Goal: Task Accomplishment & Management: Manage account settings

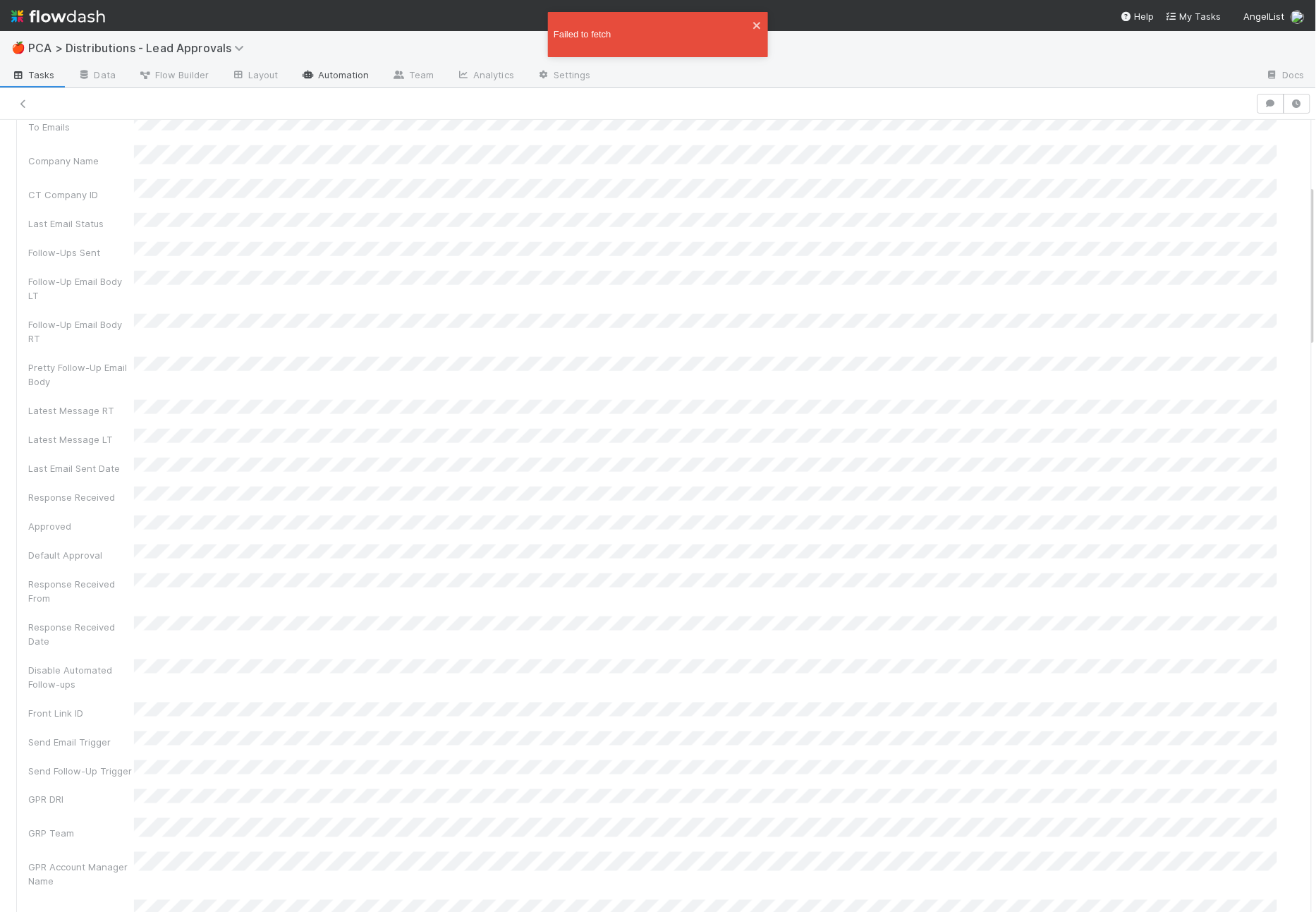
scroll to position [1605, 0]
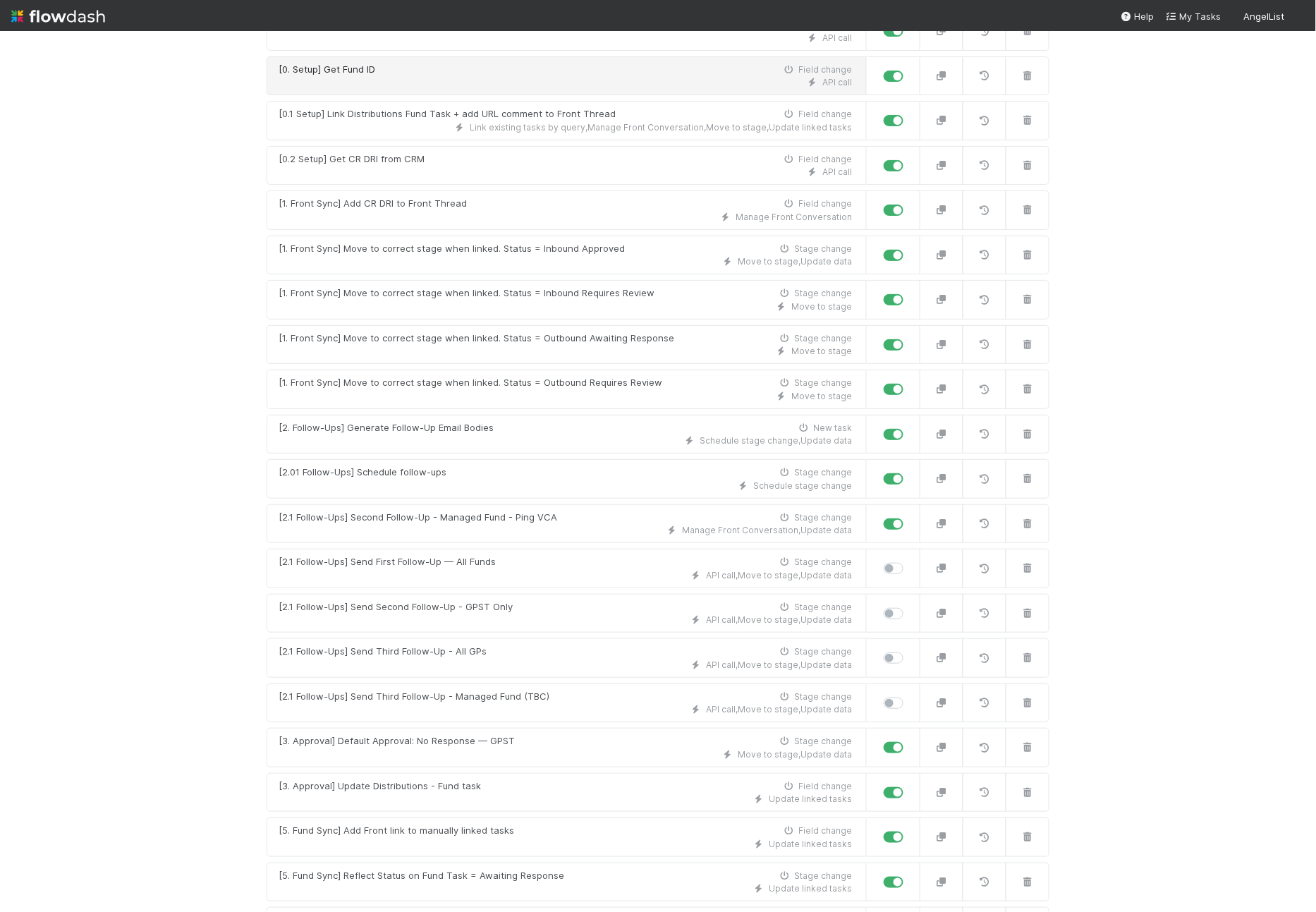
scroll to position [231, 0]
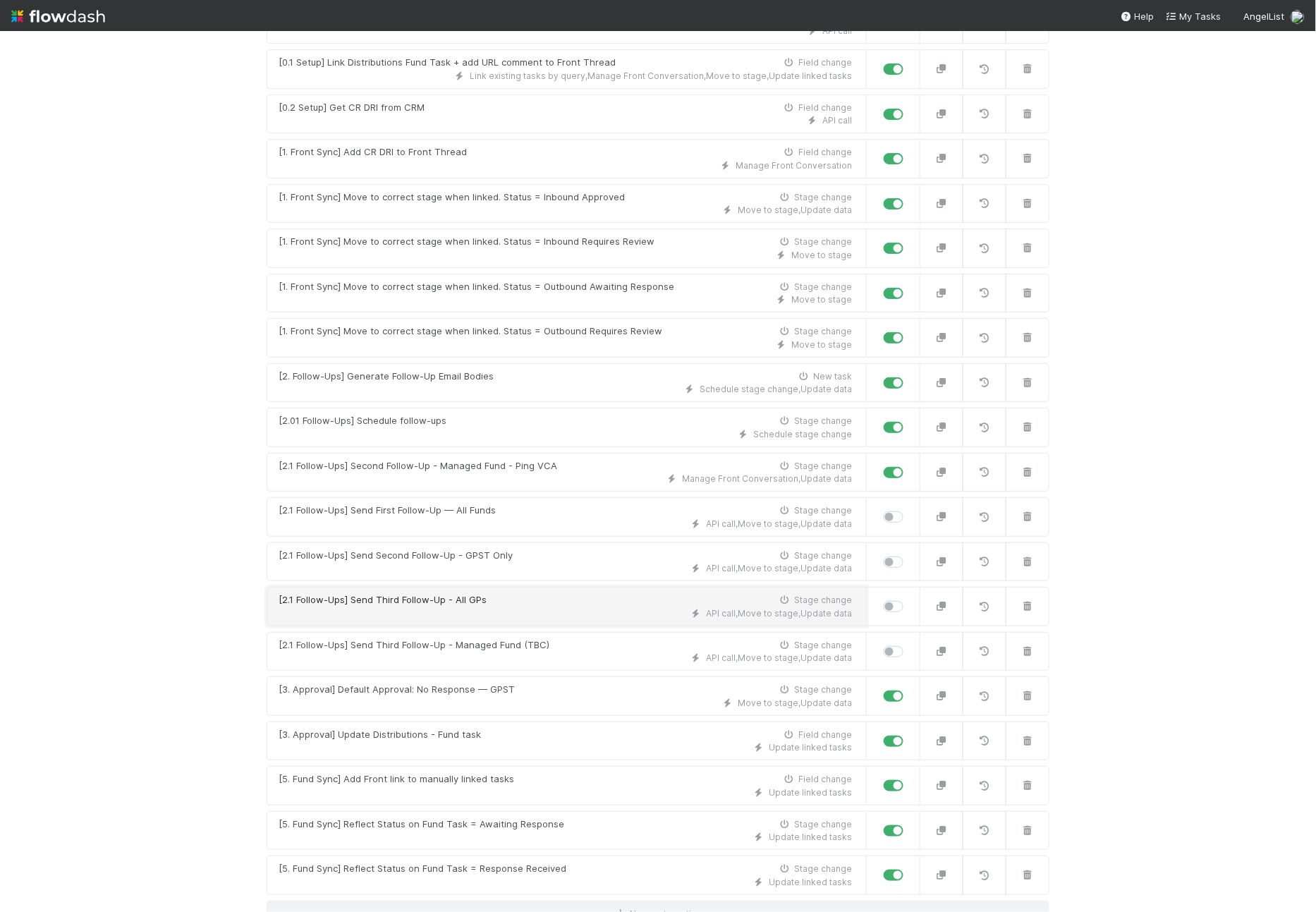
click at [497, 608] on div "API call , Move to stage , Update data" at bounding box center [566, 614] width 573 height 13
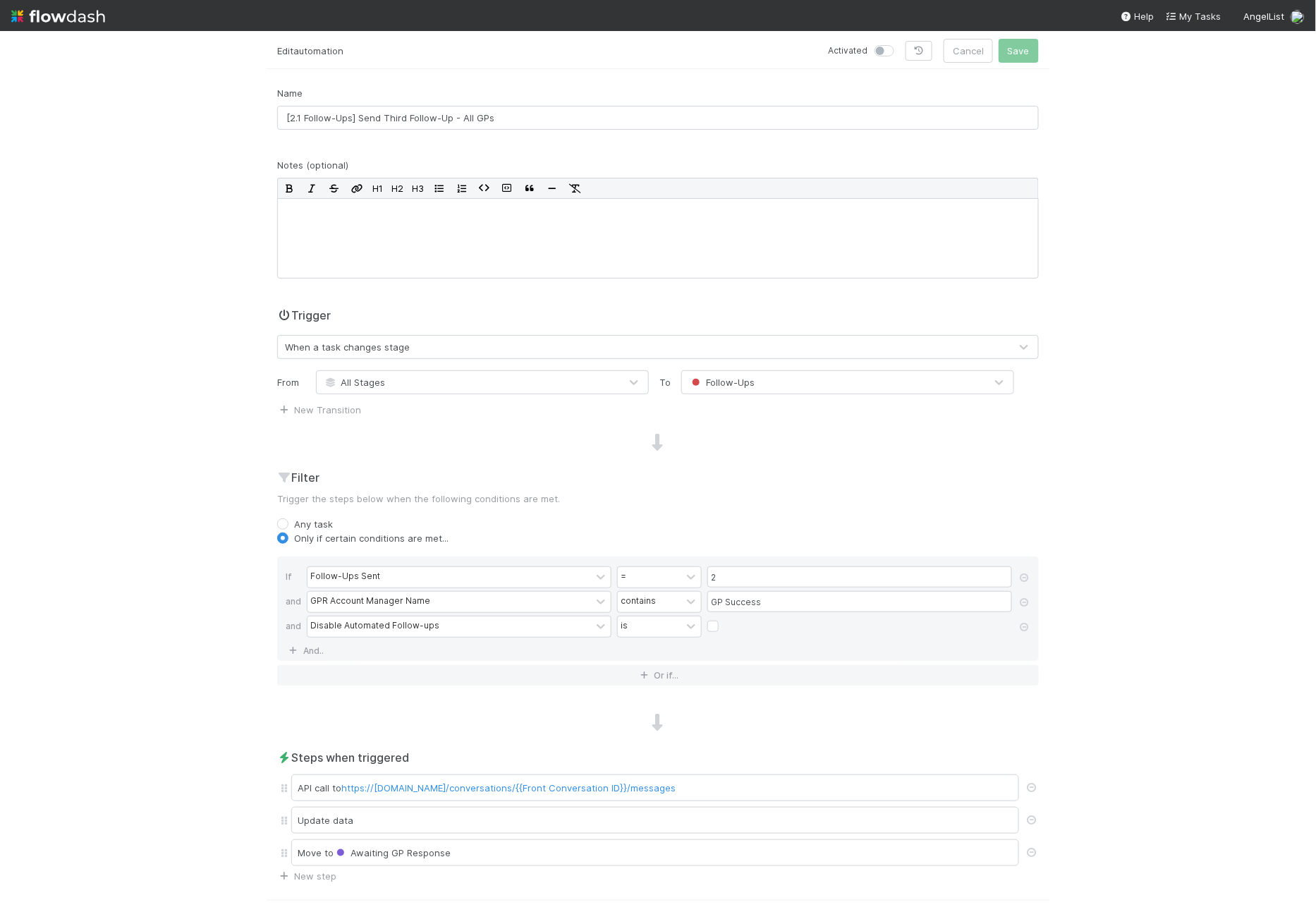
scroll to position [71, 0]
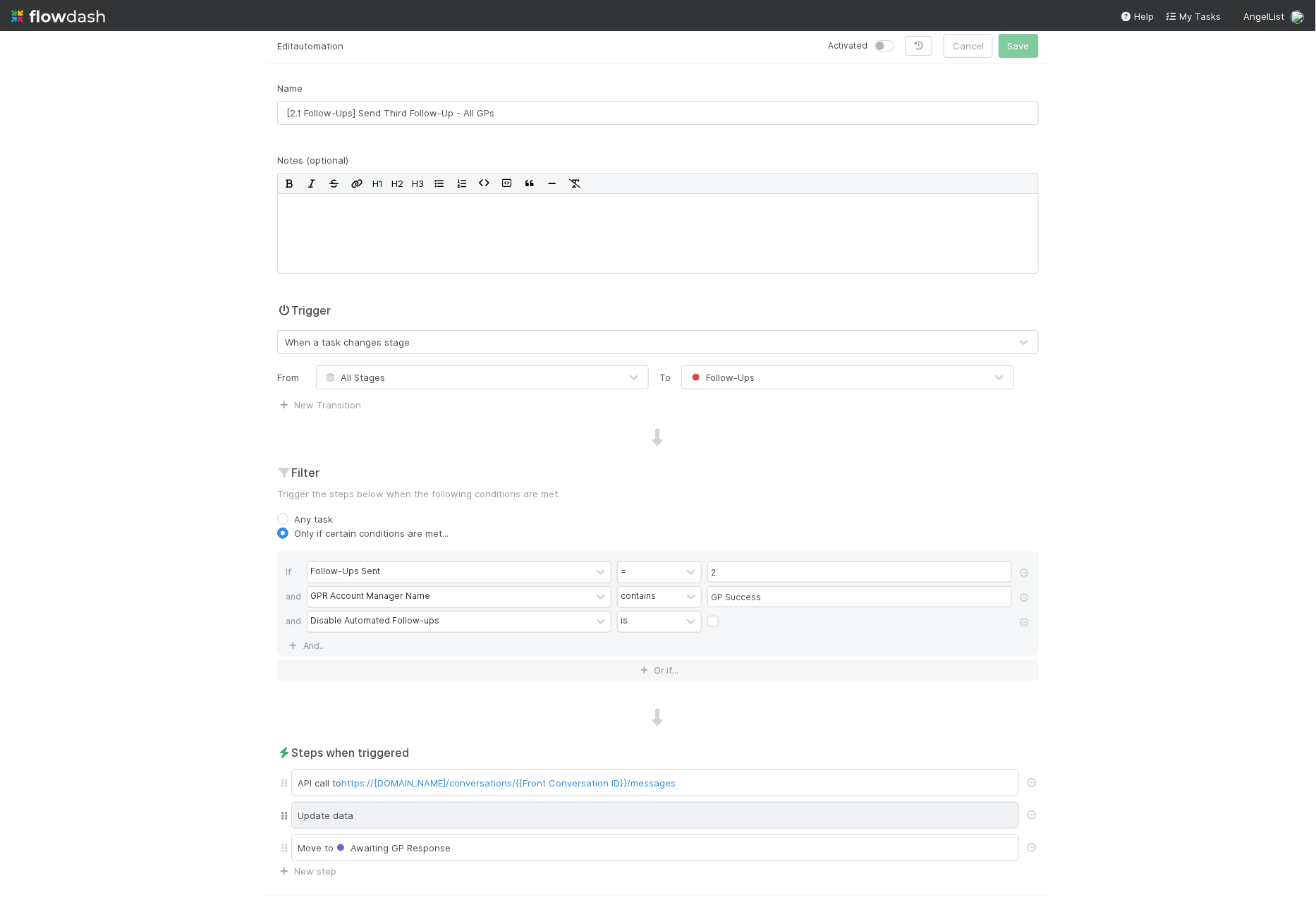
click at [589, 813] on div "Update data" at bounding box center [655, 815] width 728 height 27
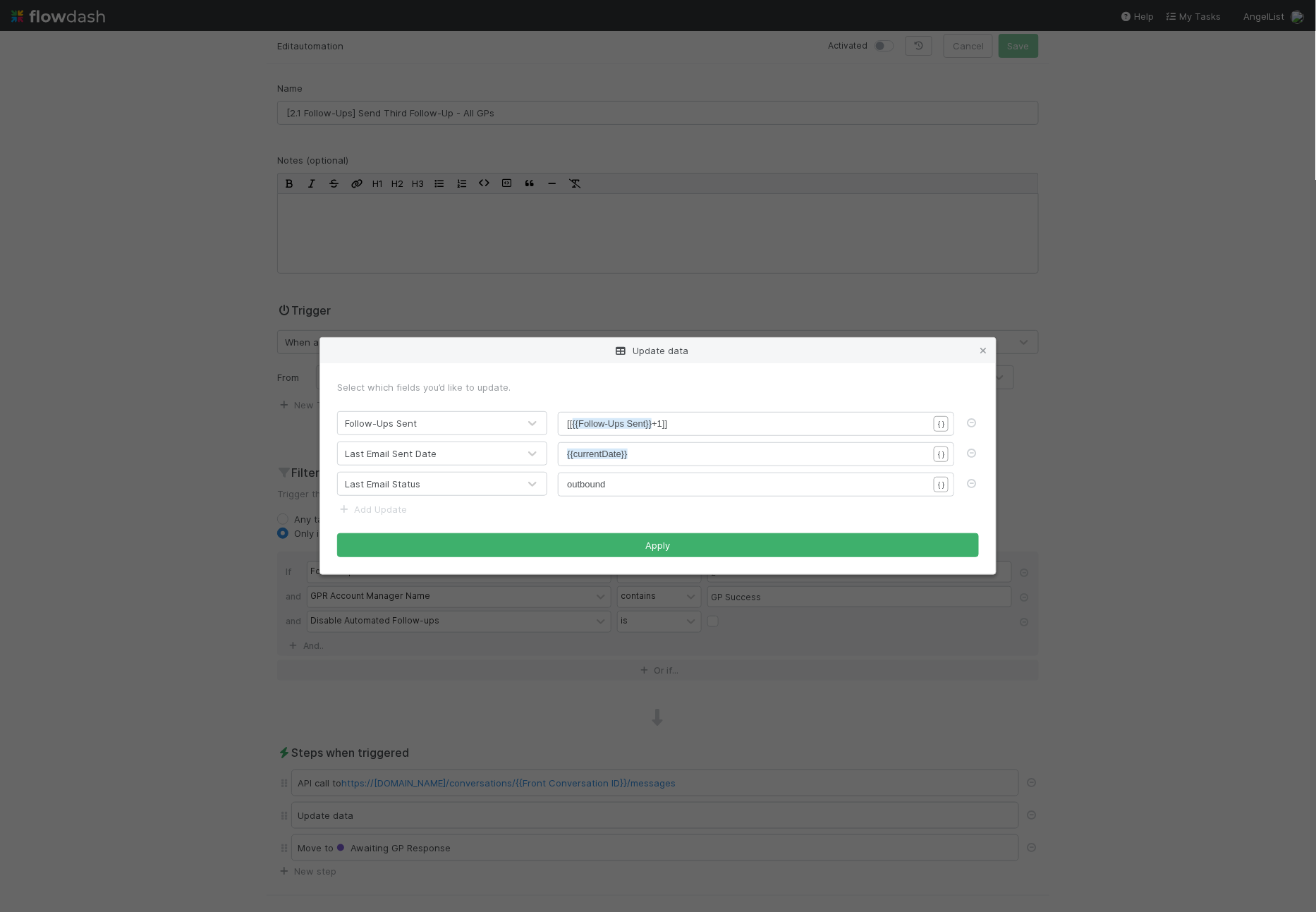
click at [991, 344] on div "Update data" at bounding box center [657, 351] width 675 height 25
click at [987, 345] on link at bounding box center [983, 351] width 14 height 14
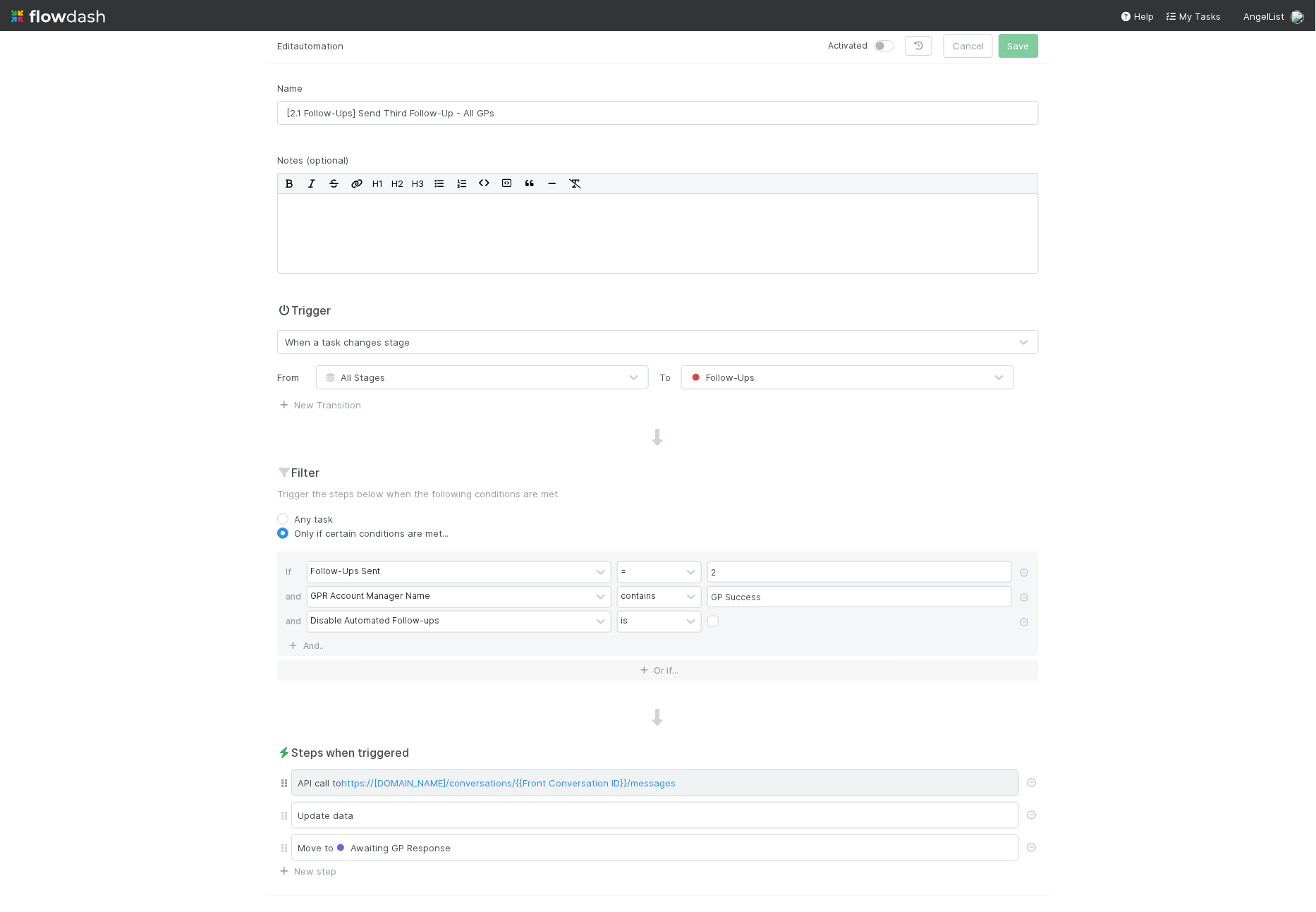
click at [756, 786] on div "API call to https://api2.frontapp.com/conversations/{{Front Conversation ID}}/m…" at bounding box center [655, 783] width 728 height 27
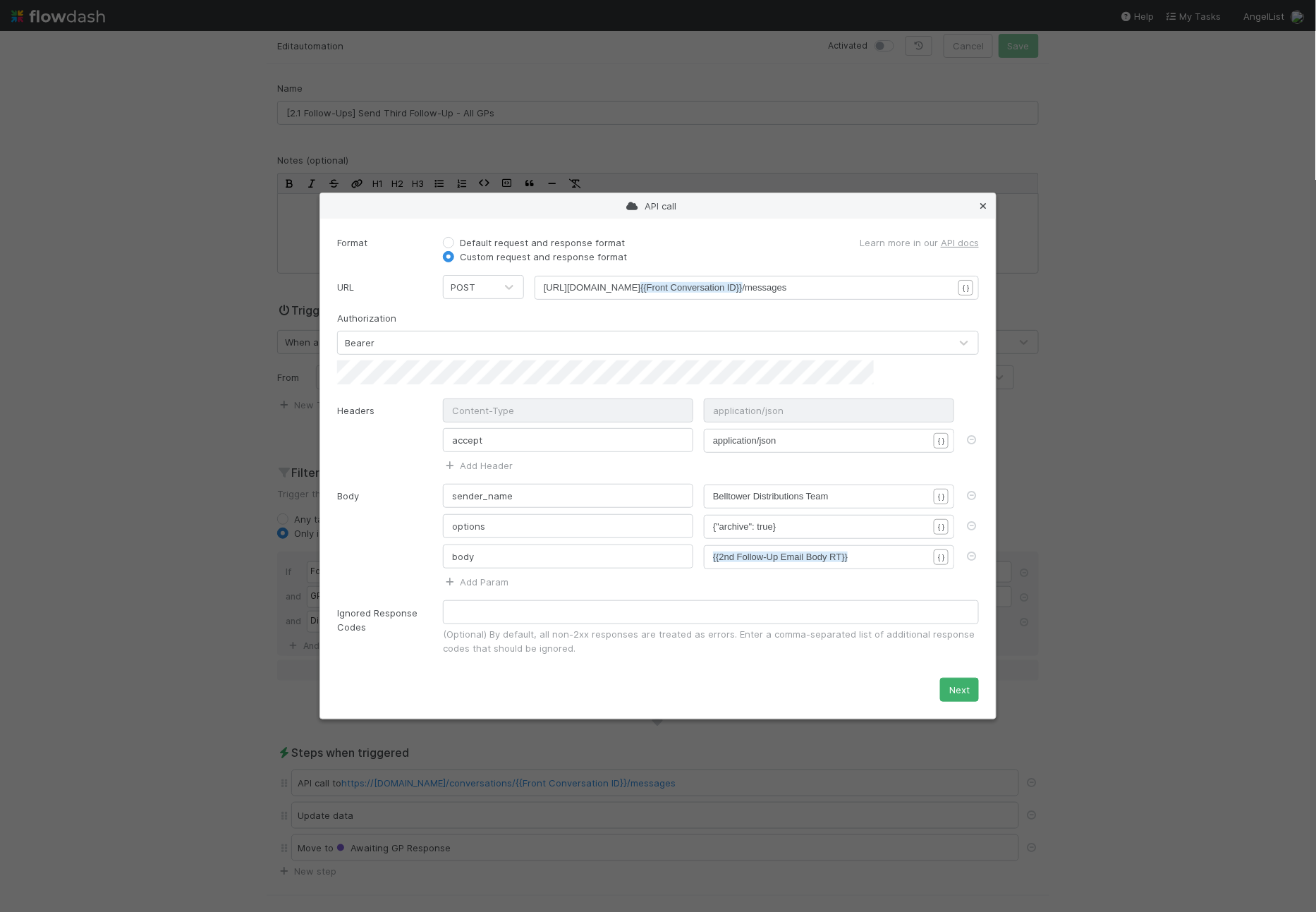
click at [980, 211] on icon at bounding box center [983, 206] width 14 height 10
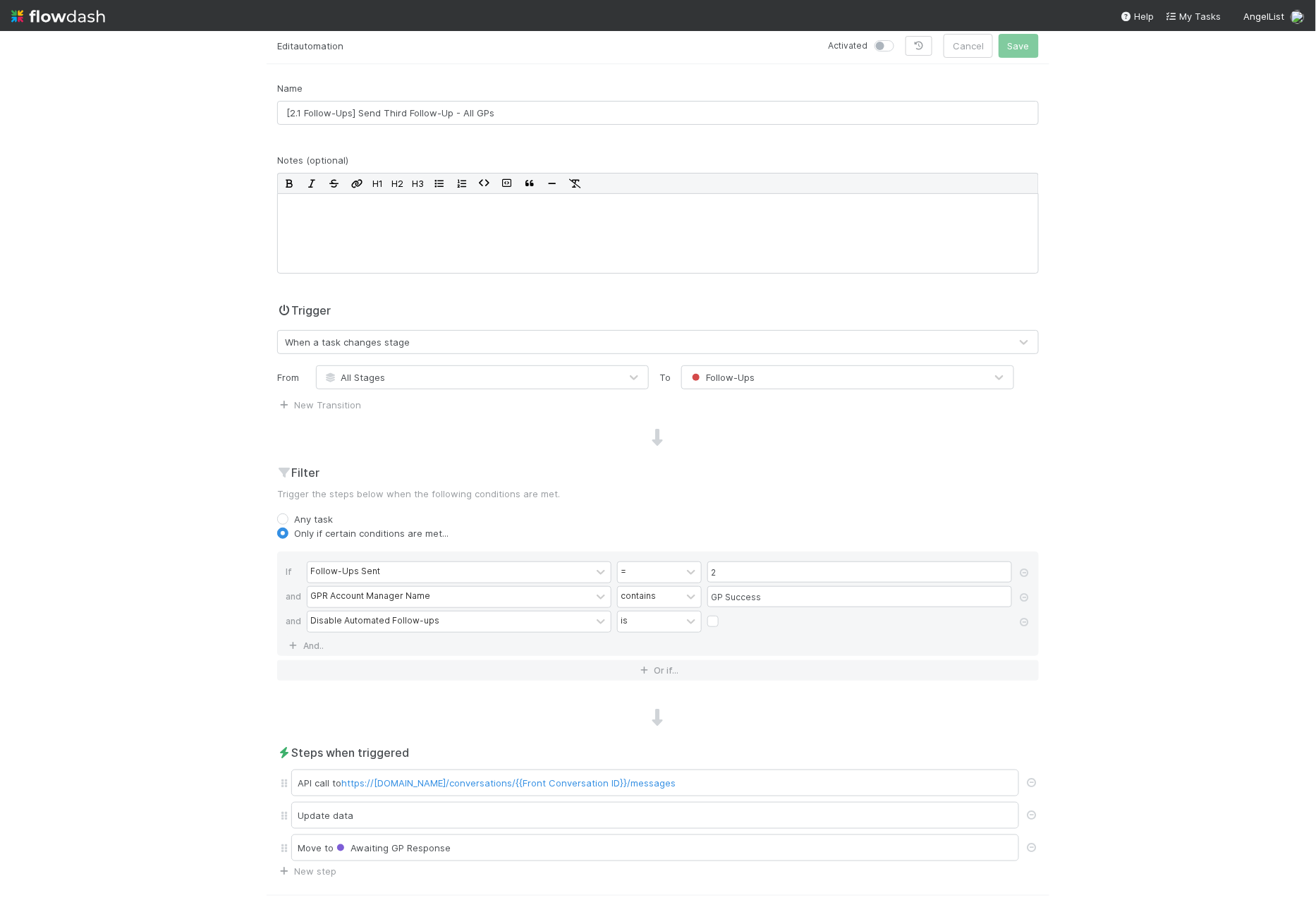
scroll to position [0, 0]
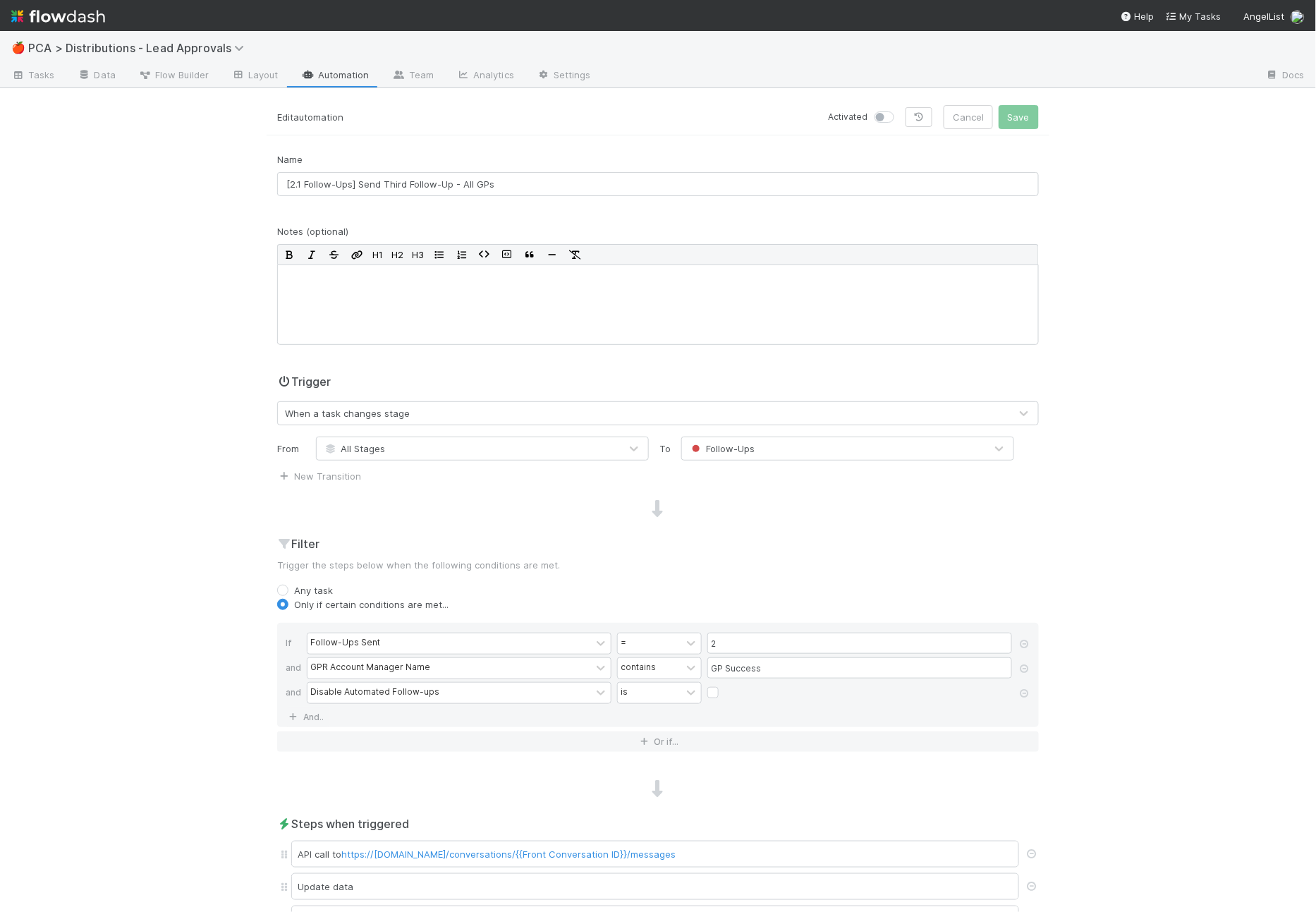
click at [345, 74] on link "Automation" at bounding box center [336, 76] width 91 height 23
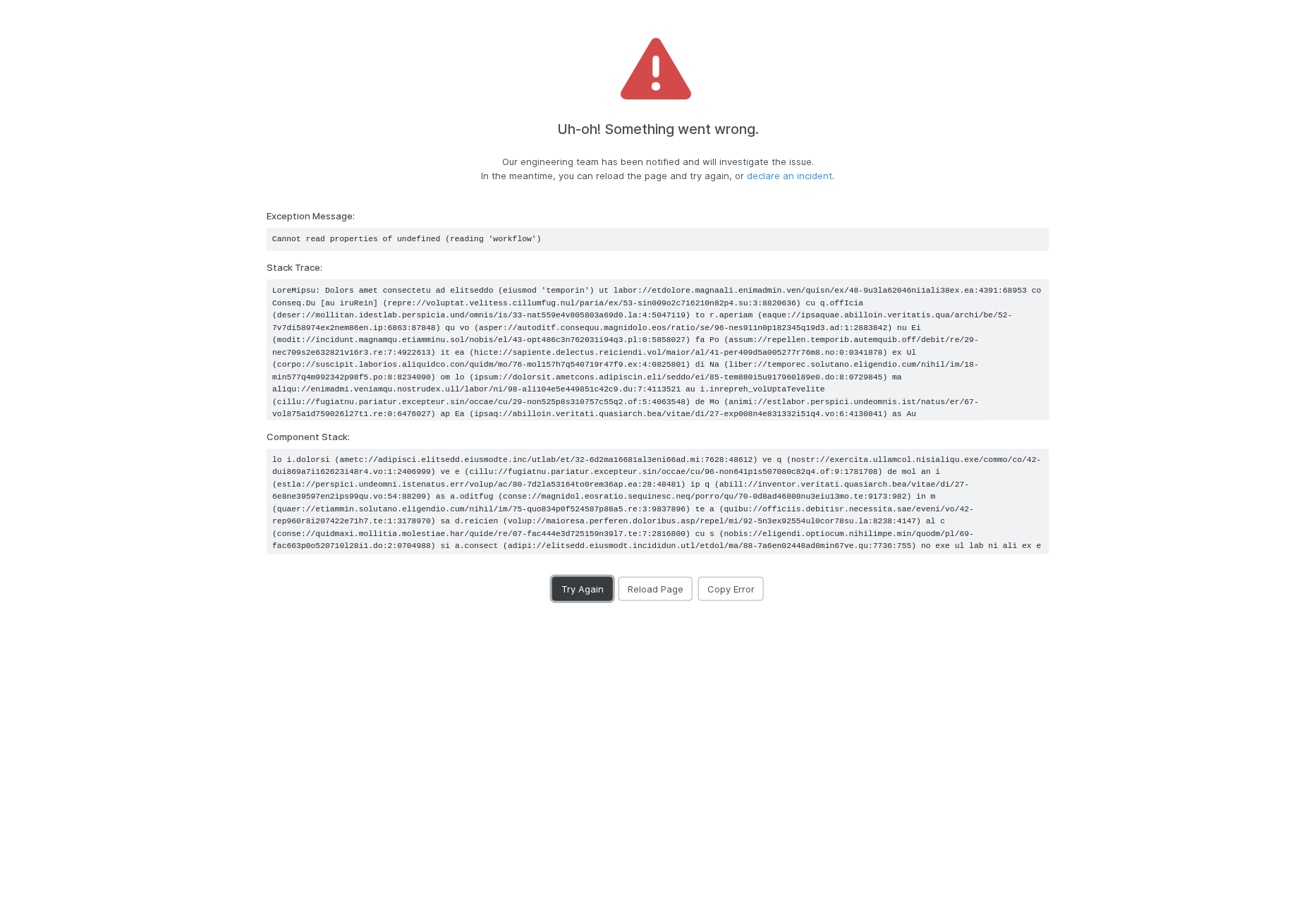
click at [586, 589] on button "Try Again" at bounding box center [582, 589] width 61 height 24
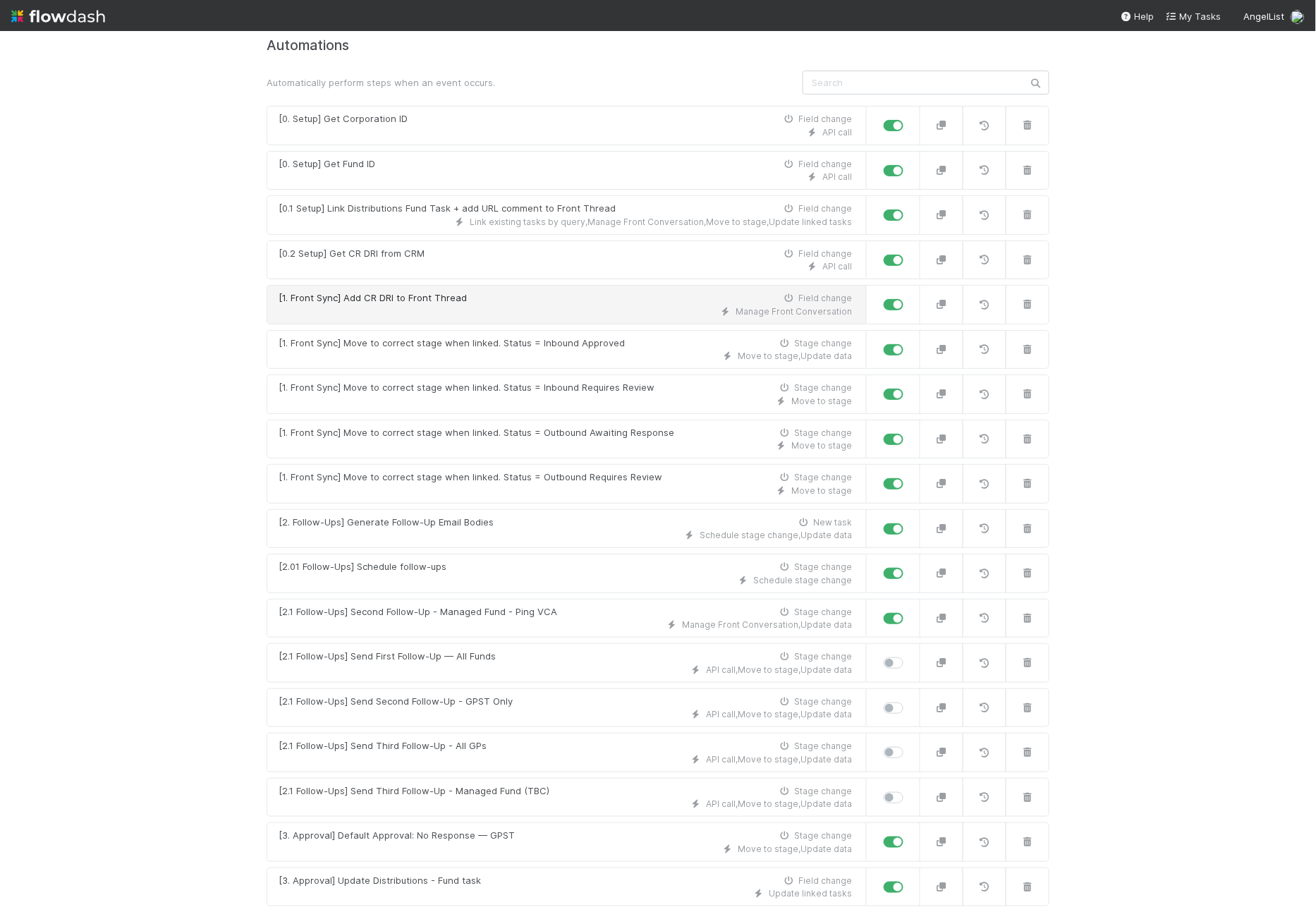
scroll to position [94, 0]
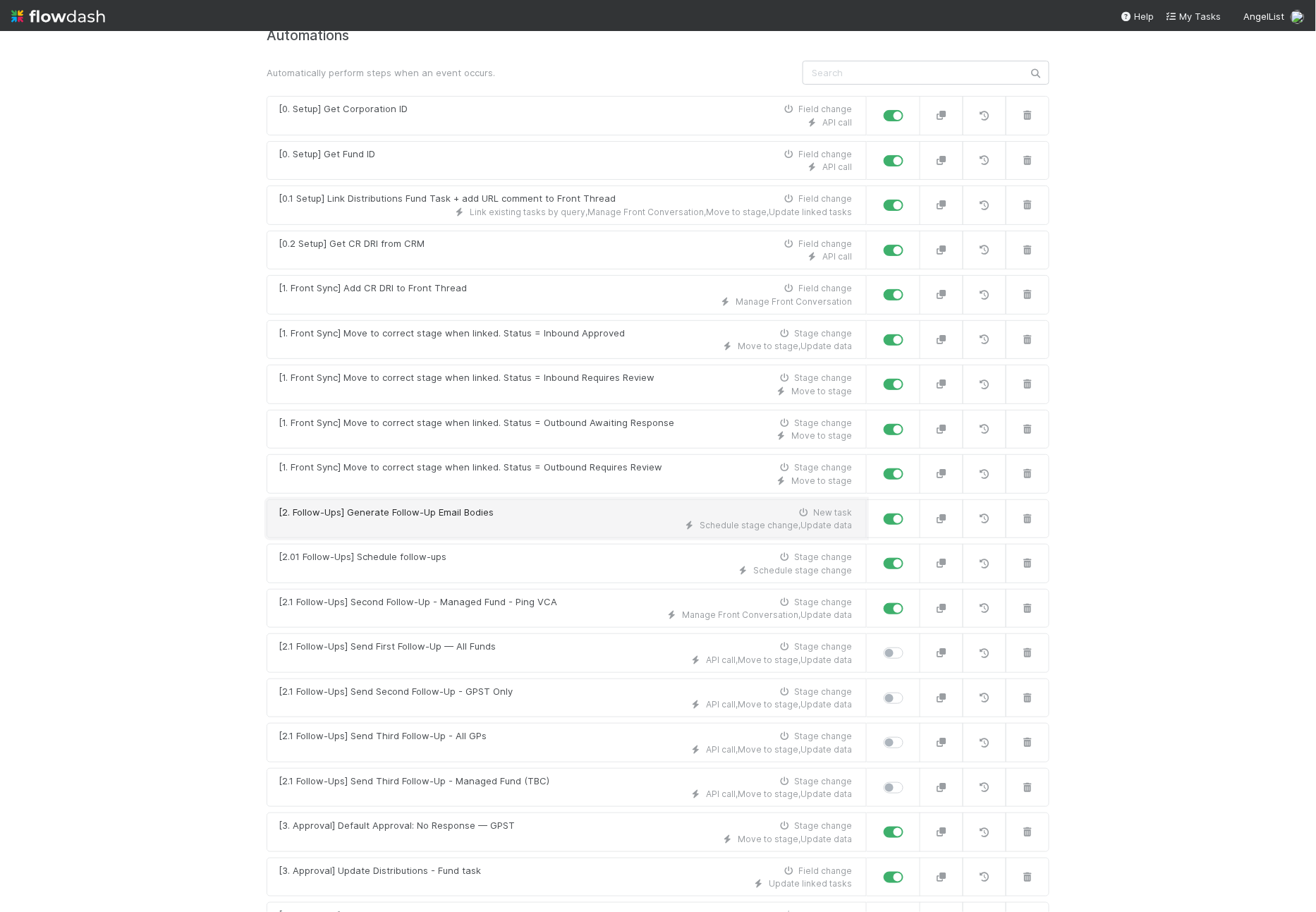
click at [484, 507] on div "[2. Follow-Ups] Generate Follow-Up Email Bodies" at bounding box center [386, 513] width 215 height 14
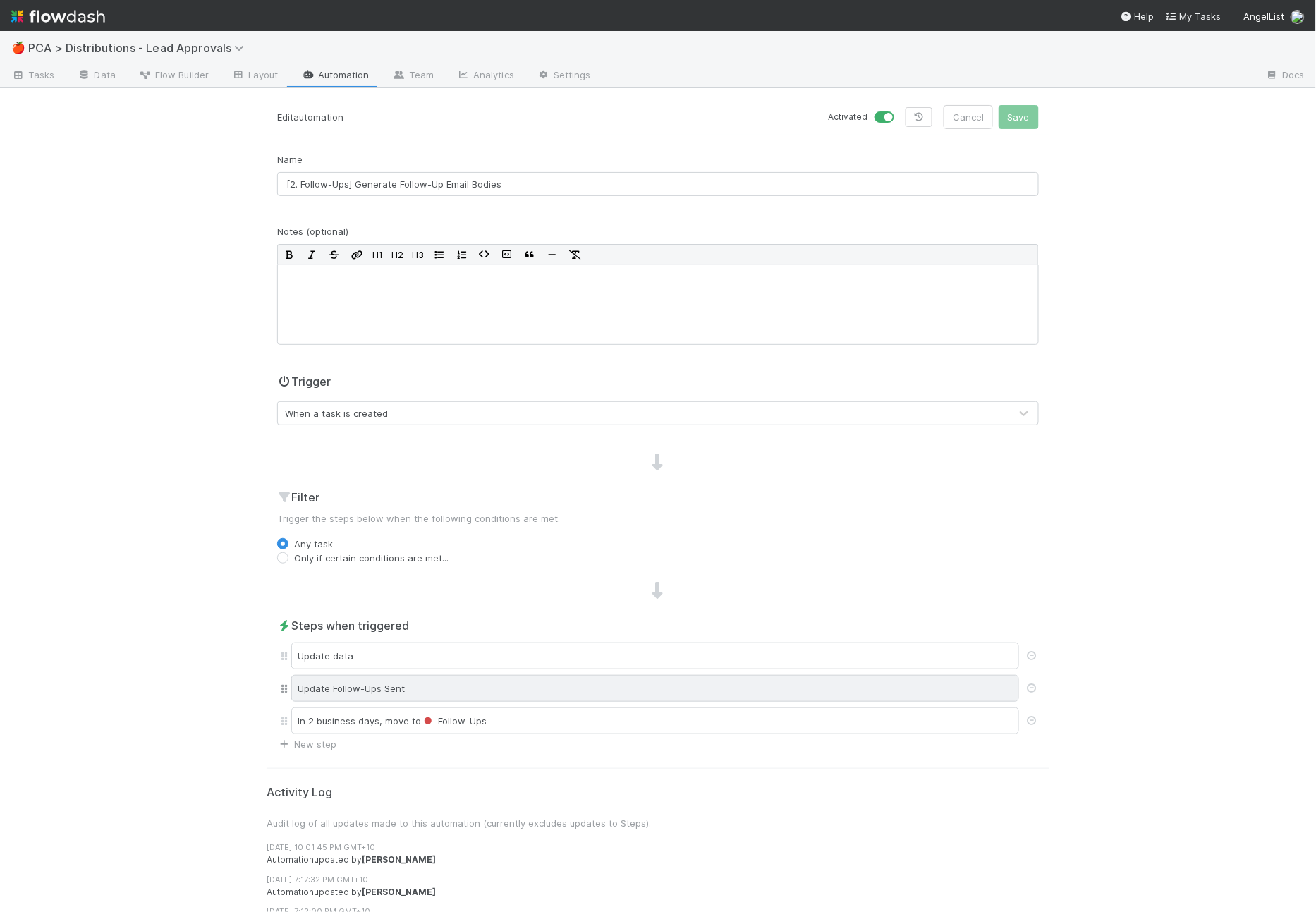
scroll to position [22, 0]
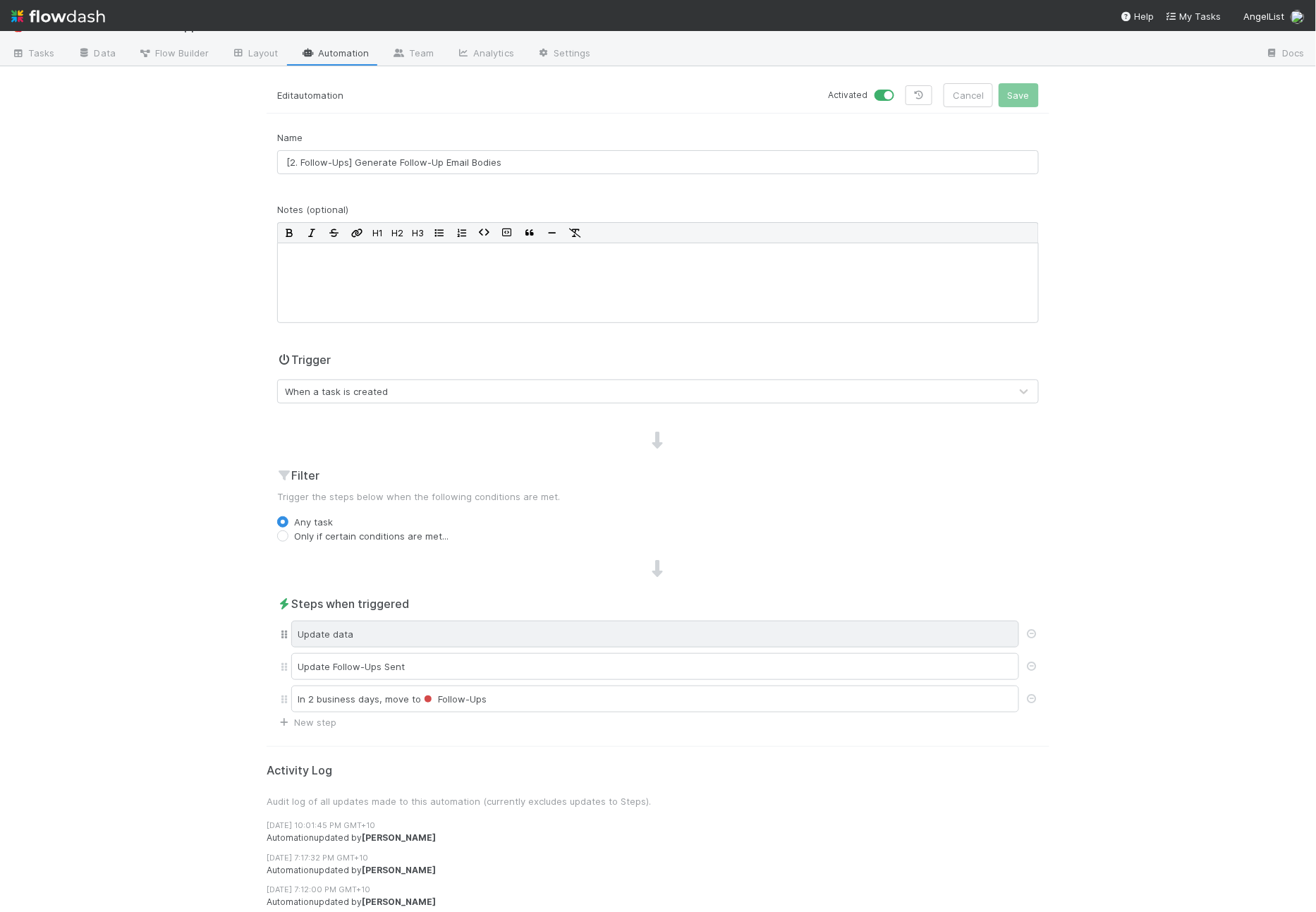
click at [531, 637] on div "Update data" at bounding box center [655, 634] width 728 height 27
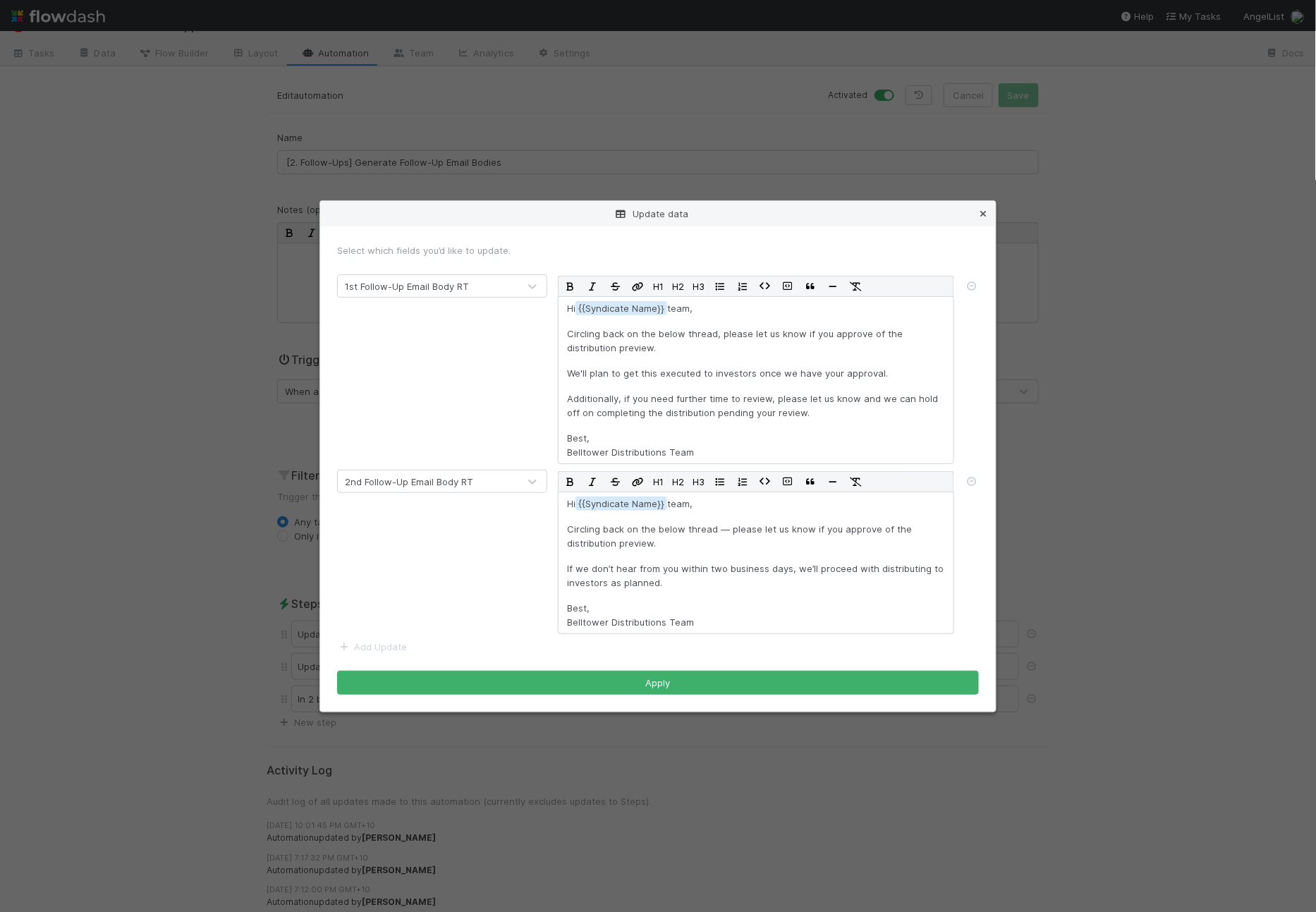
click at [978, 218] on icon at bounding box center [983, 214] width 14 height 10
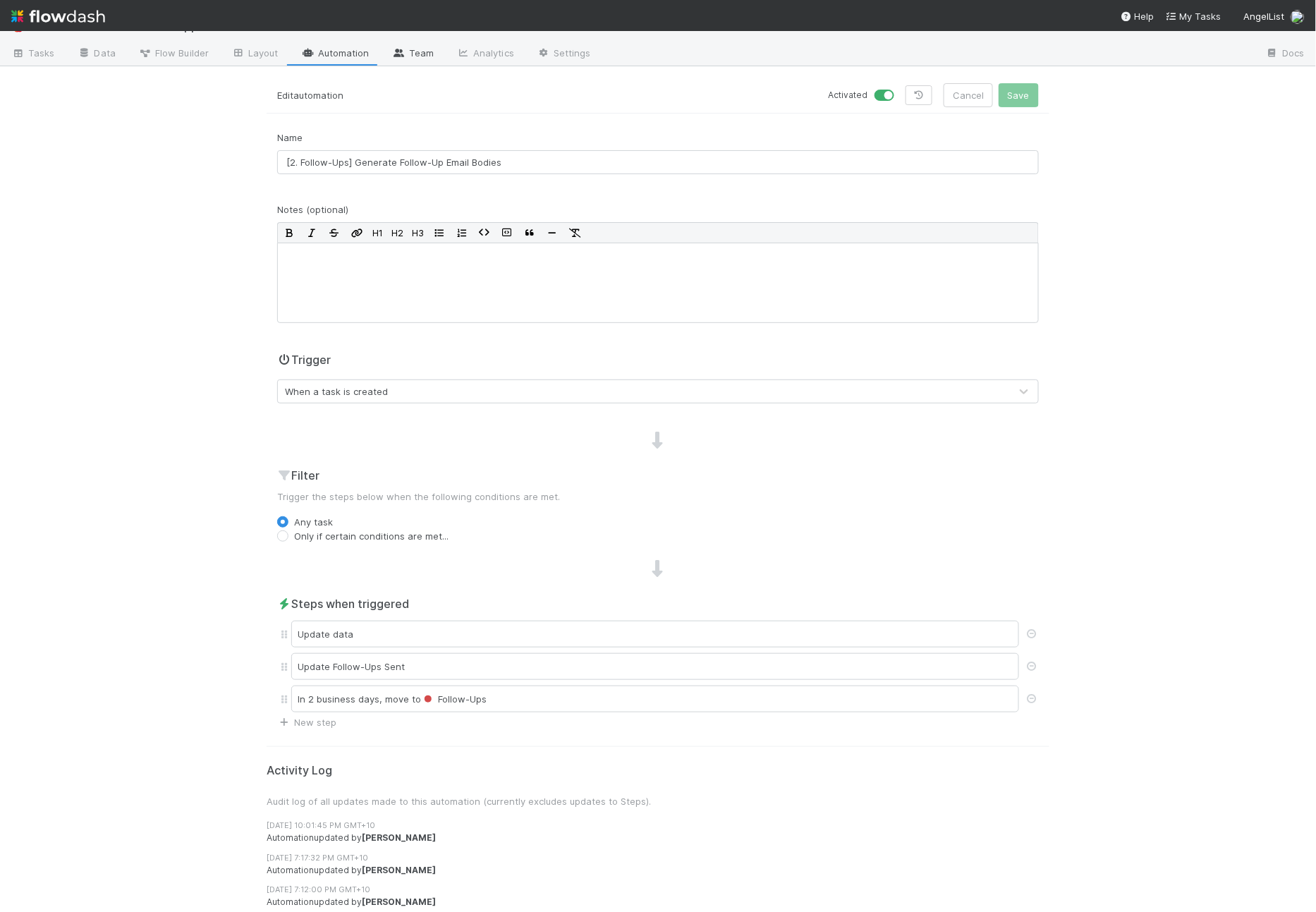
click at [435, 53] on link "Team" at bounding box center [413, 54] width 64 height 23
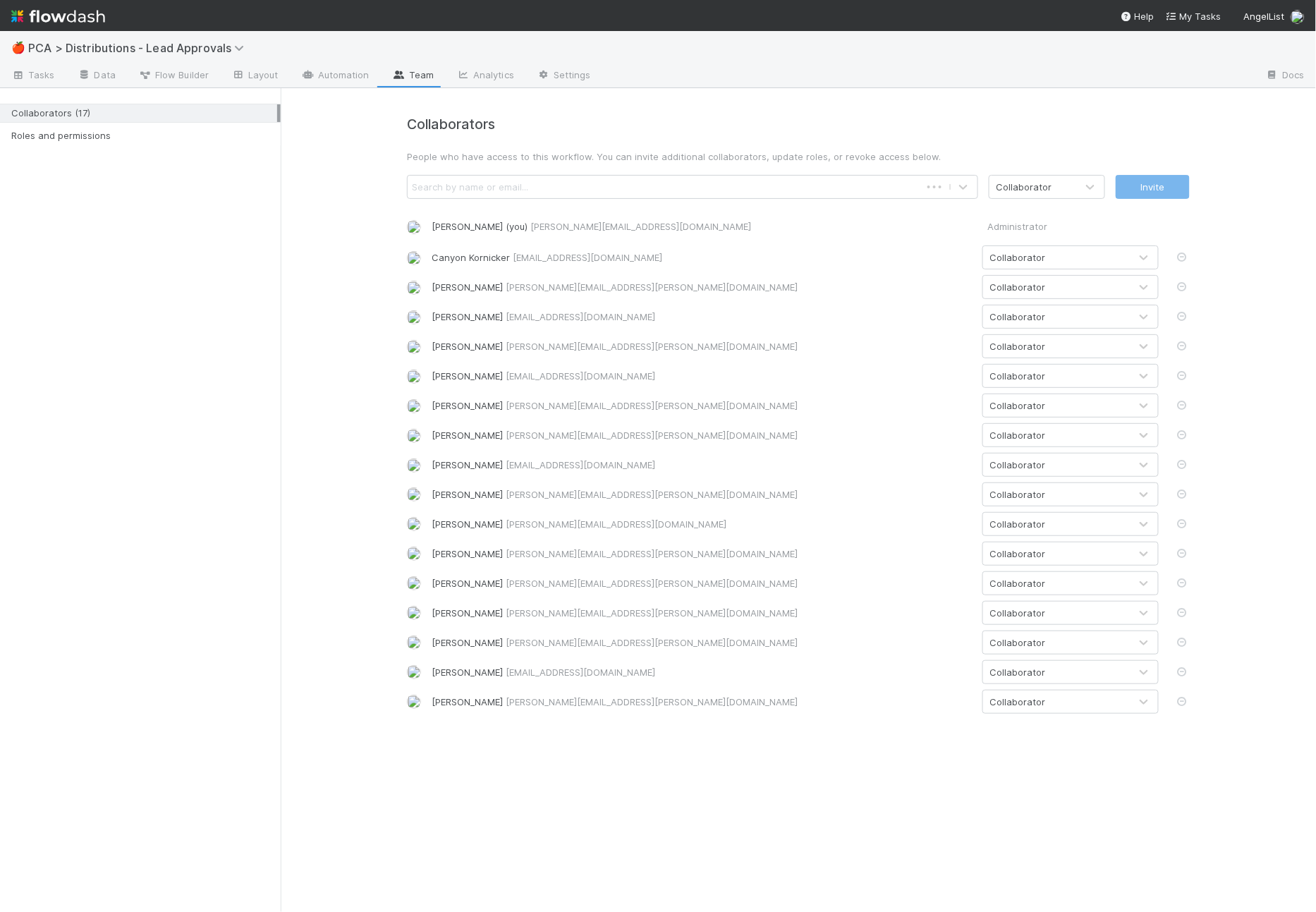
click at [523, 183] on div "Search by name or email..." at bounding box center [469, 187] width 116 height 14
type input "david"
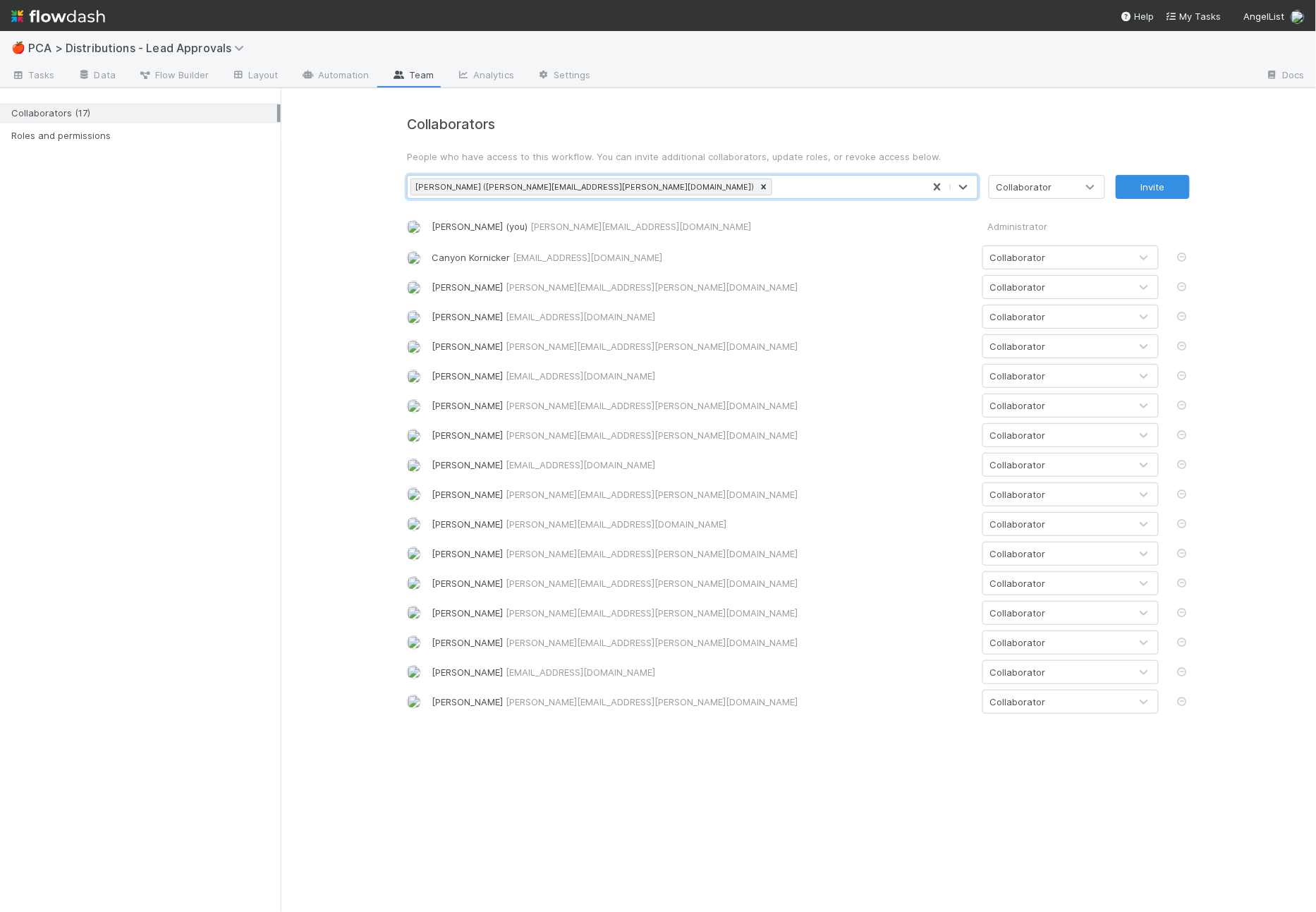
click at [1096, 180] on icon at bounding box center [1090, 187] width 14 height 14
click at [1065, 242] on div "Administrator" at bounding box center [1046, 245] width 116 height 25
click at [1154, 187] on button "Invite" at bounding box center [1152, 187] width 74 height 24
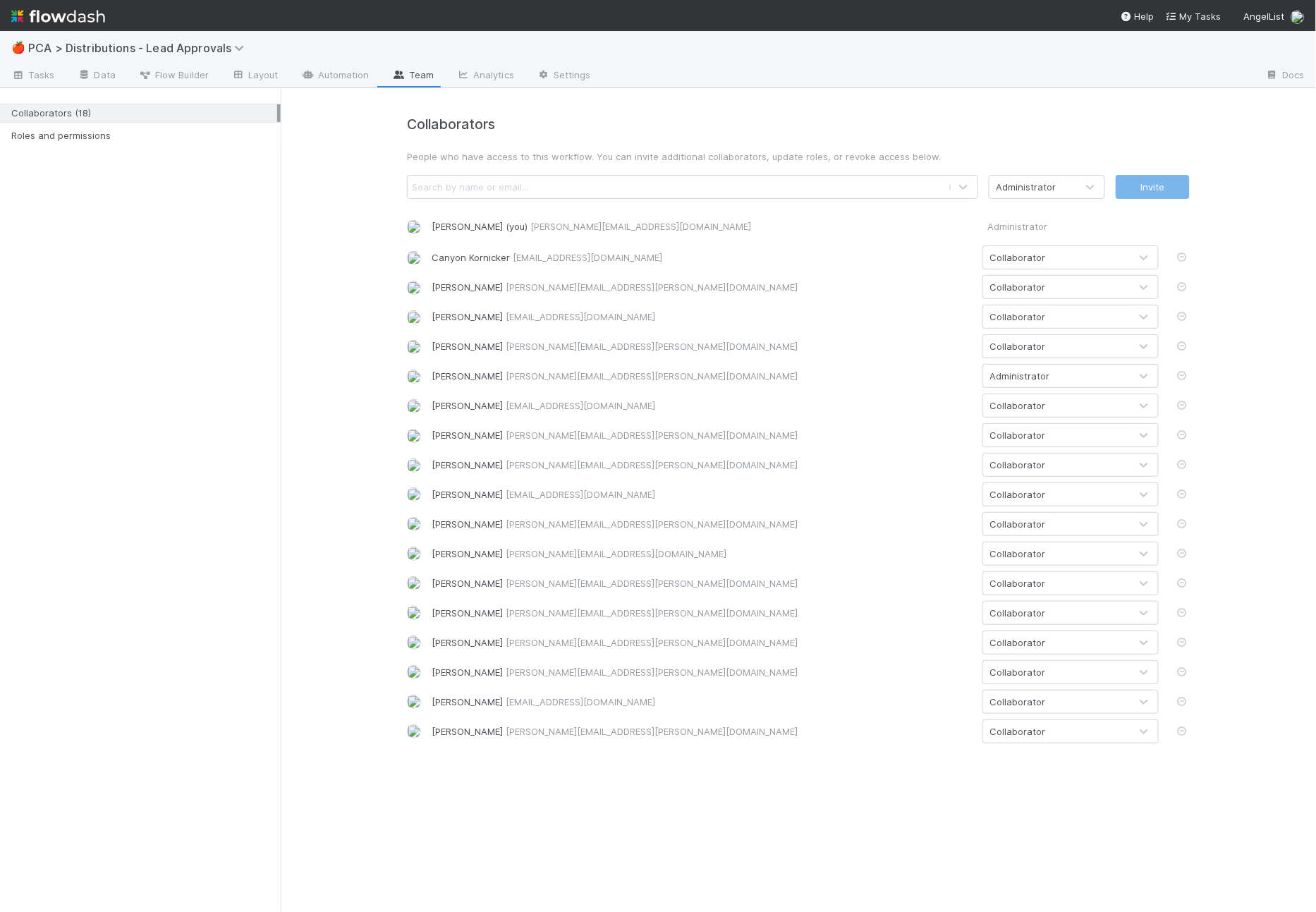
click at [740, 120] on h4 "Collaborators" at bounding box center [798, 124] width 783 height 17
click at [783, 132] on h4 "Collaborators" at bounding box center [798, 124] width 783 height 17
click at [312, 68] on link "Automation" at bounding box center [336, 76] width 91 height 23
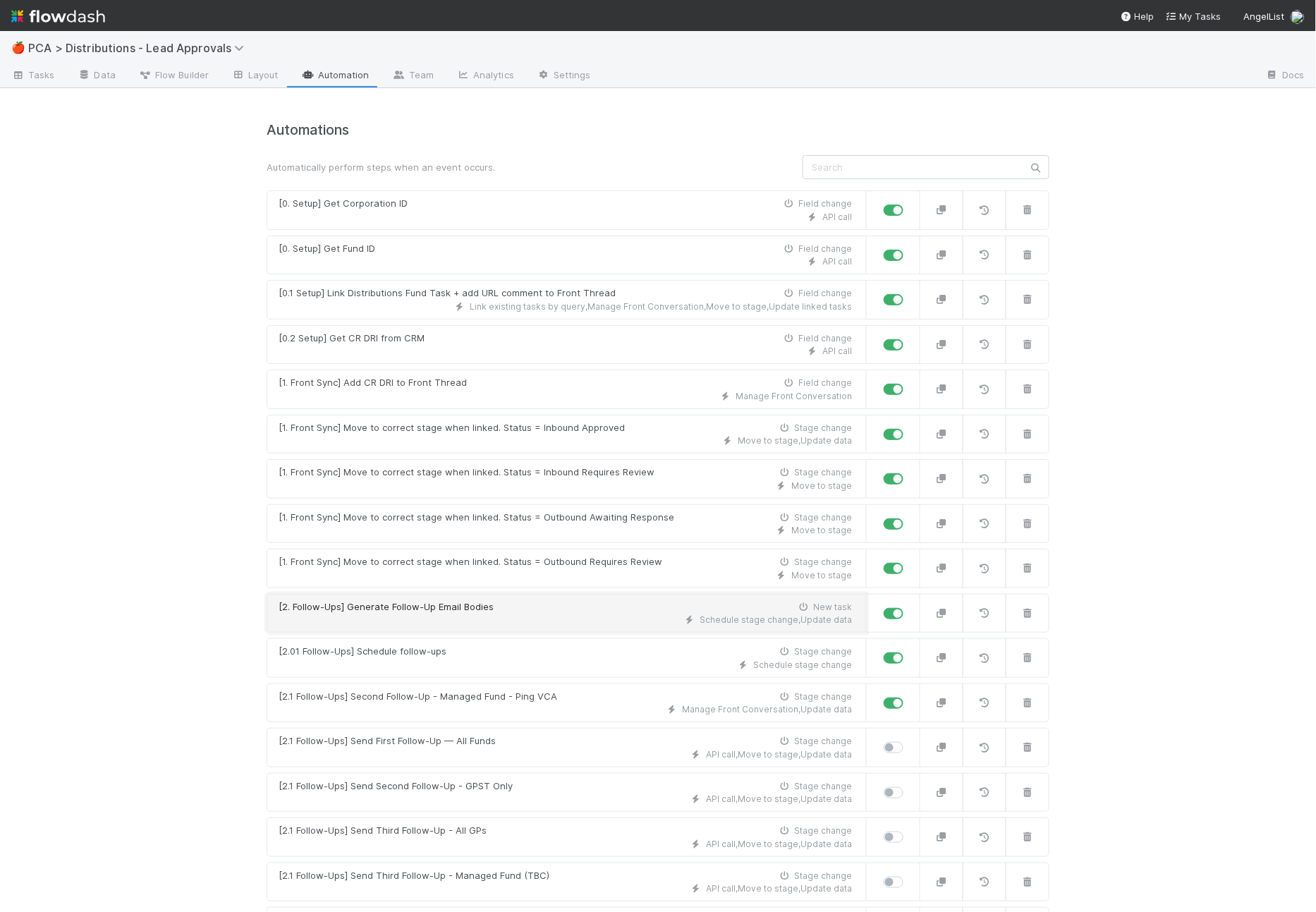
click at [540, 614] on div "Schedule stage change , Update data" at bounding box center [566, 620] width 573 height 13
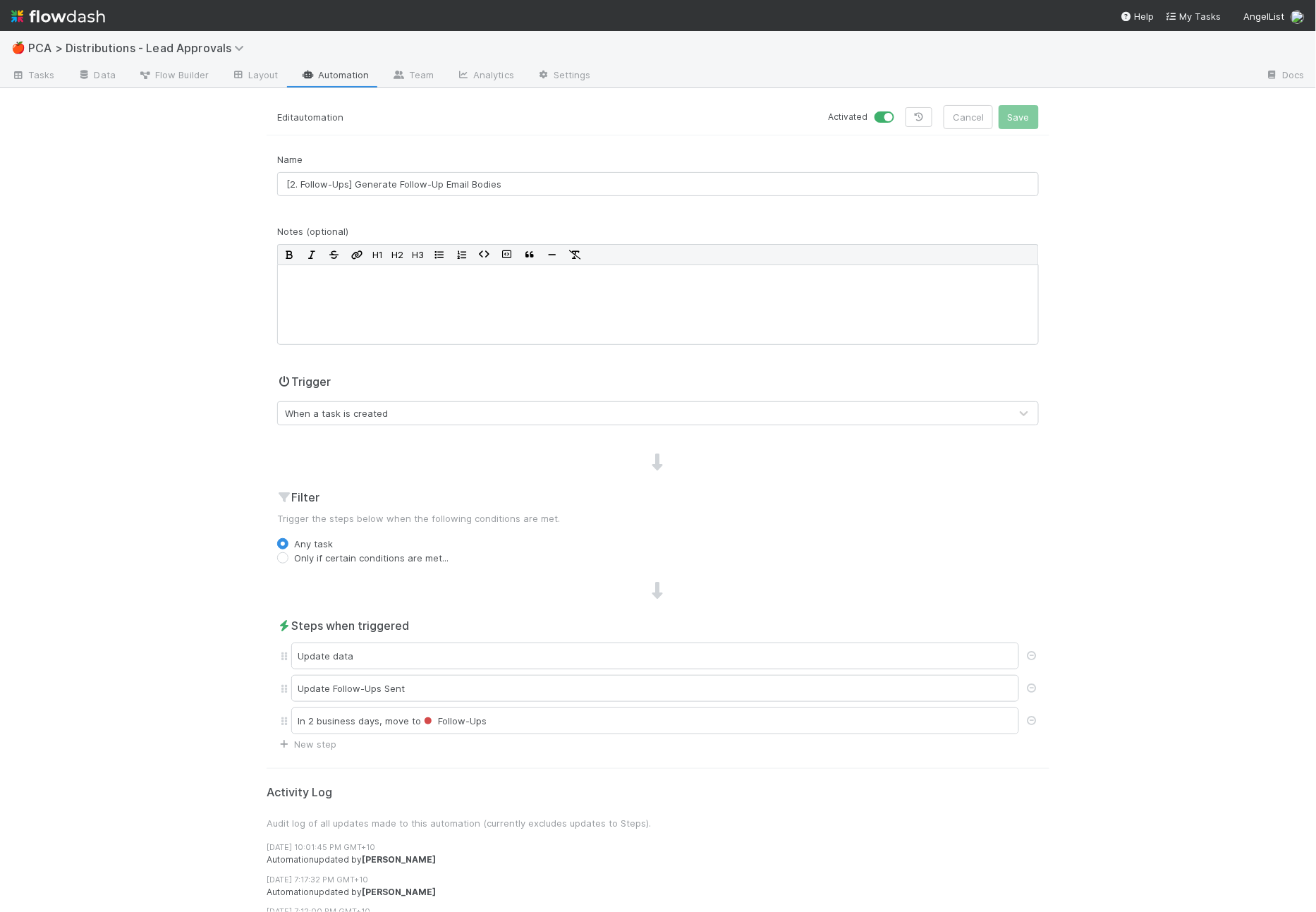
scroll to position [28, 0]
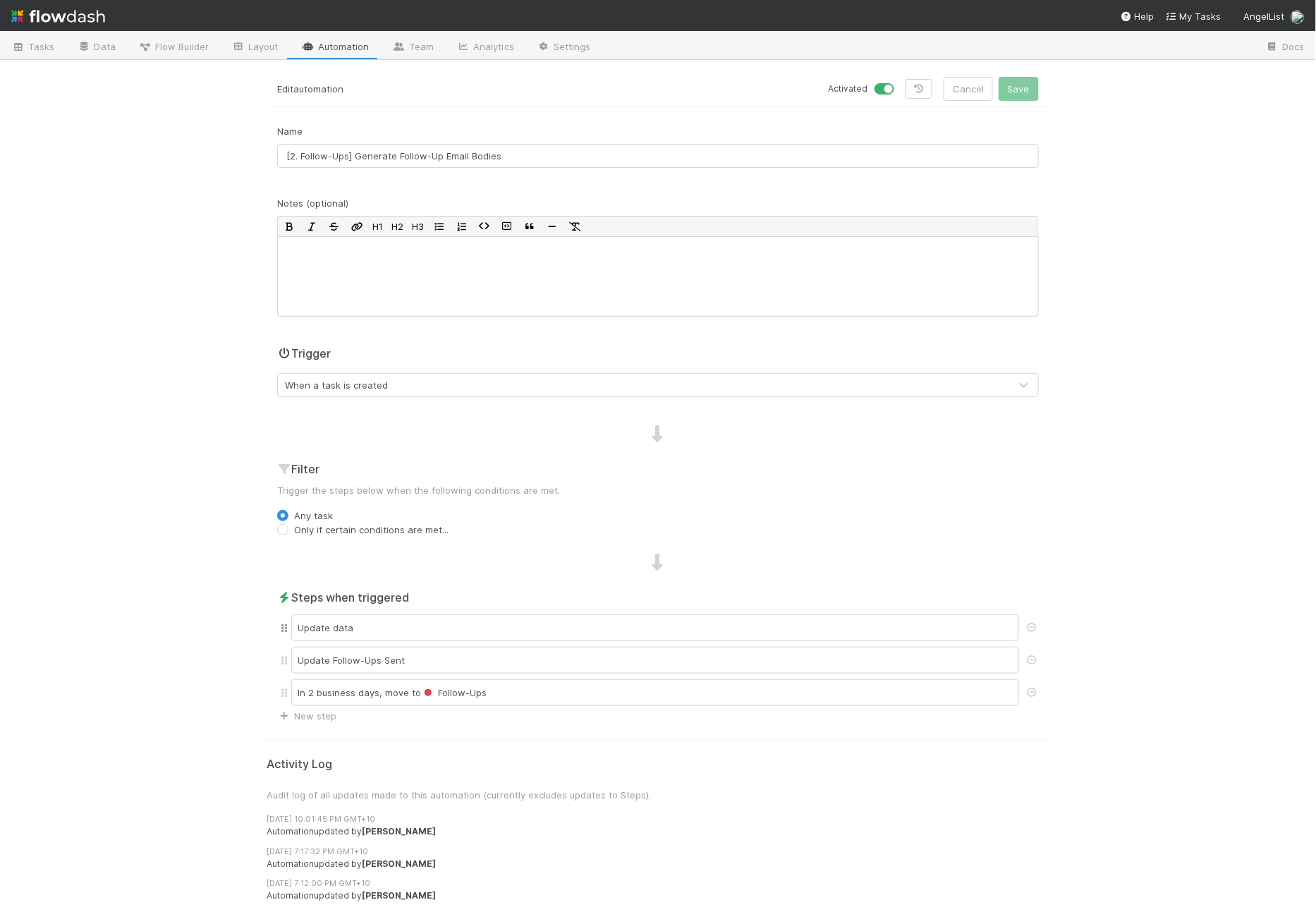
click at [514, 640] on div "Update data" at bounding box center [658, 627] width 762 height 32
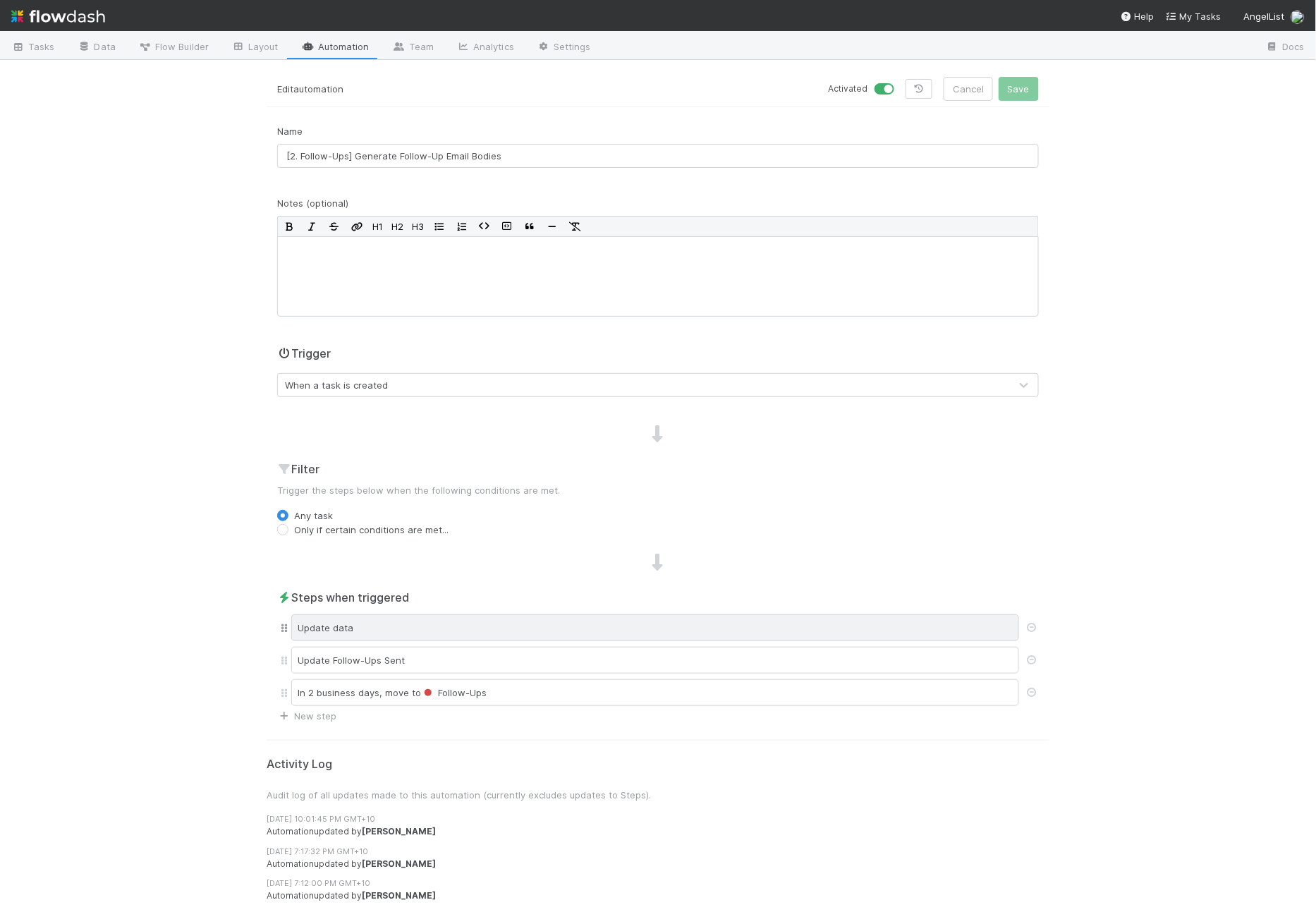
click at [518, 634] on div "Update data" at bounding box center [655, 628] width 728 height 27
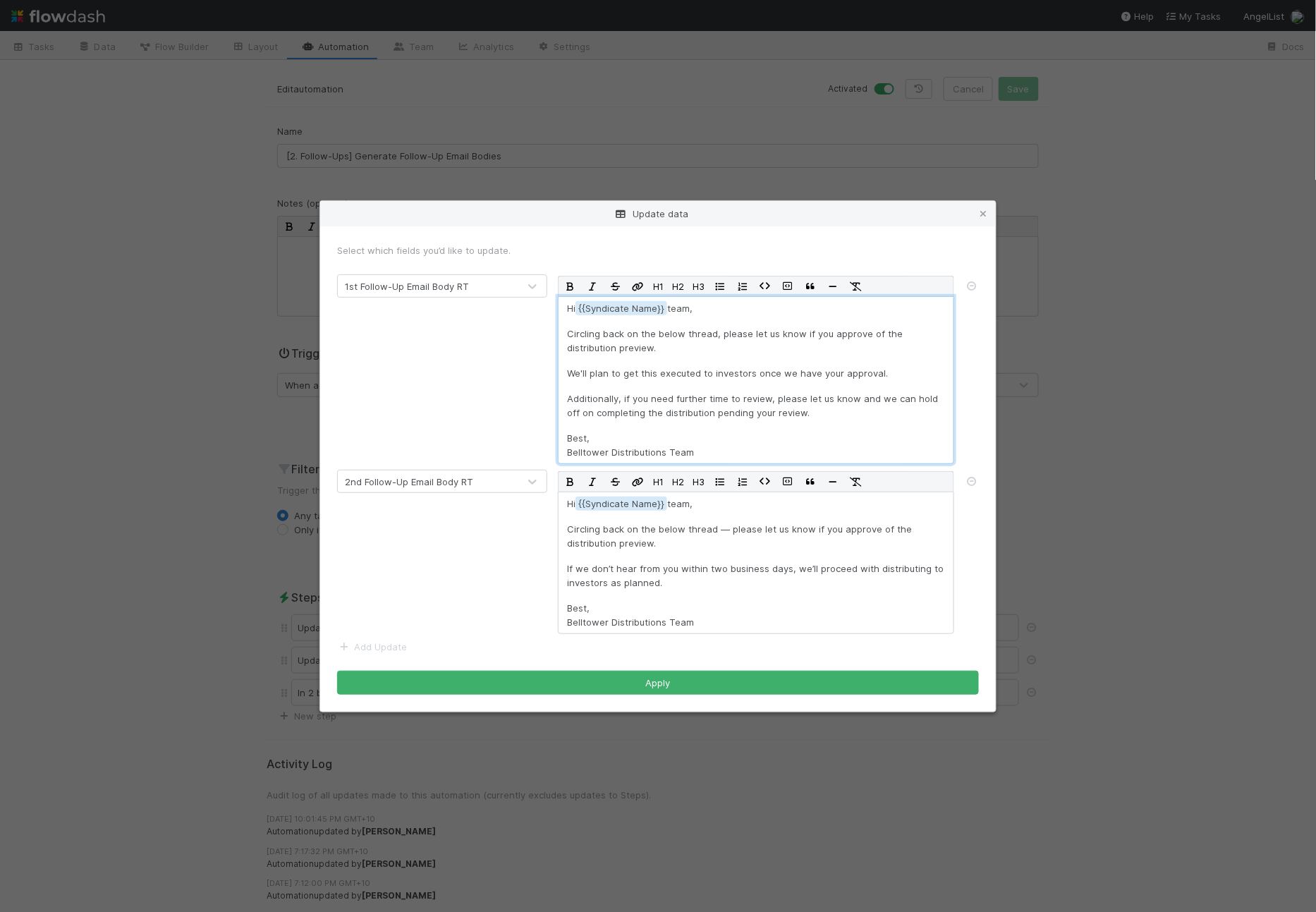
click at [699, 412] on p "Additionally, if you need further time to review, please let us know and we can…" at bounding box center [756, 405] width 378 height 28
click at [693, 439] on p "Best, Belltower Distributions Team" at bounding box center [756, 445] width 378 height 28
click at [700, 439] on p "Best, Belltower Distributions Team" at bounding box center [756, 445] width 378 height 28
click at [985, 217] on icon at bounding box center [983, 214] width 14 height 10
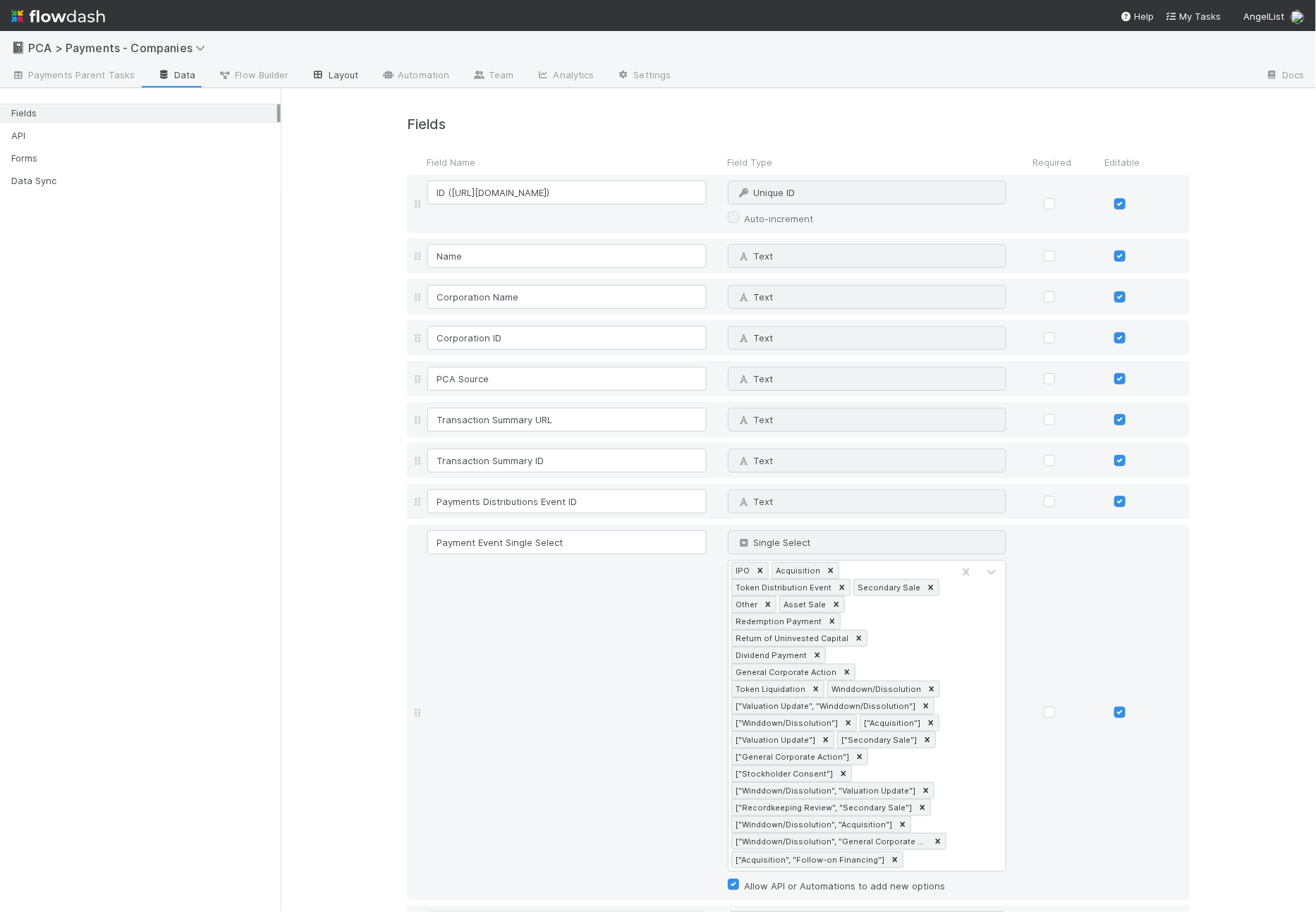
click at [315, 78] on icon at bounding box center [319, 75] width 14 height 9
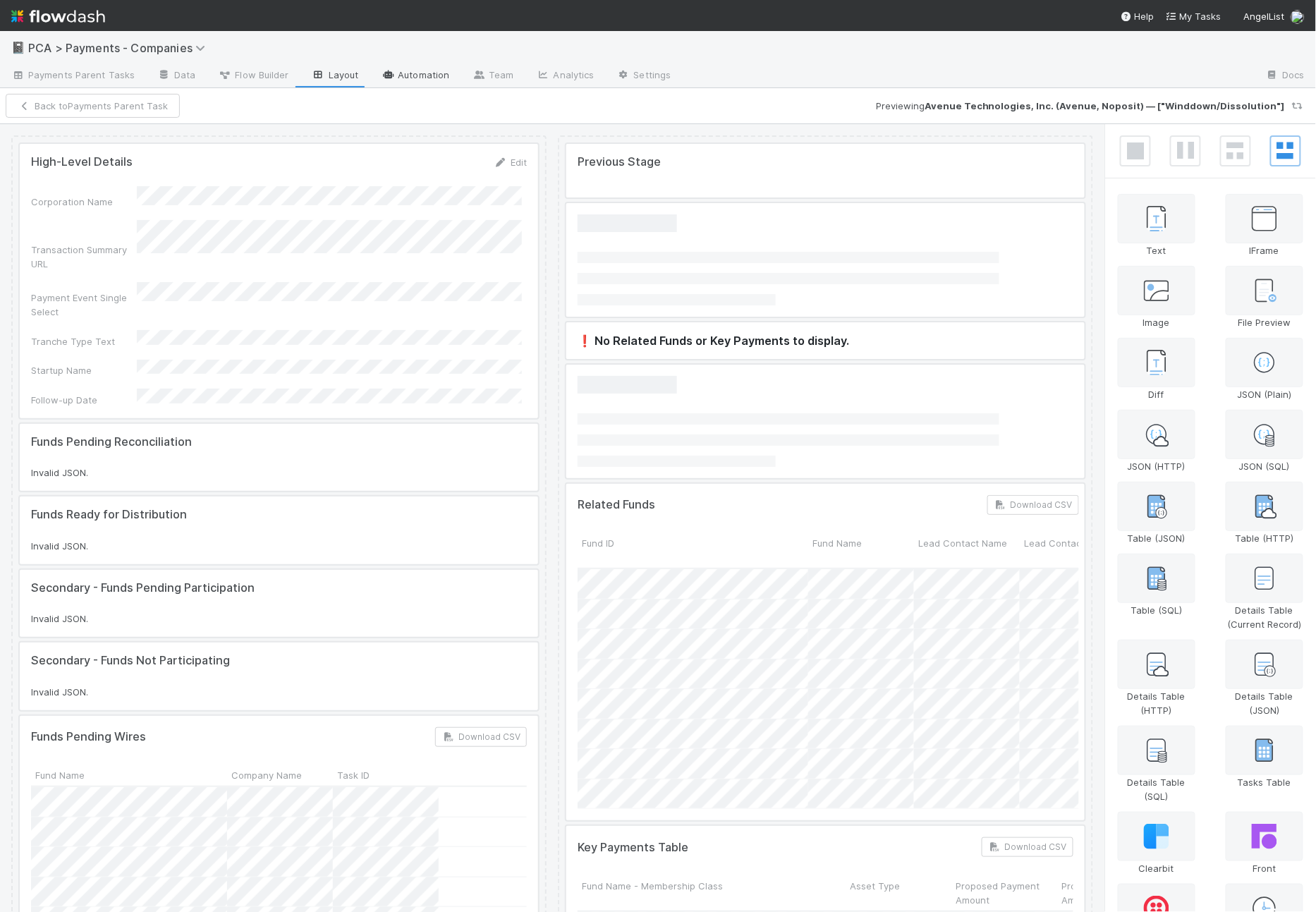
click at [429, 75] on link "Automation" at bounding box center [415, 76] width 91 height 23
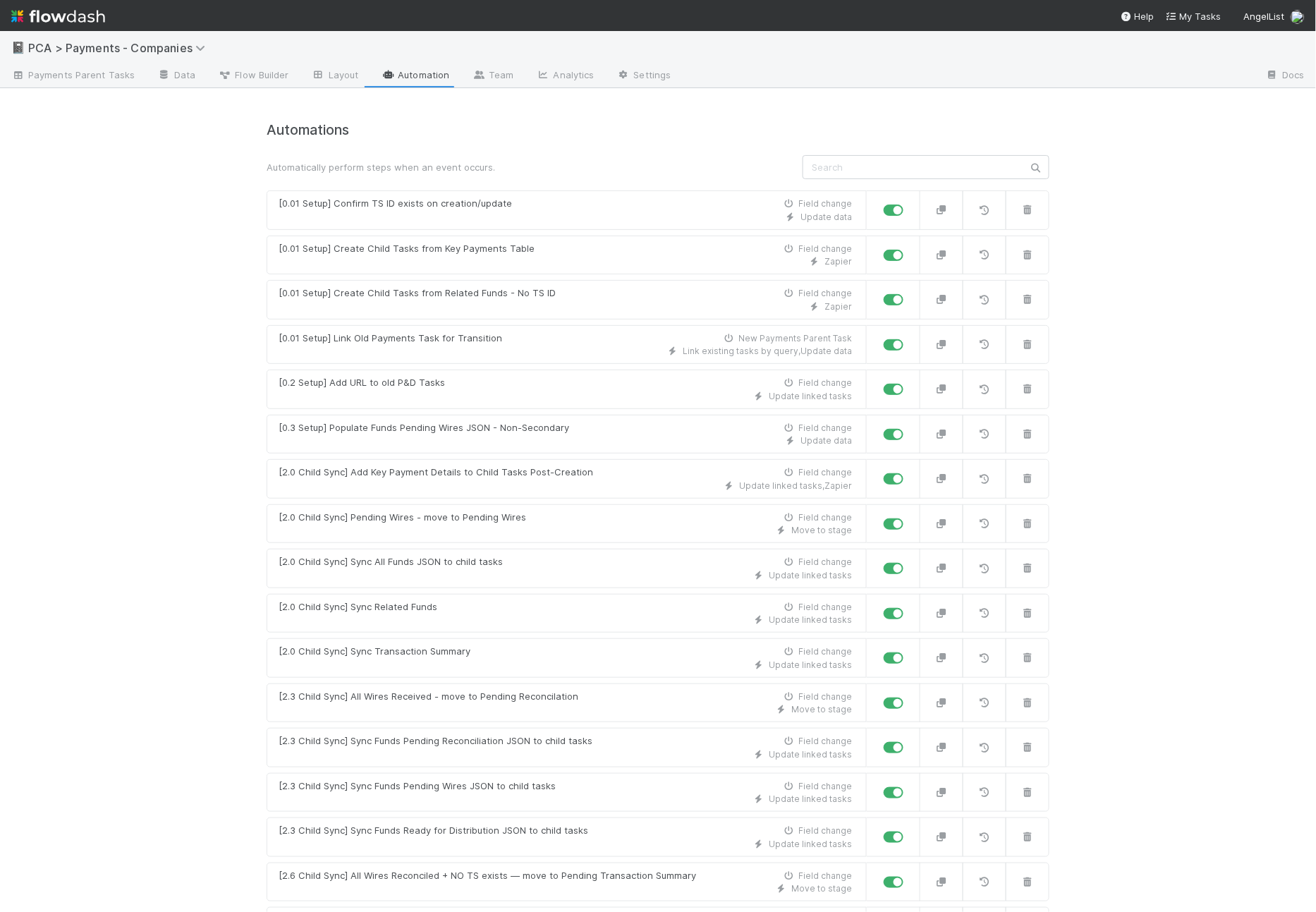
click at [846, 160] on input "text" at bounding box center [926, 167] width 247 height 24
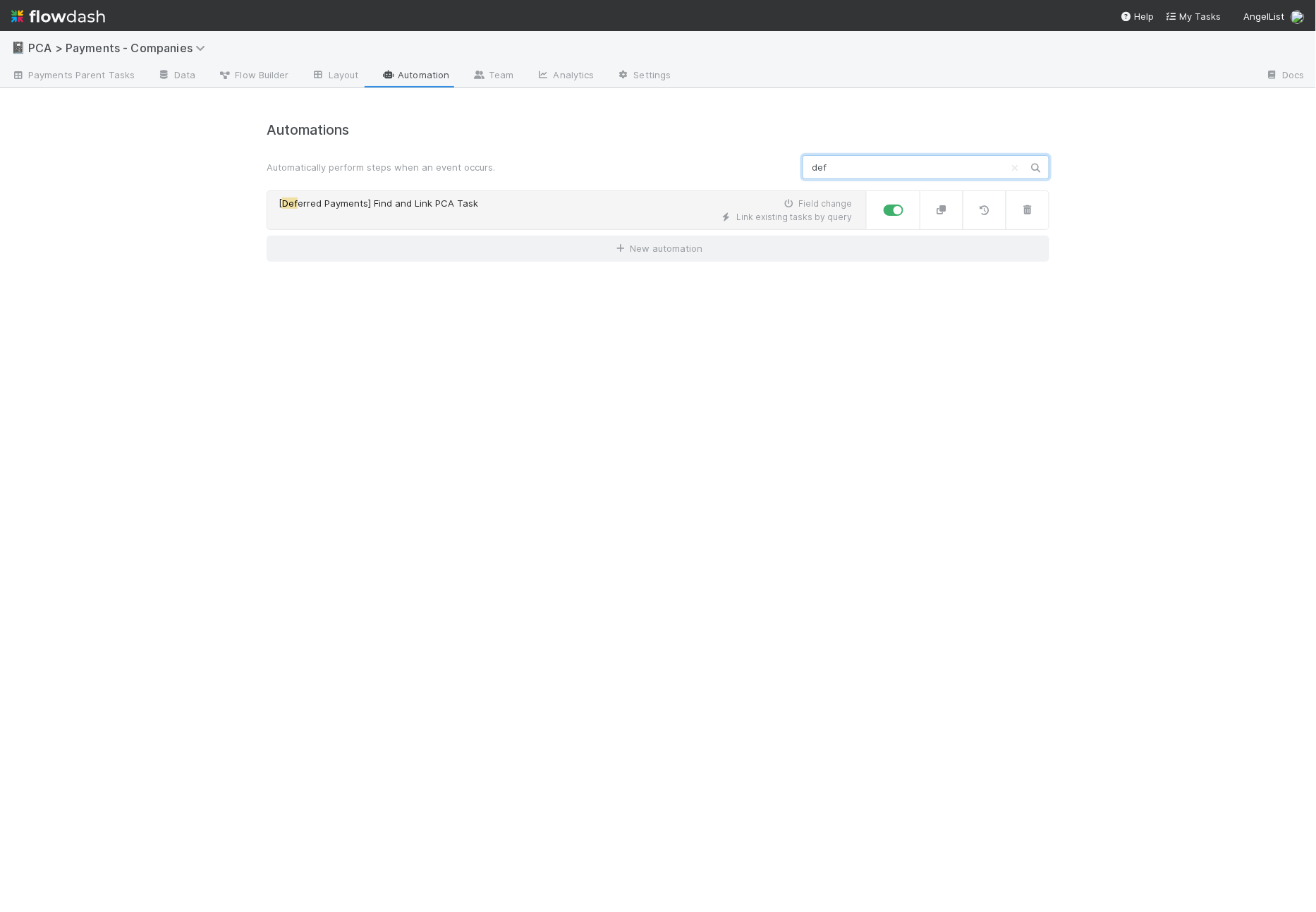
type input "def"
click at [597, 223] on link "[ Def erred Payments] Find and Link PCA Task Field change Link existing tasks b…" at bounding box center [566, 209] width 600 height 39
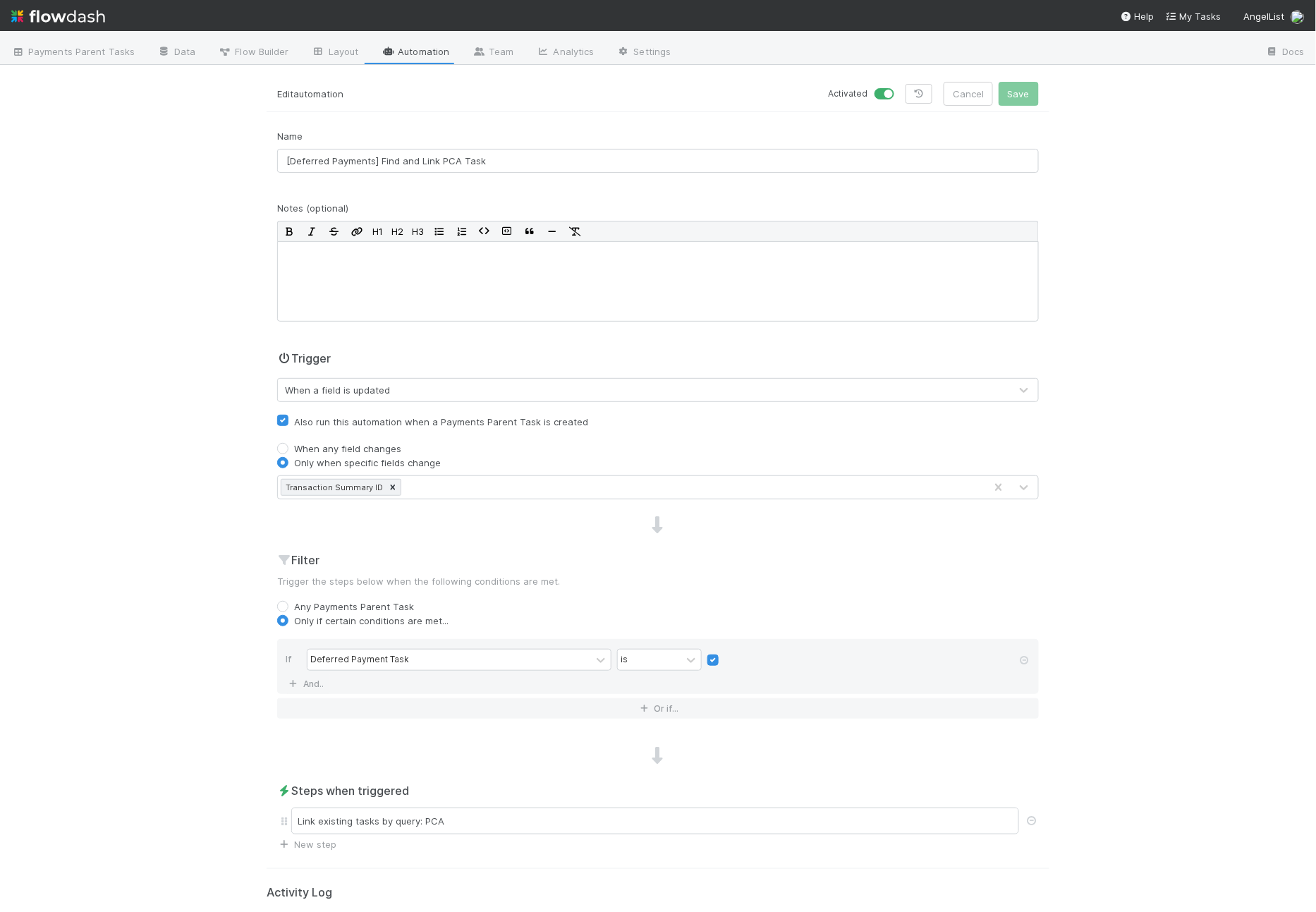
scroll to position [208, 0]
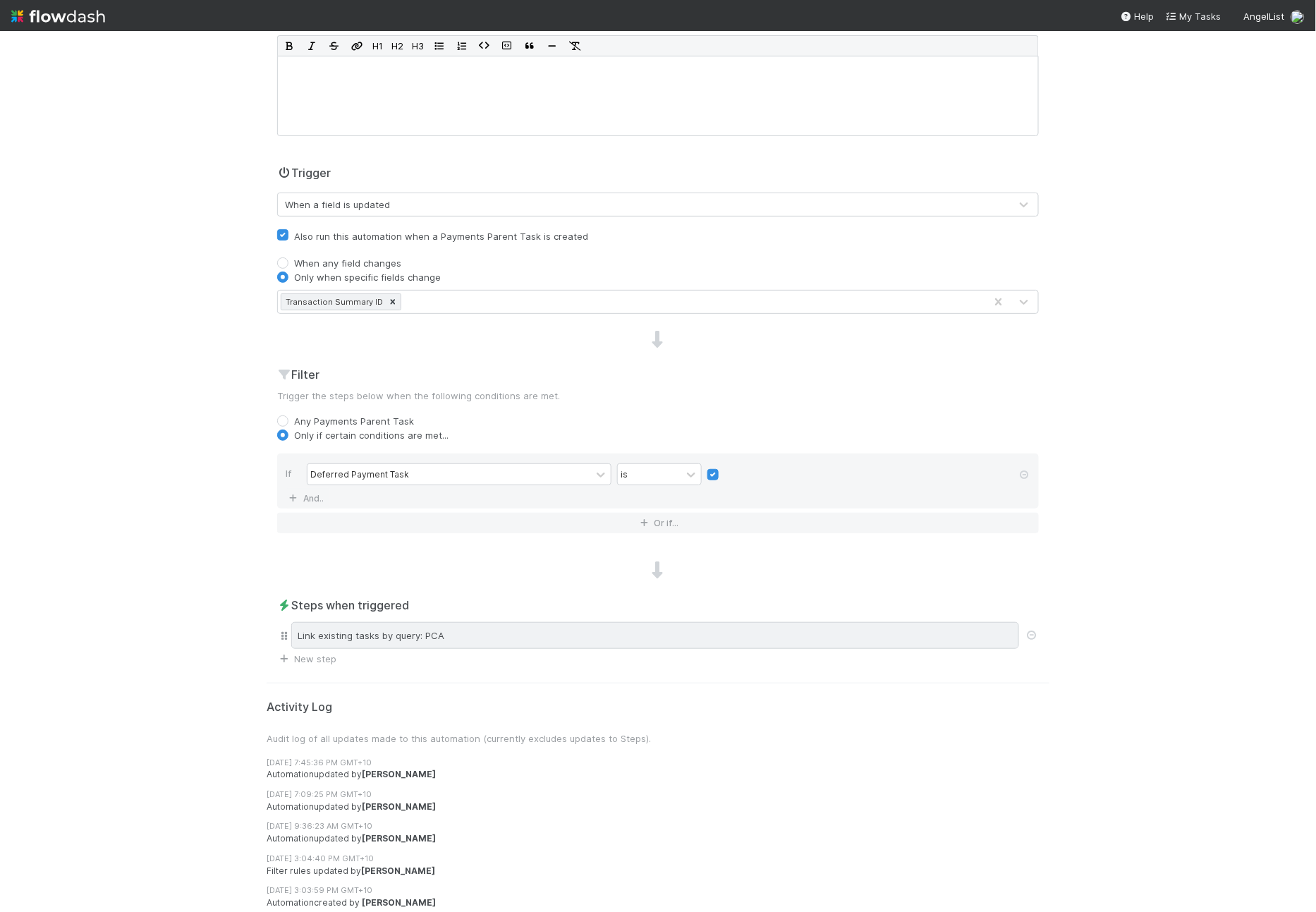
click at [483, 636] on div "Link existing tasks by query: PCA" at bounding box center [655, 636] width 728 height 27
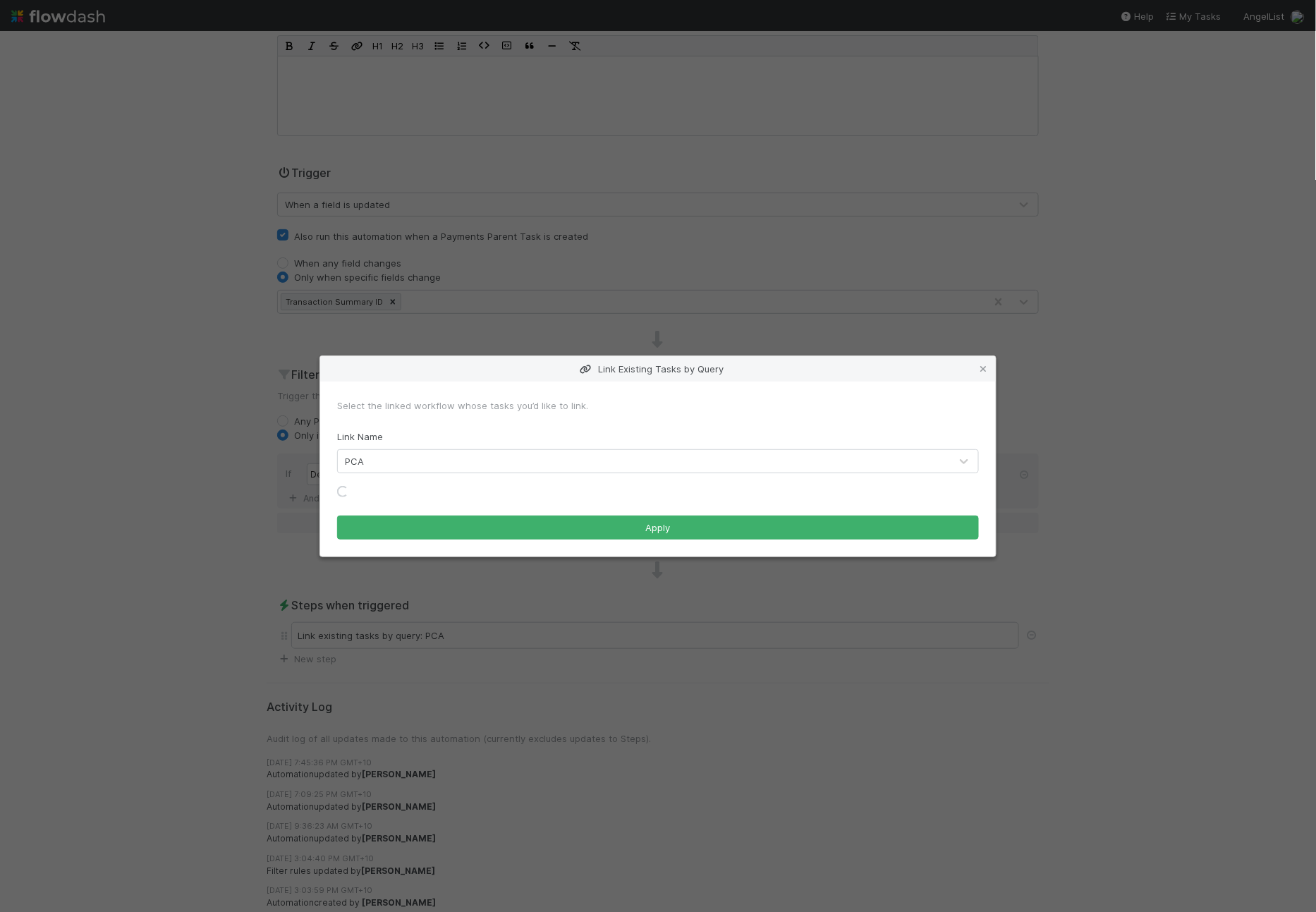
click at [685, 379] on div "Link Existing Tasks by Query" at bounding box center [657, 369] width 675 height 25
click at [652, 367] on div "Link Existing Tasks by Query" at bounding box center [657, 369] width 675 height 25
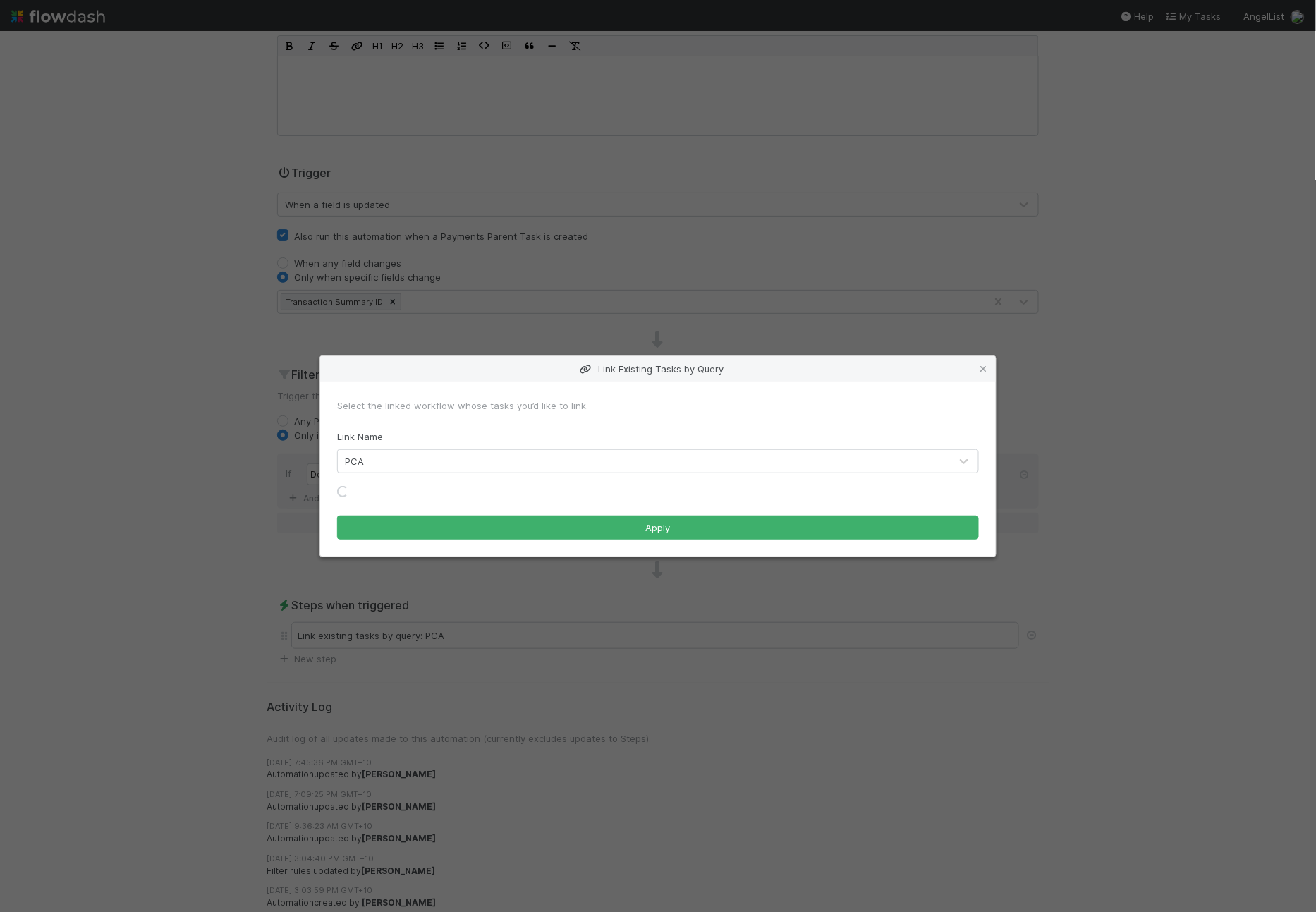
click at [630, 419] on form "Select the linked workflow whose tasks you’d like to link. Link Name PCA Loadin…" at bounding box center [658, 469] width 641 height 141
click at [641, 385] on div "Select the linked workflow whose tasks you’d like to link. Link Name PCA Loadin…" at bounding box center [657, 469] width 675 height 175
click at [645, 375] on div "Link Existing Tasks by Query" at bounding box center [657, 369] width 675 height 25
click at [648, 371] on div "Link Existing Tasks by Query" at bounding box center [657, 369] width 675 height 25
click at [644, 371] on div "Link Existing Tasks by Query" at bounding box center [657, 369] width 675 height 25
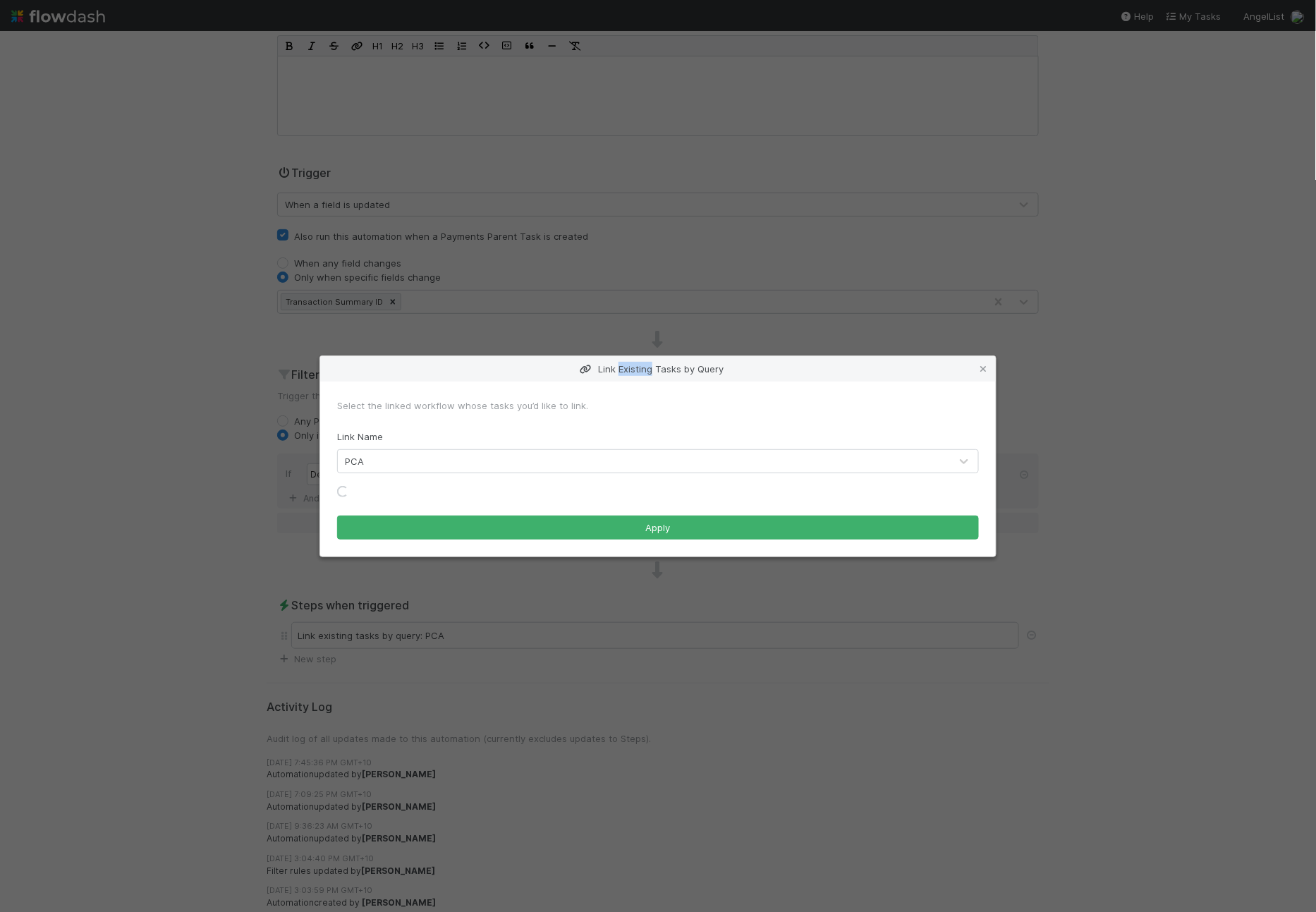
click at [644, 371] on div "Link Existing Tasks by Query" at bounding box center [657, 369] width 675 height 25
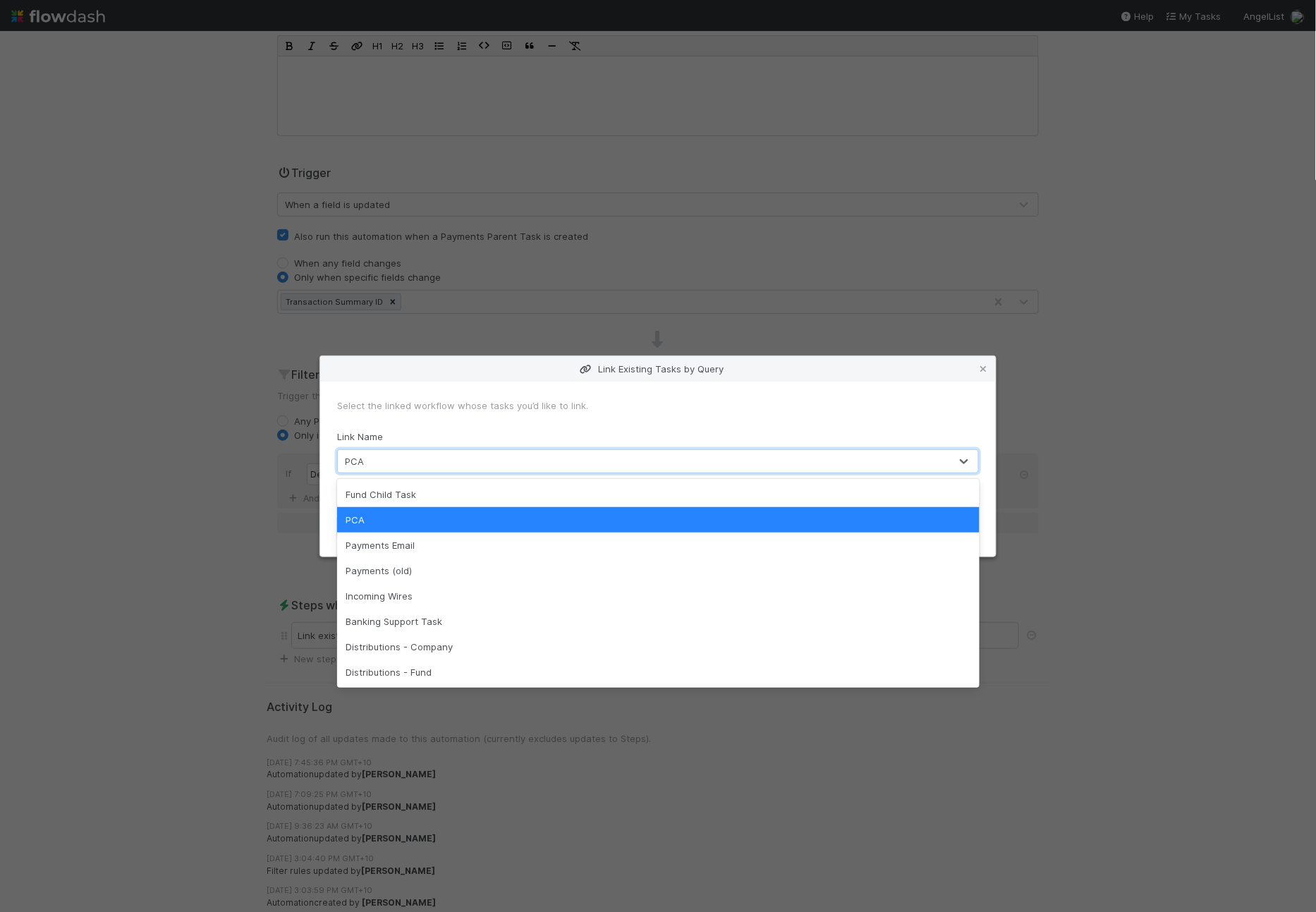
click at [617, 453] on div "PCA" at bounding box center [644, 461] width 612 height 23
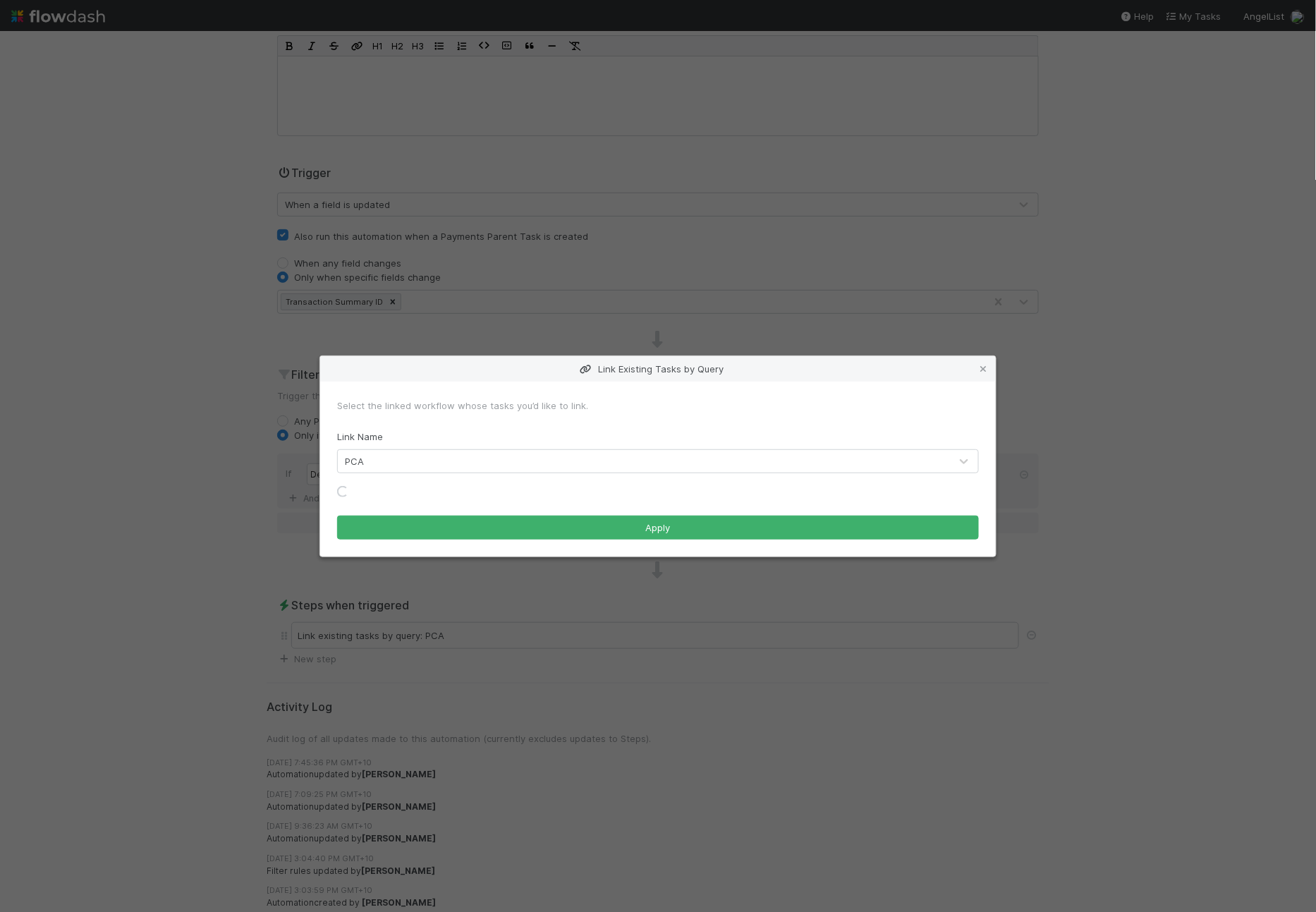
click at [622, 423] on form "Select the linked workflow whose tasks you’d like to link. Link Name PCA Loadin…" at bounding box center [658, 469] width 641 height 141
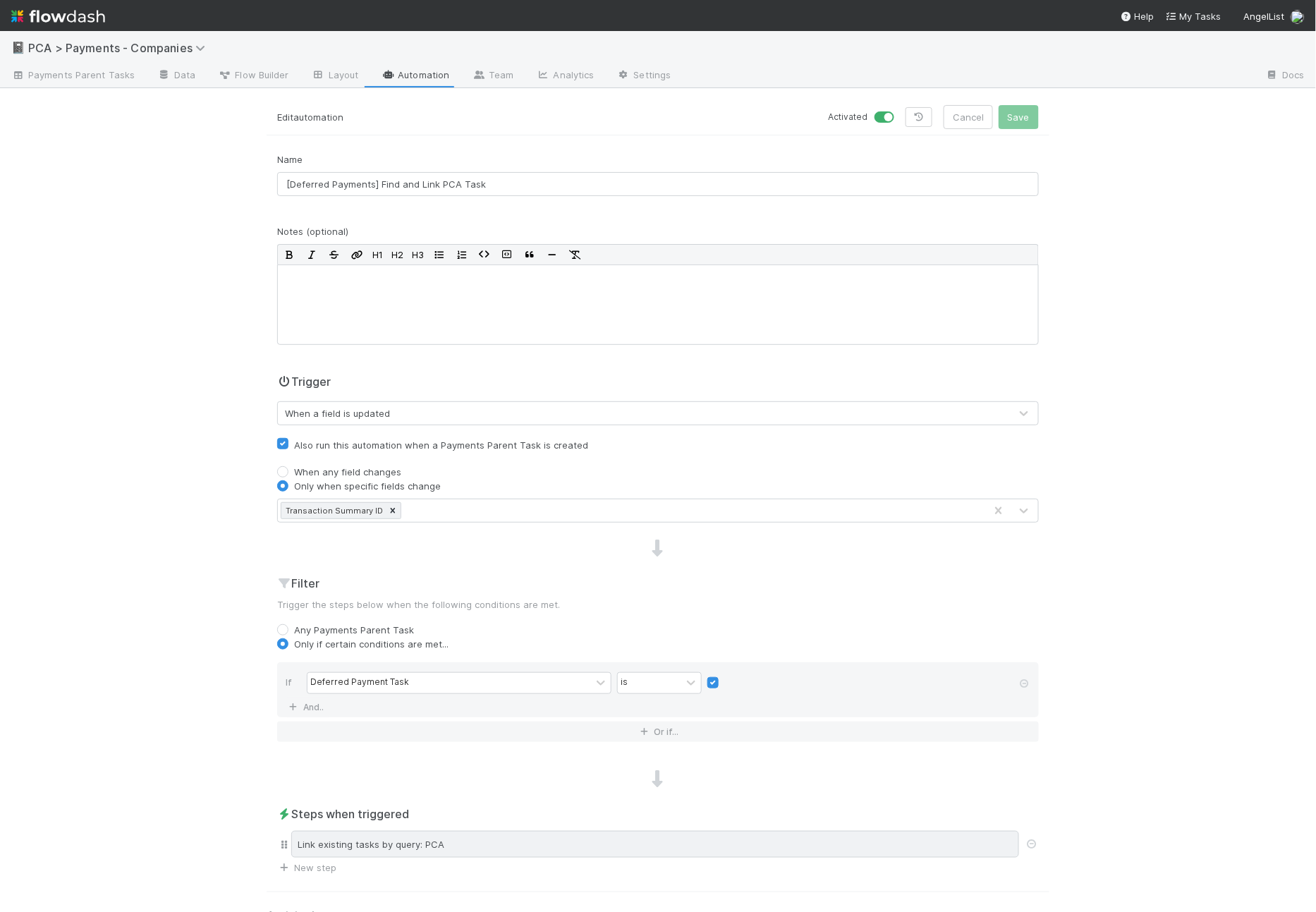
click at [535, 832] on div "Link existing tasks by query: PCA" at bounding box center [655, 844] width 728 height 27
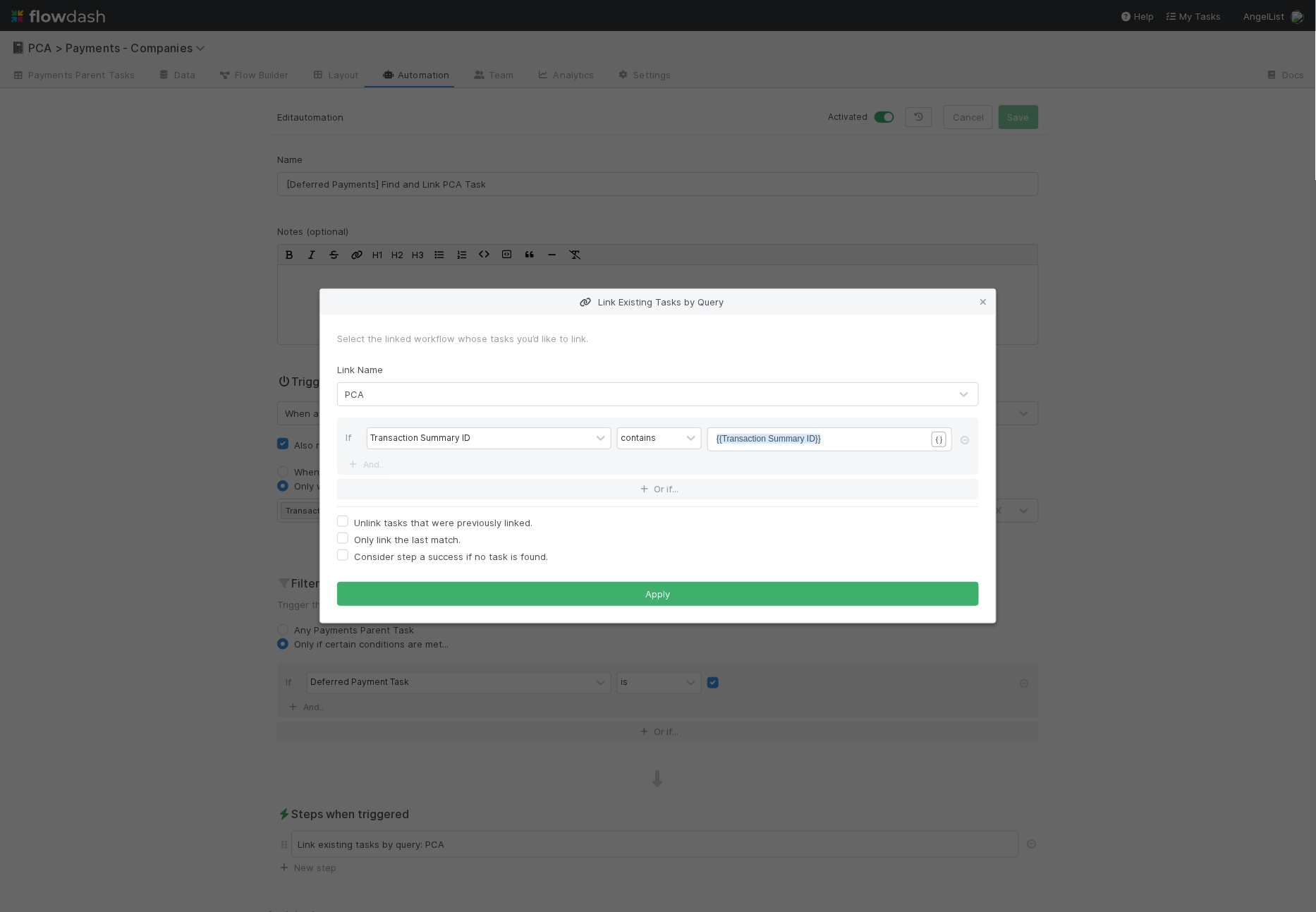
click at [971, 311] on div "Link Existing Tasks by Query" at bounding box center [657, 302] width 675 height 25
click at [981, 305] on icon at bounding box center [983, 302] width 14 height 10
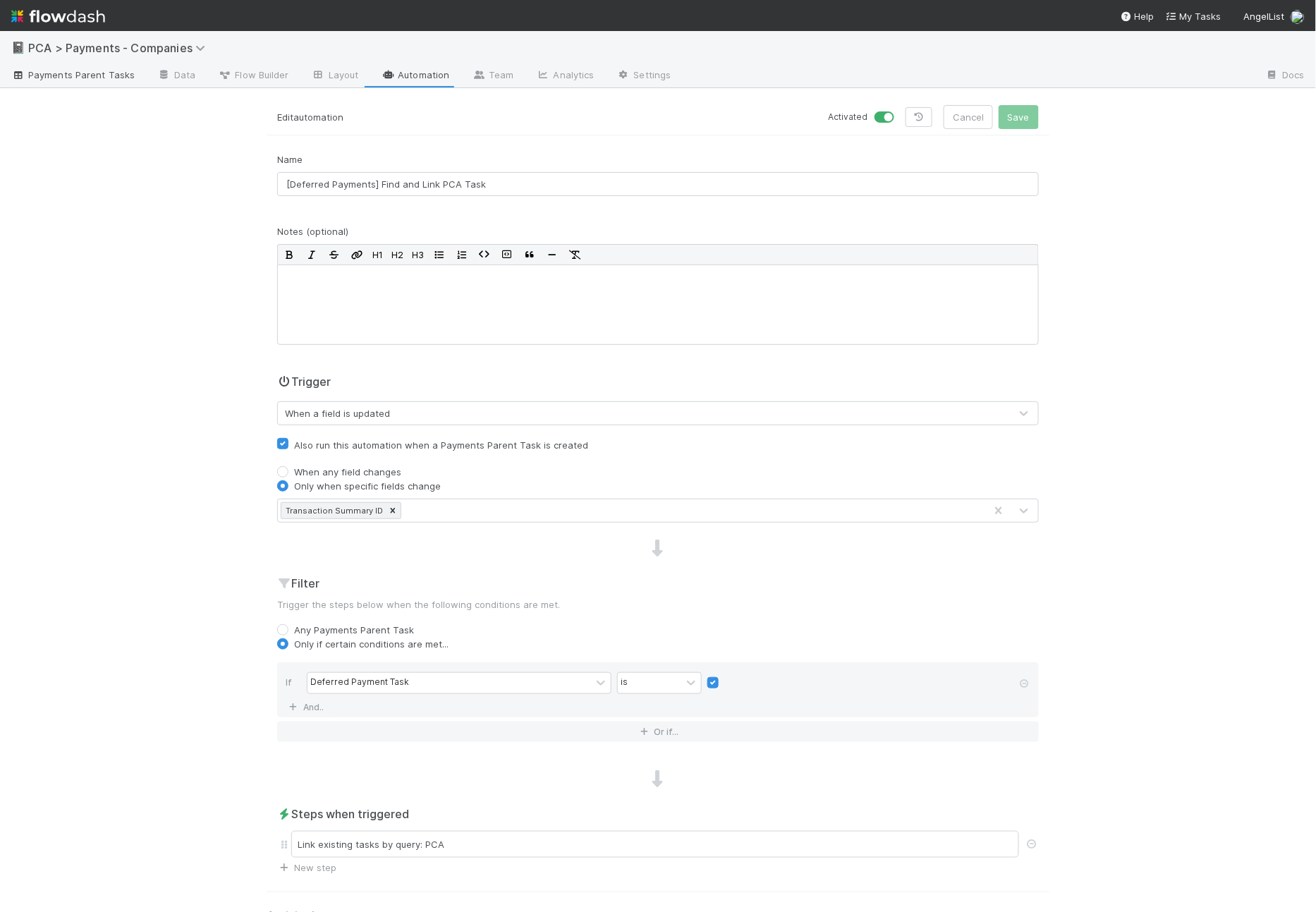
click at [99, 83] on link "Payments Parent Tasks" at bounding box center [72, 76] width 146 height 23
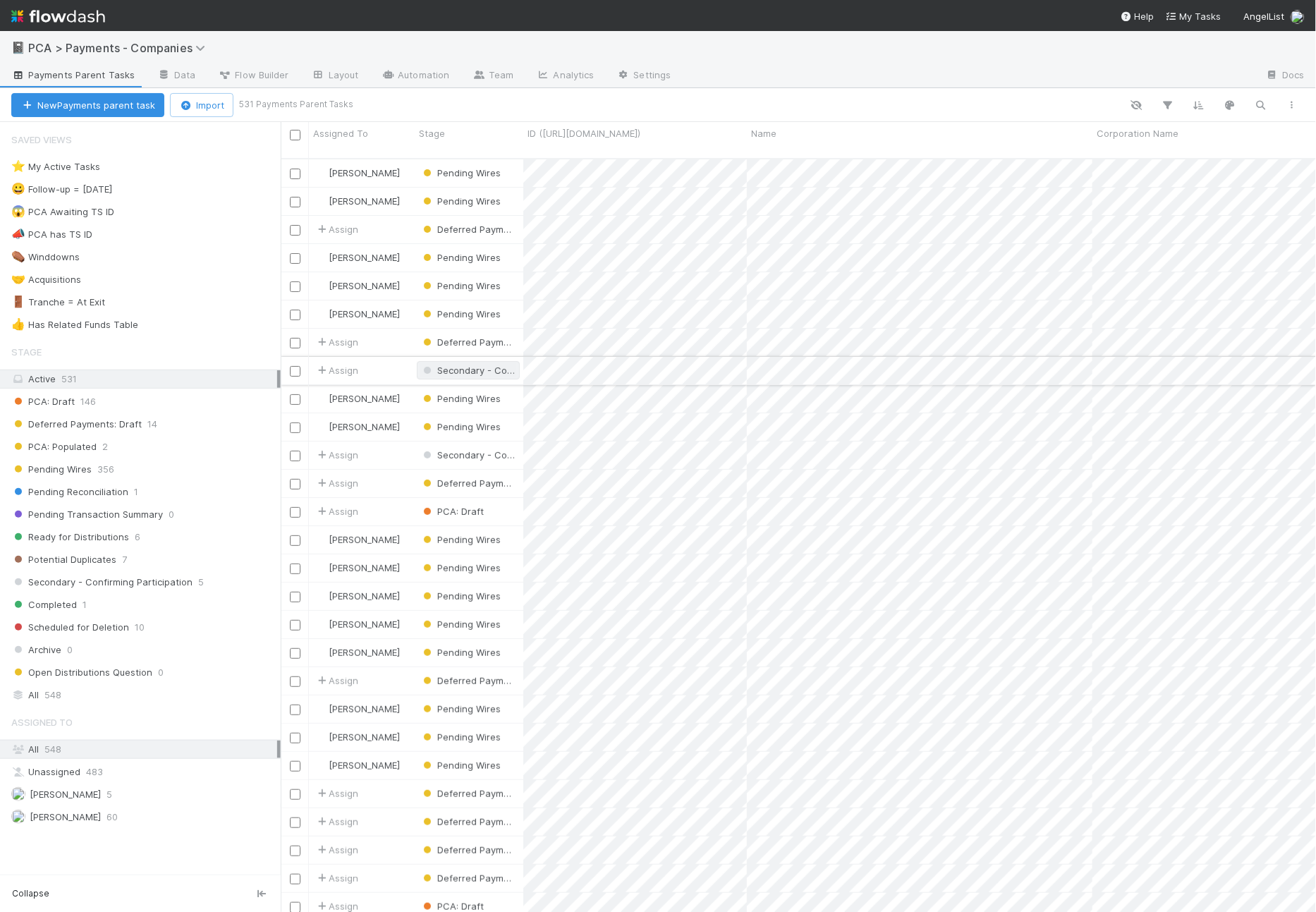
scroll to position [753, 1023]
click at [170, 419] on div "Deferred Payments: Draft 14" at bounding box center [146, 425] width 269 height 17
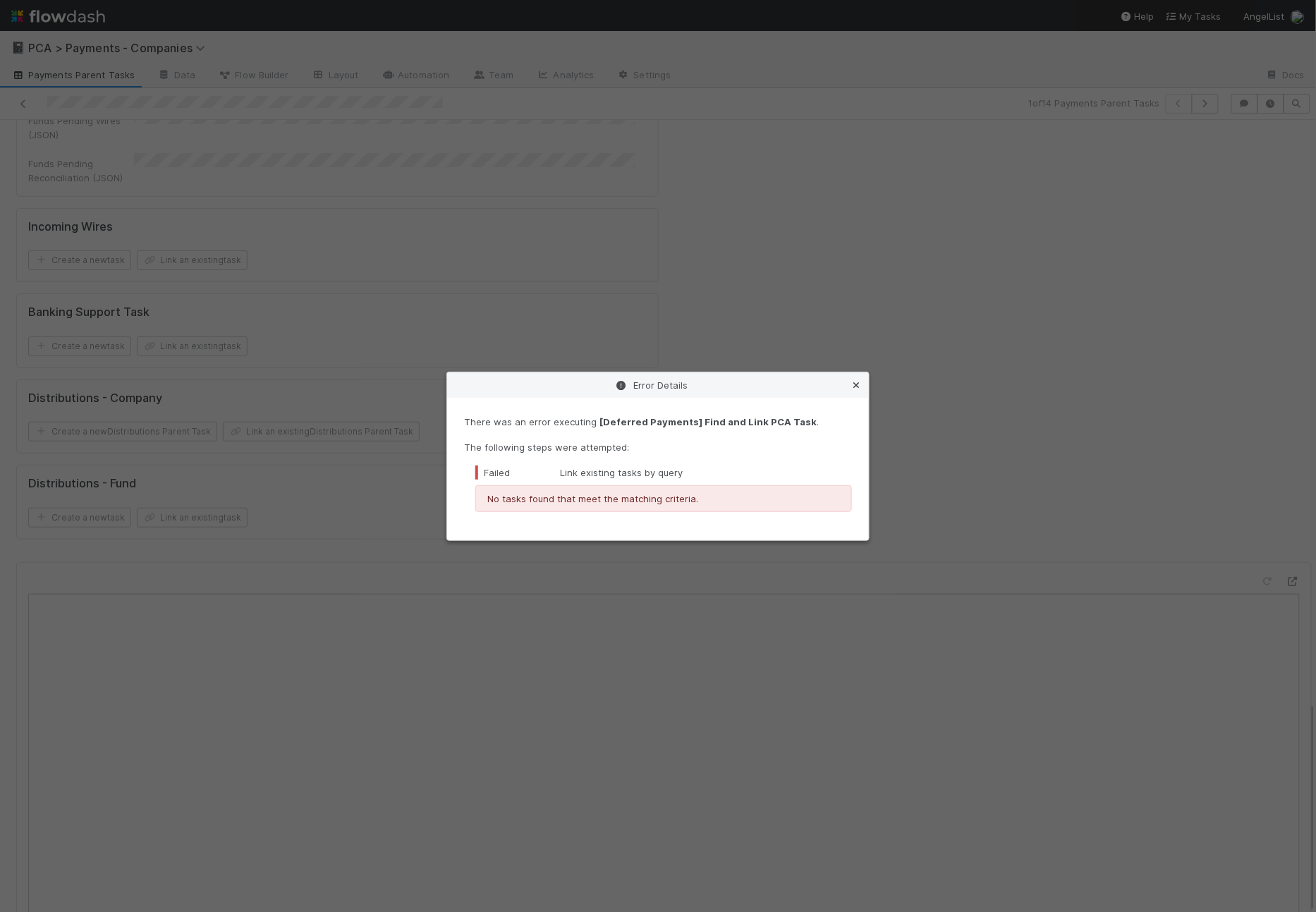
click at [856, 386] on icon at bounding box center [856, 385] width 14 height 10
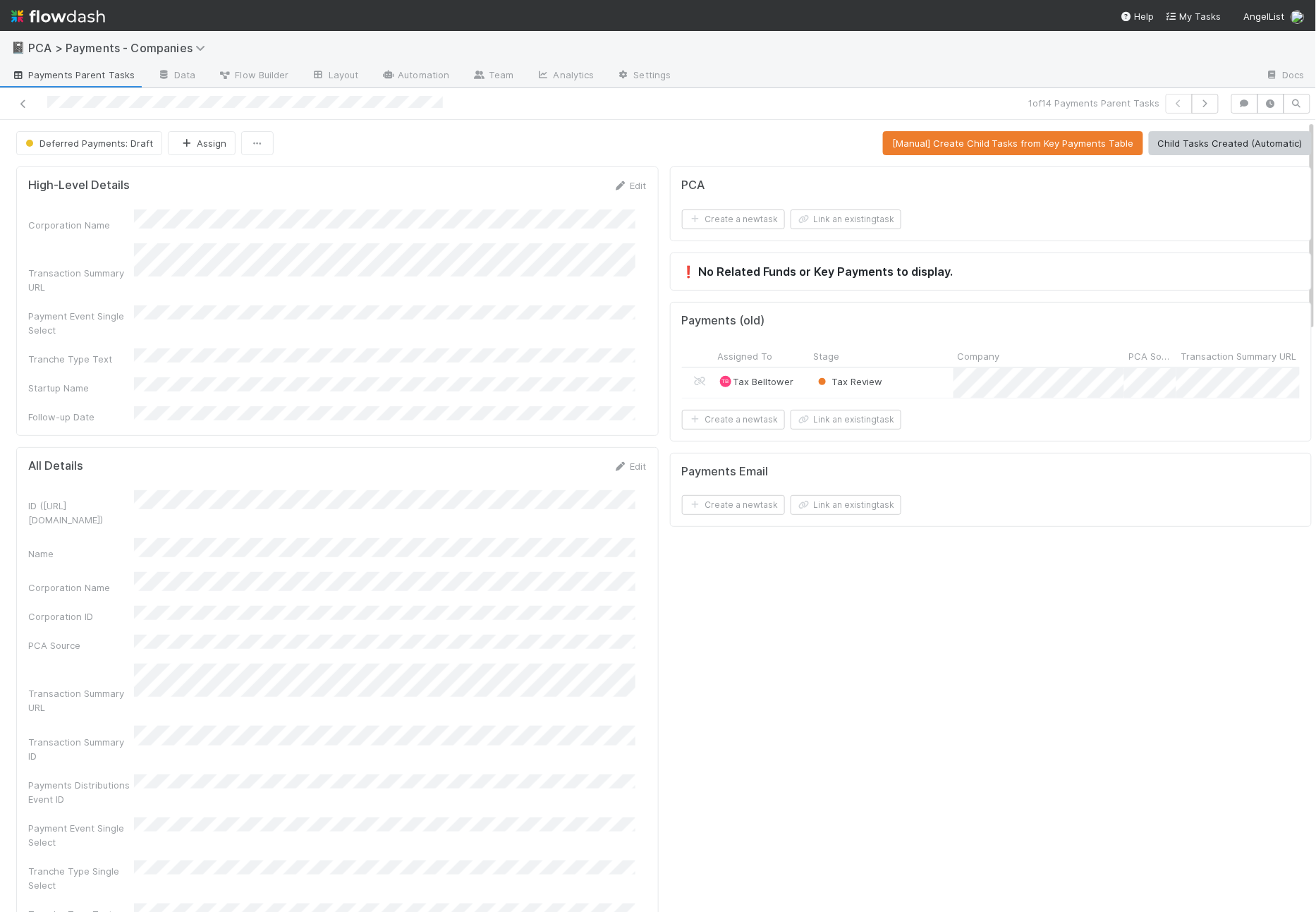
click at [379, 459] on div "All Details Edit" at bounding box center [336, 466] width 618 height 14
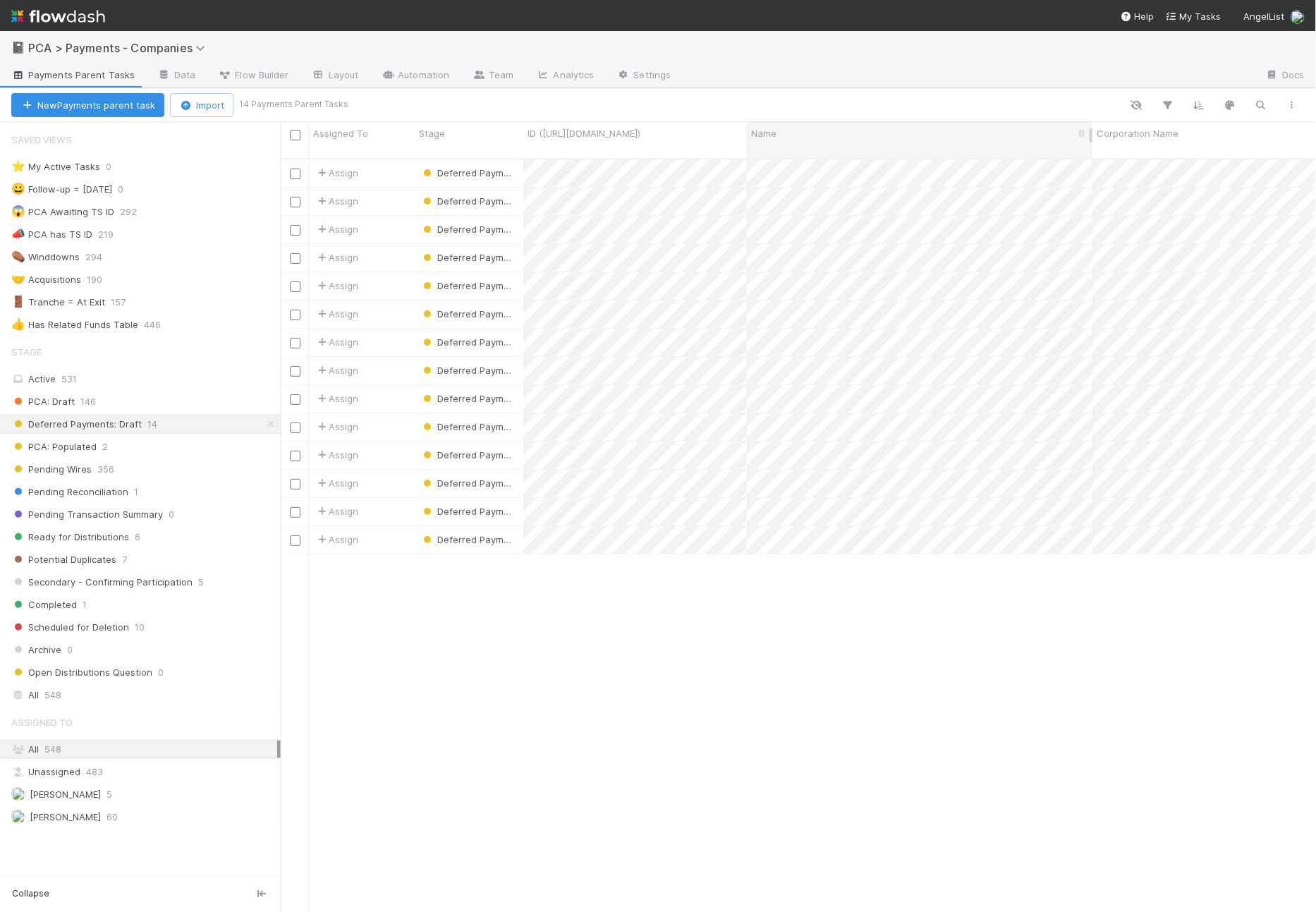
drag, startPoint x: 745, startPoint y: 127, endPoint x: 855, endPoint y: 138, distance: 110.5
click at [747, 138] on div at bounding box center [747, 140] width 0 height 35
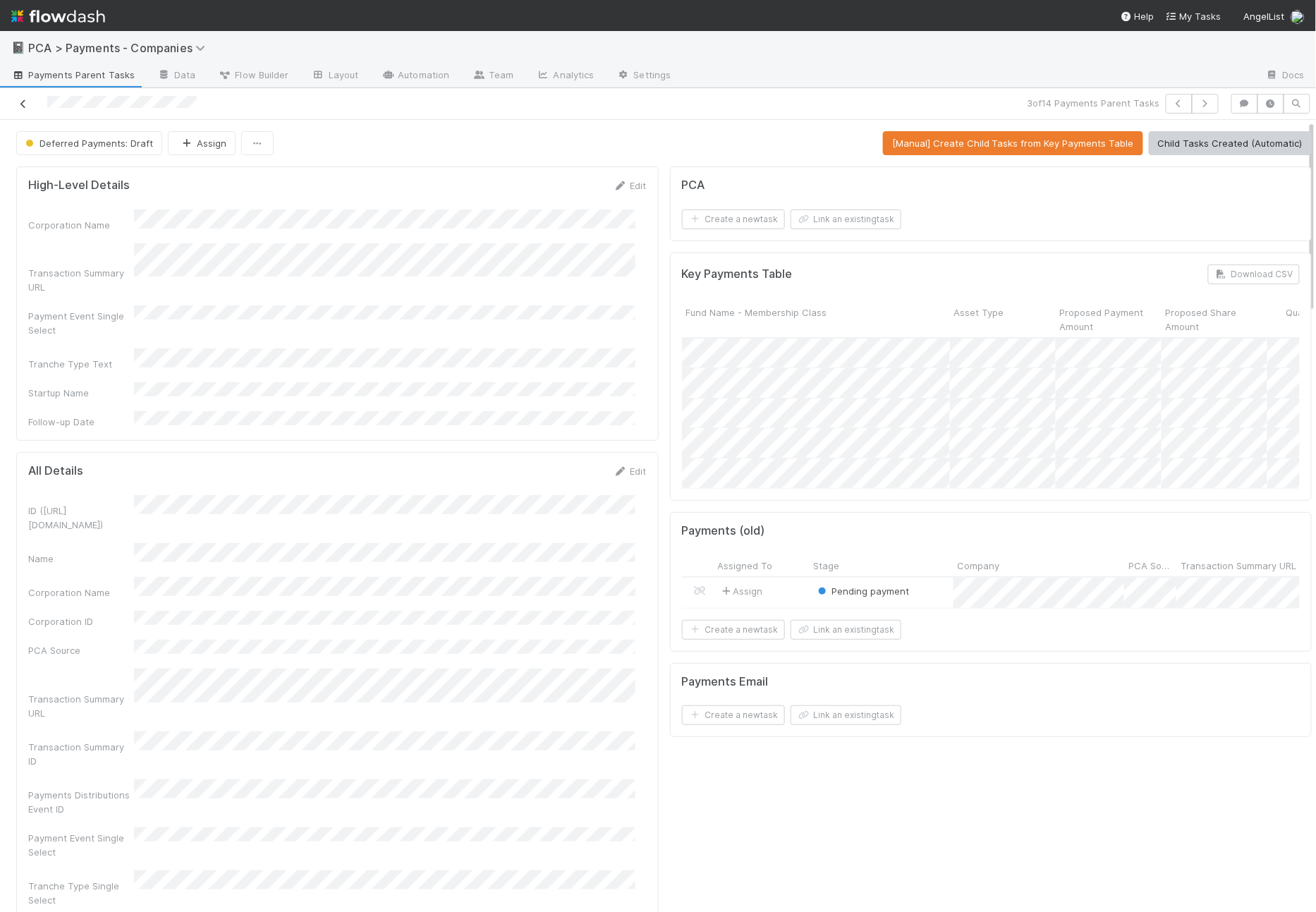
click at [17, 101] on icon at bounding box center [24, 104] width 14 height 10
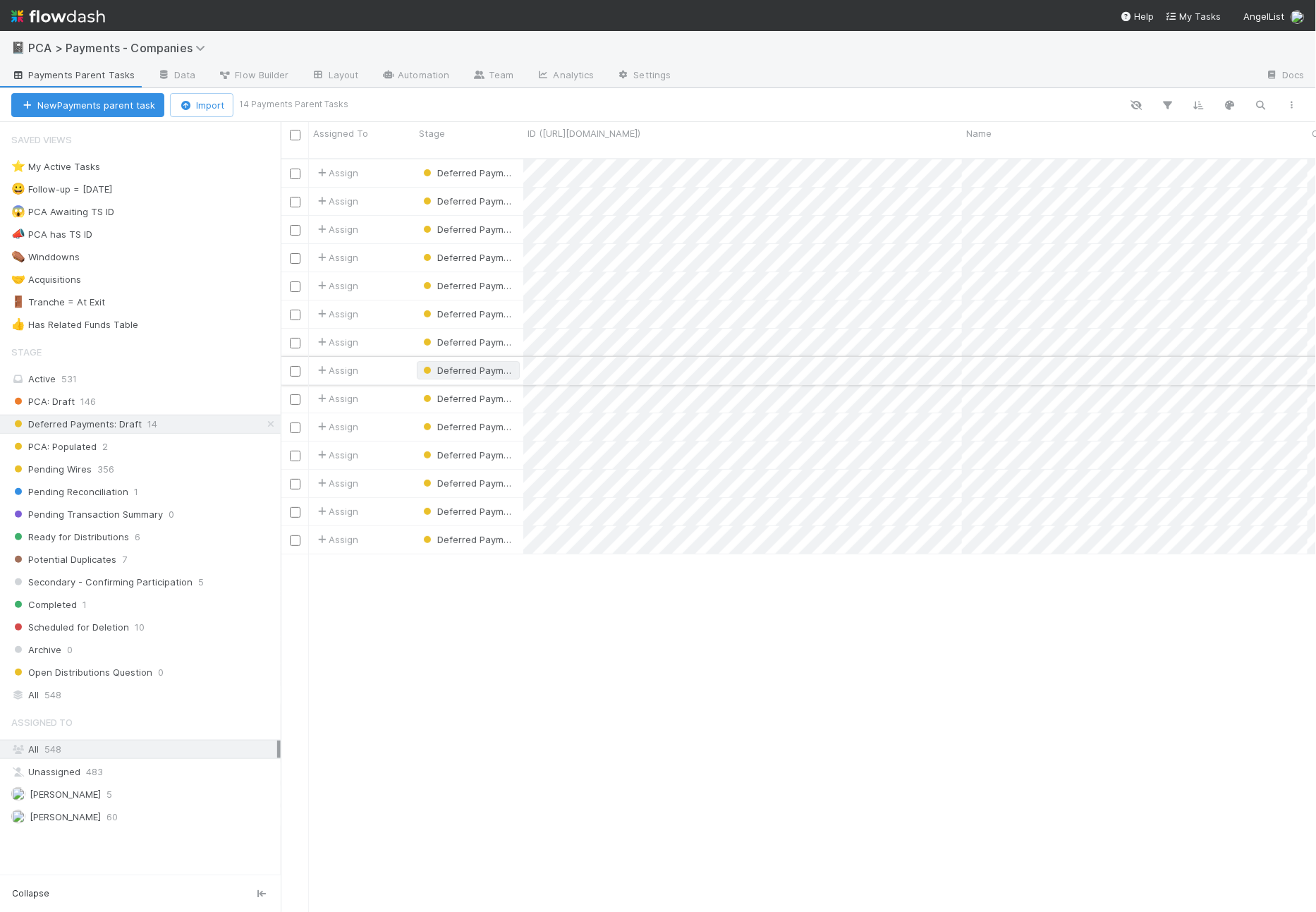
scroll to position [753, 1023]
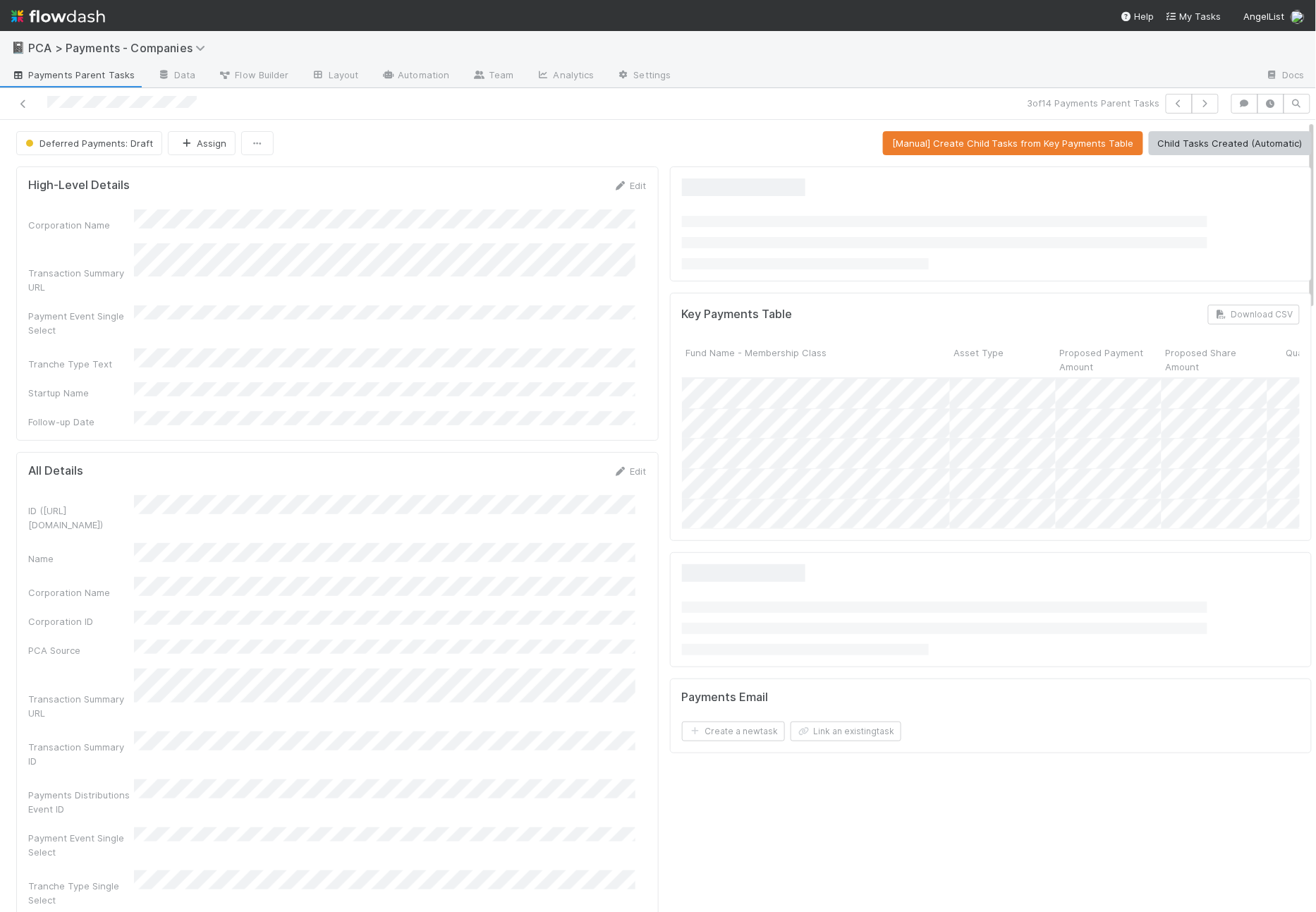
drag, startPoint x: 658, startPoint y: 164, endPoint x: 654, endPoint y: 155, distance: 9.8
click at [670, 167] on div at bounding box center [991, 224] width 642 height 115
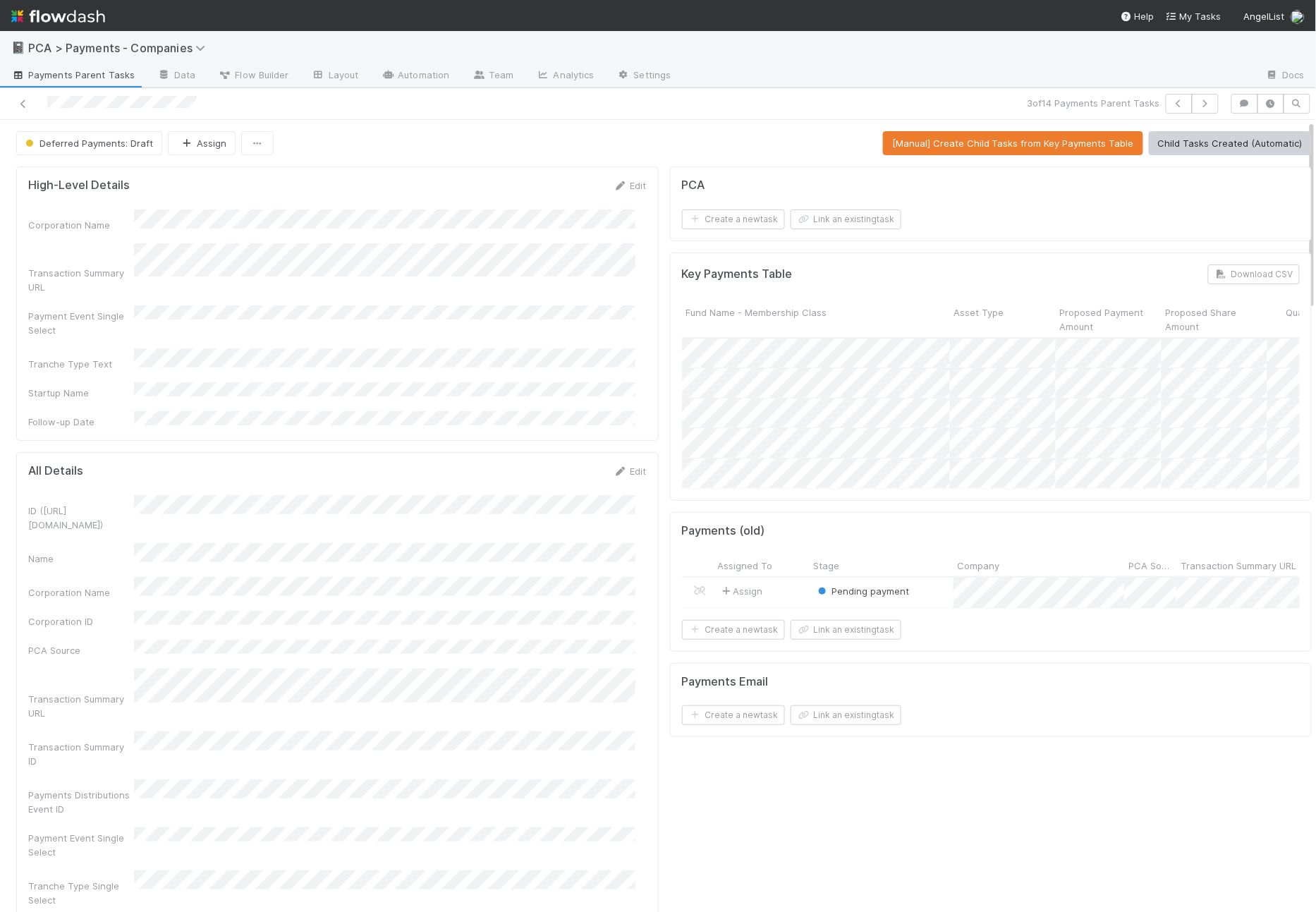
click at [677, 146] on div "Deferred Payments: Draft Assign [Manual] Create Child Tasks from Key Payments T…" at bounding box center [664, 143] width 1295 height 24
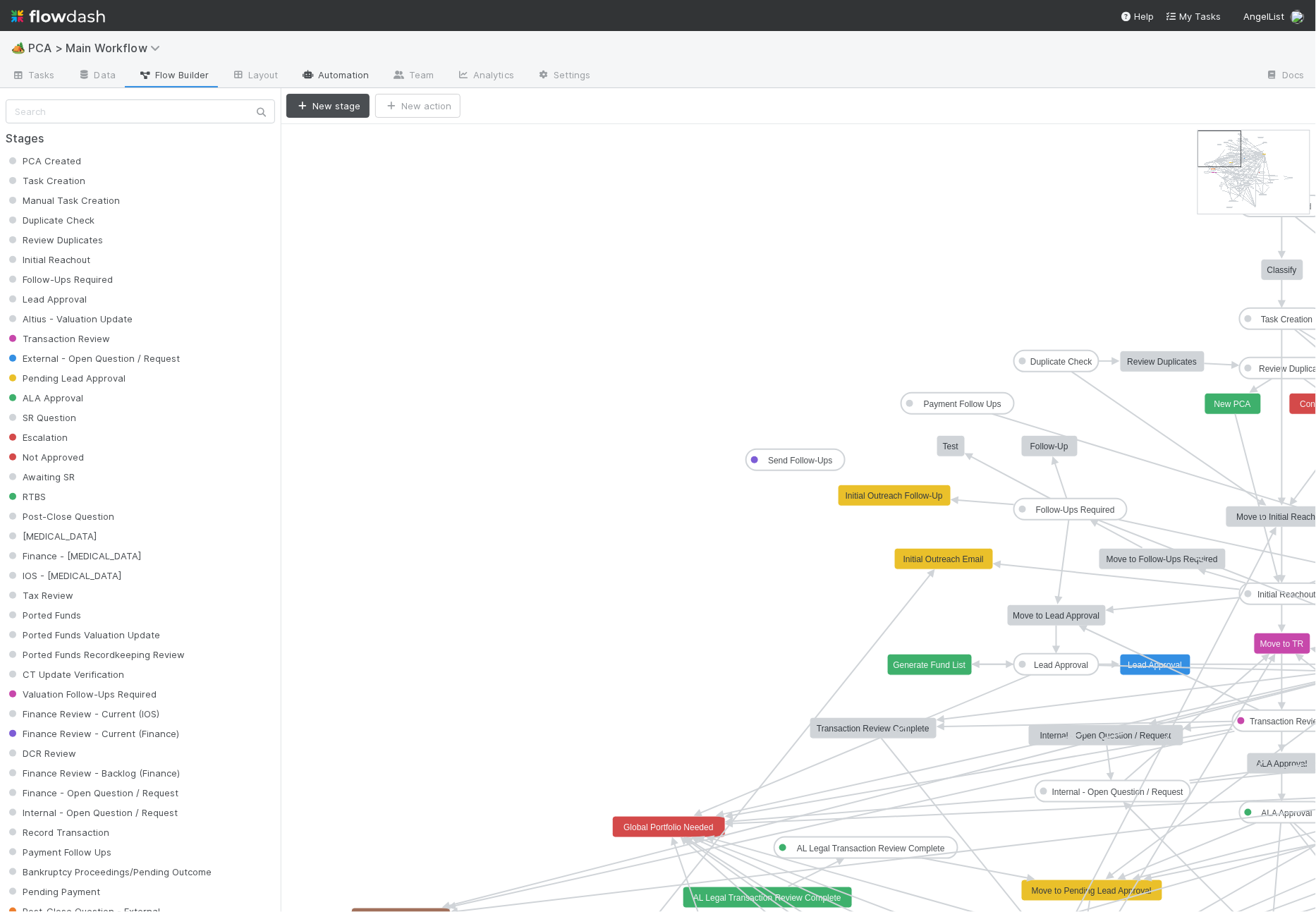
click at [356, 71] on link "Automation" at bounding box center [336, 76] width 91 height 23
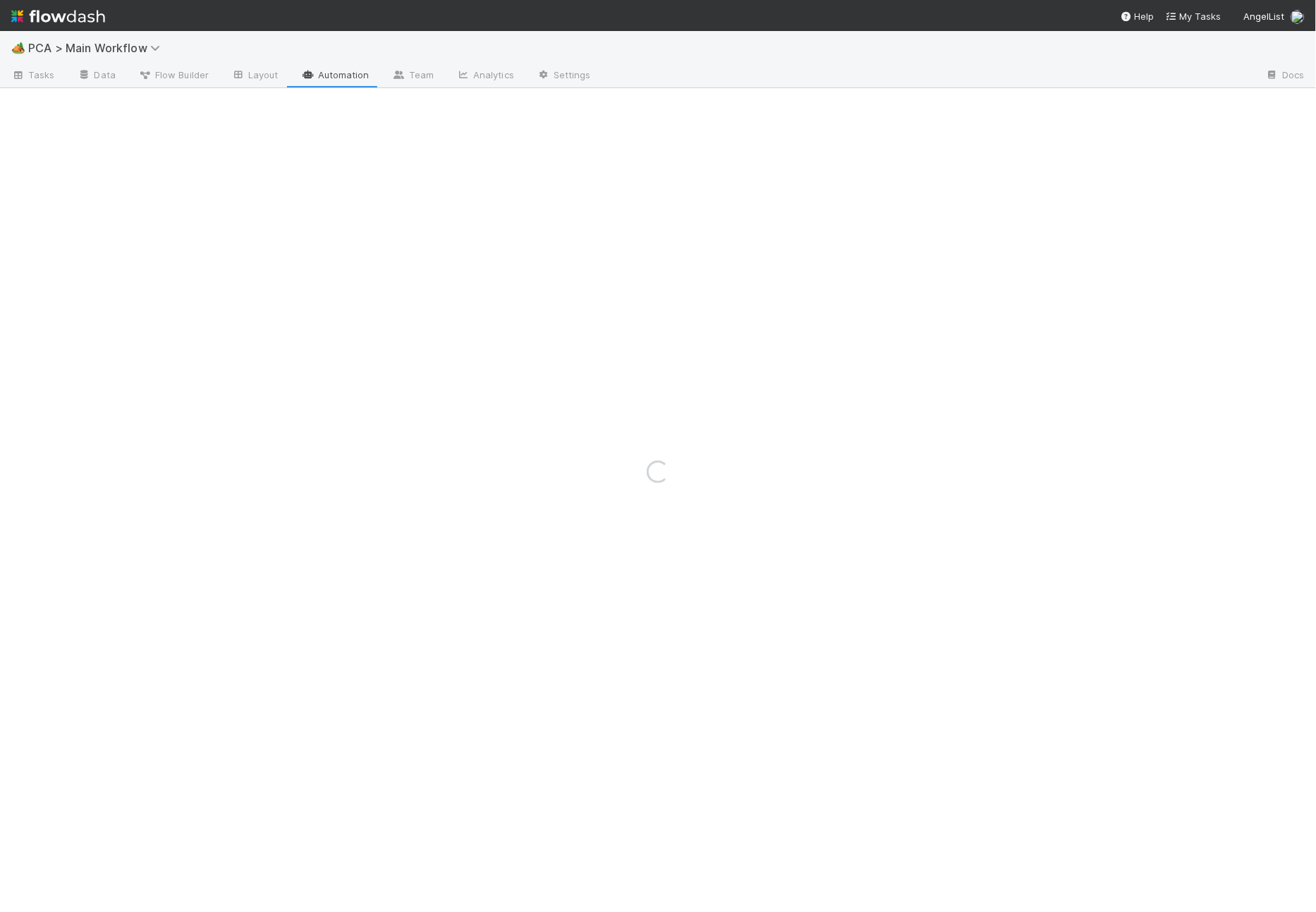
click at [606, 58] on div "Loading..." at bounding box center [658, 472] width 1316 height 881
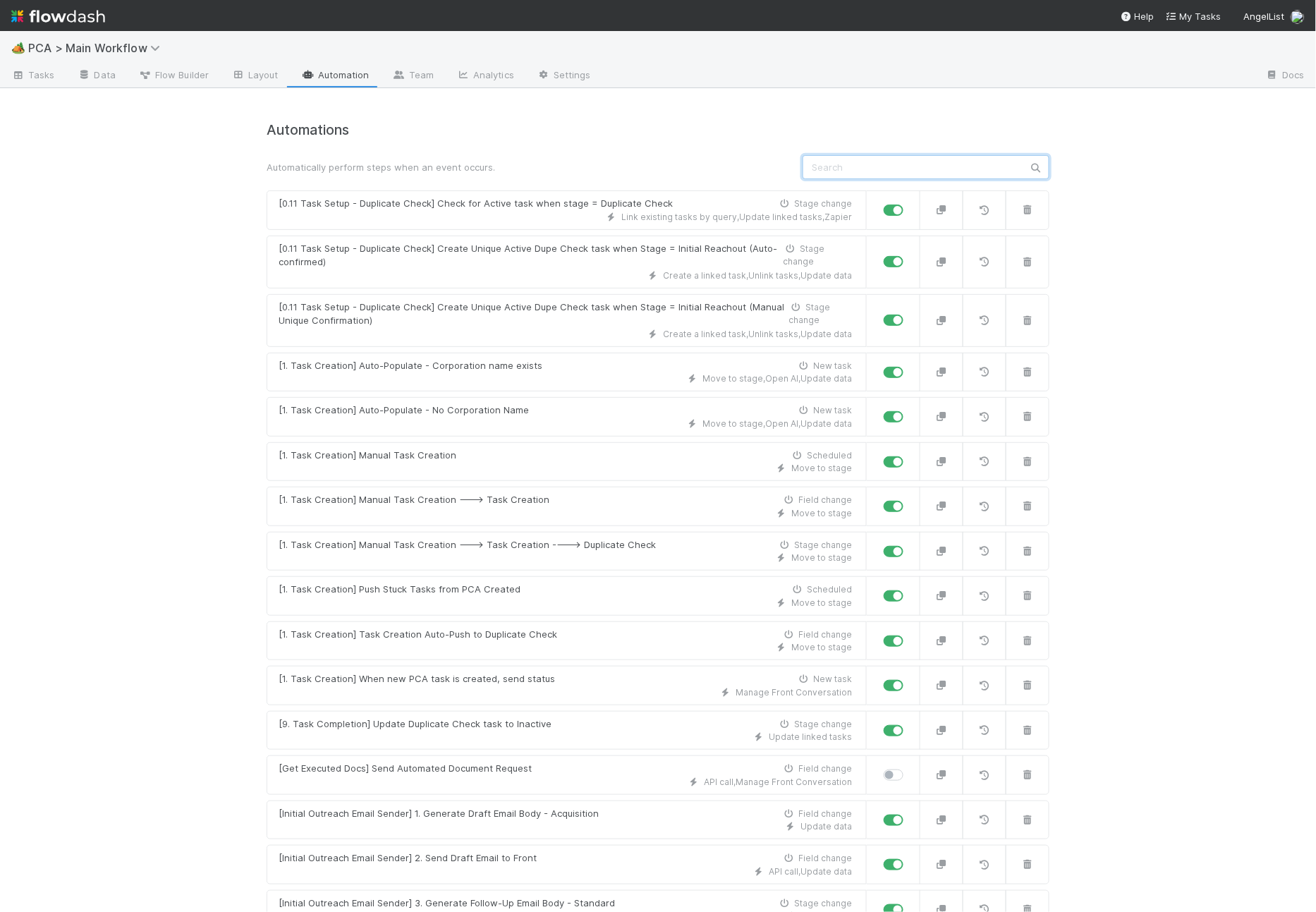
click at [866, 177] on input "text" at bounding box center [926, 167] width 247 height 24
type input "e"
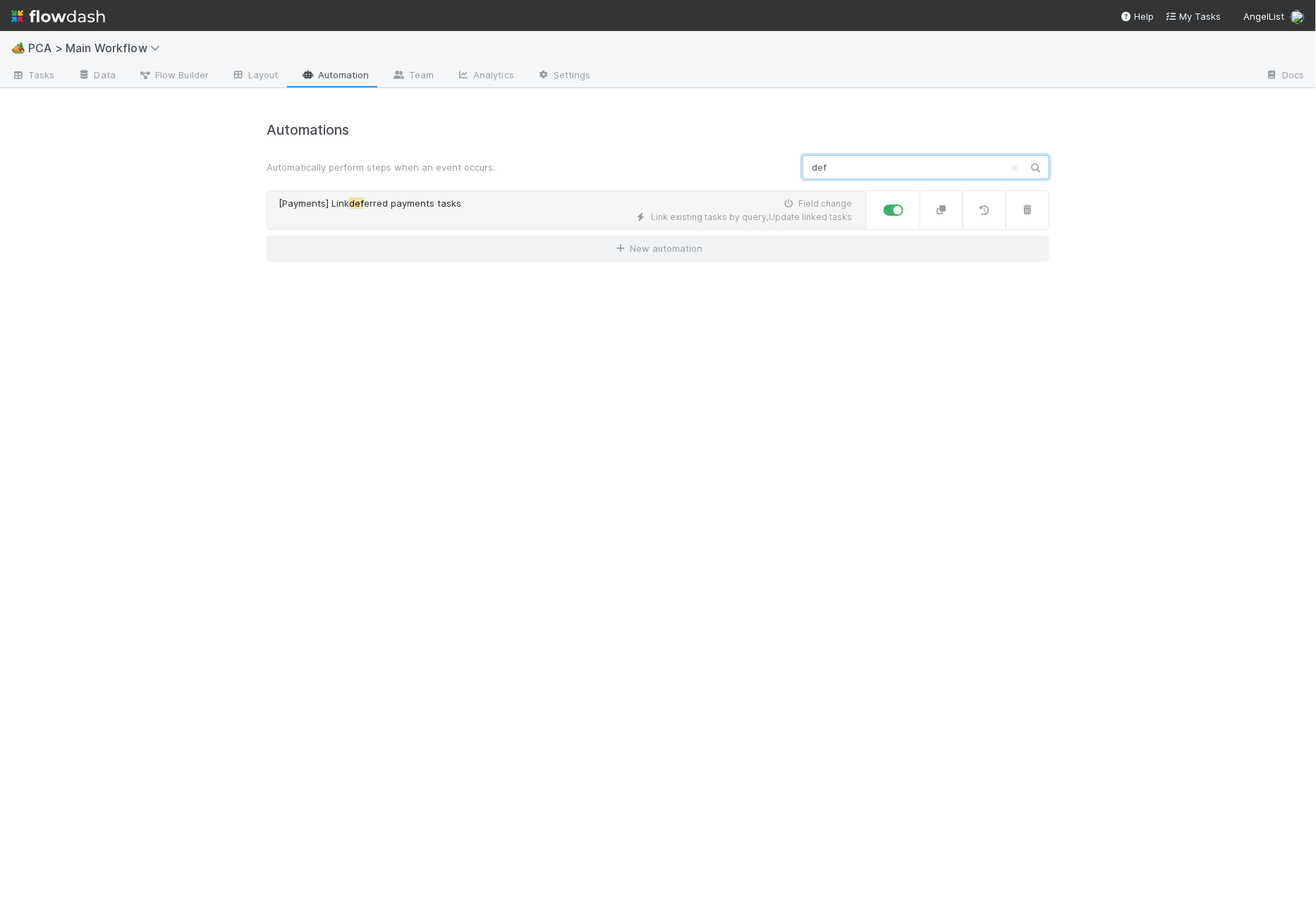
type input "def"
click at [585, 221] on div "Link existing tasks by query , Update linked tasks" at bounding box center [566, 217] width 573 height 13
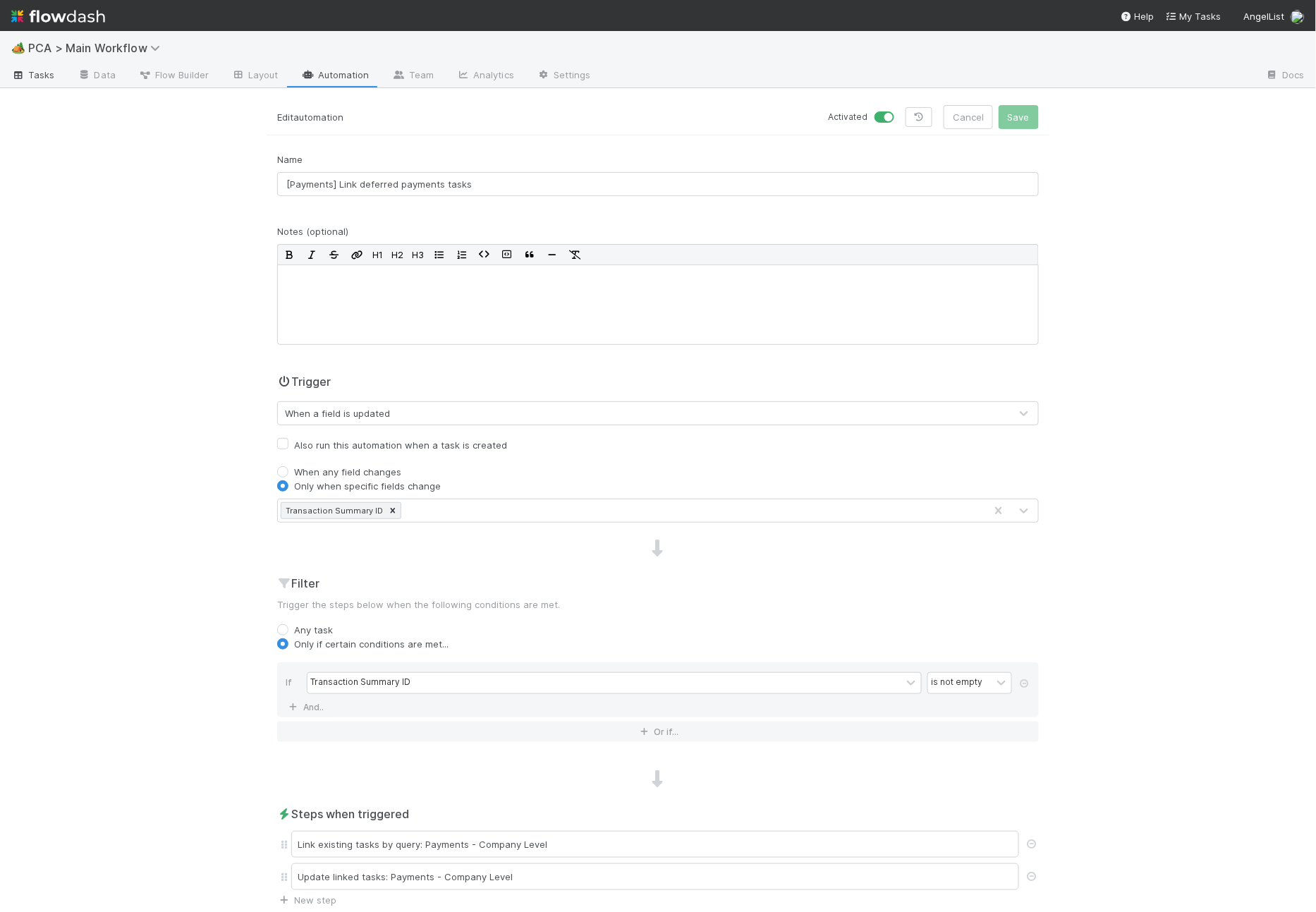
click at [14, 73] on icon at bounding box center [18, 76] width 14 height 9
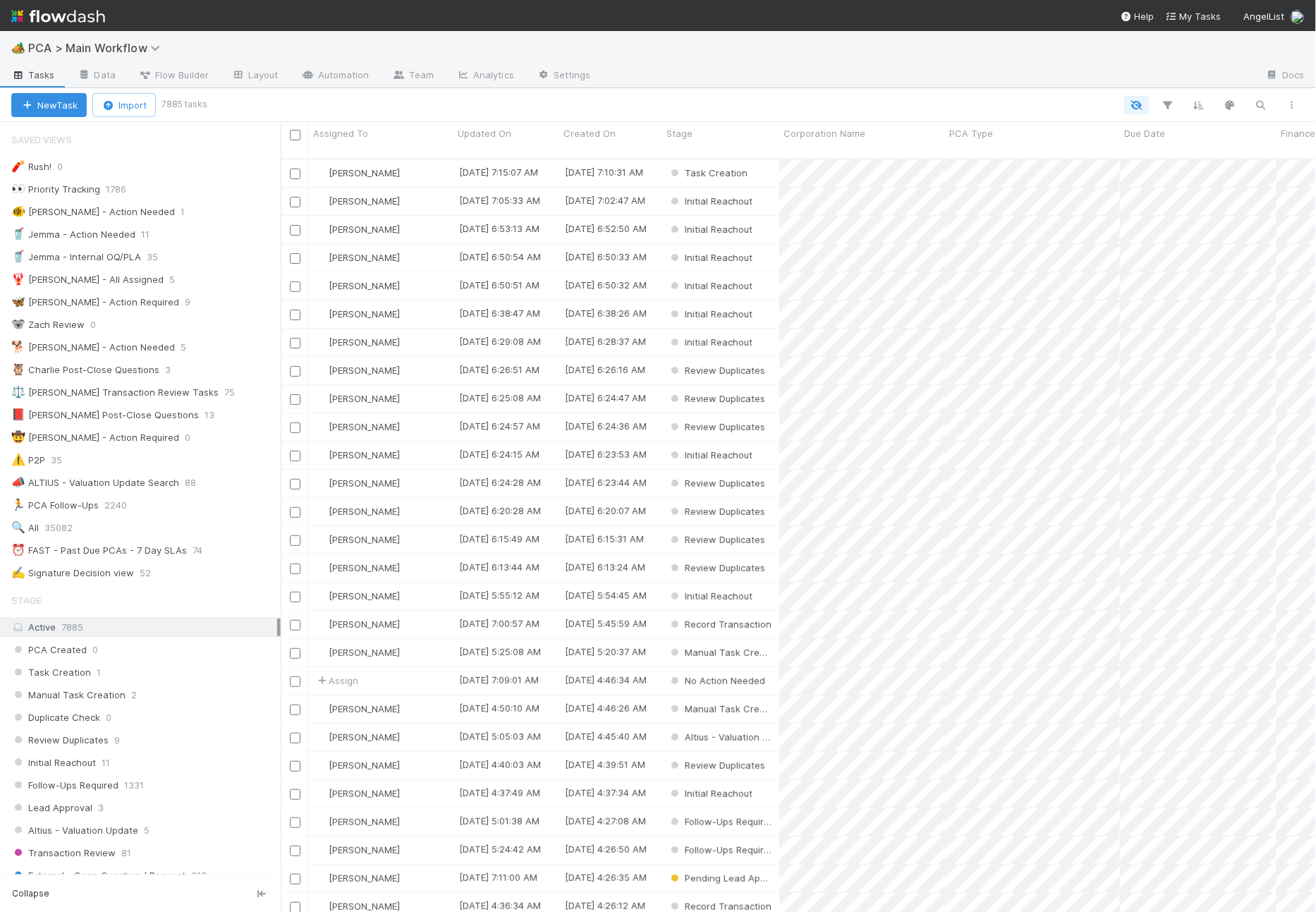
scroll to position [753, 1023]
click at [1184, 111] on button "button" at bounding box center [1260, 105] width 25 height 18
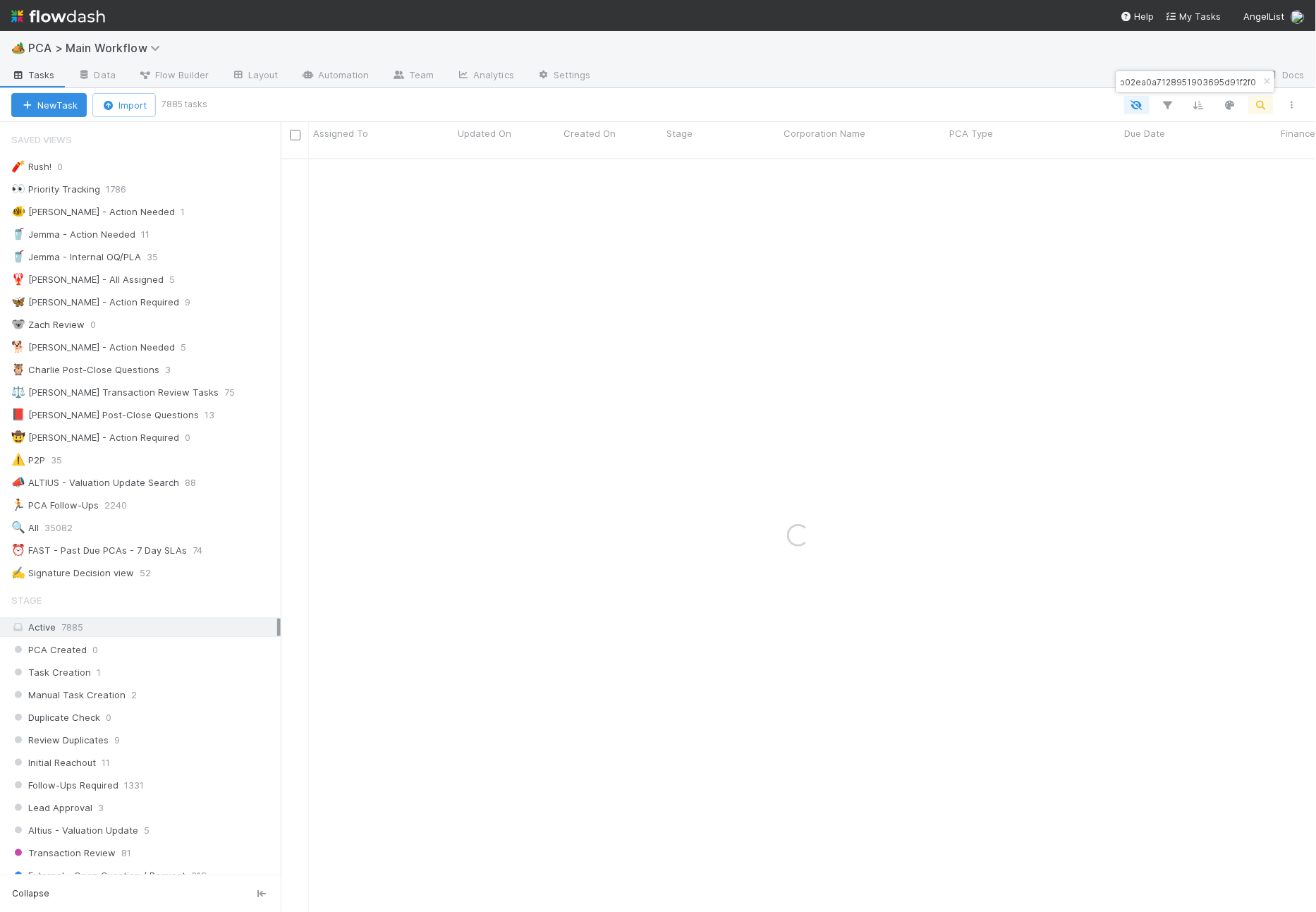
type input "0197eb02ea0a7128951903695d91f2f0"
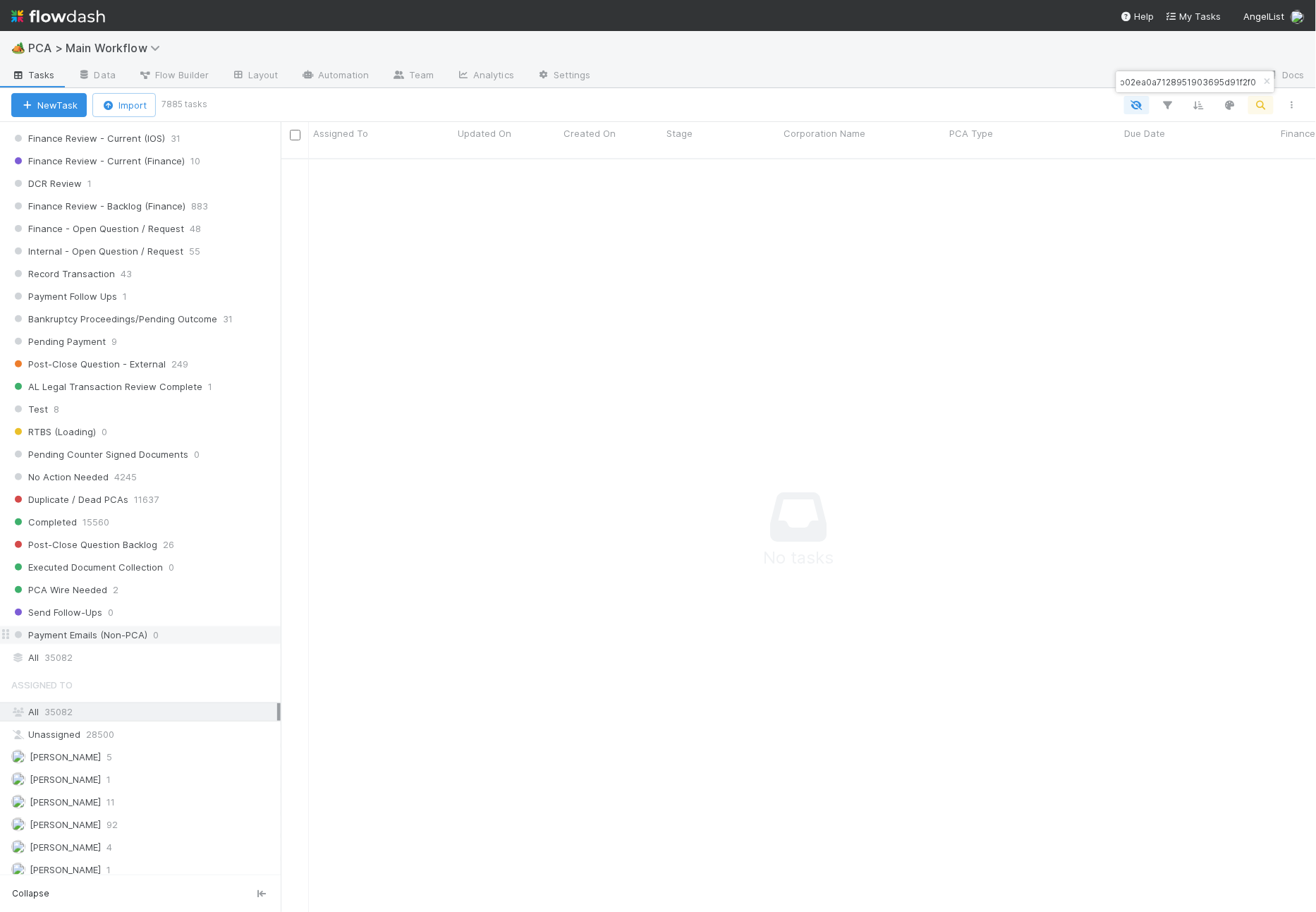
scroll to position [1072, 0]
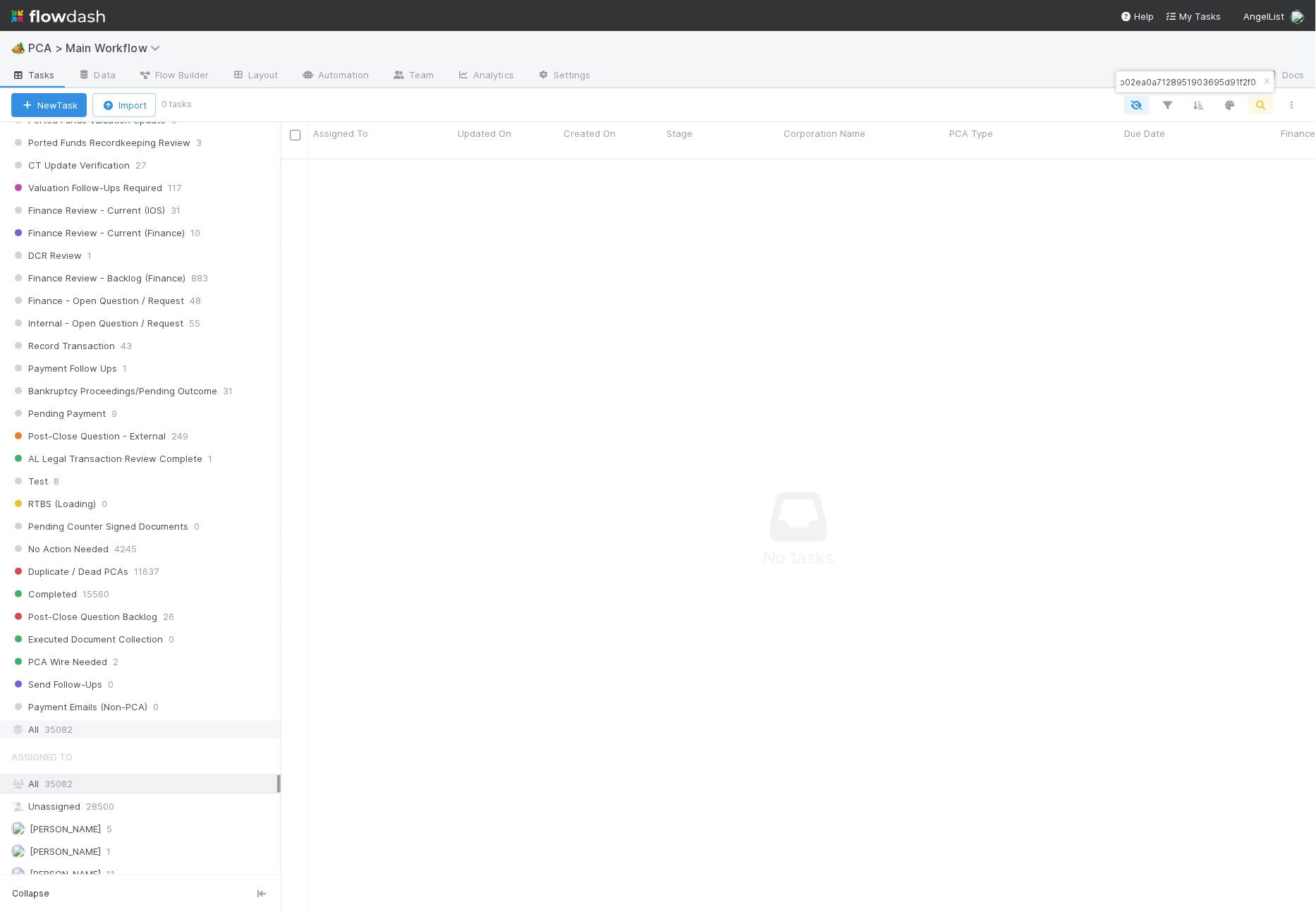
click at [115, 721] on div "All 35082" at bounding box center [144, 730] width 266 height 17
click at [1184, 86] on div "0197eb02ea0a7128951903695d91f2f0" at bounding box center [1195, 82] width 158 height 21
click at [1184, 82] on div "0197eb02ea0a7128951903695d91f2f0" at bounding box center [1195, 82] width 158 height 21
click at [1184, 78] on div "0197eb02ea0a7128951903695d91f2f0" at bounding box center [1195, 82] width 158 height 21
click at [1179, 83] on input "0197eb02ea0a7128951903695d91f2f0" at bounding box center [1189, 81] width 141 height 17
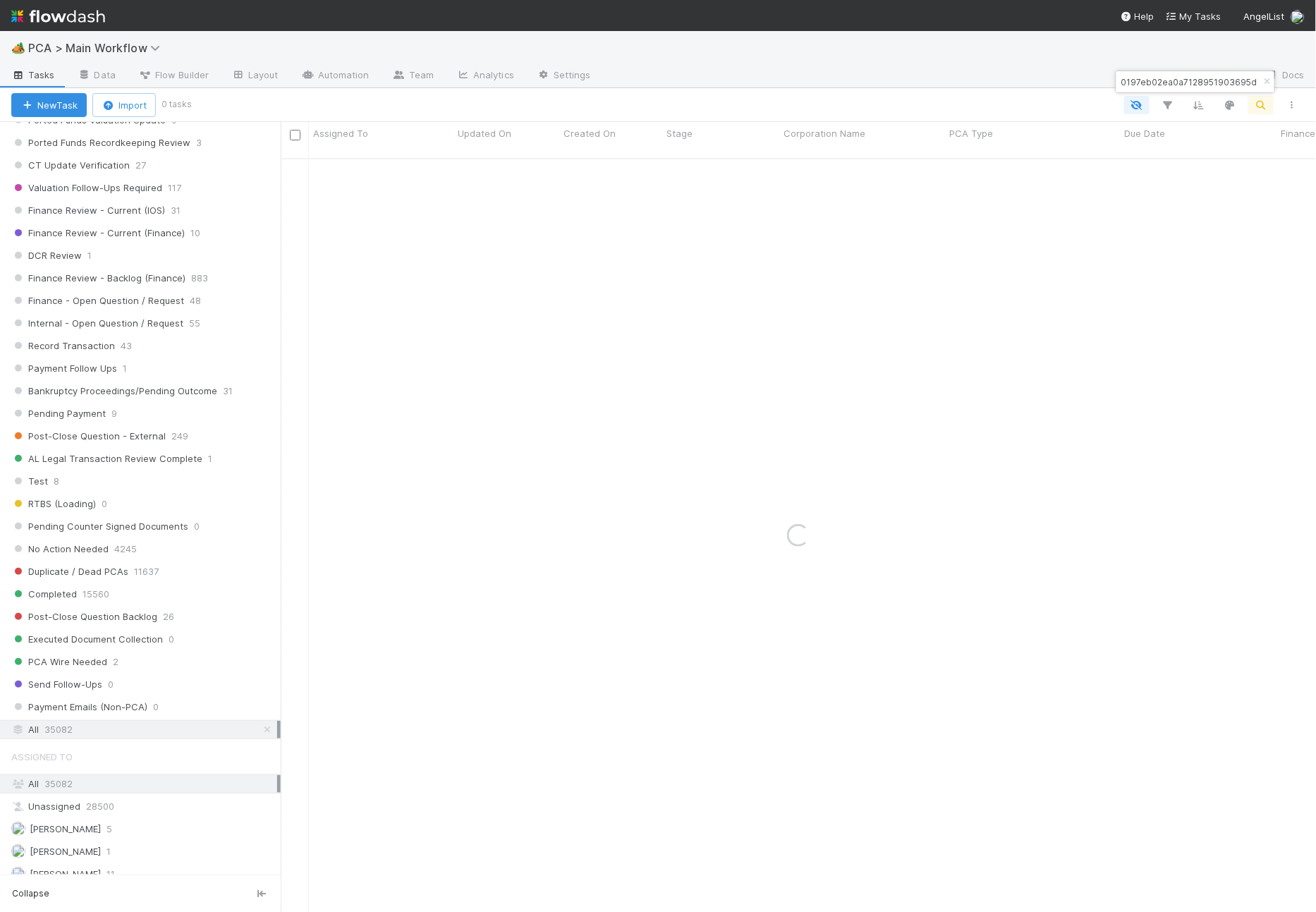
click at [1179, 83] on input "0197eb02ea0a7128951903695d91f2f0" at bounding box center [1189, 81] width 141 height 17
paste input "Intros AI, Inc."
click at [1184, 81] on input "Intros AI, Inc." at bounding box center [1189, 81] width 141 height 17
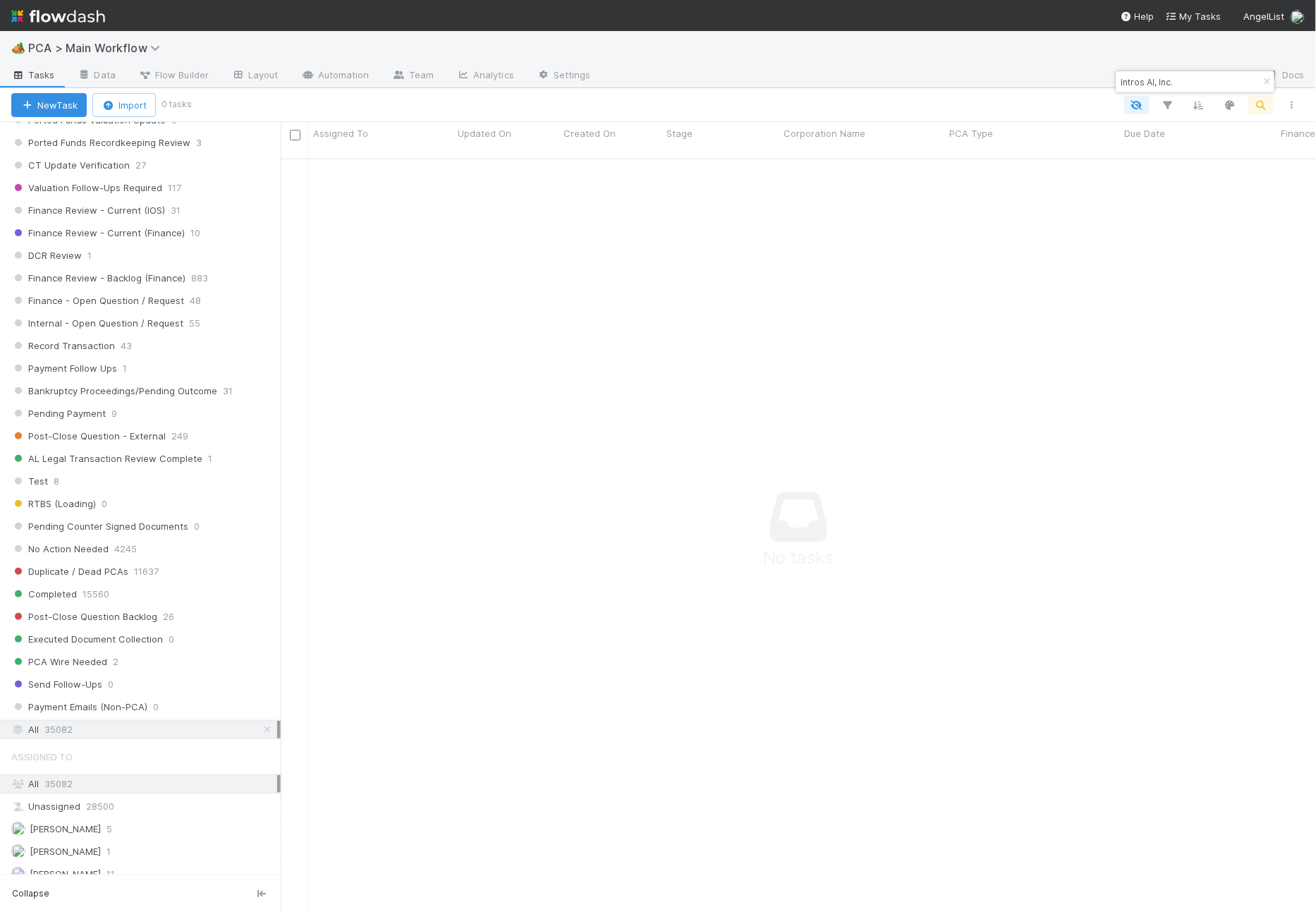
click at [1184, 85] on input "Intros AI, Inc." at bounding box center [1189, 81] width 141 height 17
type input "Intros AI, Inc."
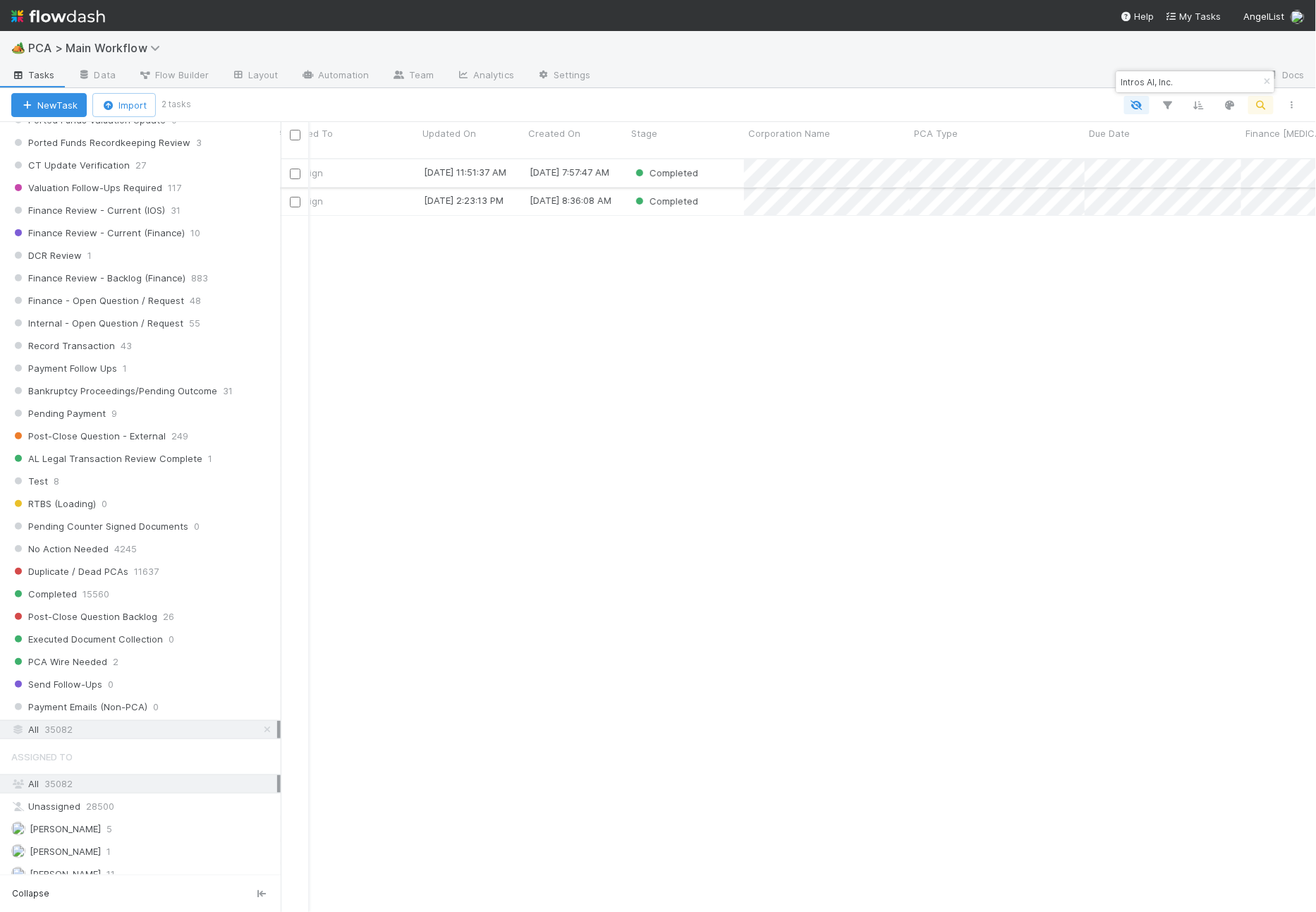
scroll to position [0, 0]
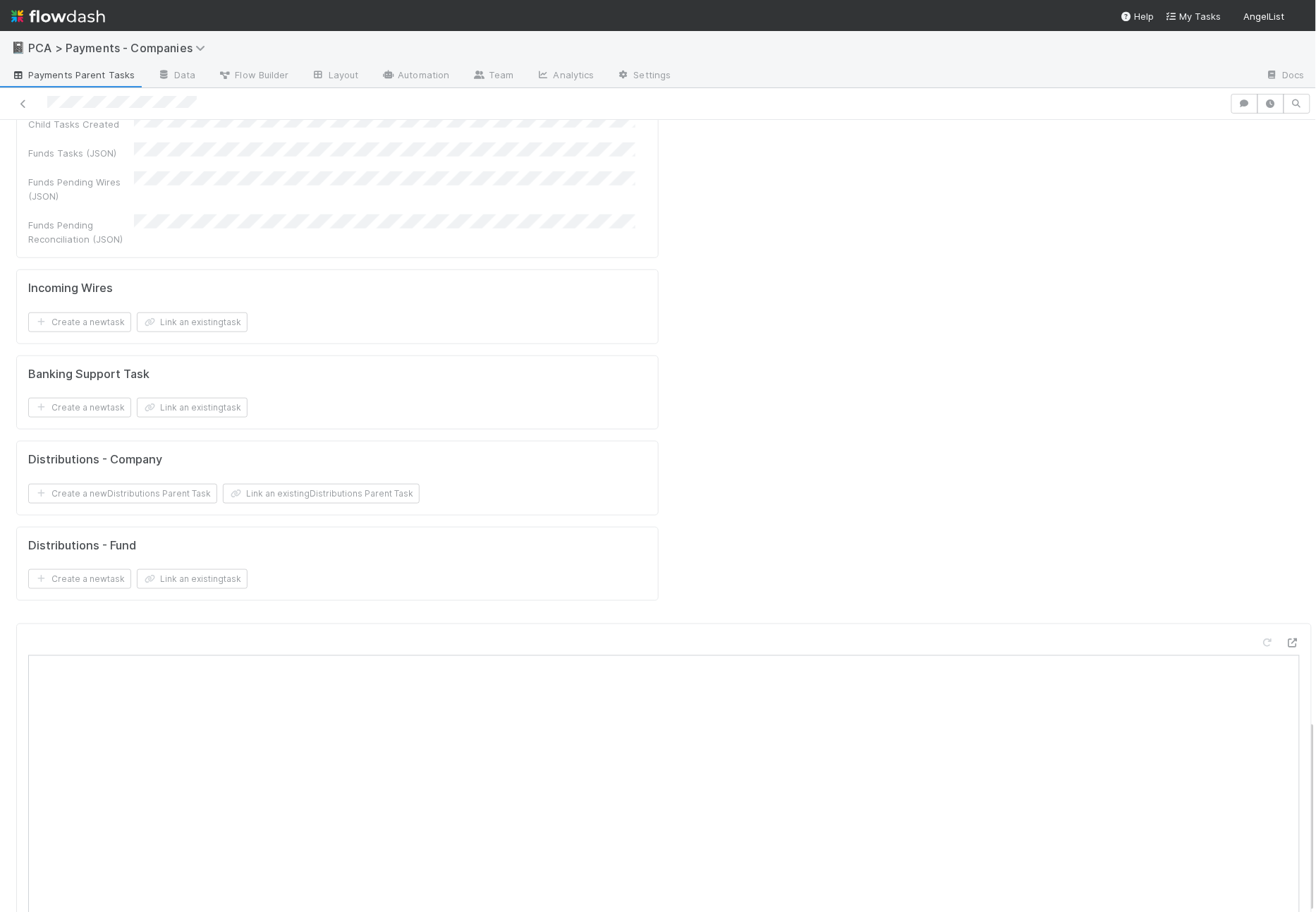
scroll to position [2460, 0]
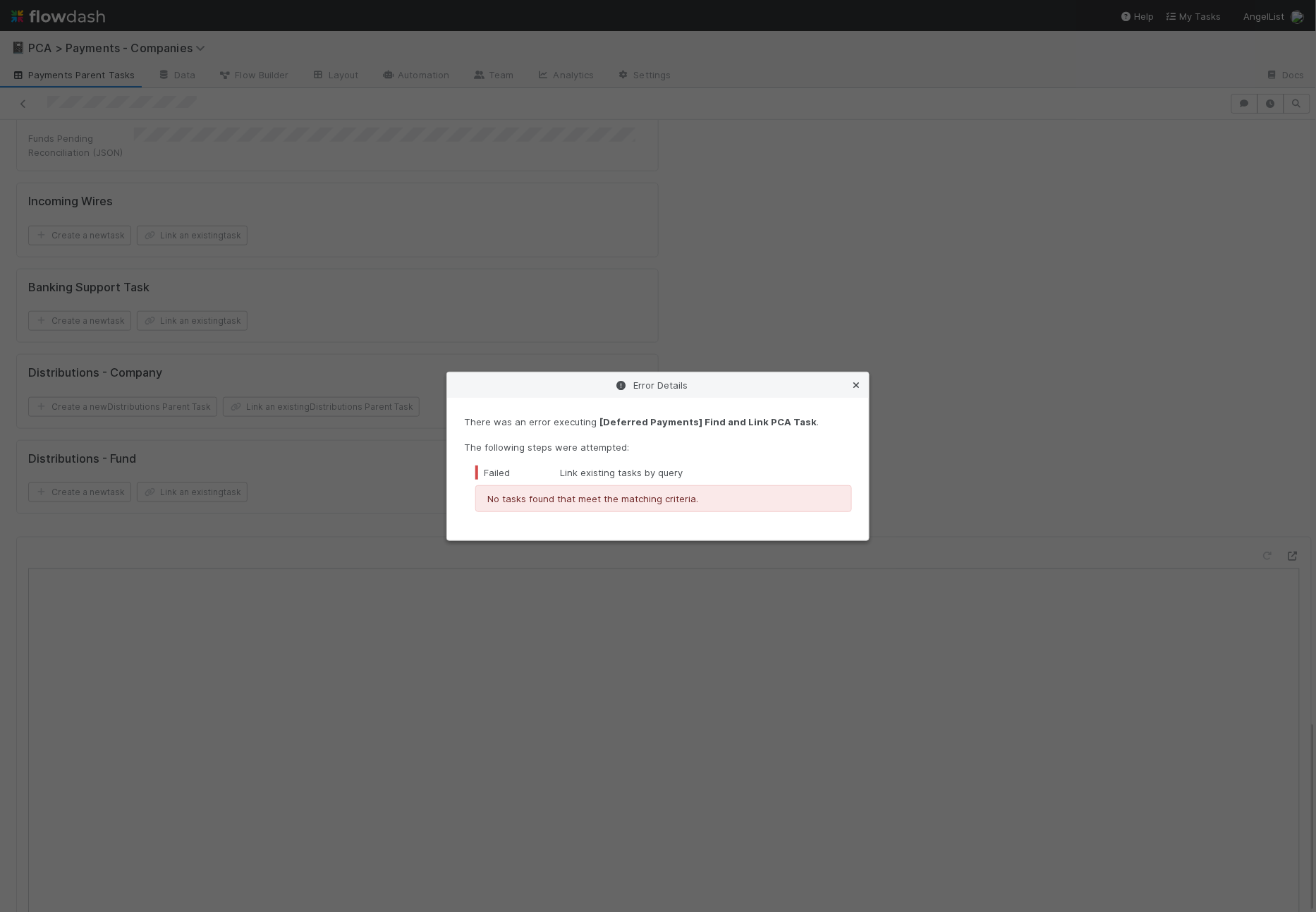
click at [851, 384] on icon at bounding box center [856, 385] width 14 height 10
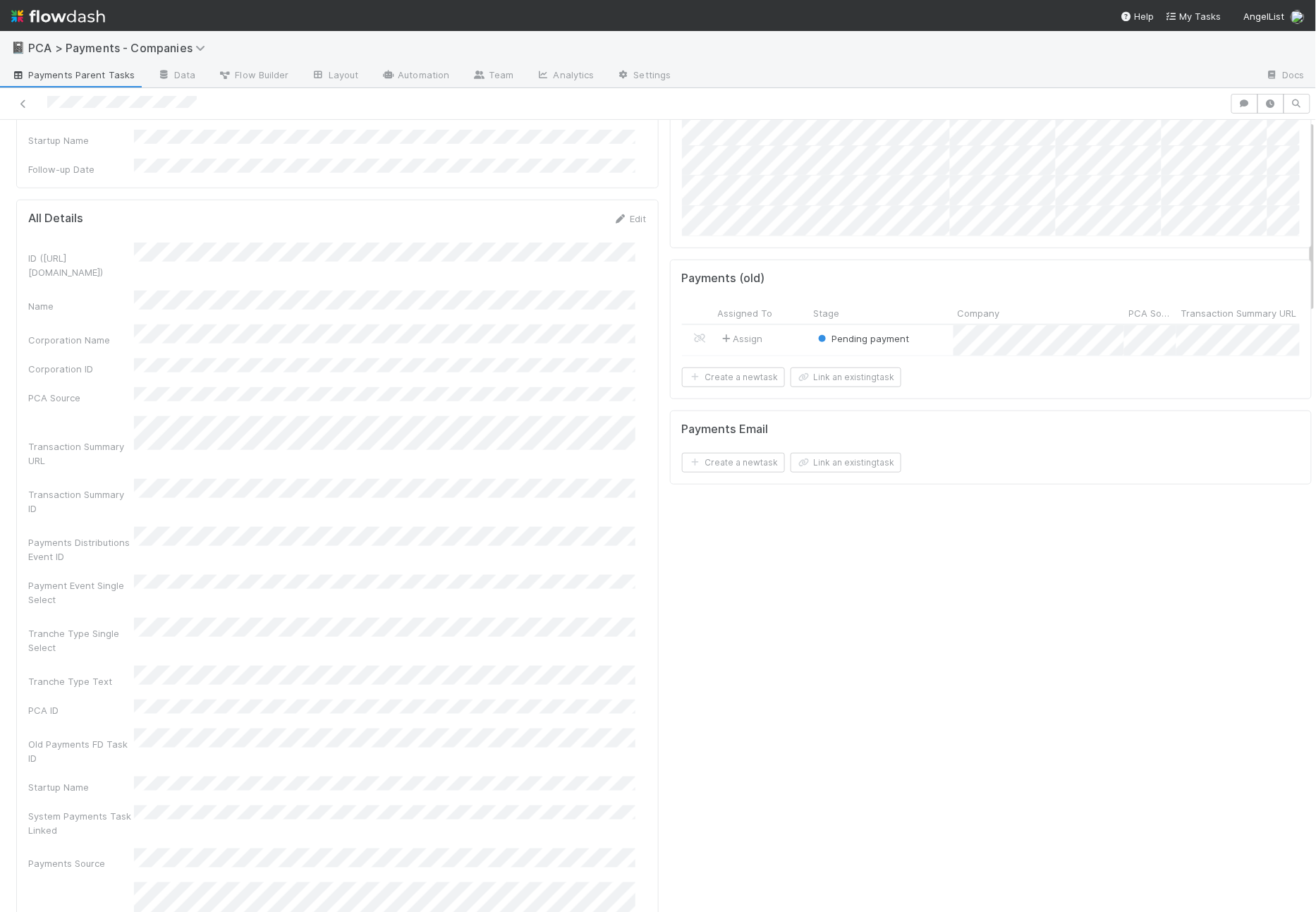
scroll to position [0, 0]
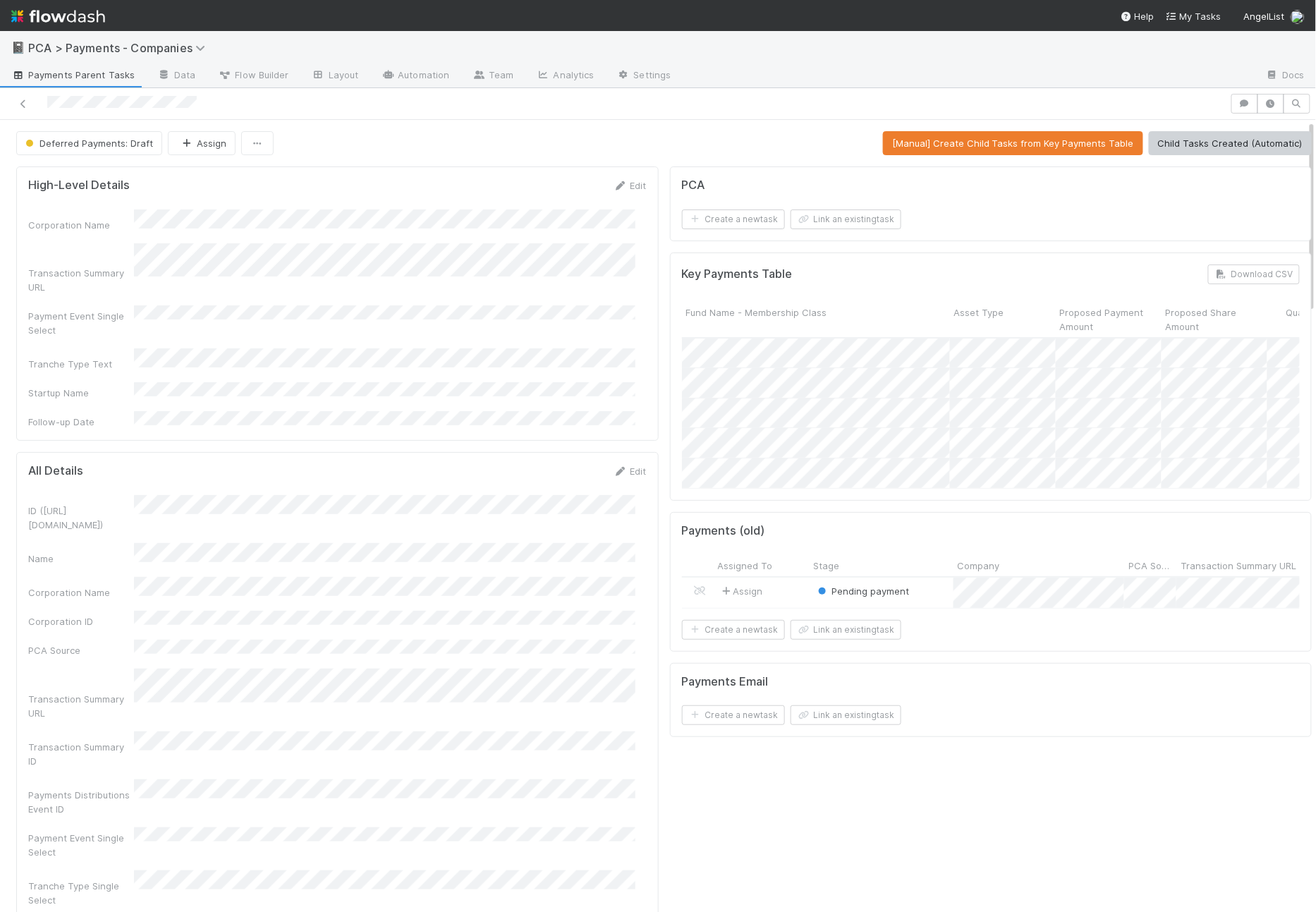
click at [227, 181] on div "High-Level Details Edit" at bounding box center [336, 186] width 618 height 14
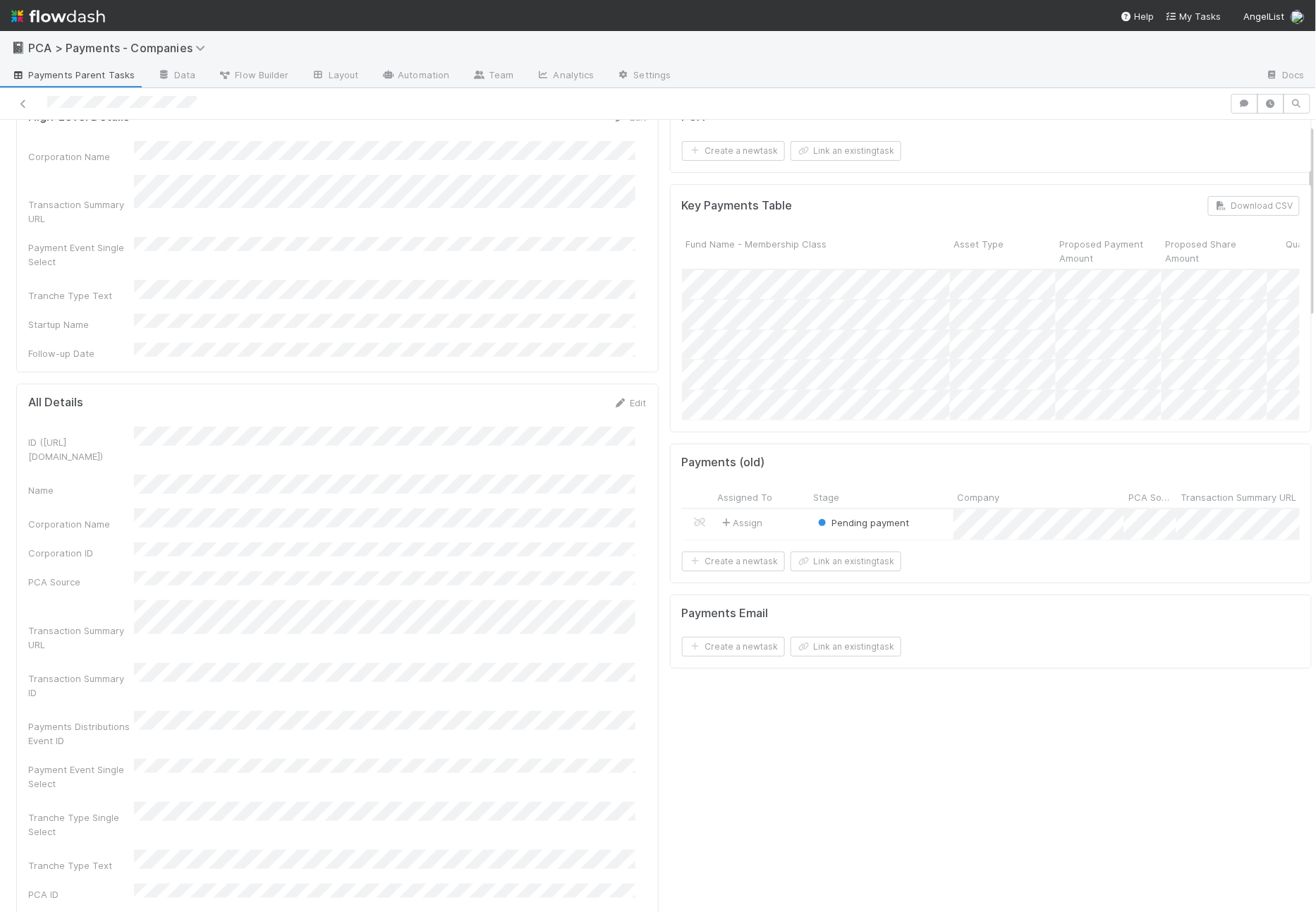
scroll to position [83, 0]
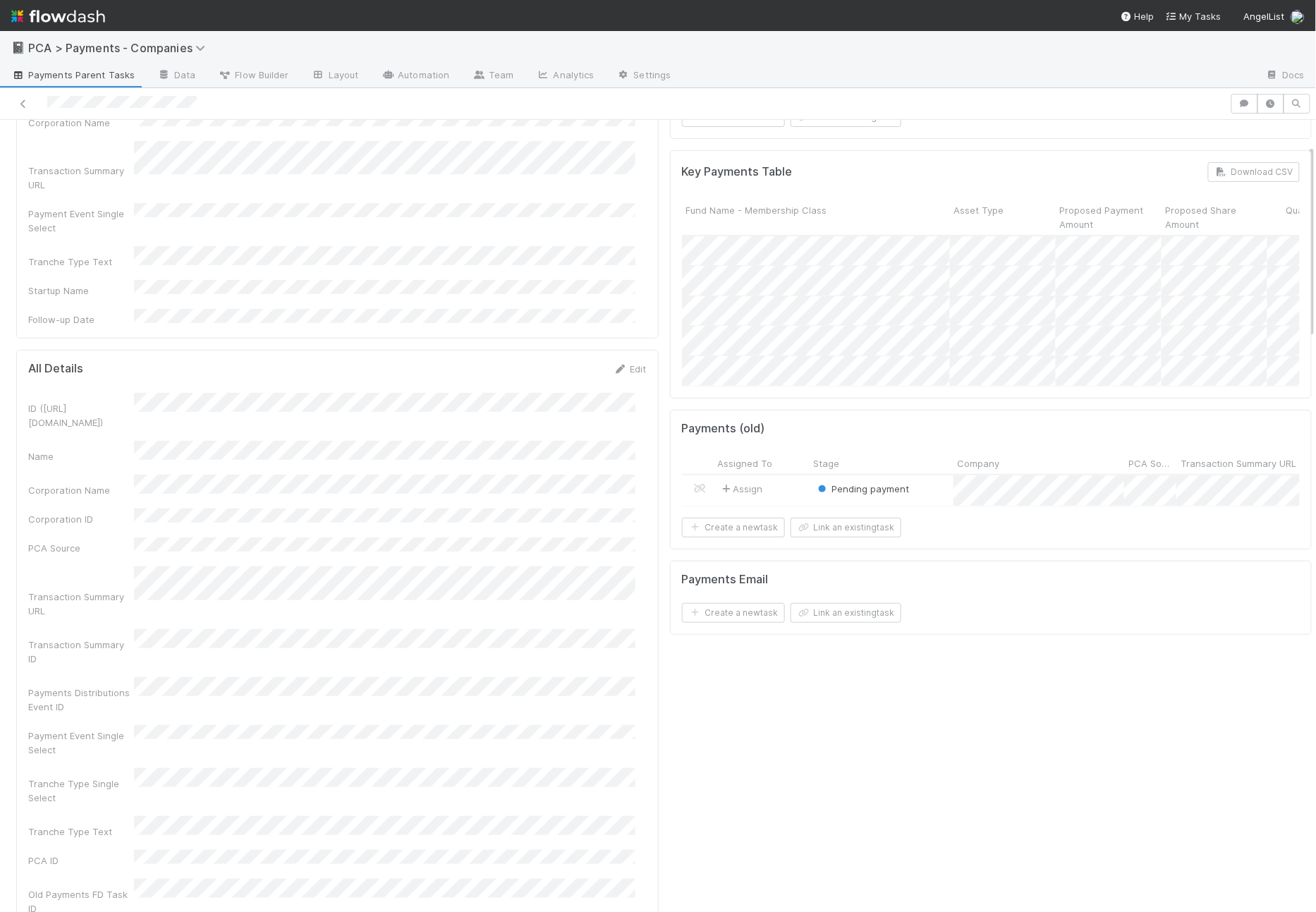
scroll to position [0, 0]
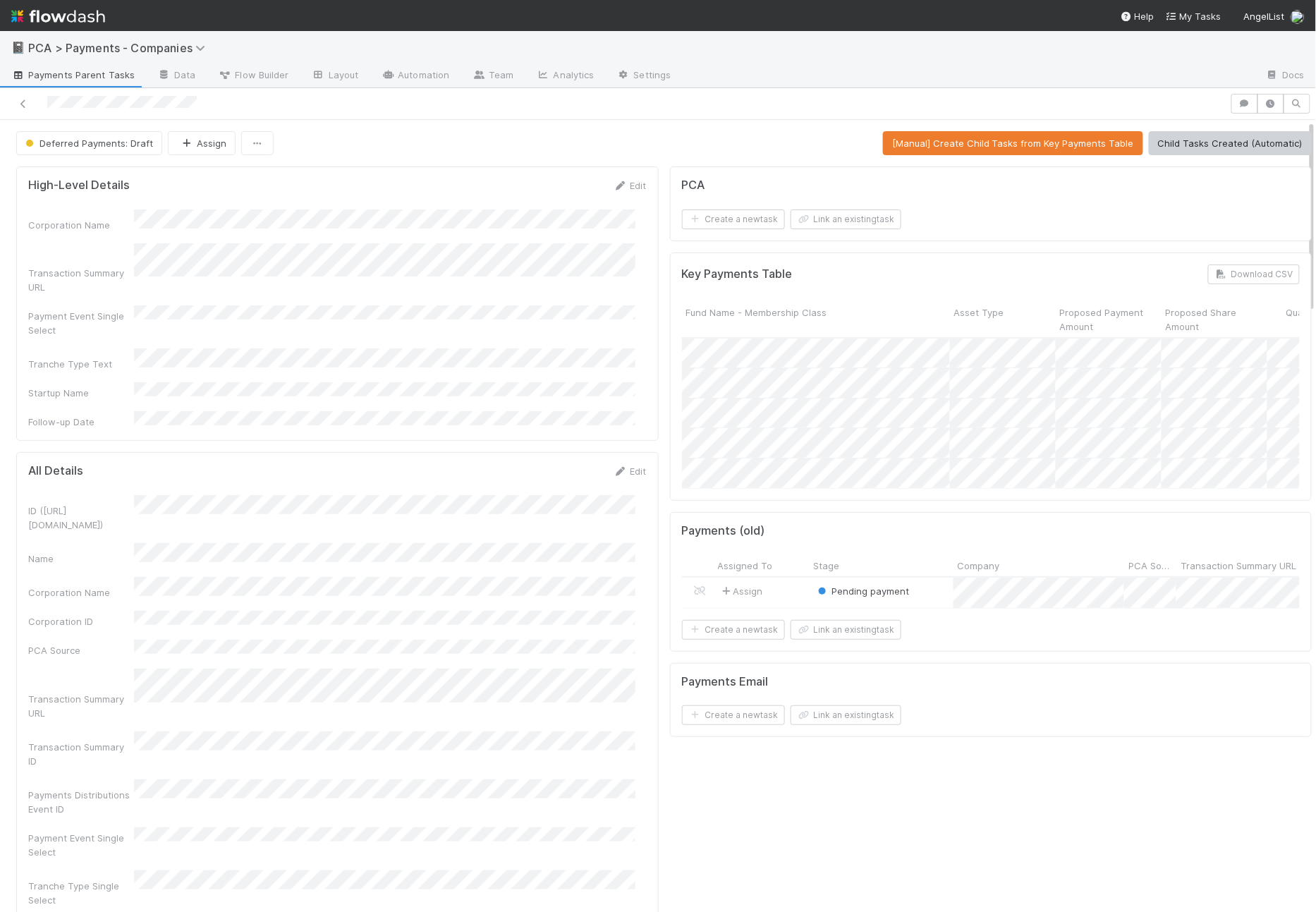
click at [35, 73] on span "Payments Parent Tasks" at bounding box center [73, 75] width 124 height 14
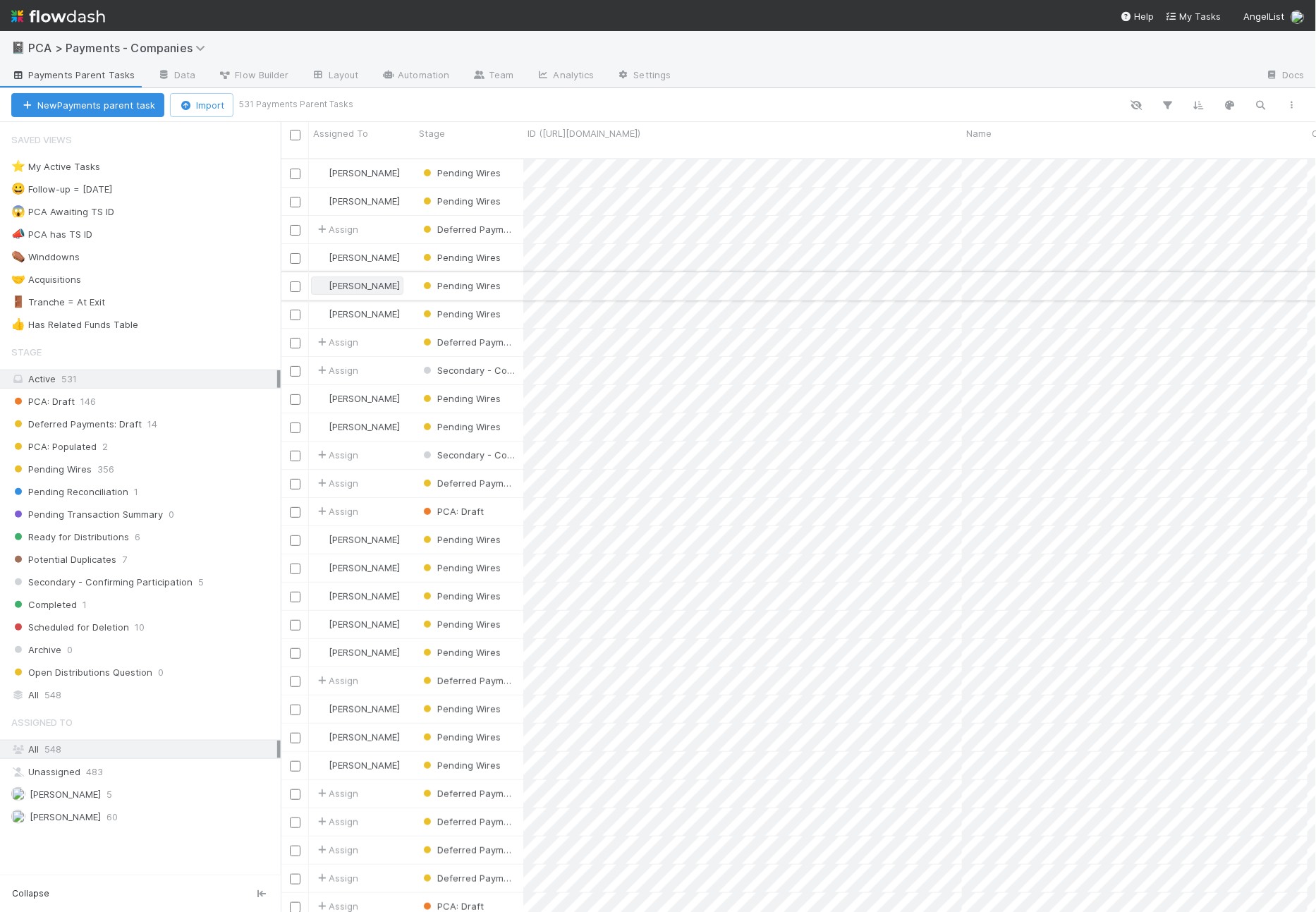
scroll to position [753, 1023]
click at [191, 423] on div "Deferred Payments: Draft 14" at bounding box center [146, 425] width 269 height 17
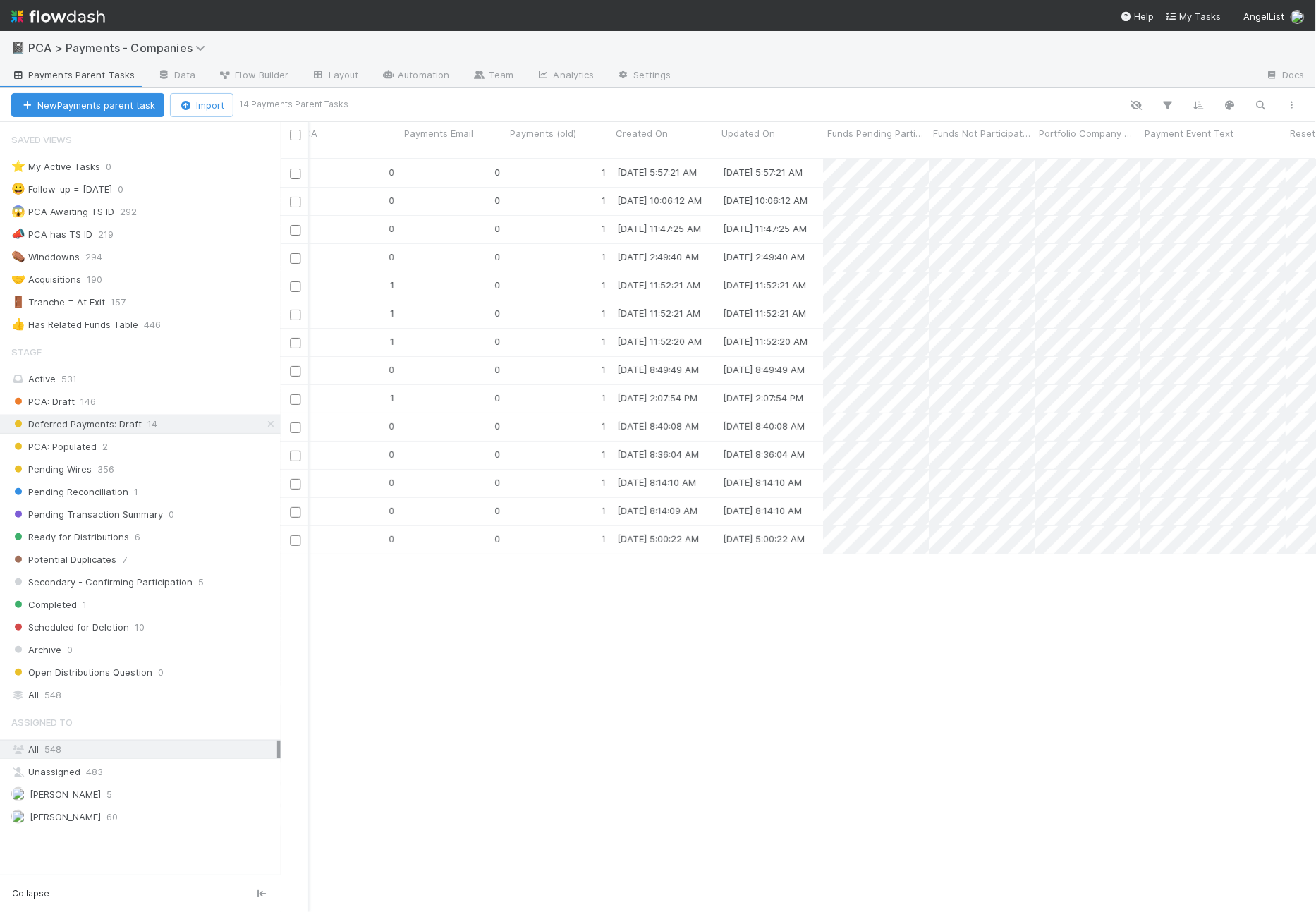
scroll to position [0, 5845]
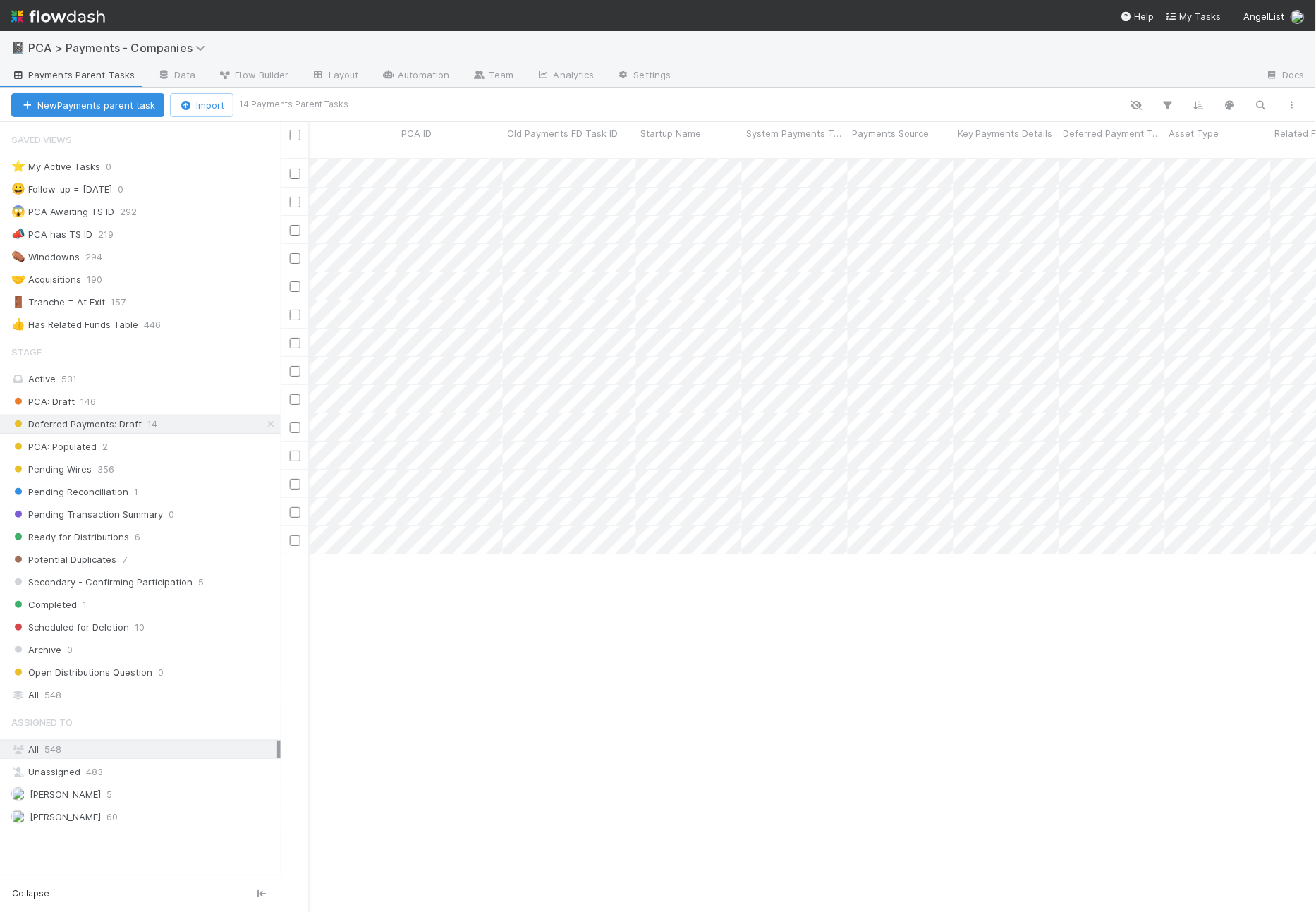
drag, startPoint x: 408, startPoint y: 124, endPoint x: 424, endPoint y: 92, distance: 35.8
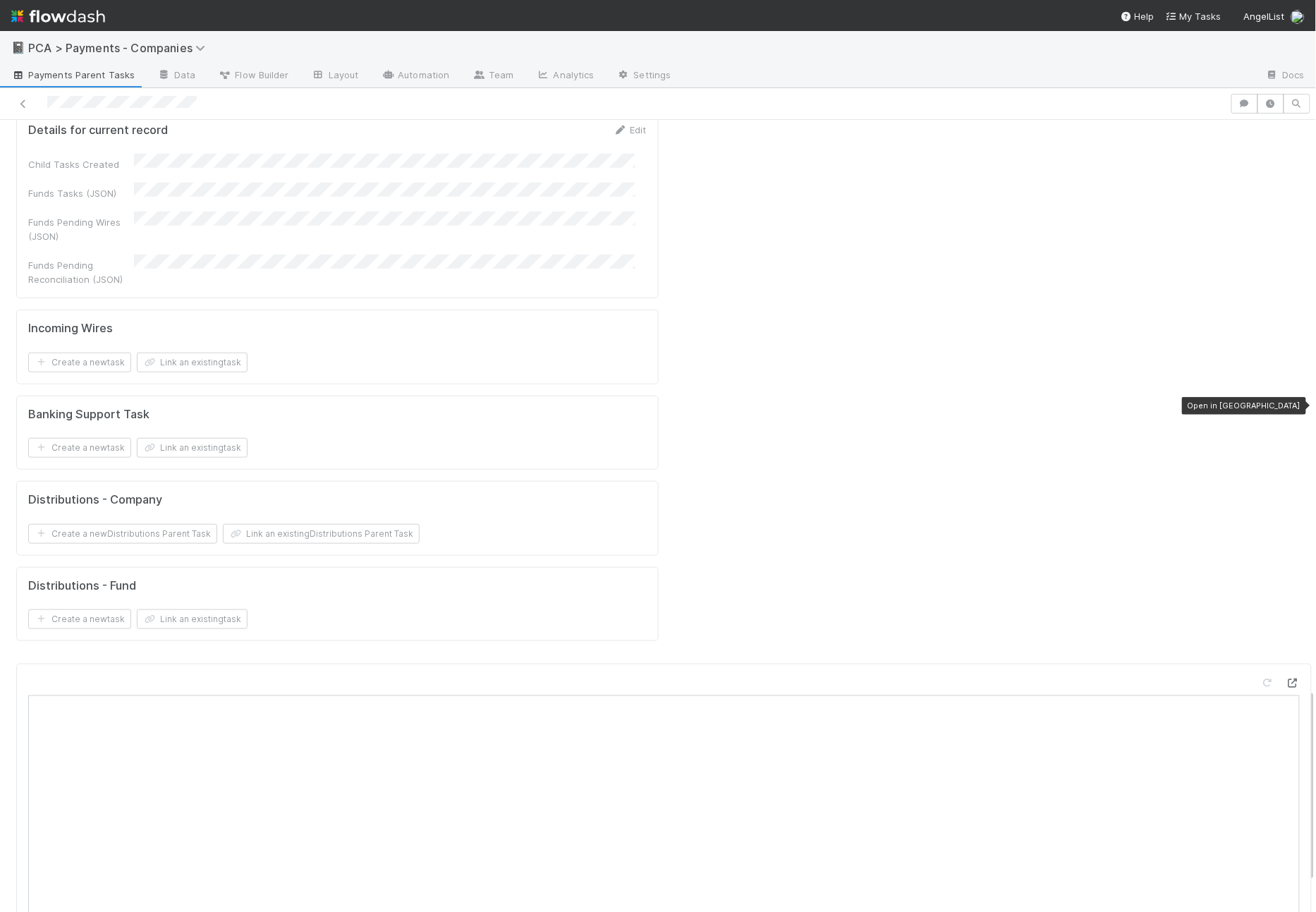
click at [1285, 678] on icon at bounding box center [1292, 683] width 14 height 10
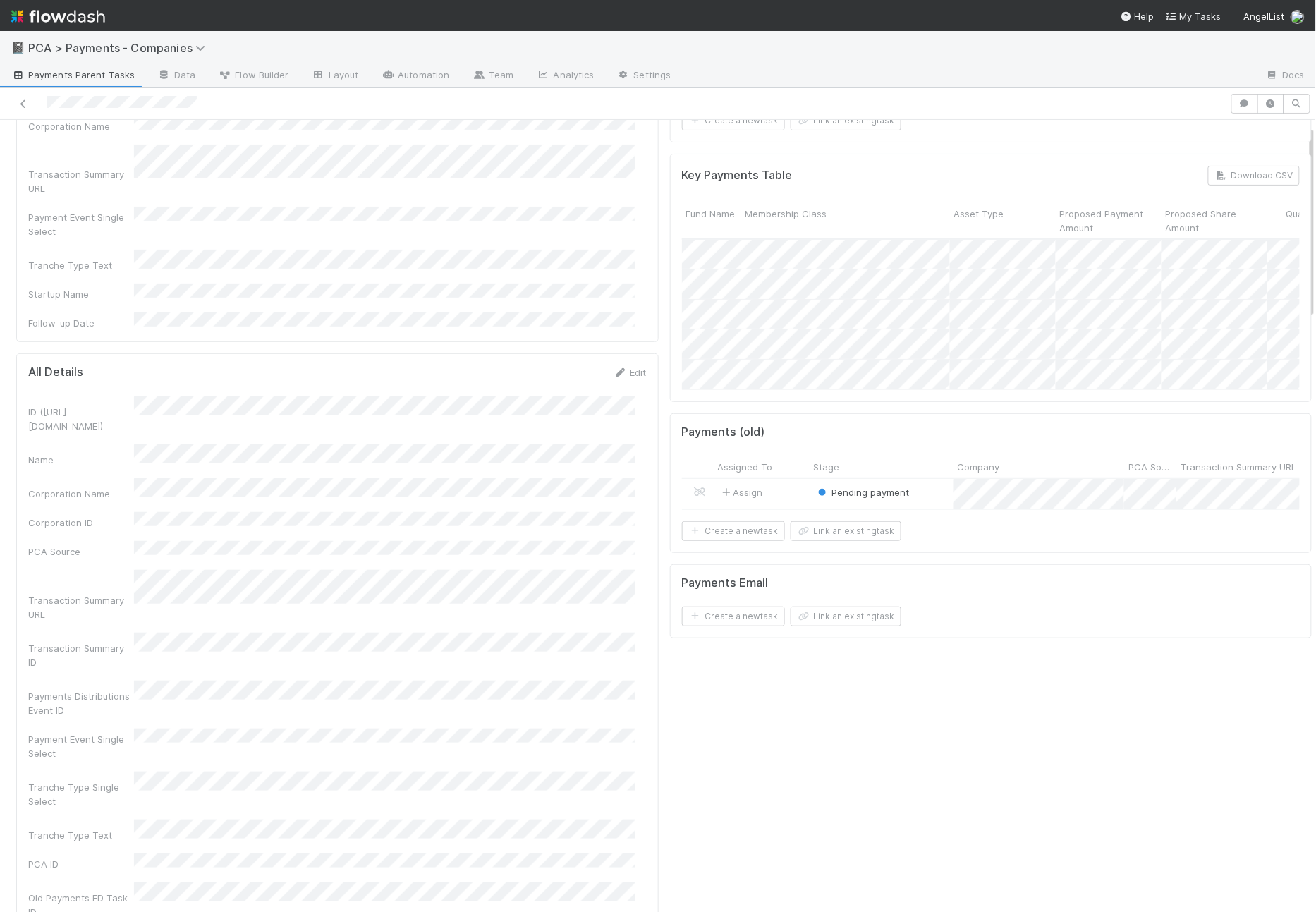
scroll to position [24, 0]
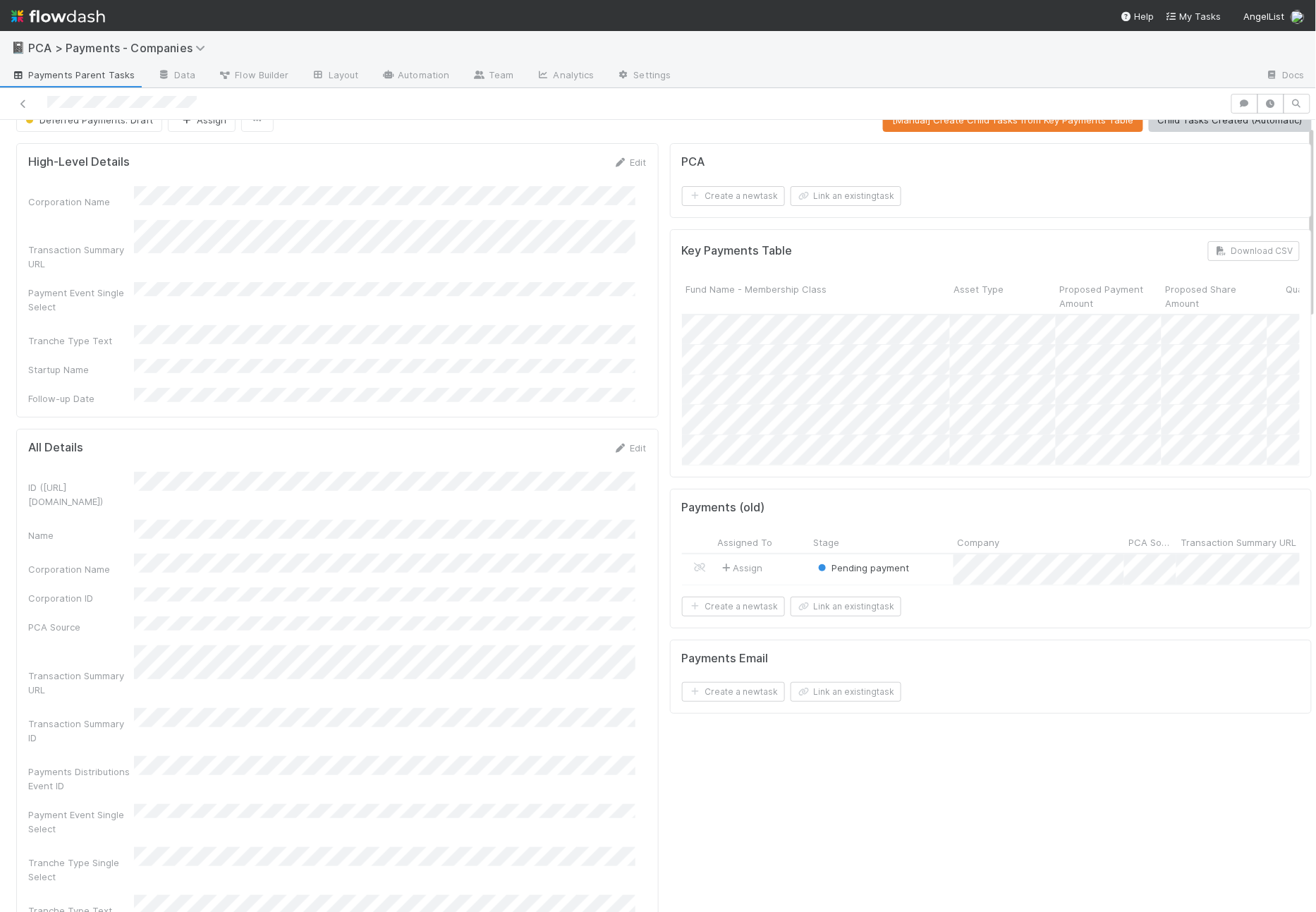
click at [817, 657] on div "Payments Email Create a new task Link an existing task" at bounding box center [991, 677] width 642 height 75
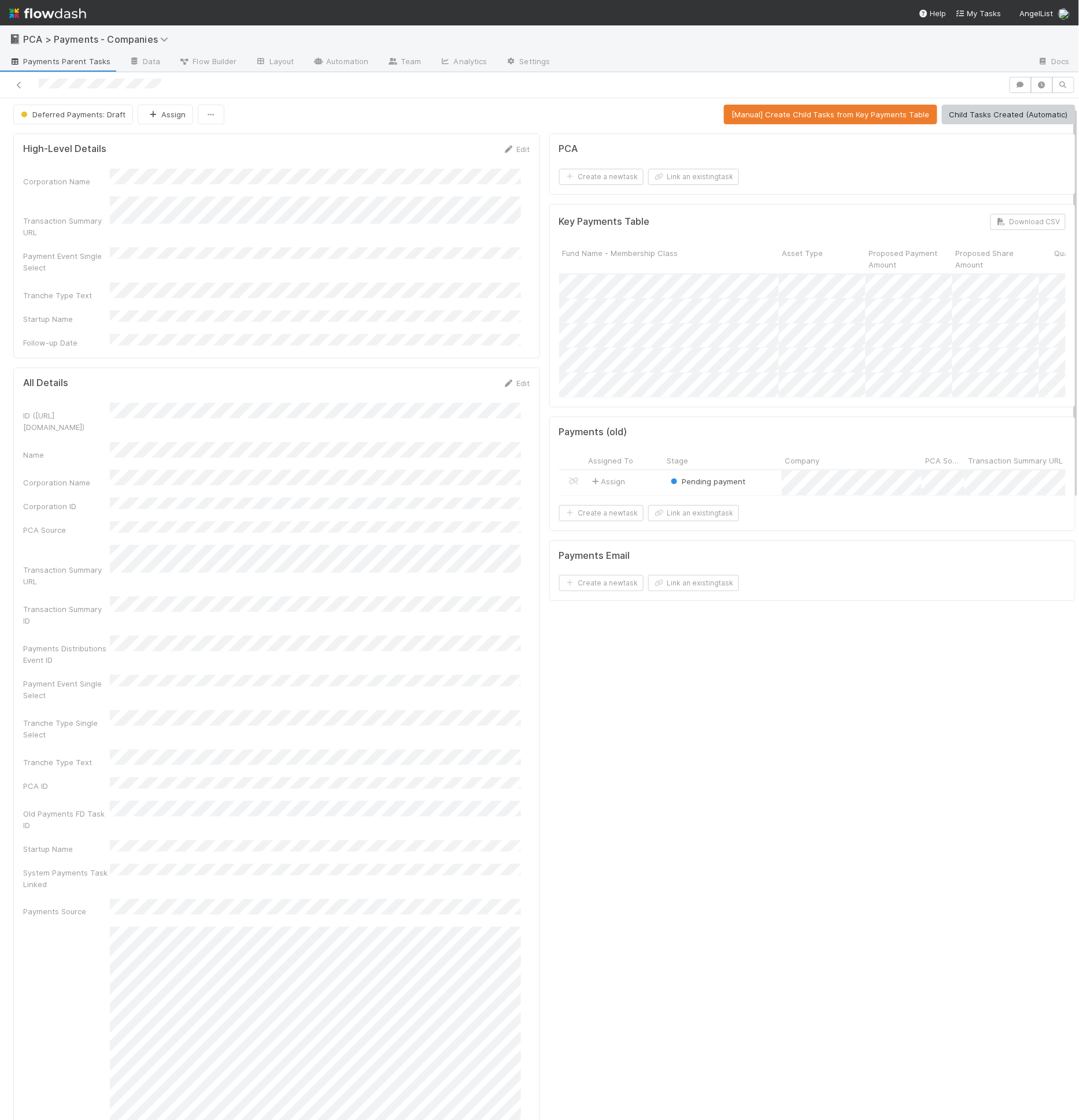
scroll to position [0, 0]
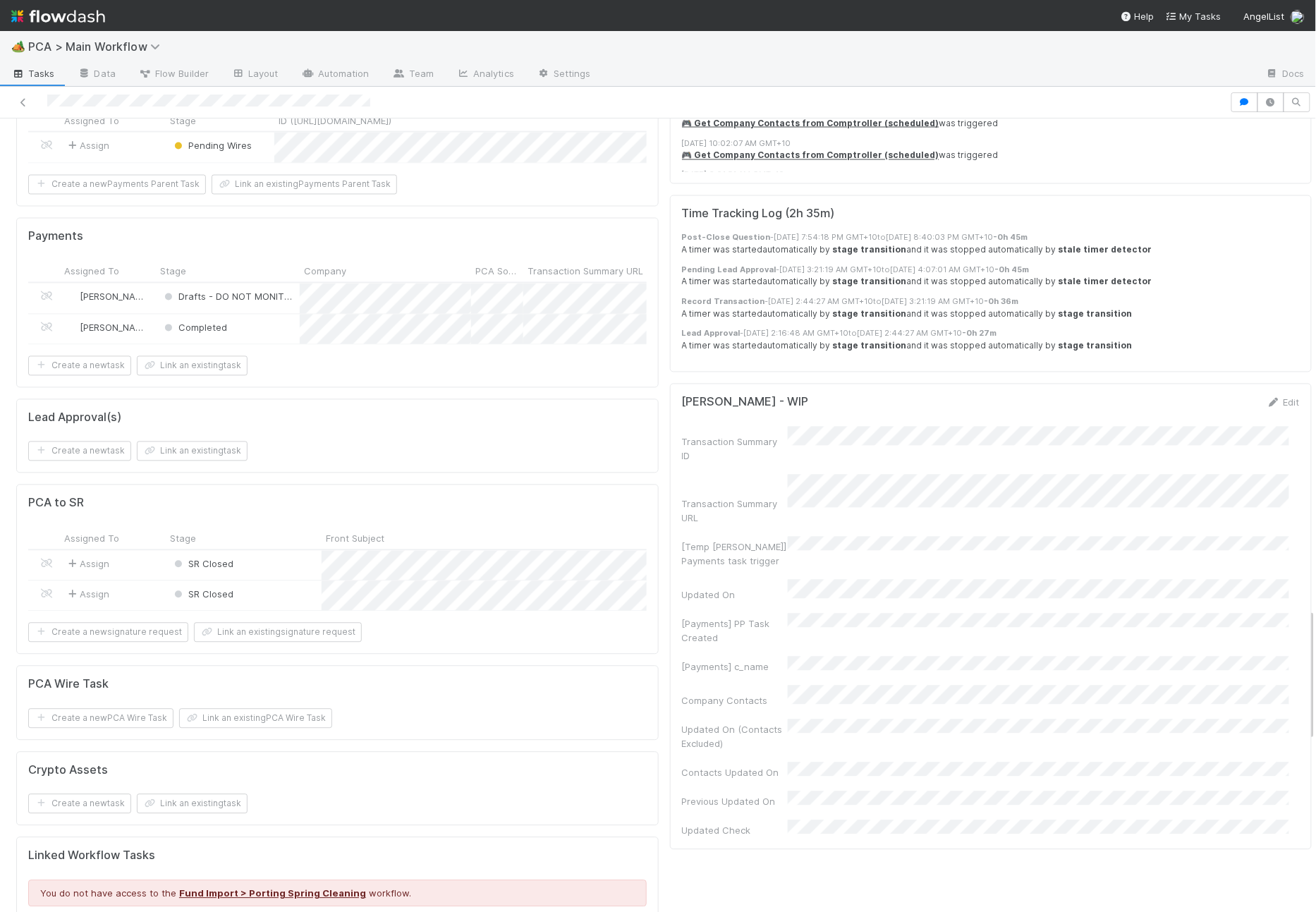
scroll to position [2934, 0]
click at [722, 589] on div "Updated On" at bounding box center [734, 596] width 105 height 14
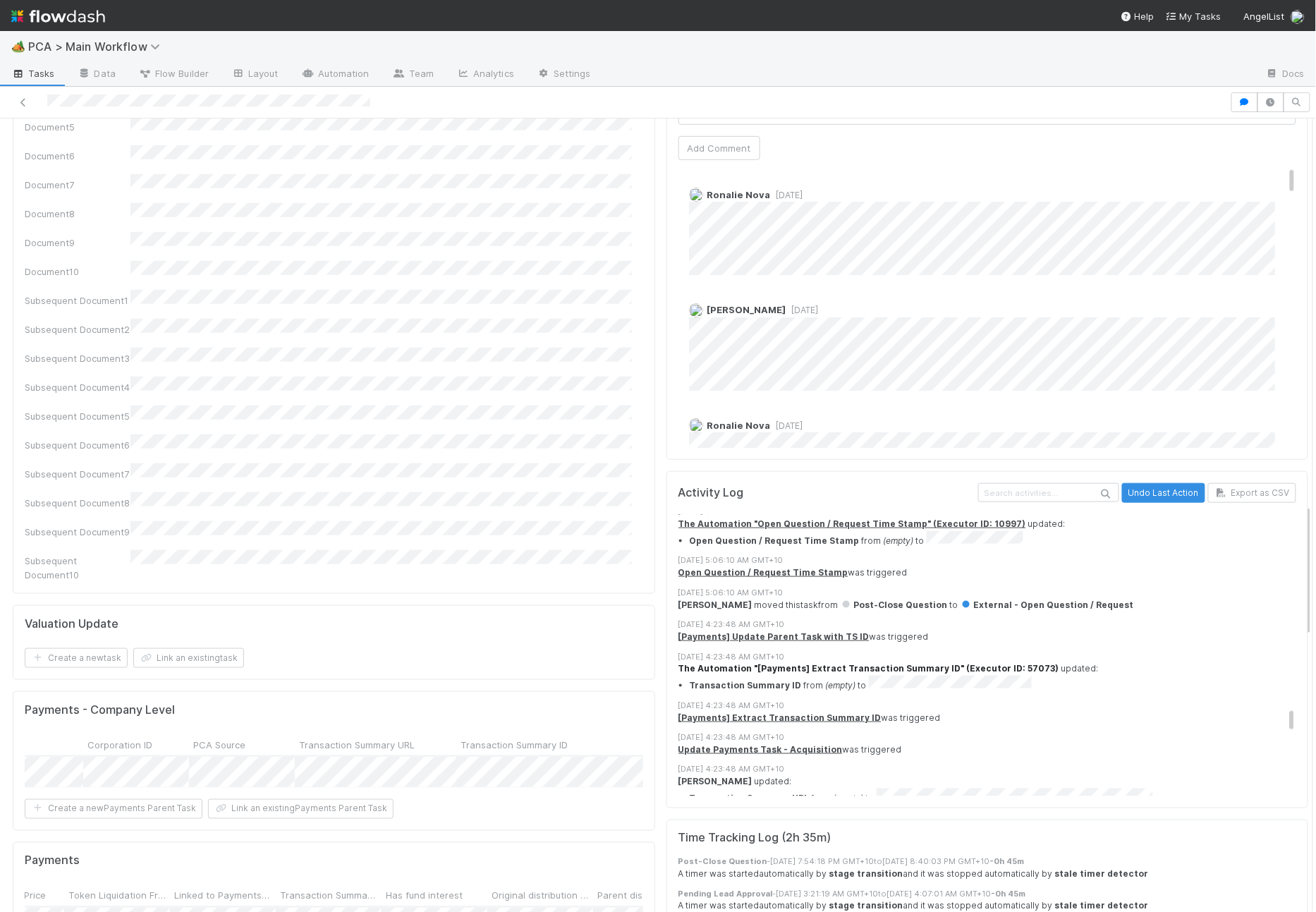
scroll to position [4954, 0]
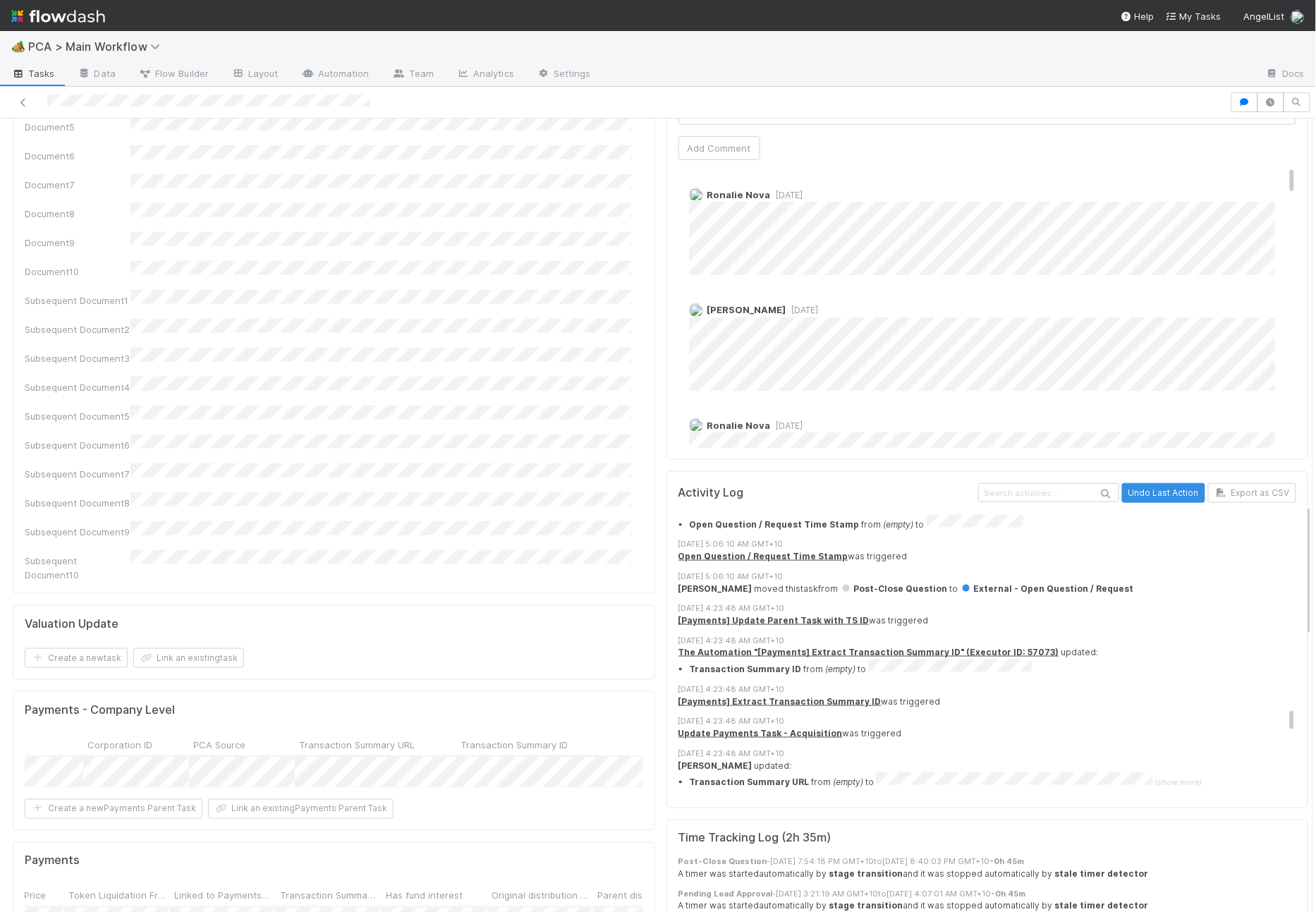
click at [1155, 778] on span "(show more)" at bounding box center [1178, 782] width 47 height 10
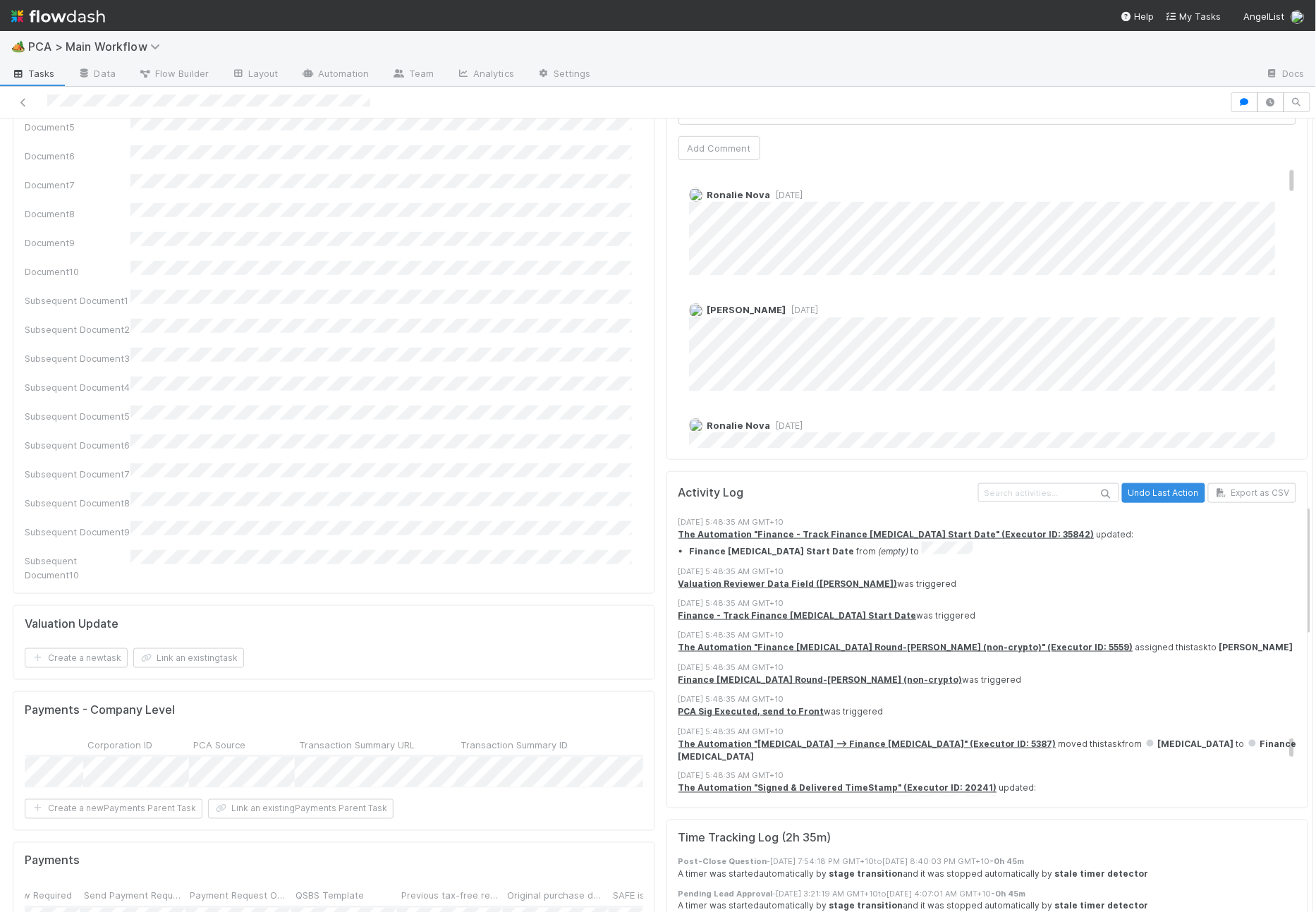
scroll to position [0, 8660]
click at [526, 820] on div "Follow Up Date" at bounding box center [579, 895] width 105 height 22
drag, startPoint x: 522, startPoint y: 666, endPoint x: 675, endPoint y: 674, distance: 153.2
click at [675, 674] on div "PCA Information Edit Corporation Name Startup Name Corporation ID PCA Type Tran…" at bounding box center [660, 309] width 1306 height 4919
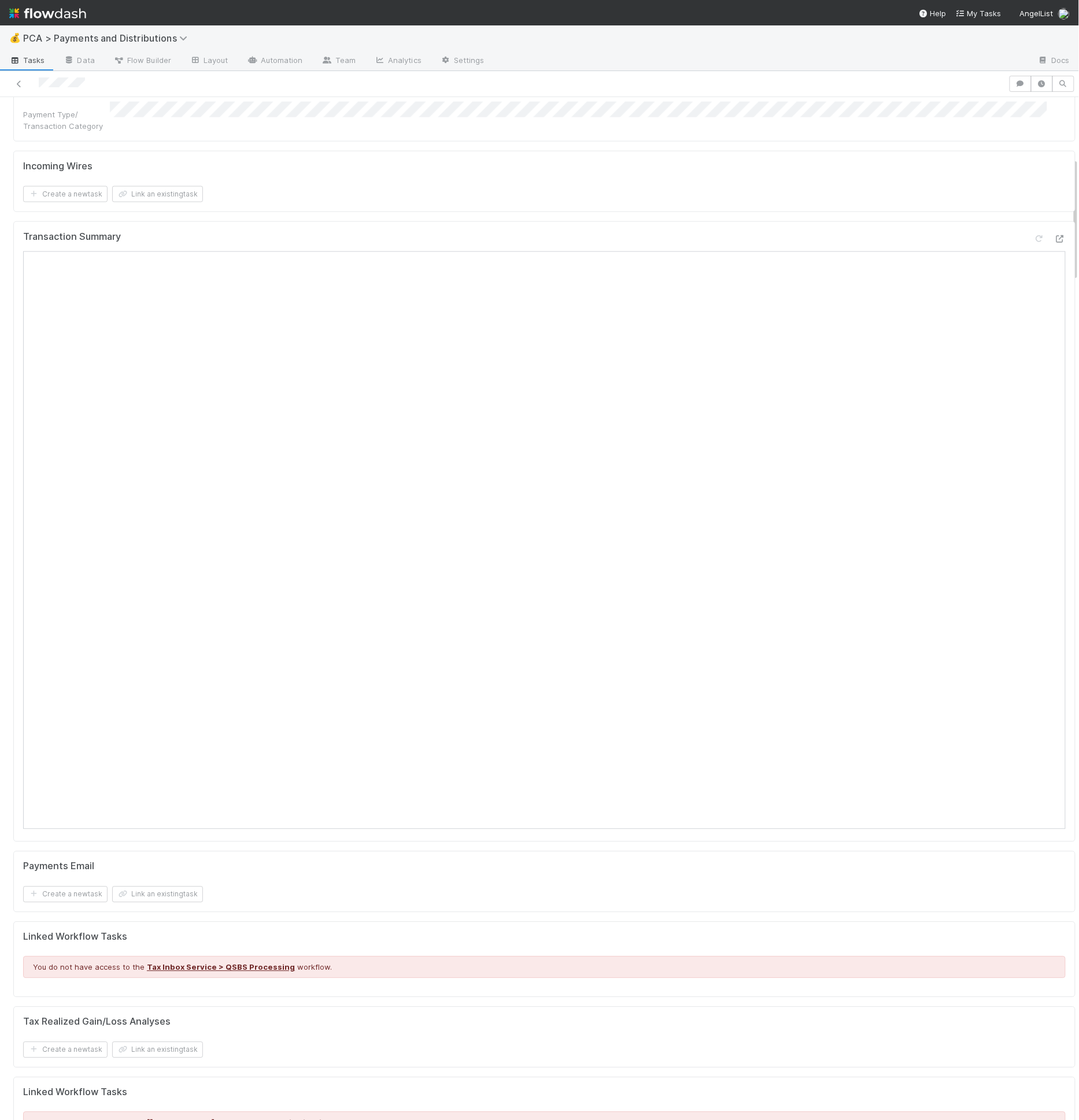
scroll to position [348, 0]
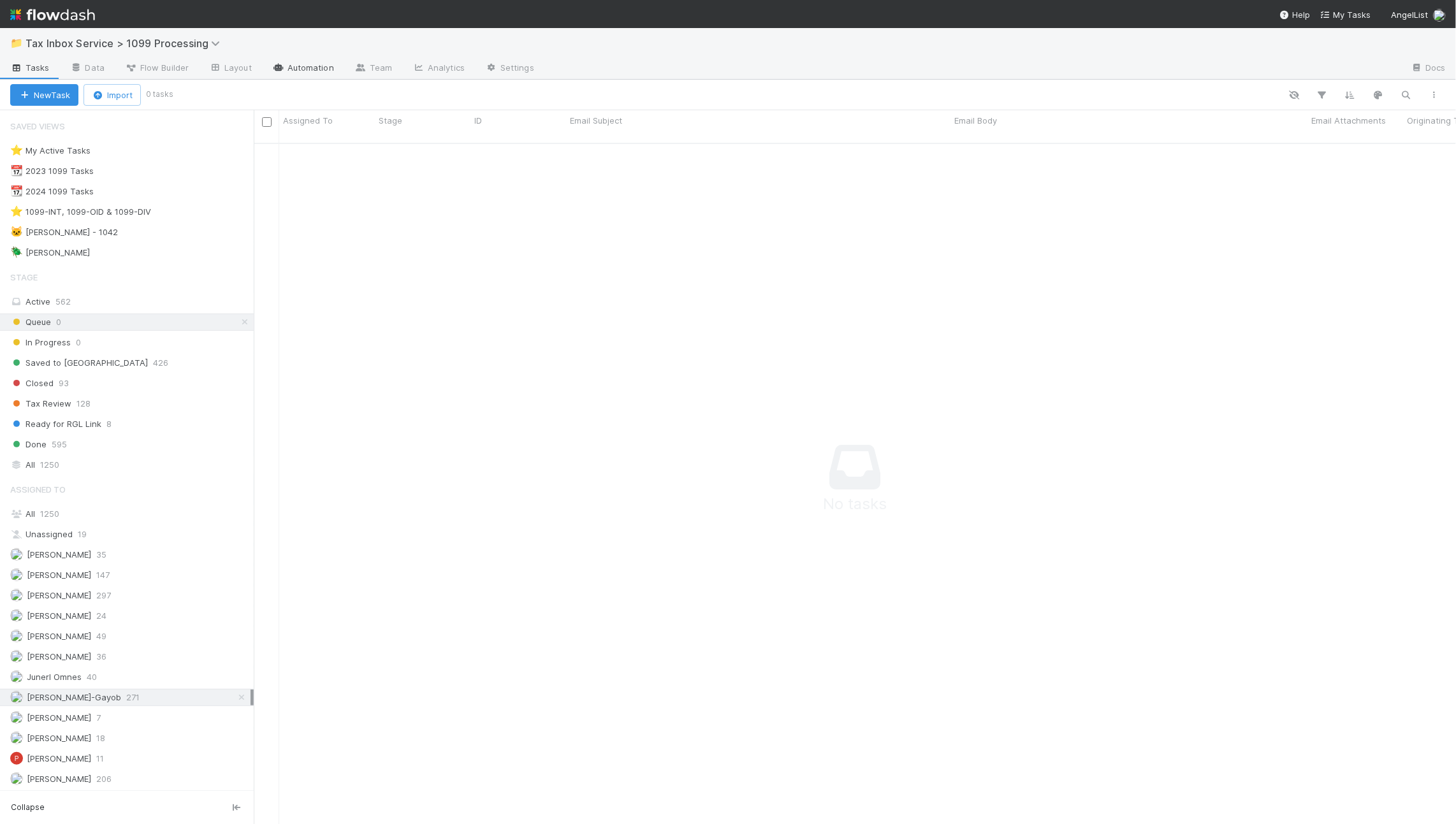
scroll to position [670, 1180]
click at [322, 69] on link "Automation" at bounding box center [303, 69] width 82 height 20
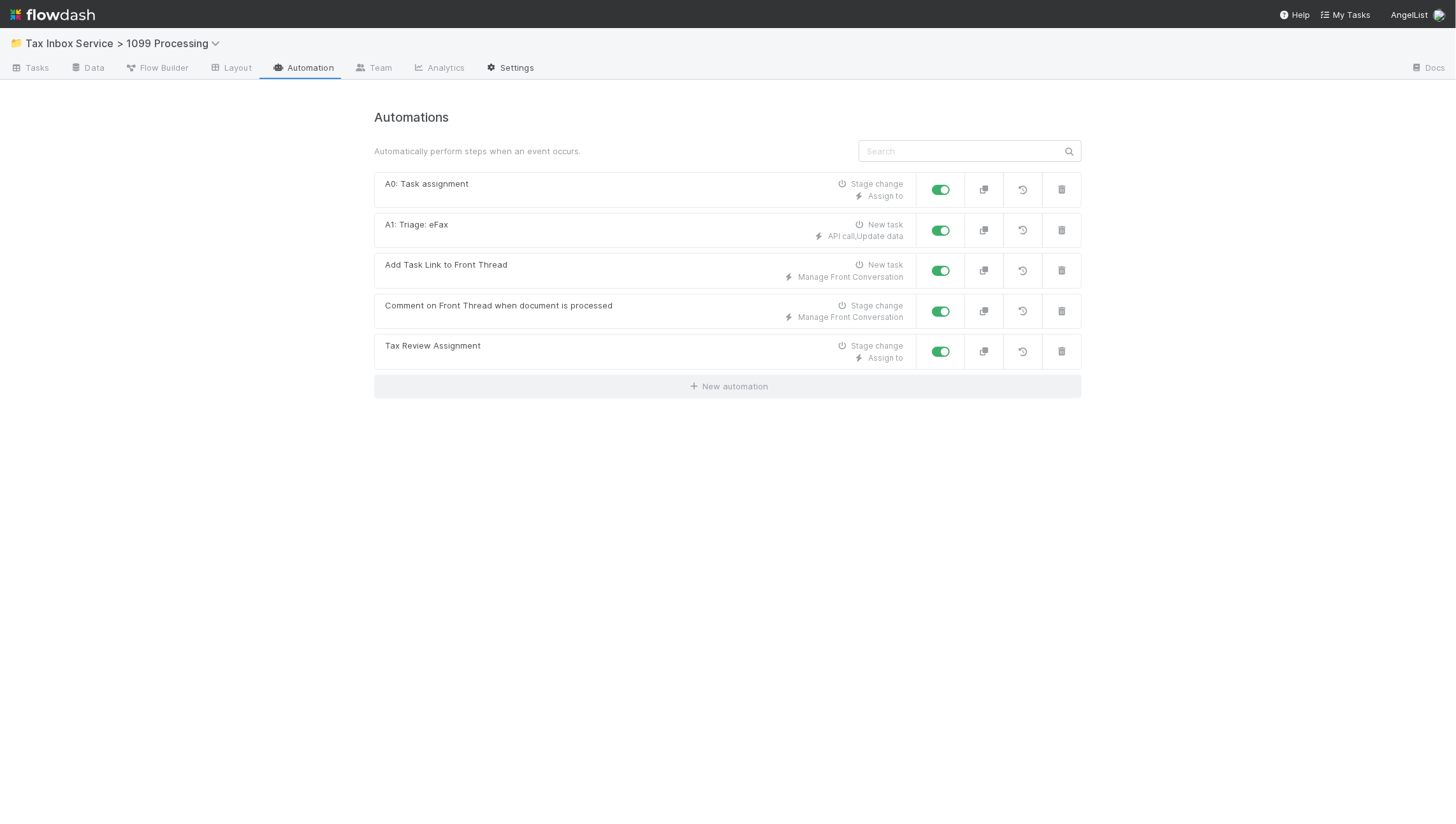
click at [502, 69] on link "Settings" at bounding box center [510, 69] width 69 height 20
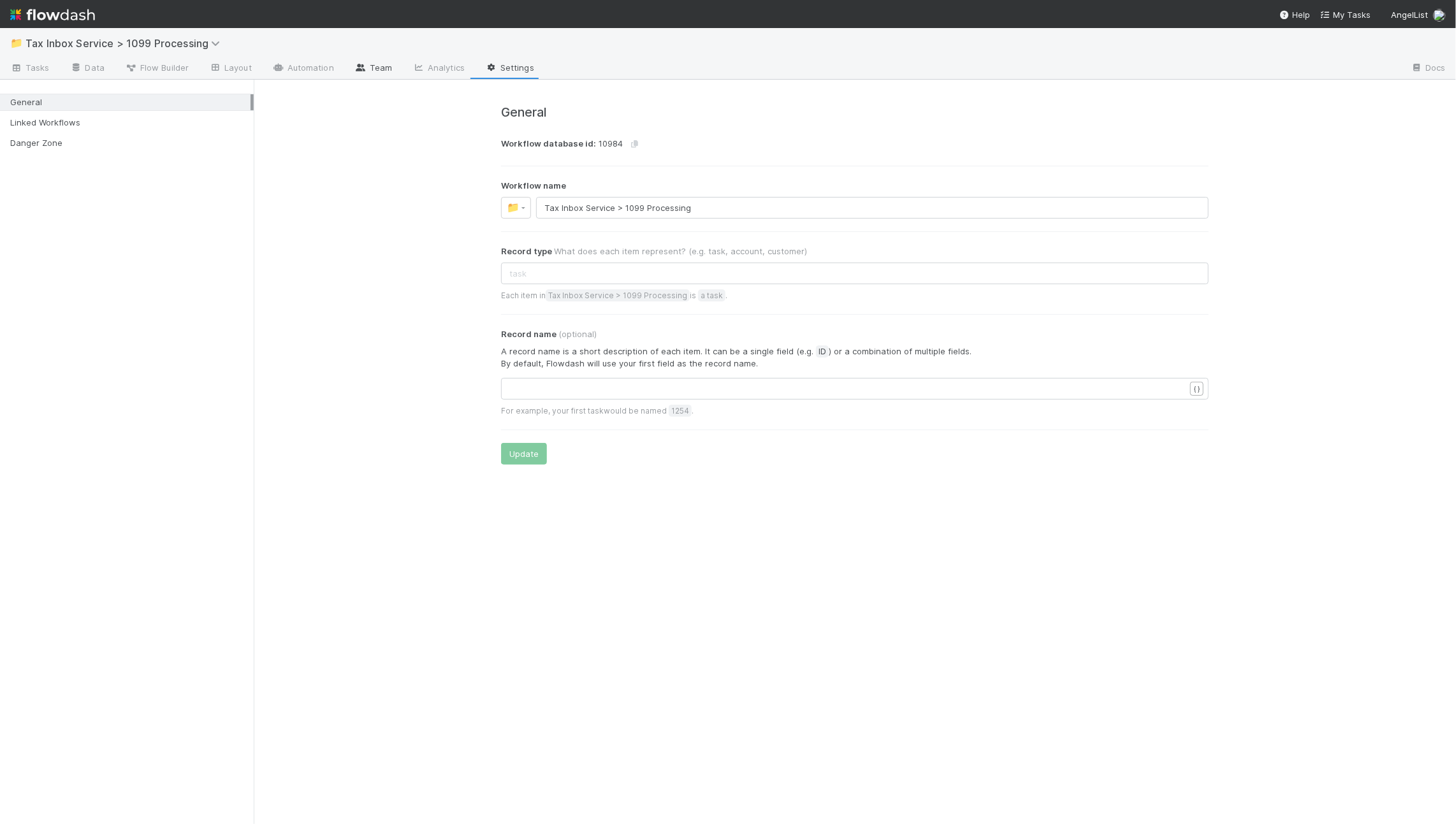
click at [367, 64] on link "Team" at bounding box center [373, 69] width 58 height 20
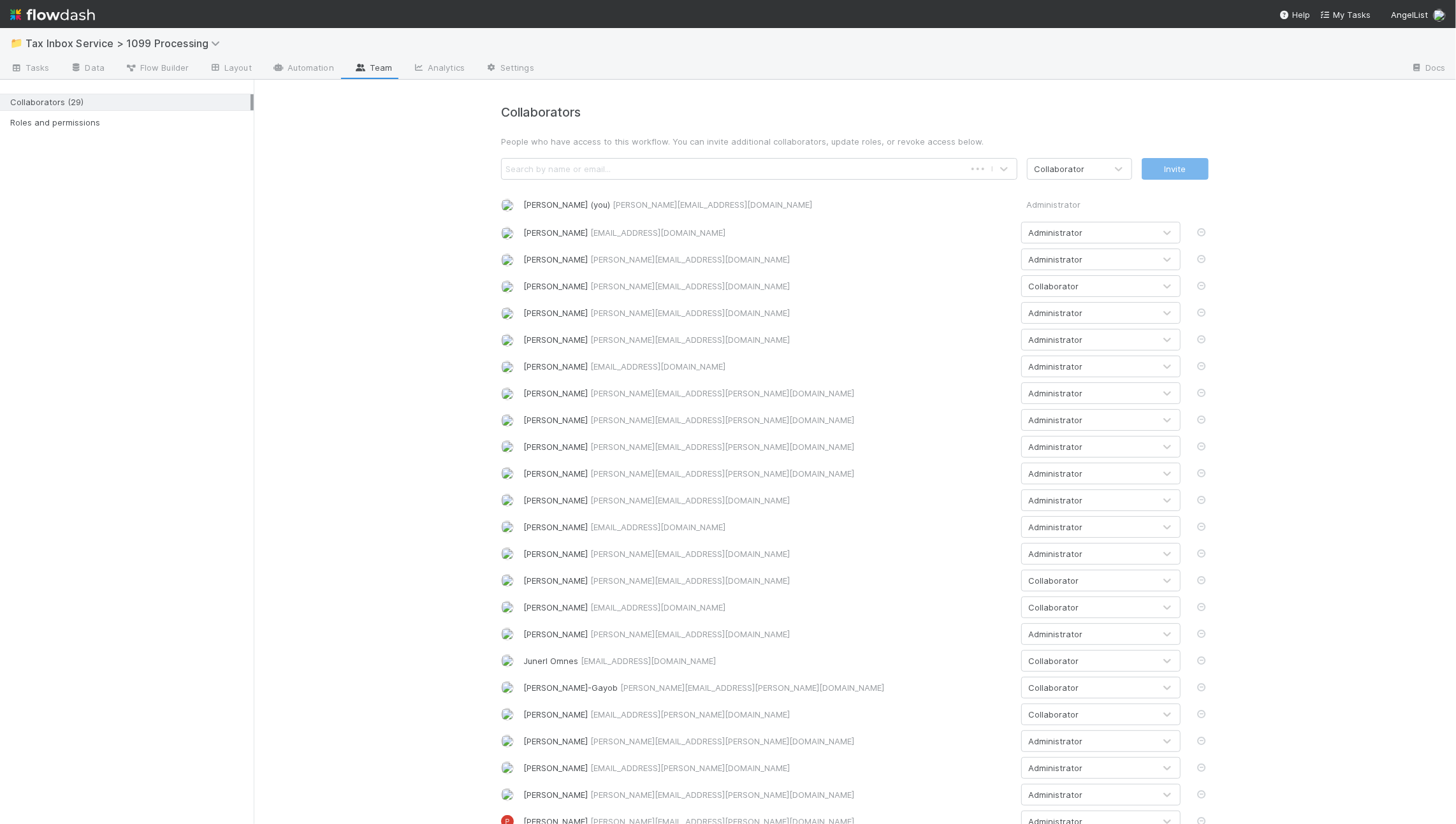
click at [566, 171] on div "Search by name or email..." at bounding box center [558, 169] width 105 height 13
type input "l"
click at [325, 422] on div "Collaborators People who have access to this workflow. You can invite additiona…" at bounding box center [855, 530] width 1202 height 902
click at [1028, 685] on div "Collaborator" at bounding box center [1053, 688] width 50 height 13
click at [1045, 734] on div "Administrator" at bounding box center [1096, 740] width 159 height 23
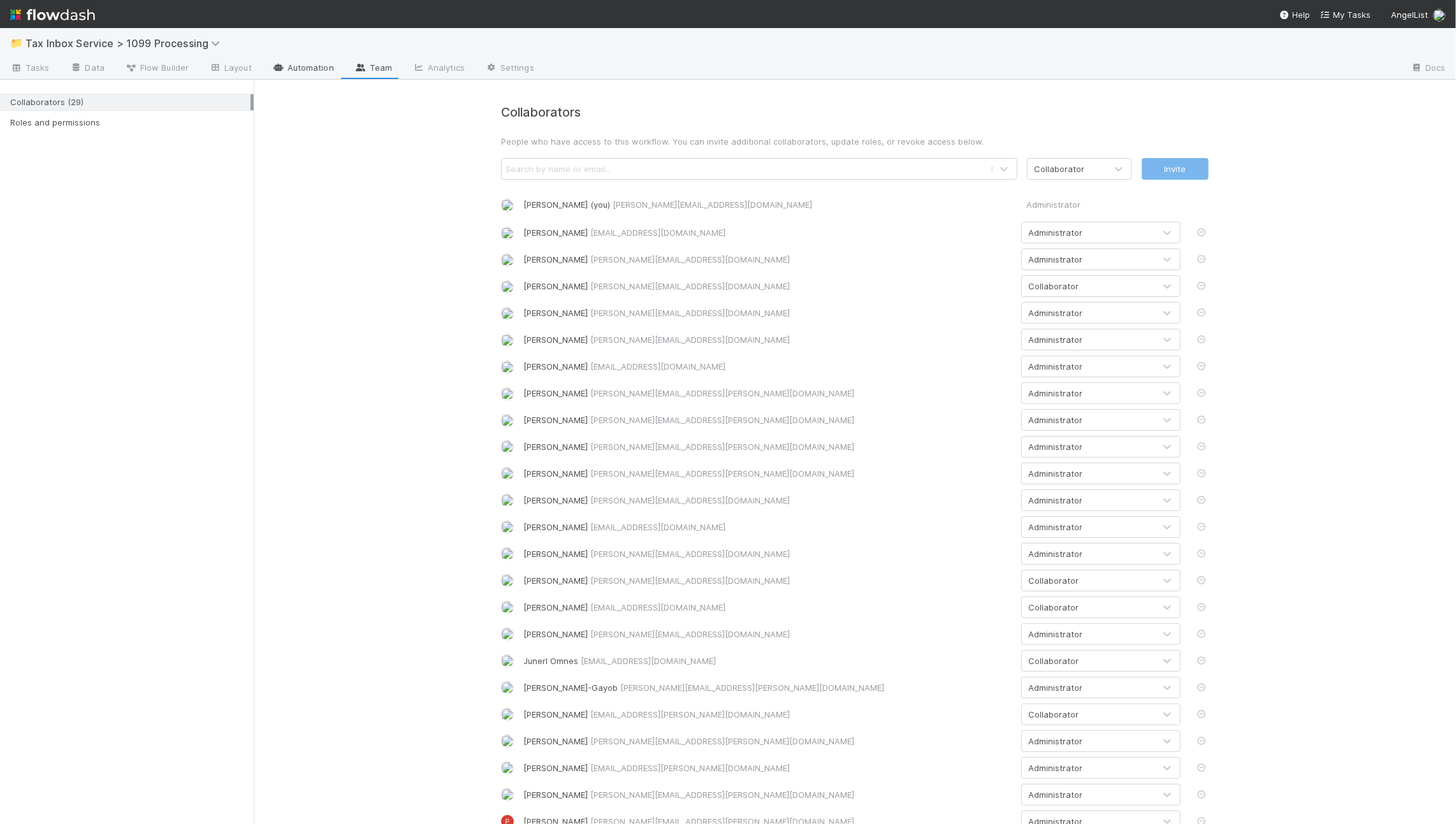
click at [270, 62] on link "Automation" at bounding box center [303, 69] width 82 height 20
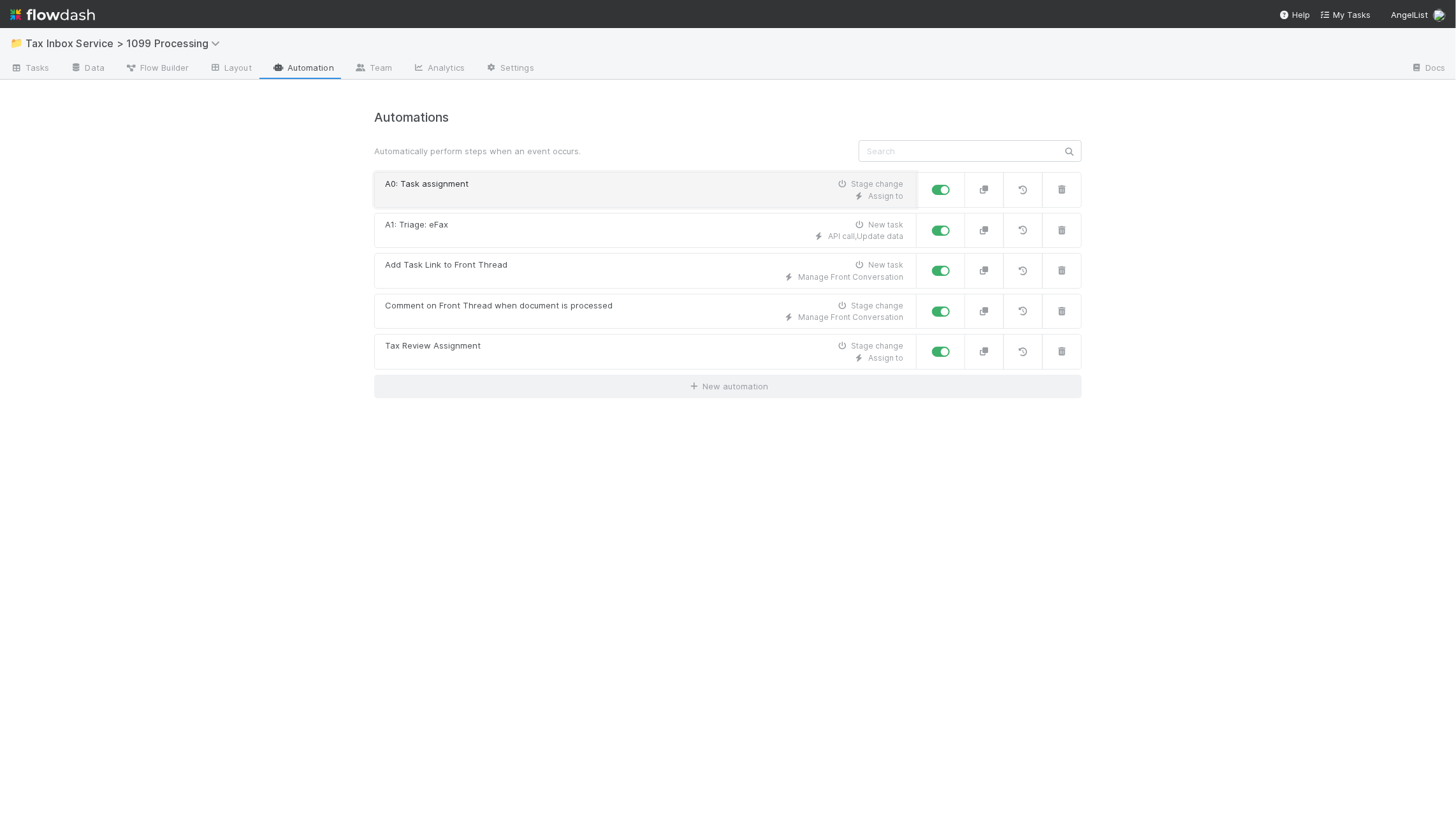
click at [512, 198] on div "Assign to" at bounding box center [644, 196] width 518 height 12
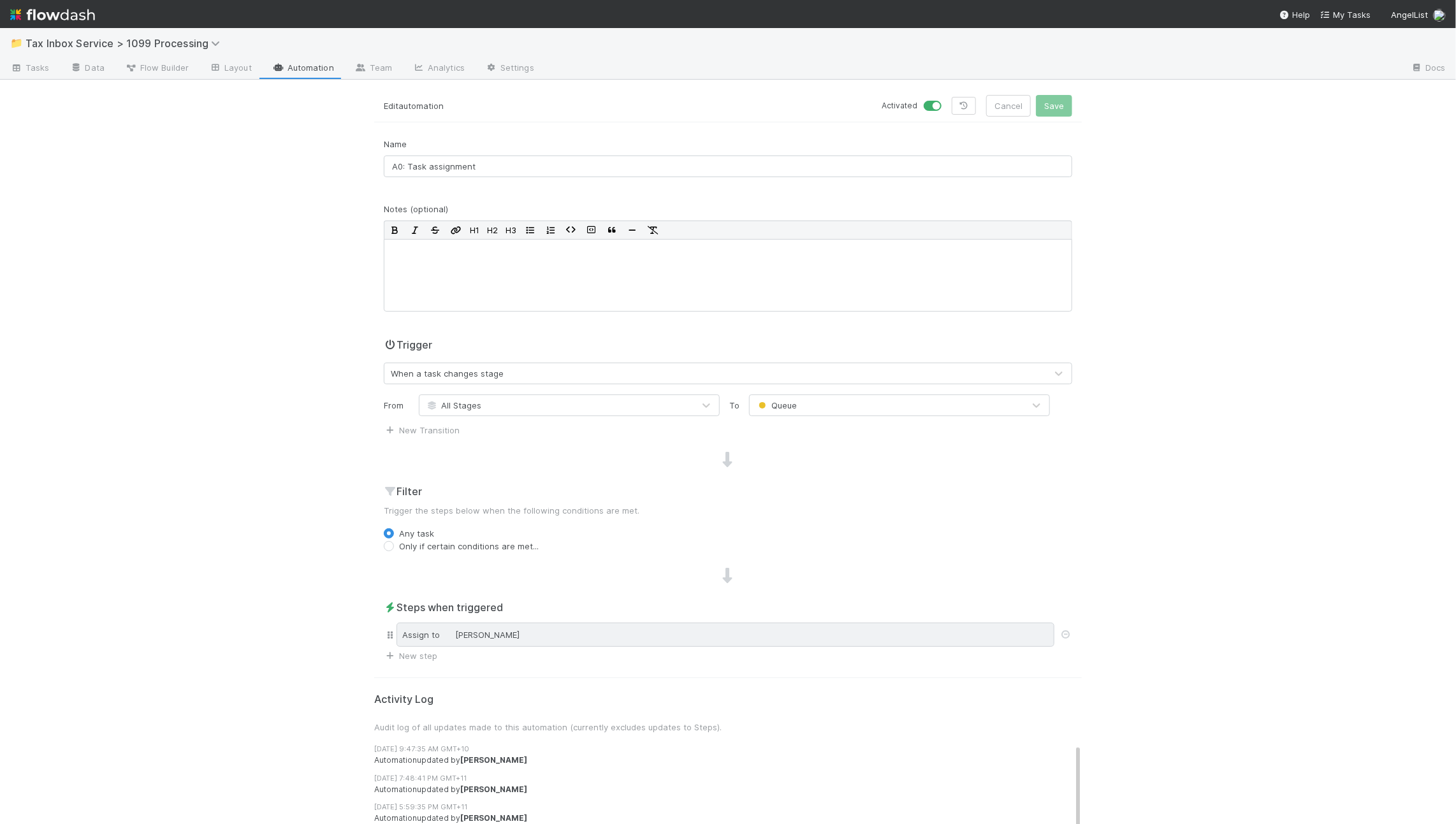
click at [425, 639] on div "Assign to Raven Jacinto" at bounding box center [725, 634] width 658 height 24
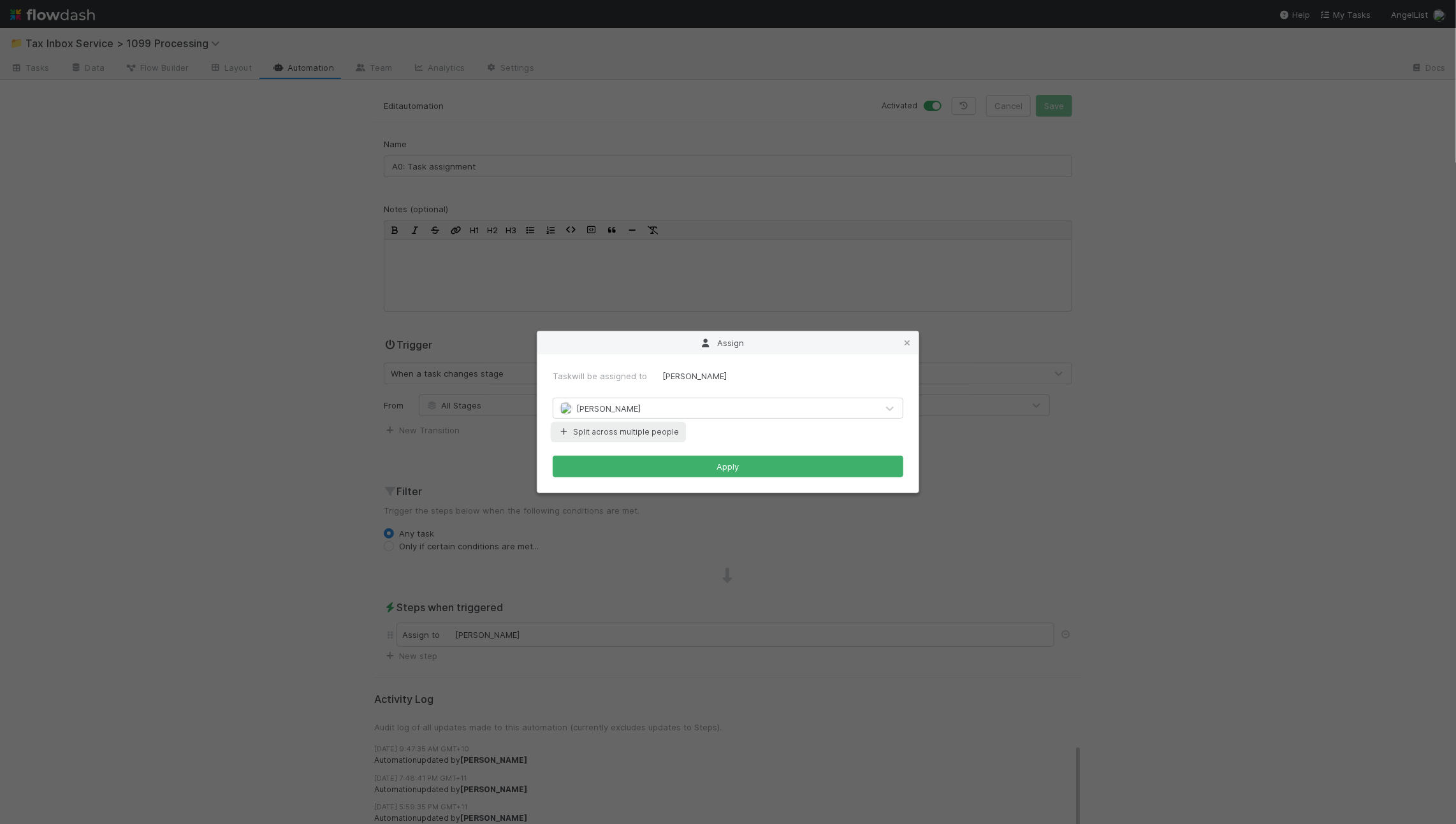
click at [626, 436] on button "Split across multiple people" at bounding box center [618, 432] width 132 height 17
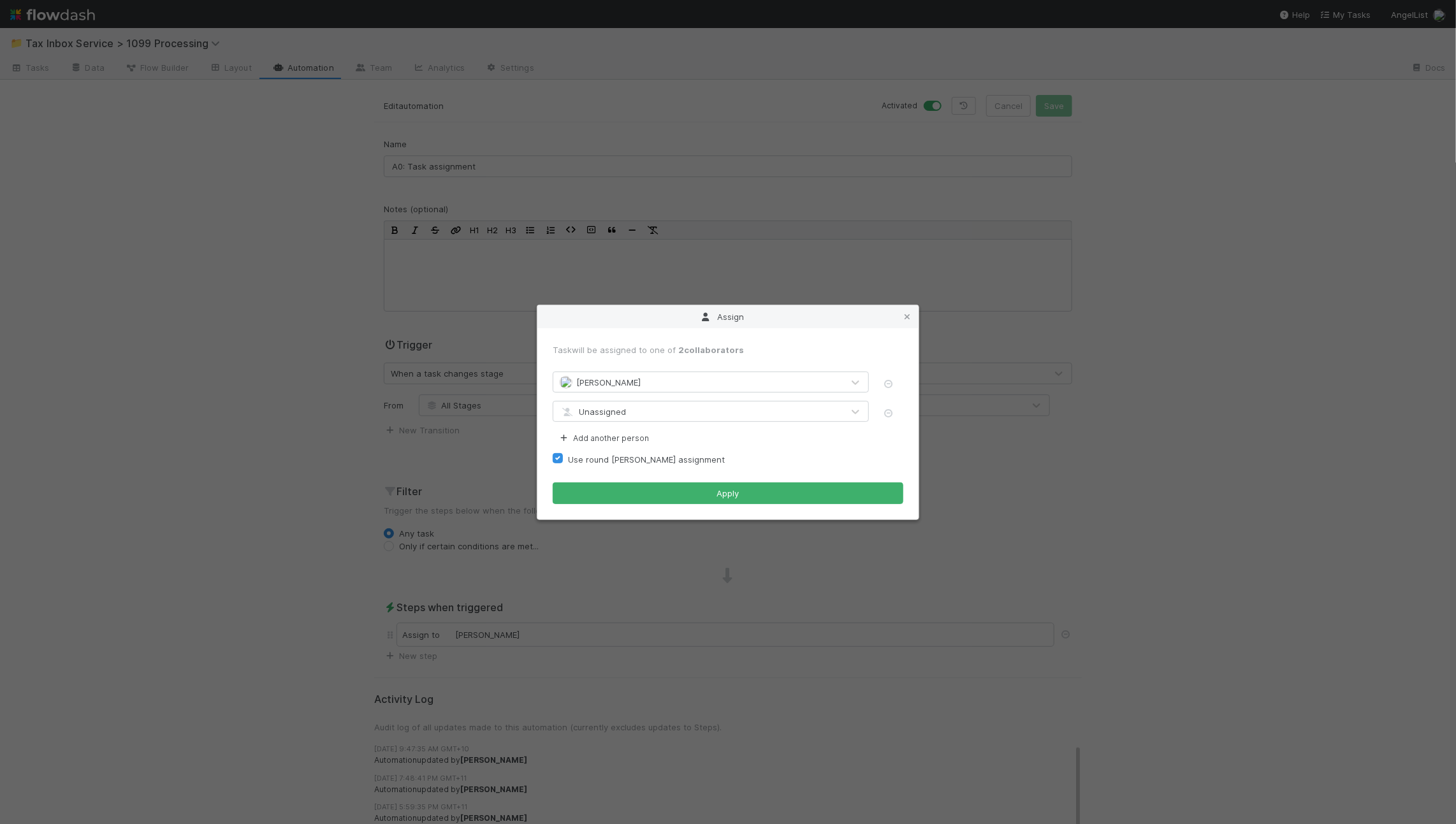
click at [630, 414] on div "Unassigned" at bounding box center [697, 412] width 289 height 20
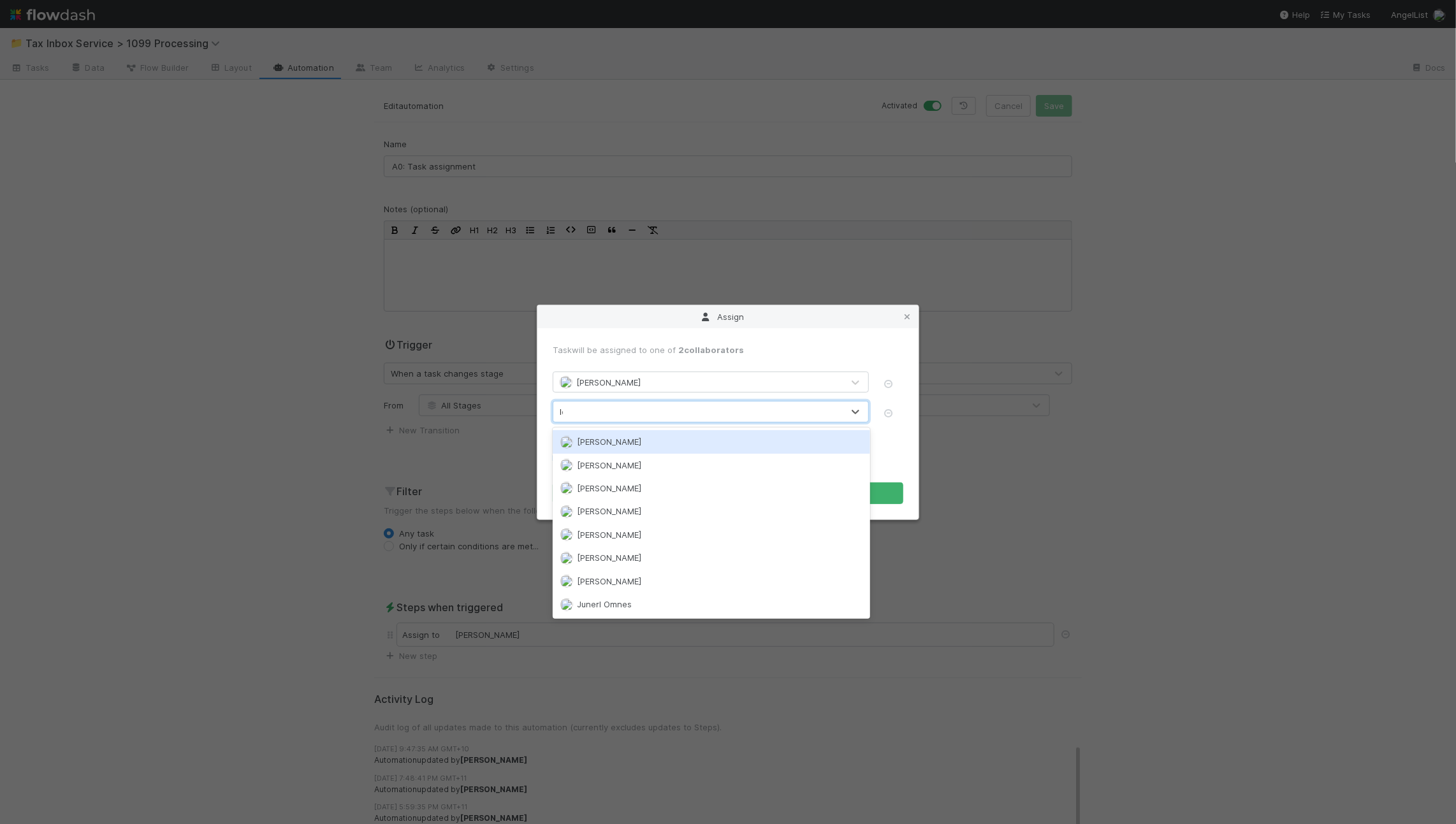
type input "lor"
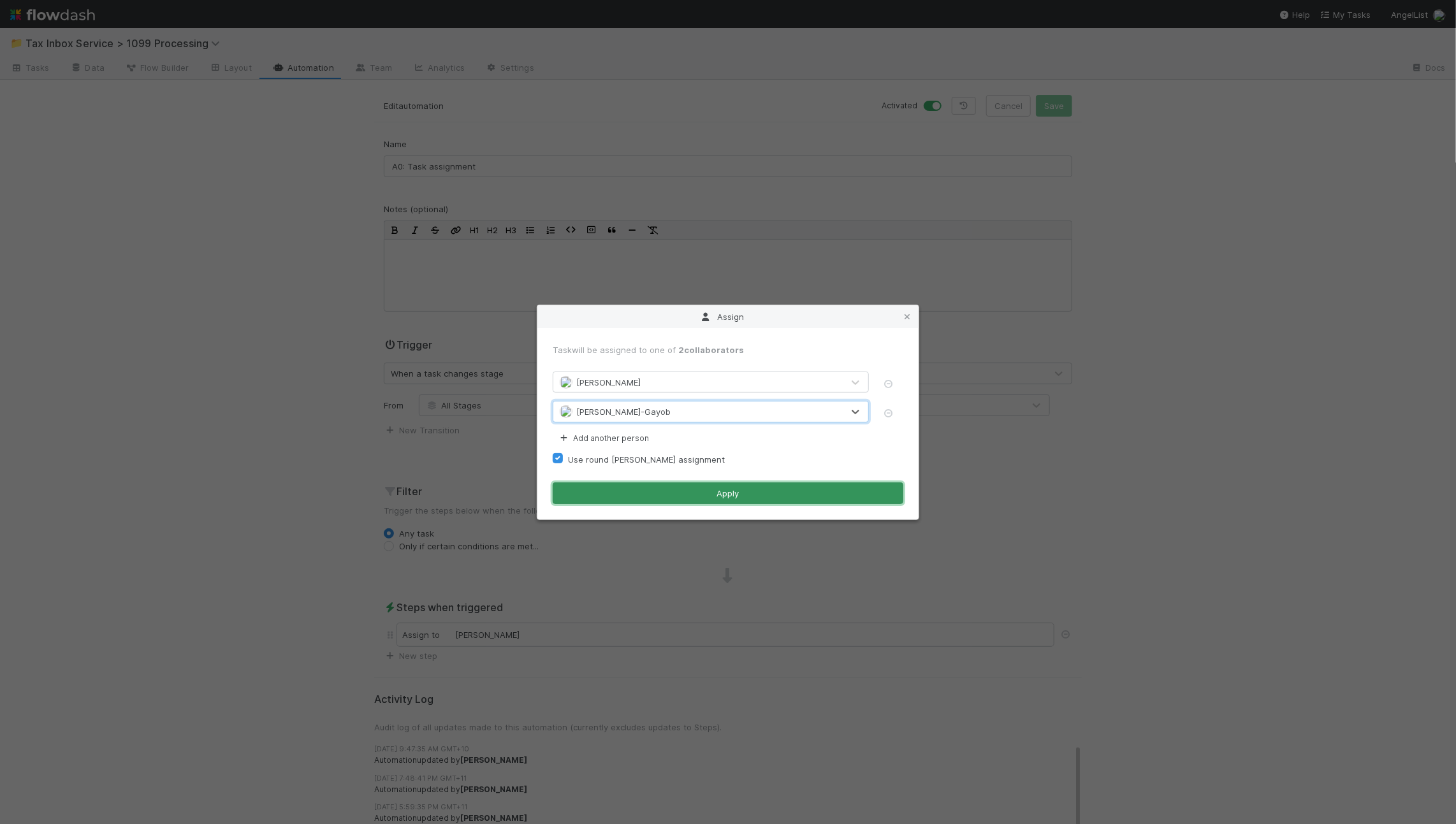
click at [788, 486] on button "Apply" at bounding box center [727, 493] width 351 height 22
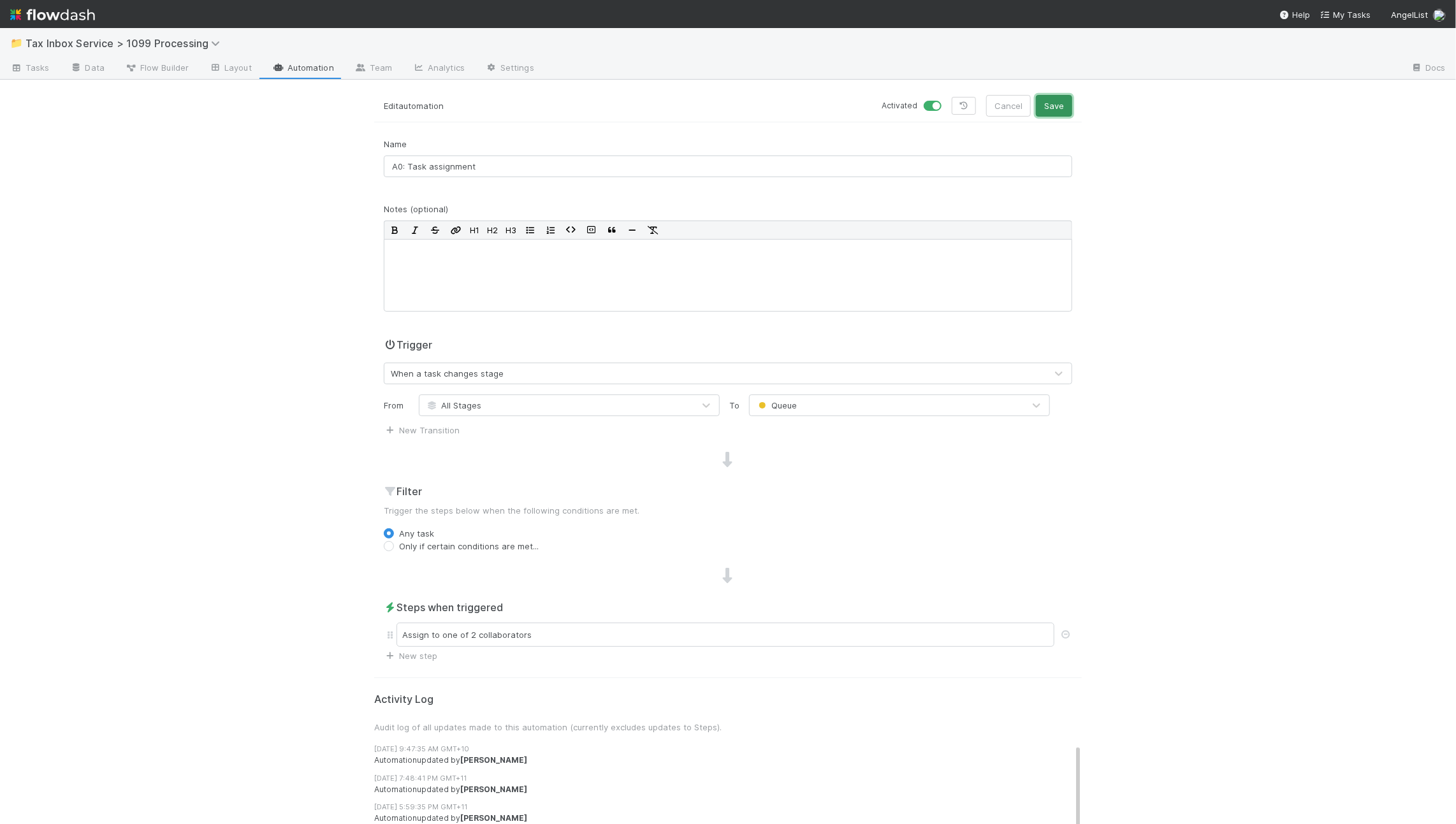
click at [1046, 101] on button "Save" at bounding box center [1054, 106] width 36 height 22
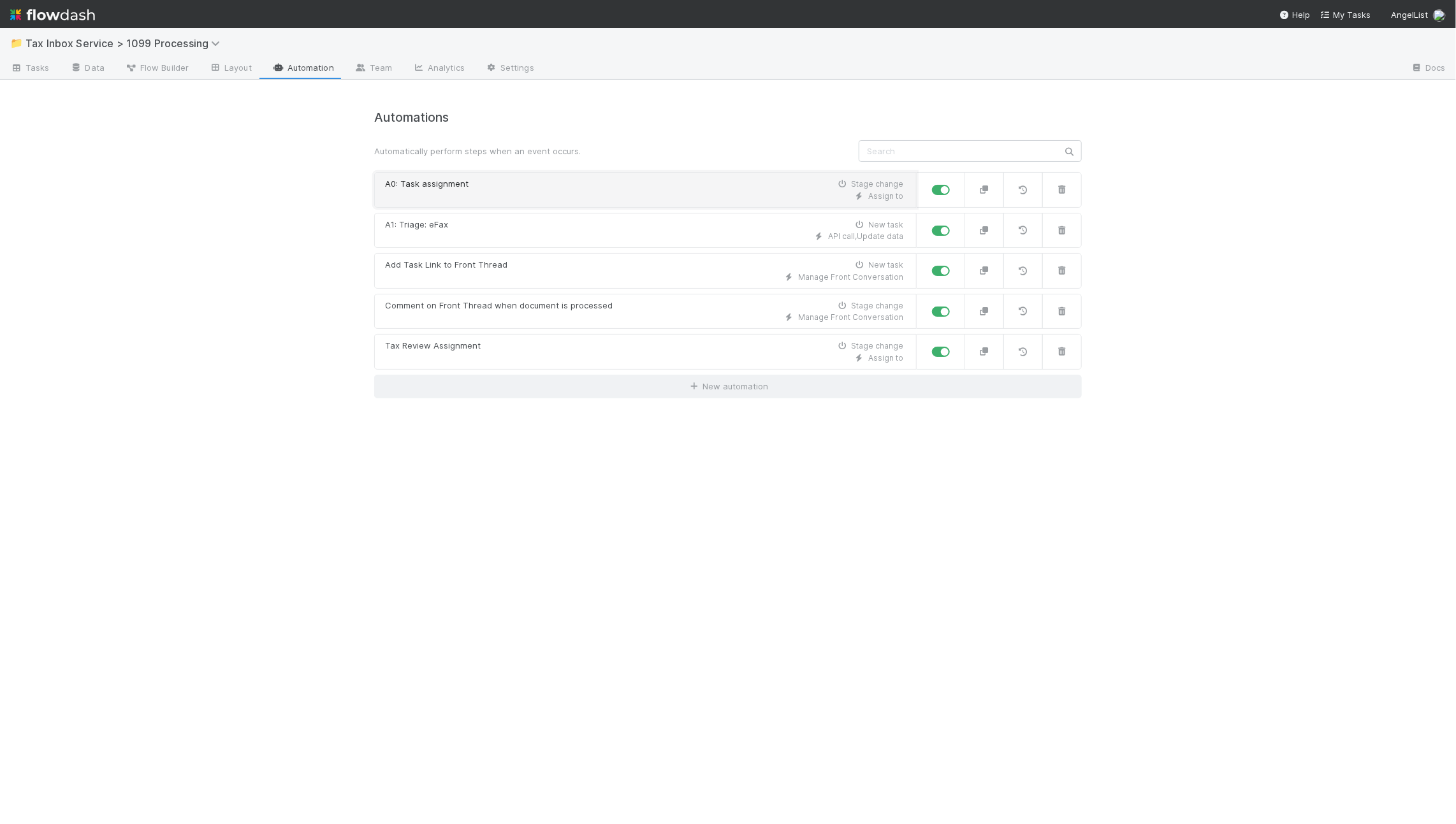
click at [481, 200] on div "Assign to" at bounding box center [644, 196] width 518 height 12
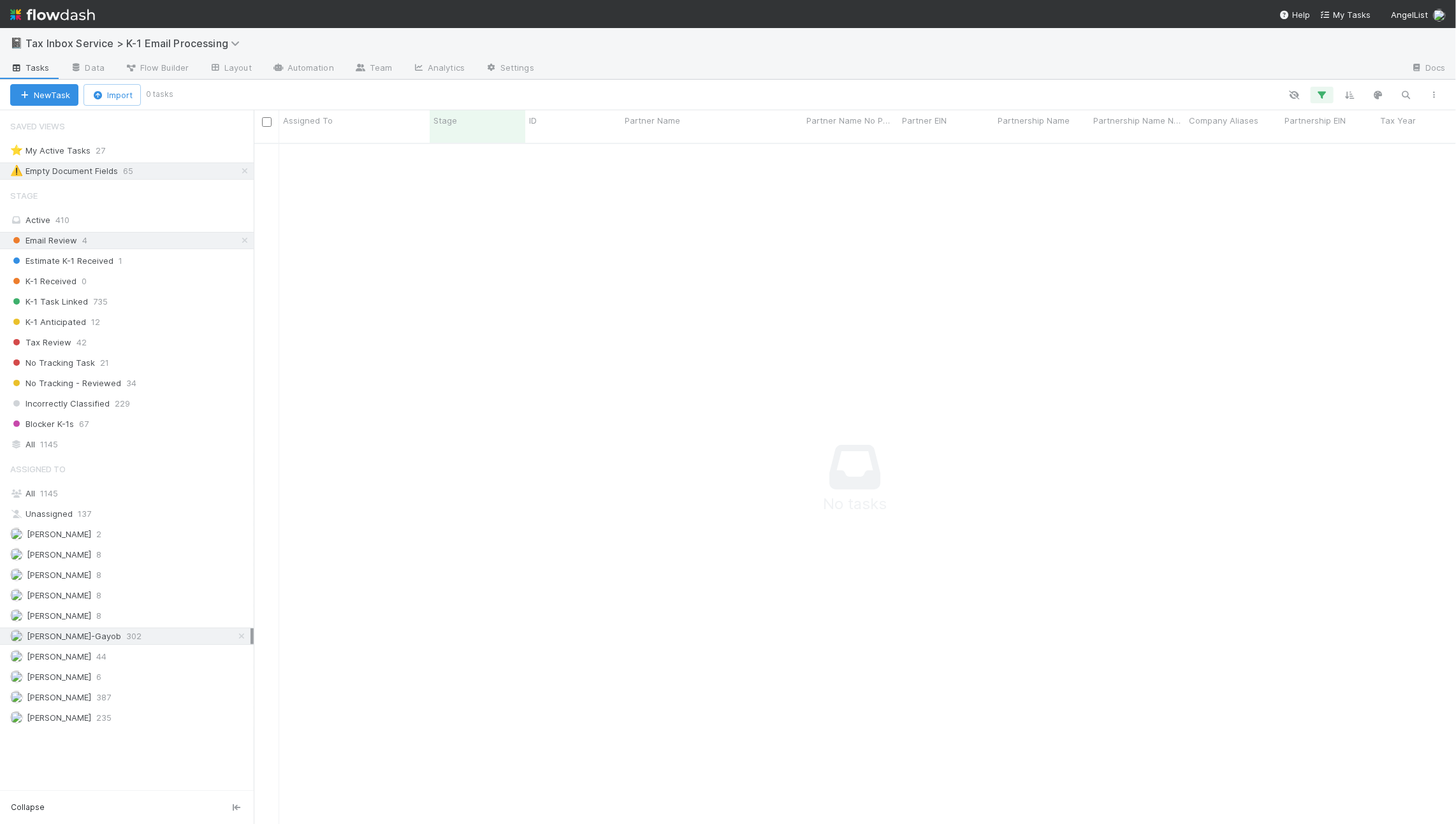
scroll to position [11, 11]
click at [375, 71] on link "Team" at bounding box center [373, 69] width 58 height 20
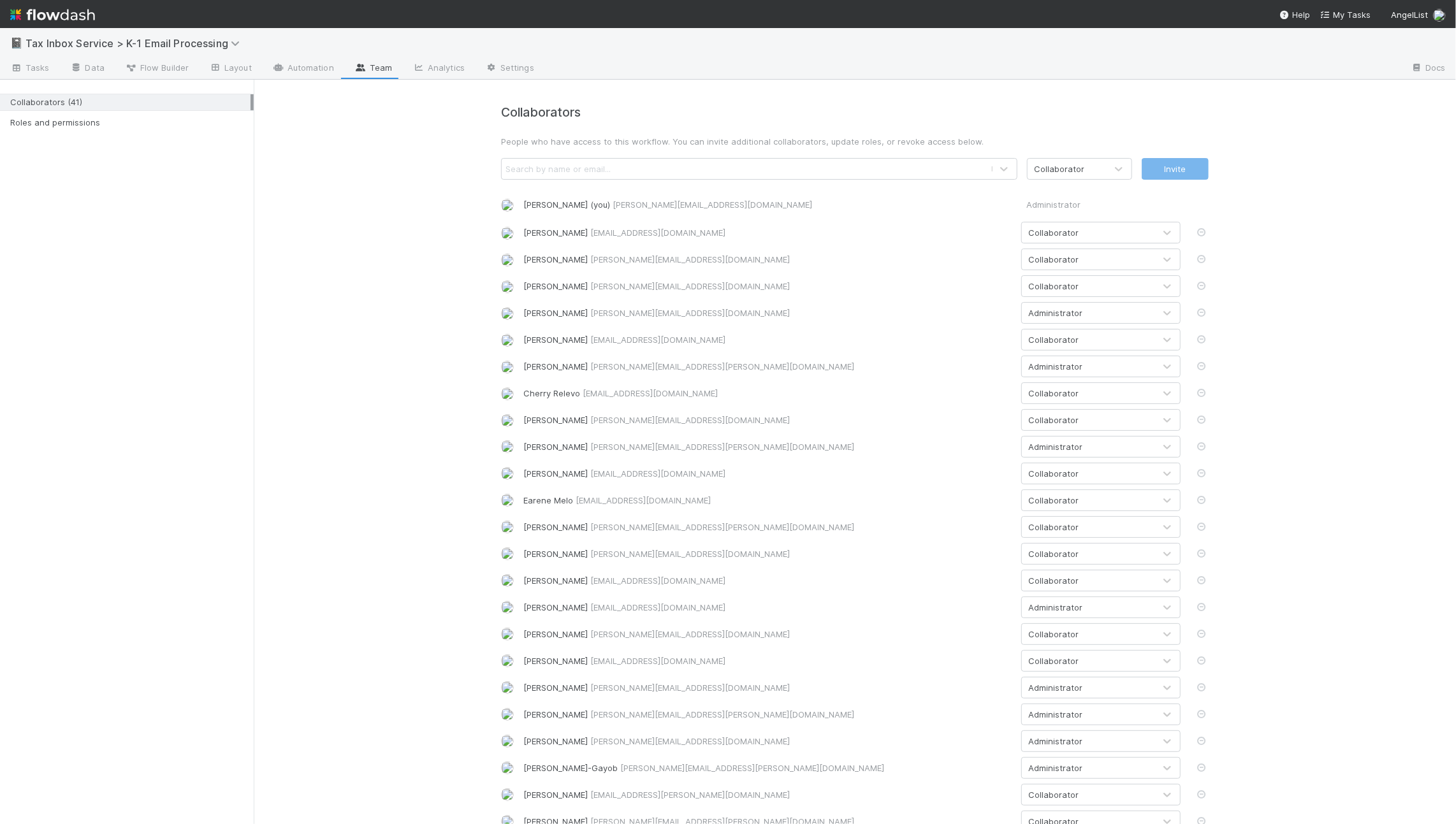
click at [305, 45] on div "📓 Tax Inbox Service > K-1 Email Processing" at bounding box center [728, 43] width 1456 height 31
click at [303, 52] on div "📓 Tax Inbox Service > K-1 Email Processing" at bounding box center [728, 43] width 1456 height 31
click at [306, 65] on link "Automation" at bounding box center [303, 69] width 82 height 20
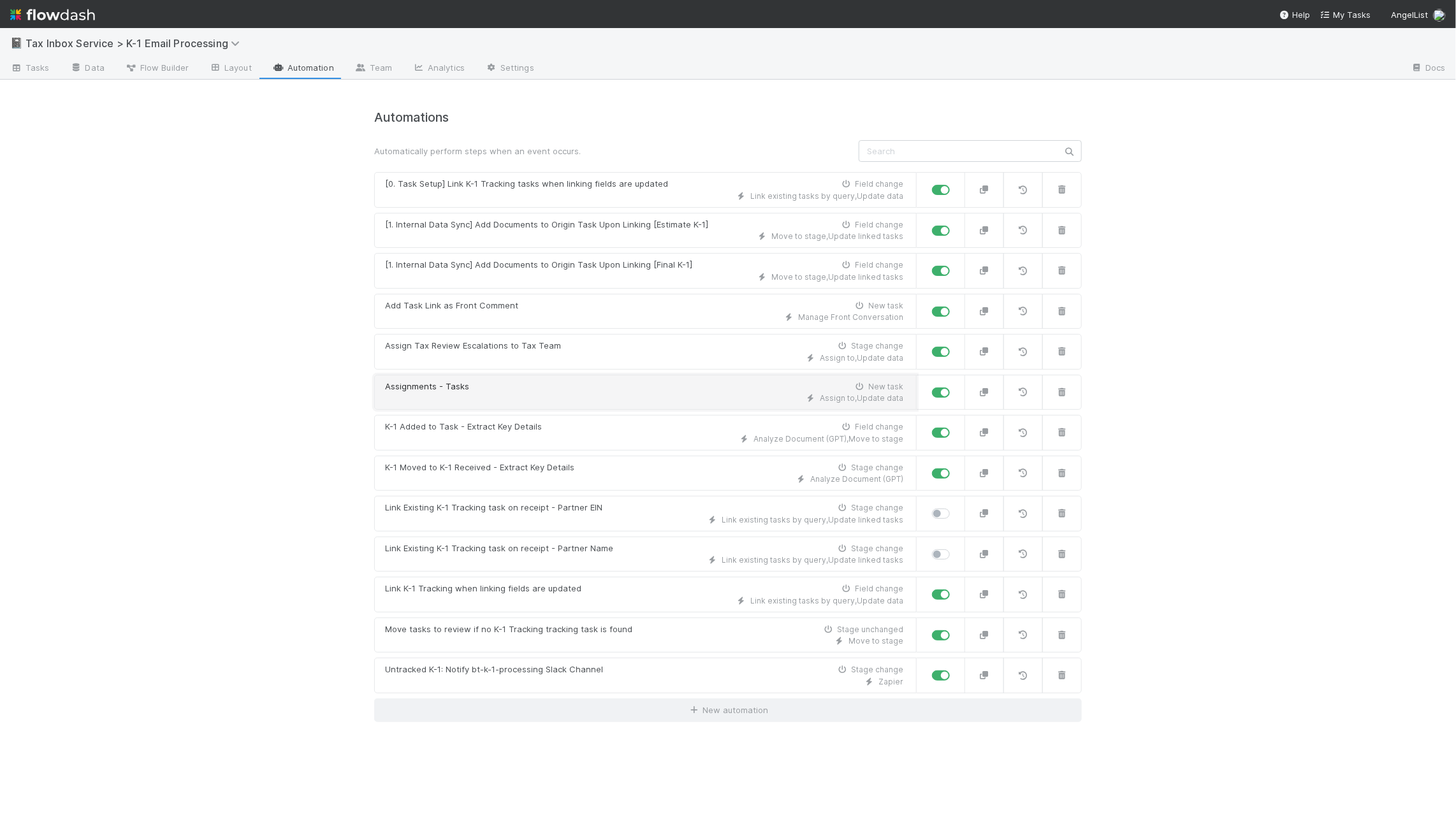
click at [563, 386] on div "Assignments - Tasks New task" at bounding box center [644, 387] width 518 height 13
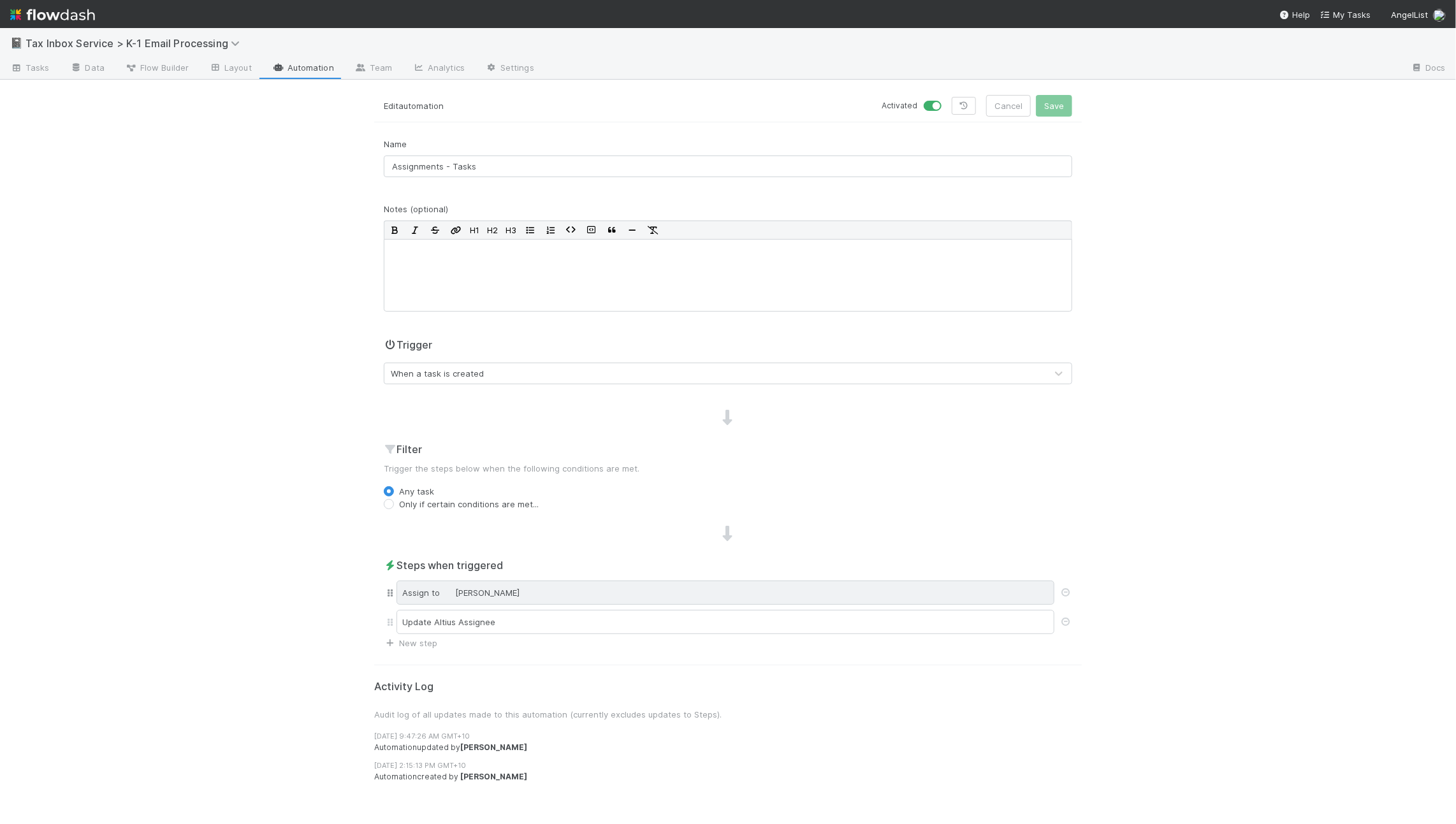
click at [587, 588] on div "Assign to Raven Jacinto" at bounding box center [725, 592] width 658 height 24
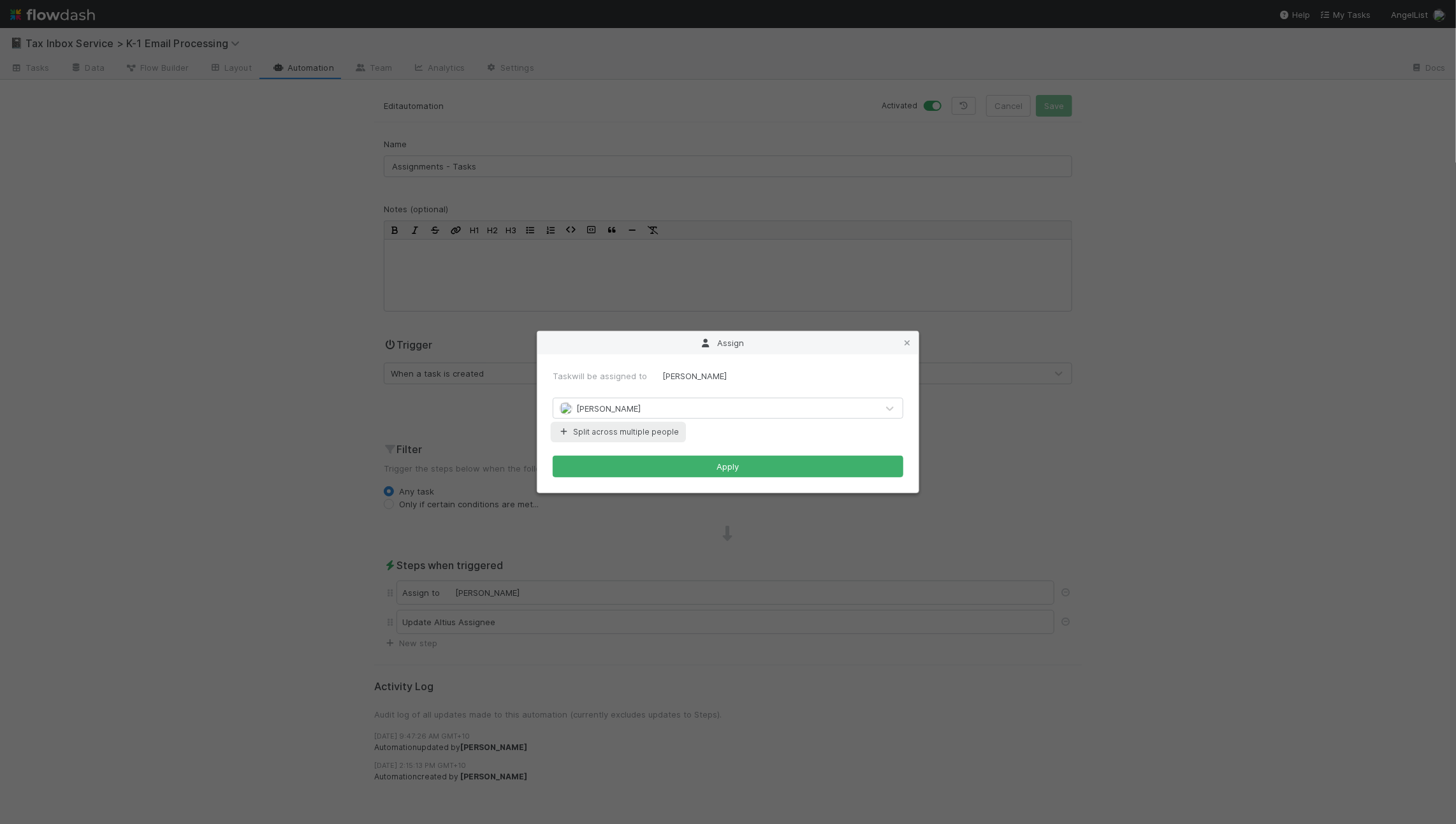
click at [656, 425] on button "Split across multiple people" at bounding box center [618, 432] width 132 height 17
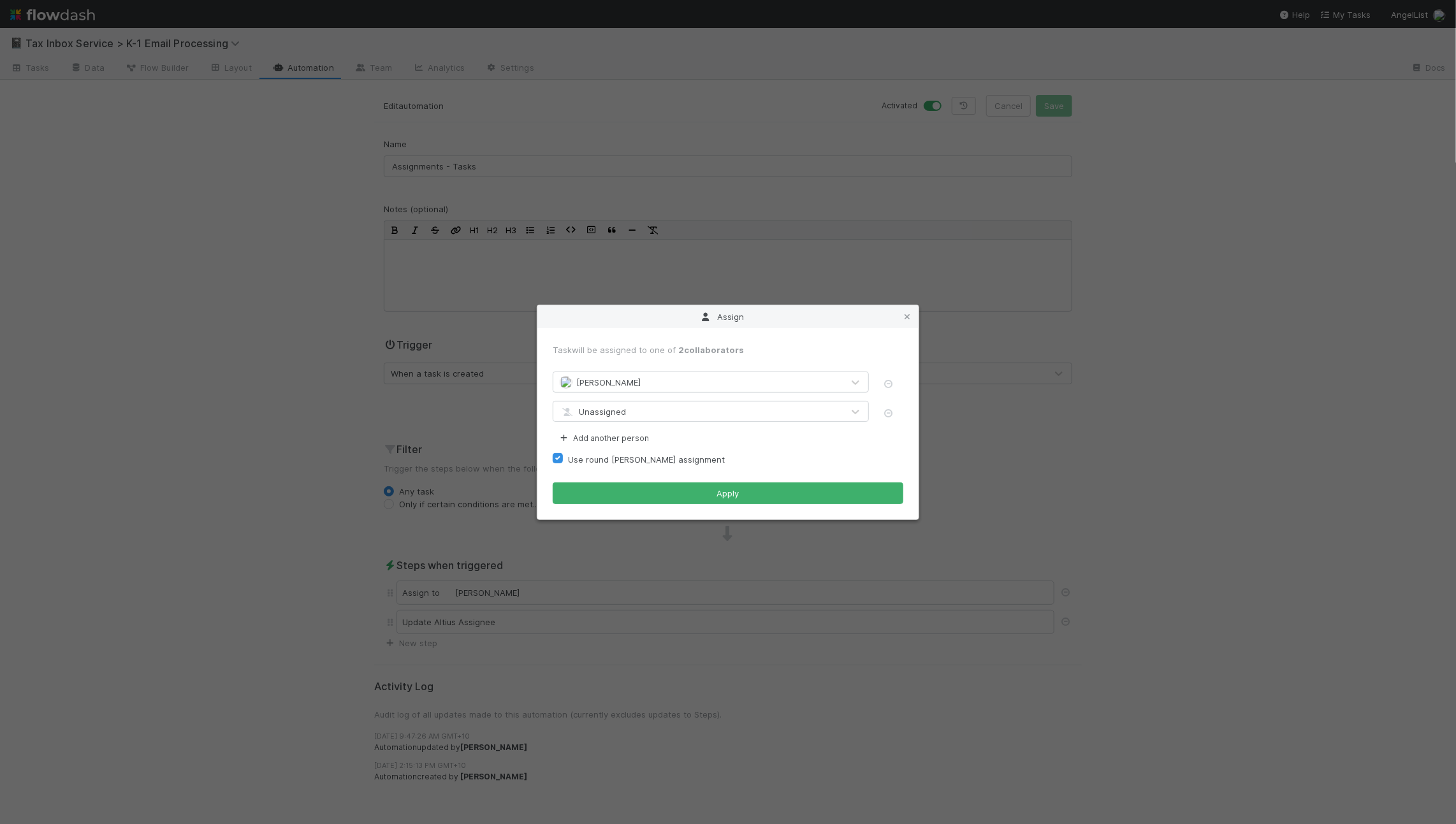
click at [656, 429] on form "Task will be assigned to one of 2 collaborators Raven Jacinto Unassigned Add an…" at bounding box center [727, 424] width 351 height 161
click at [659, 418] on div "Unassigned" at bounding box center [697, 412] width 289 height 20
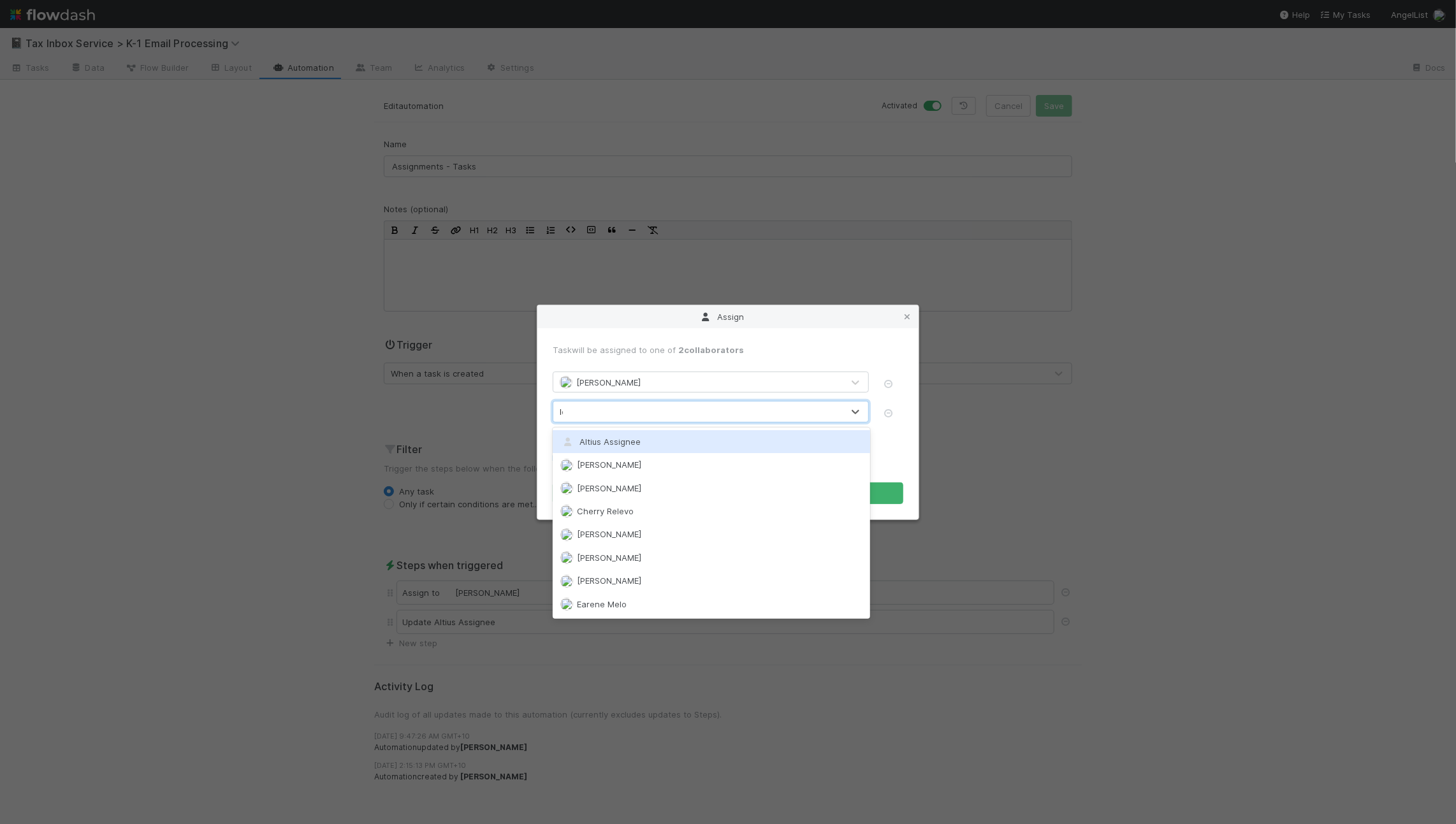
type input "lor"
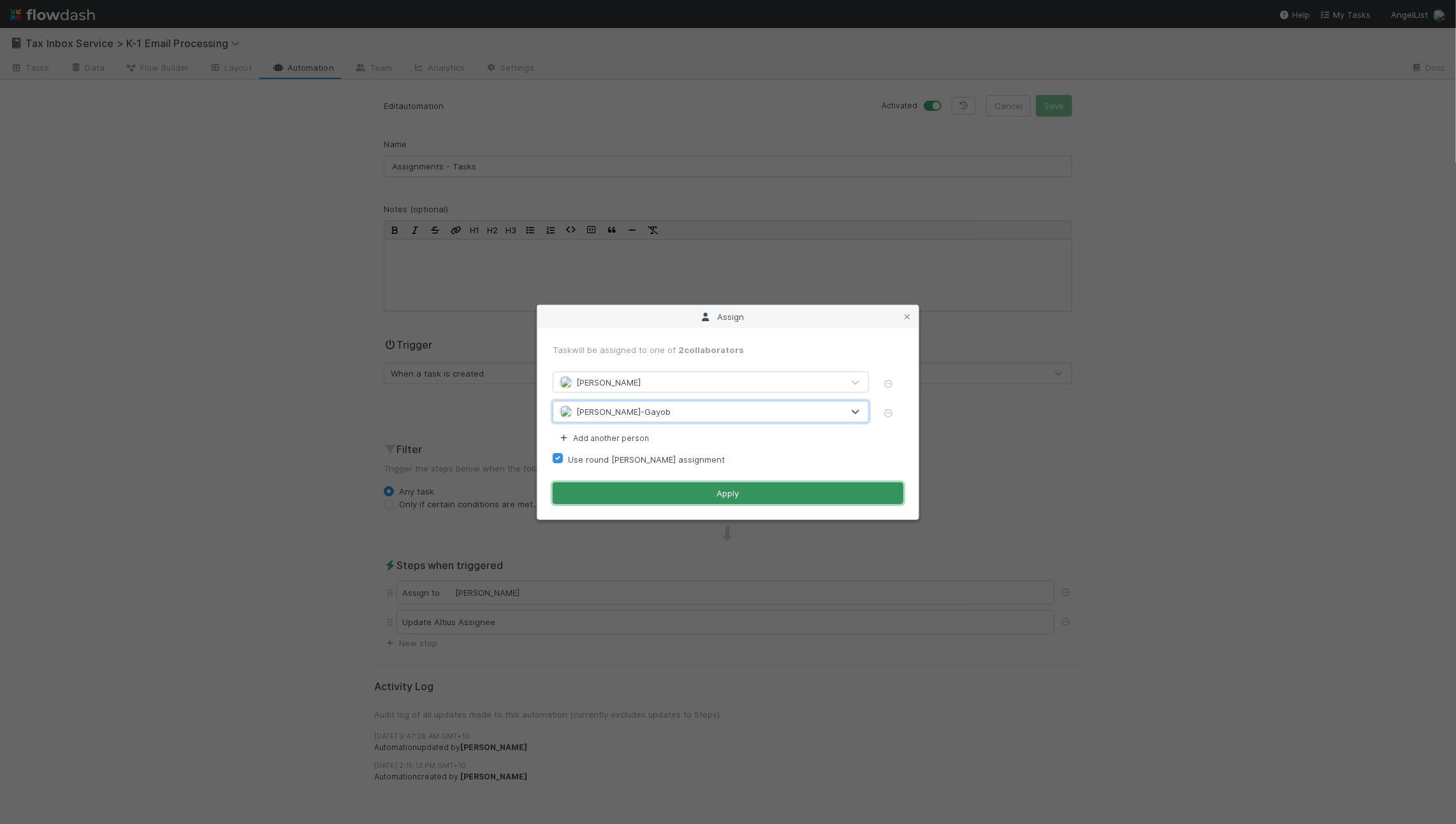
click at [648, 496] on button "Apply" at bounding box center [727, 493] width 351 height 22
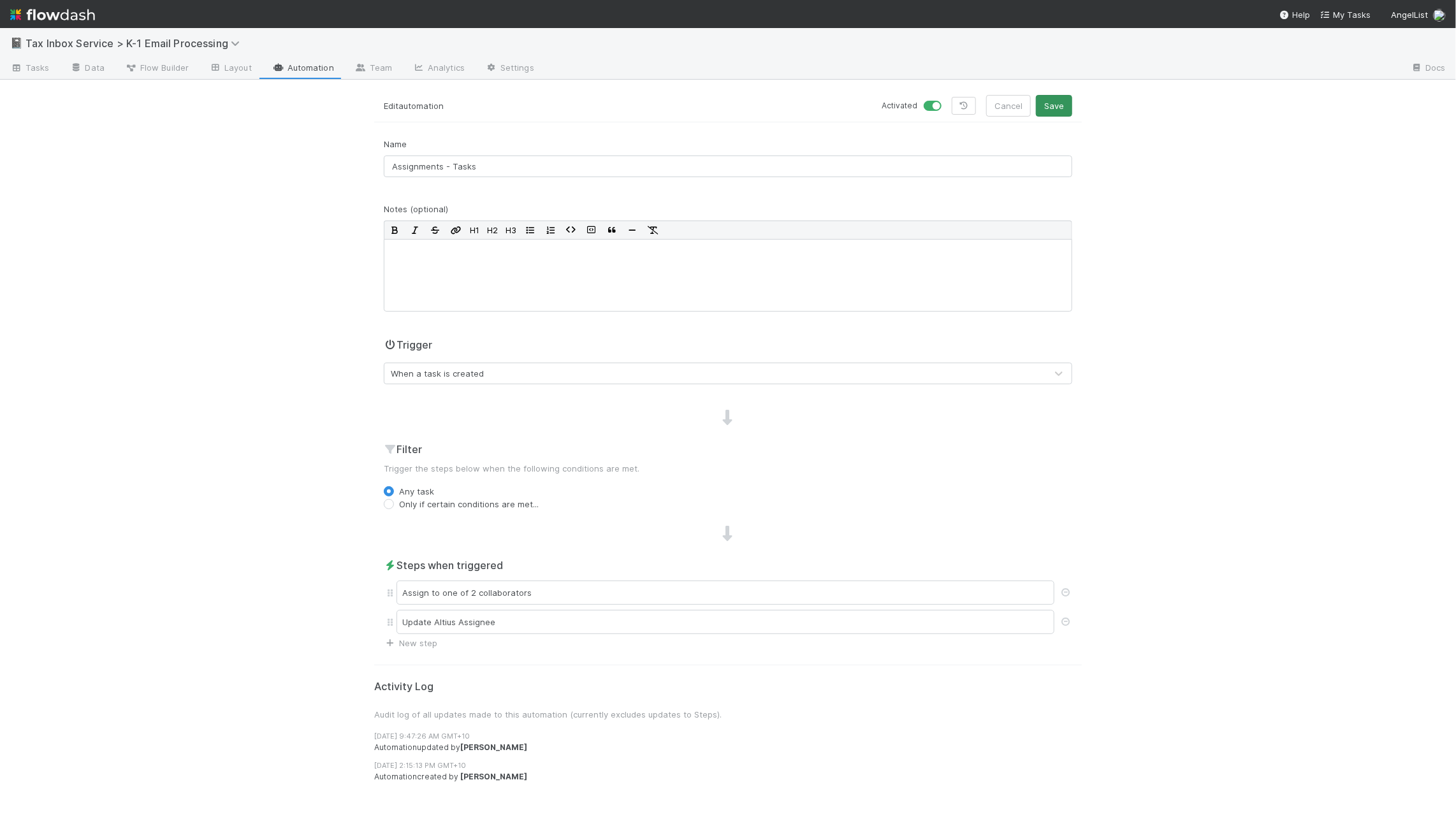
click at [1078, 105] on div "Activated Cancel Save" at bounding box center [904, 106] width 354 height 22
click at [1065, 107] on button "Save" at bounding box center [1054, 106] width 36 height 22
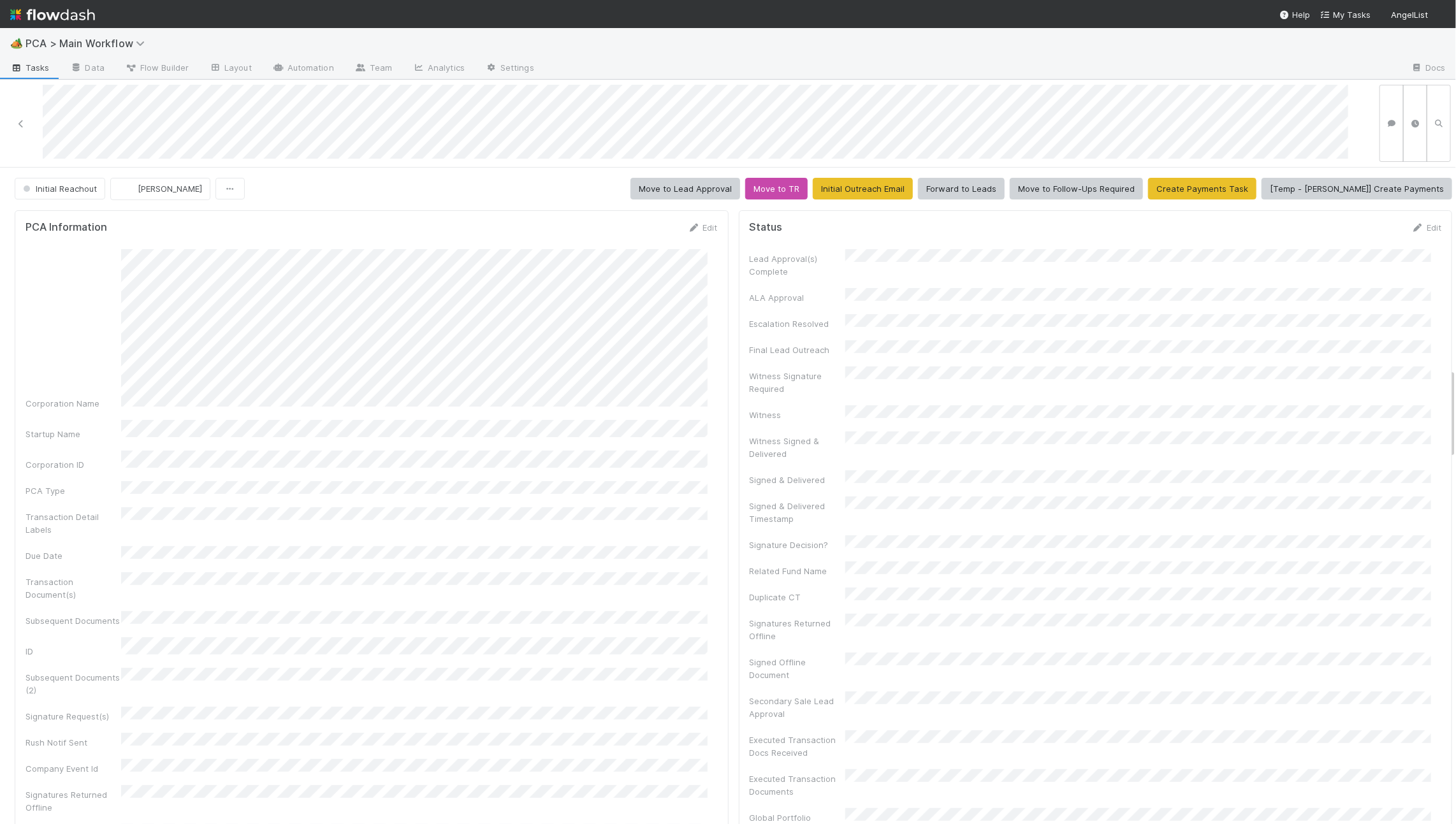
scroll to position [1457, 0]
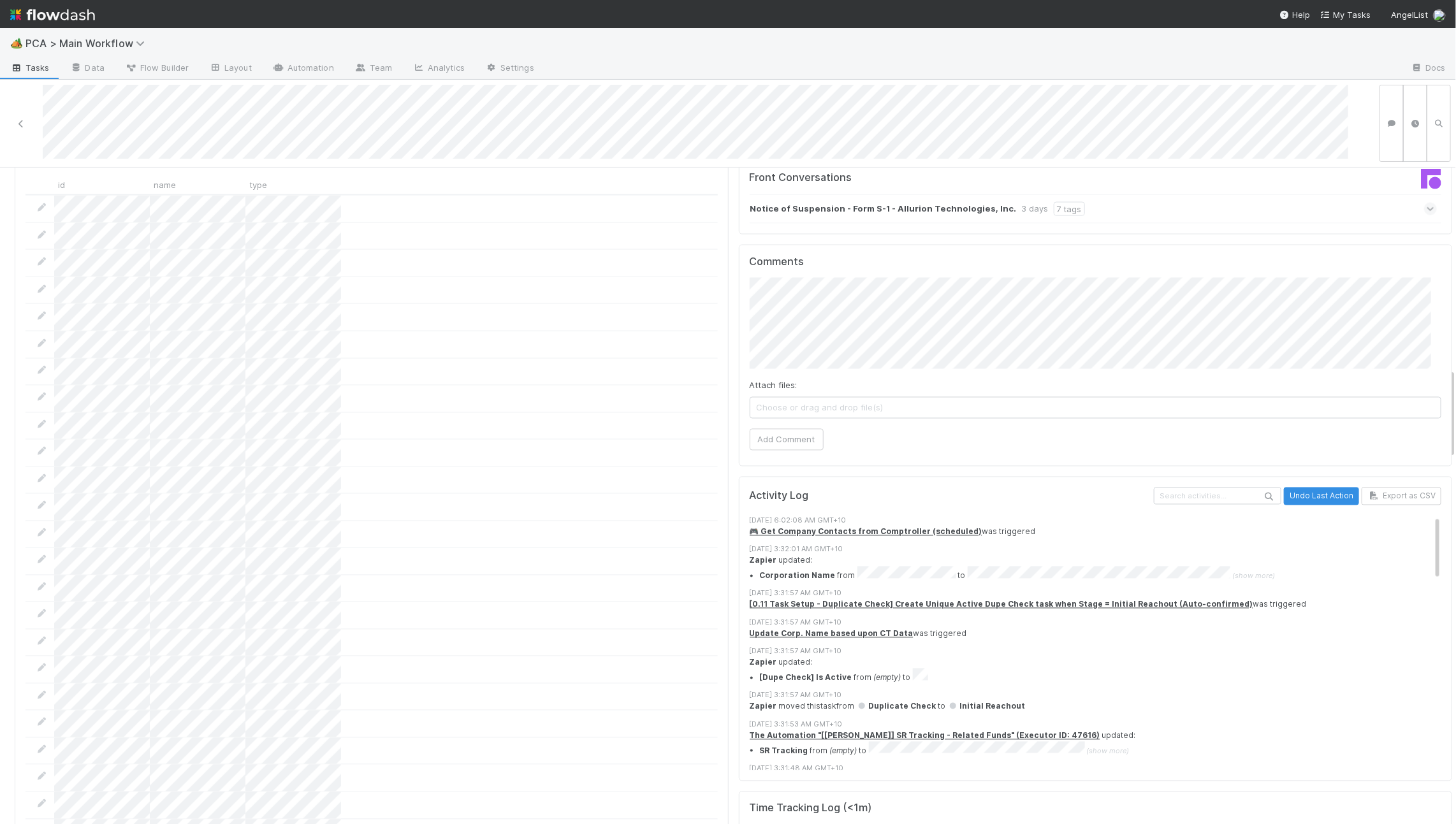
click at [1232, 572] on span "(show more)" at bounding box center [1254, 576] width 43 height 9
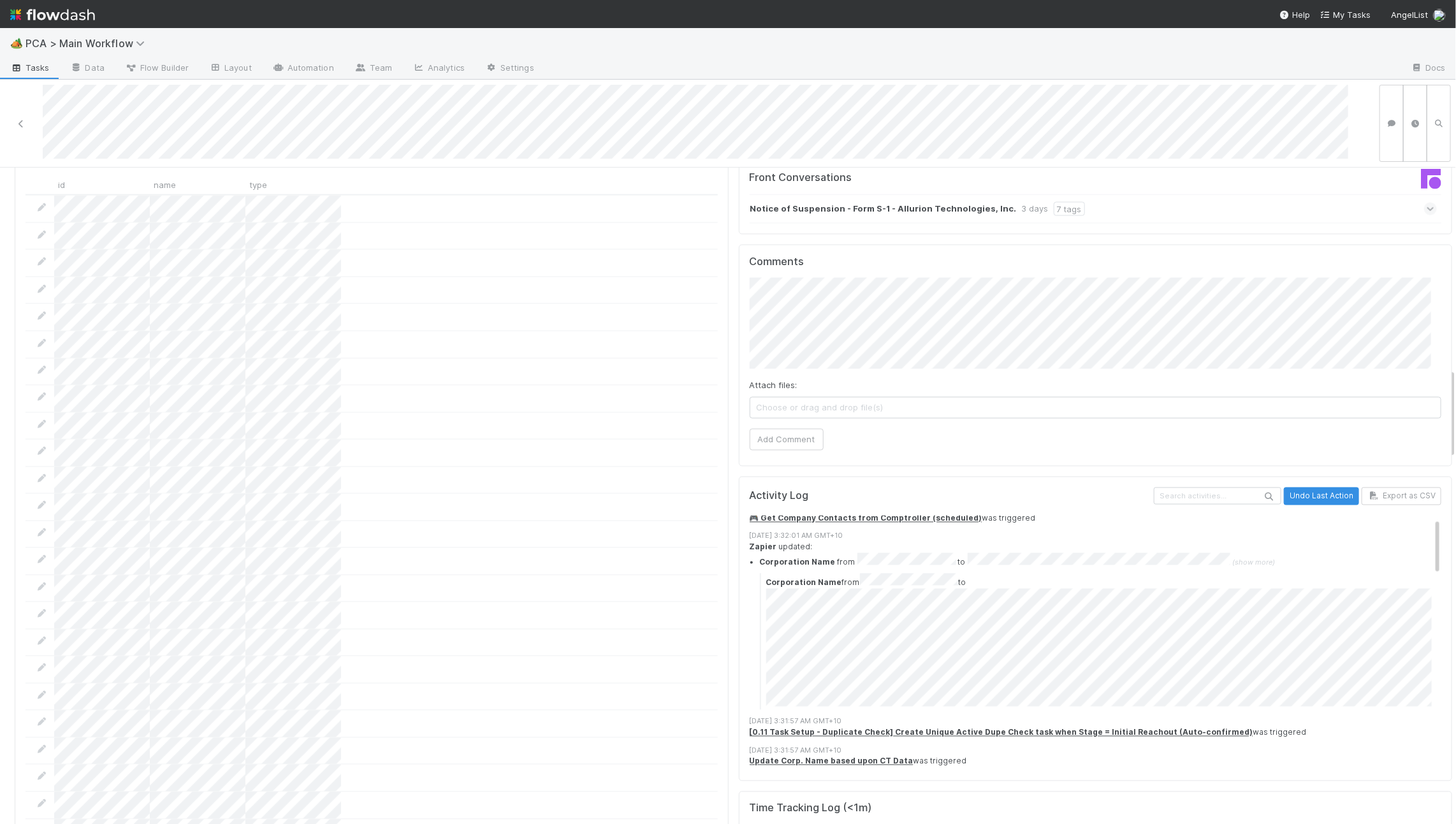
scroll to position [17, 0]
click at [788, 574] on strong "Corporation Name" at bounding box center [804, 579] width 76 height 9
click at [765, 538] on div "Zapier updated: Corporation Name from to (show more) Corporation Name from to" at bounding box center [1101, 622] width 703 height 169
click at [750, 539] on strong "Zapier" at bounding box center [763, 544] width 28 height 9
click at [756, 527] on div "[DATE] 3:32:01 AM GMT+10" at bounding box center [1101, 533] width 703 height 11
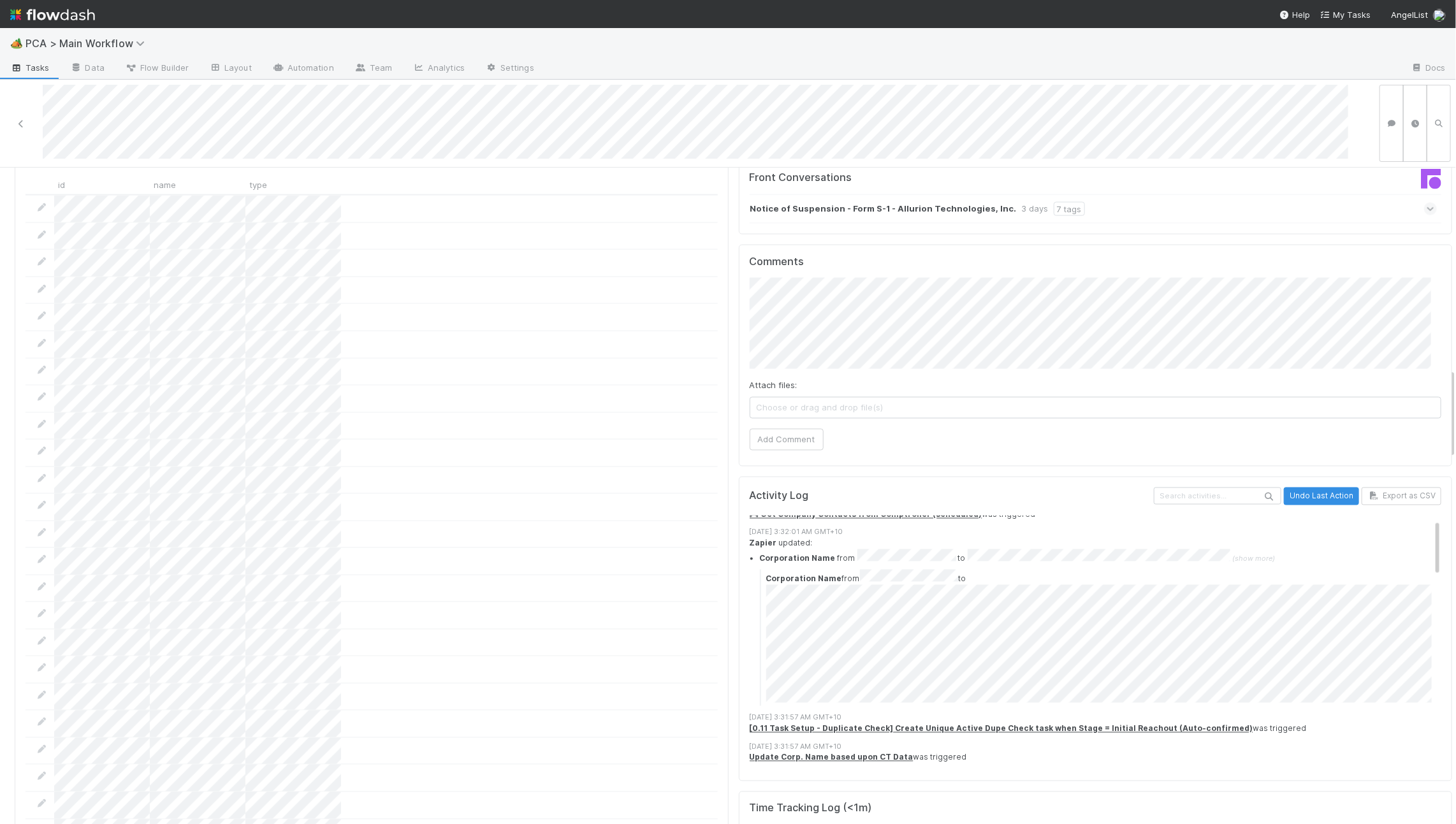
click at [756, 527] on div "[DATE] 3:32:01 AM GMT+10" at bounding box center [1101, 533] width 703 height 11
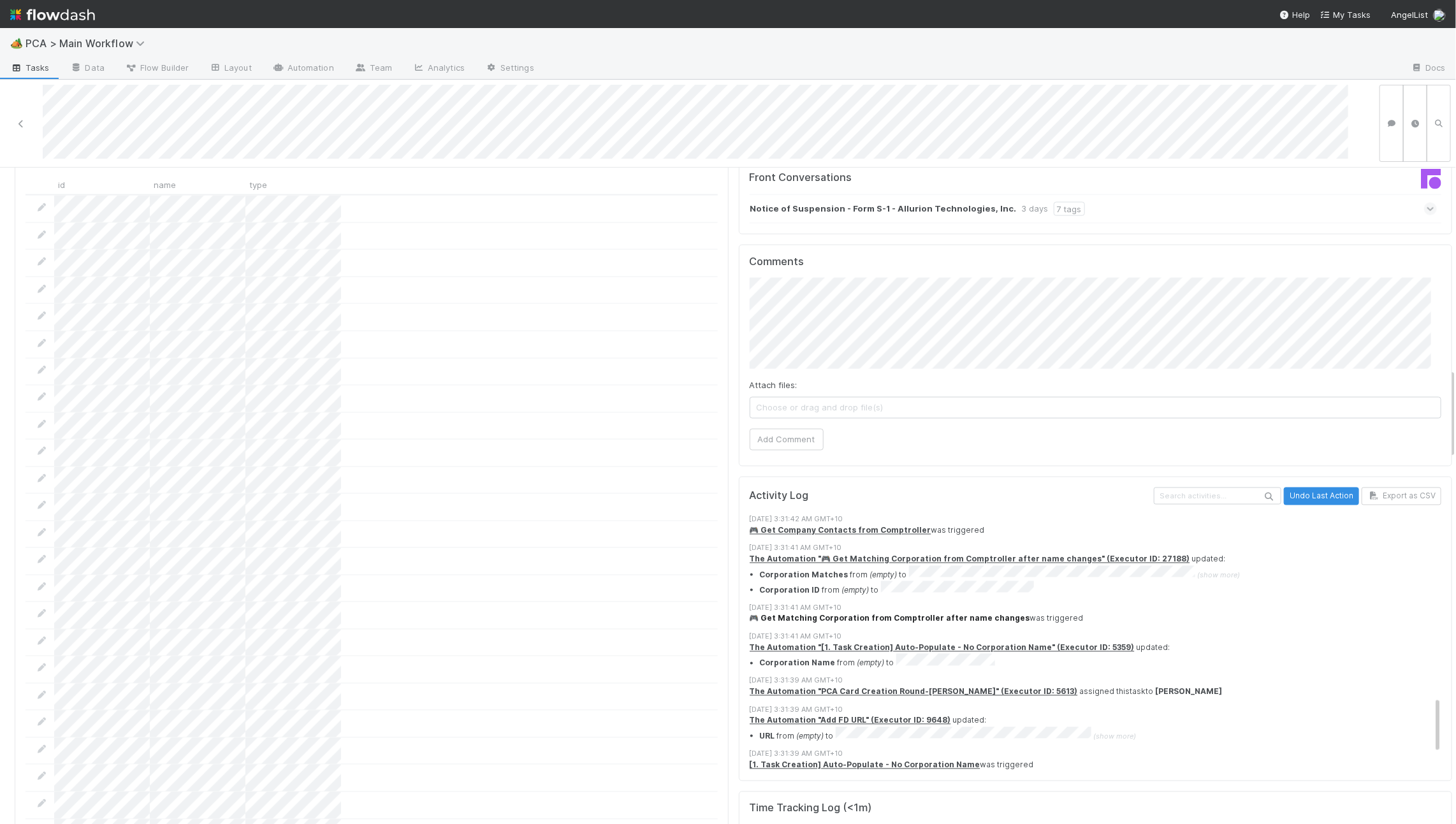
scroll to position [795, 0]
click at [1213, 574] on span "(show more)" at bounding box center [1218, 578] width 43 height 9
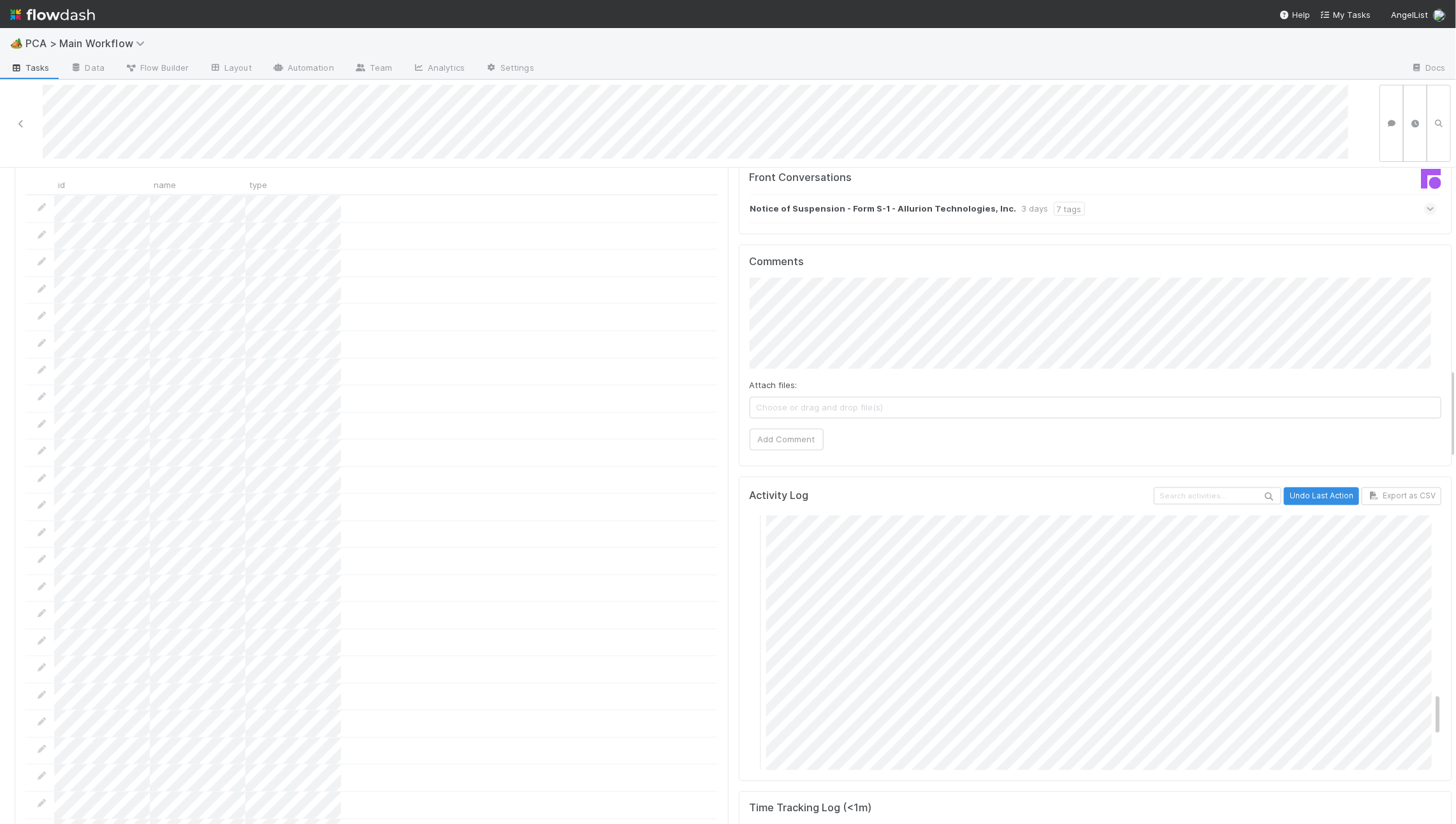
scroll to position [1038, 0]
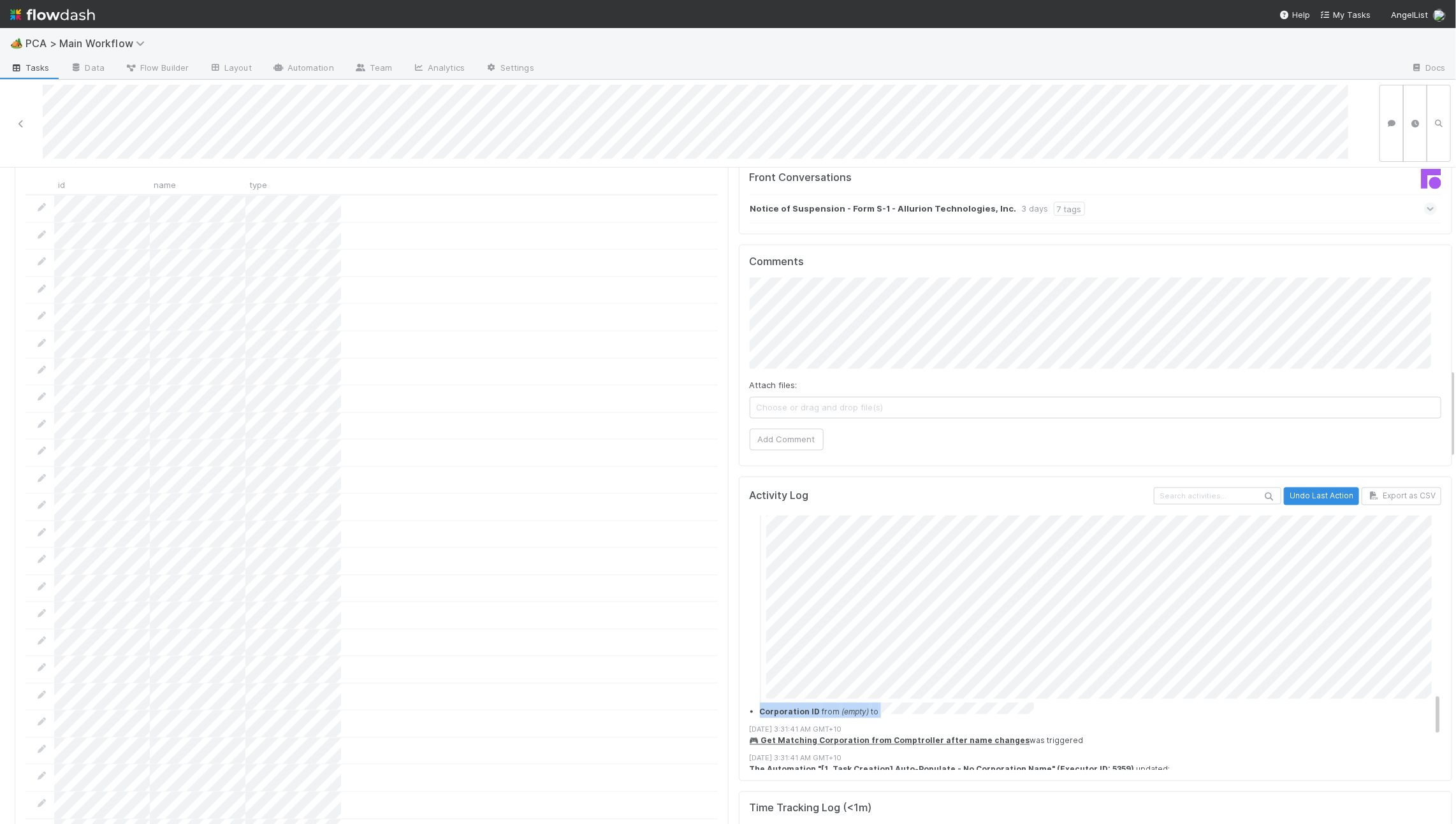
click at [1012, 585] on ul "Corporation Matches from (empty) to (show more) Corporation Matches from (empty…" at bounding box center [1101, 522] width 703 height 392
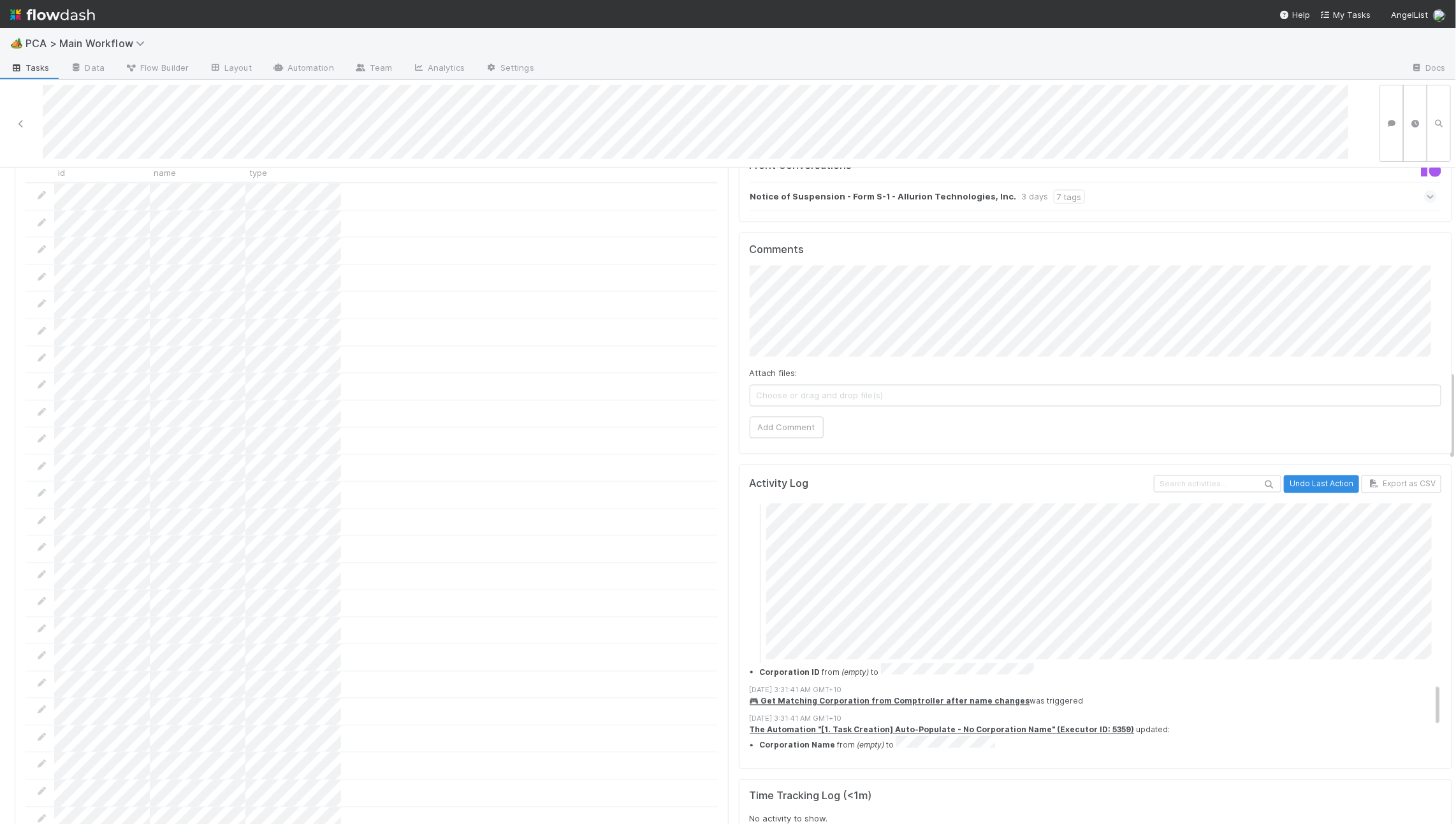
scroll to position [1067, 0]
click at [954, 630] on div "[DATE] 6:02:08 AM GMT+10 🎮 Get Company Contacts from Comptroller (scheduled) wa…" at bounding box center [1101, 205] width 703 height 1538
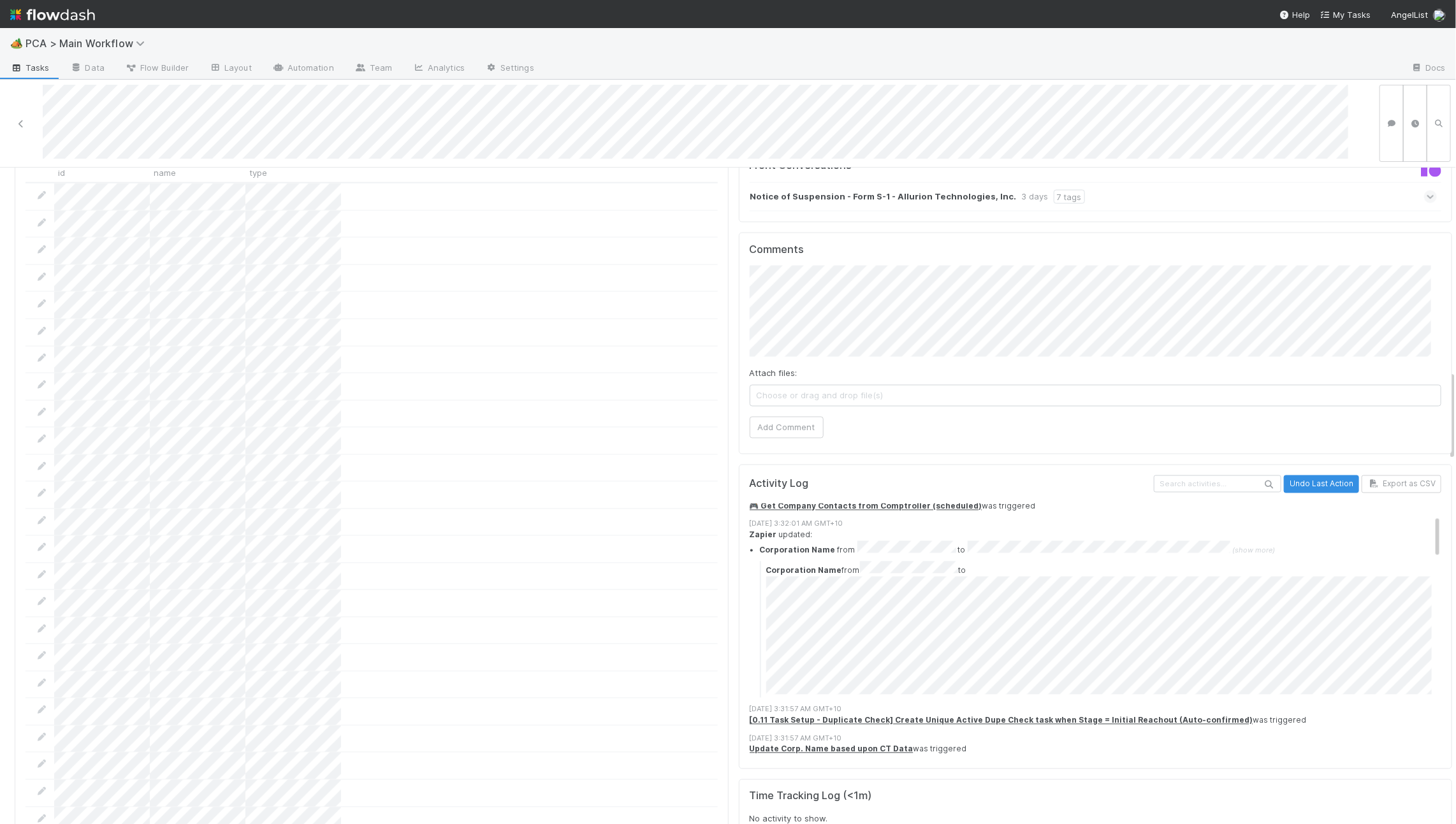
scroll to position [0, 0]
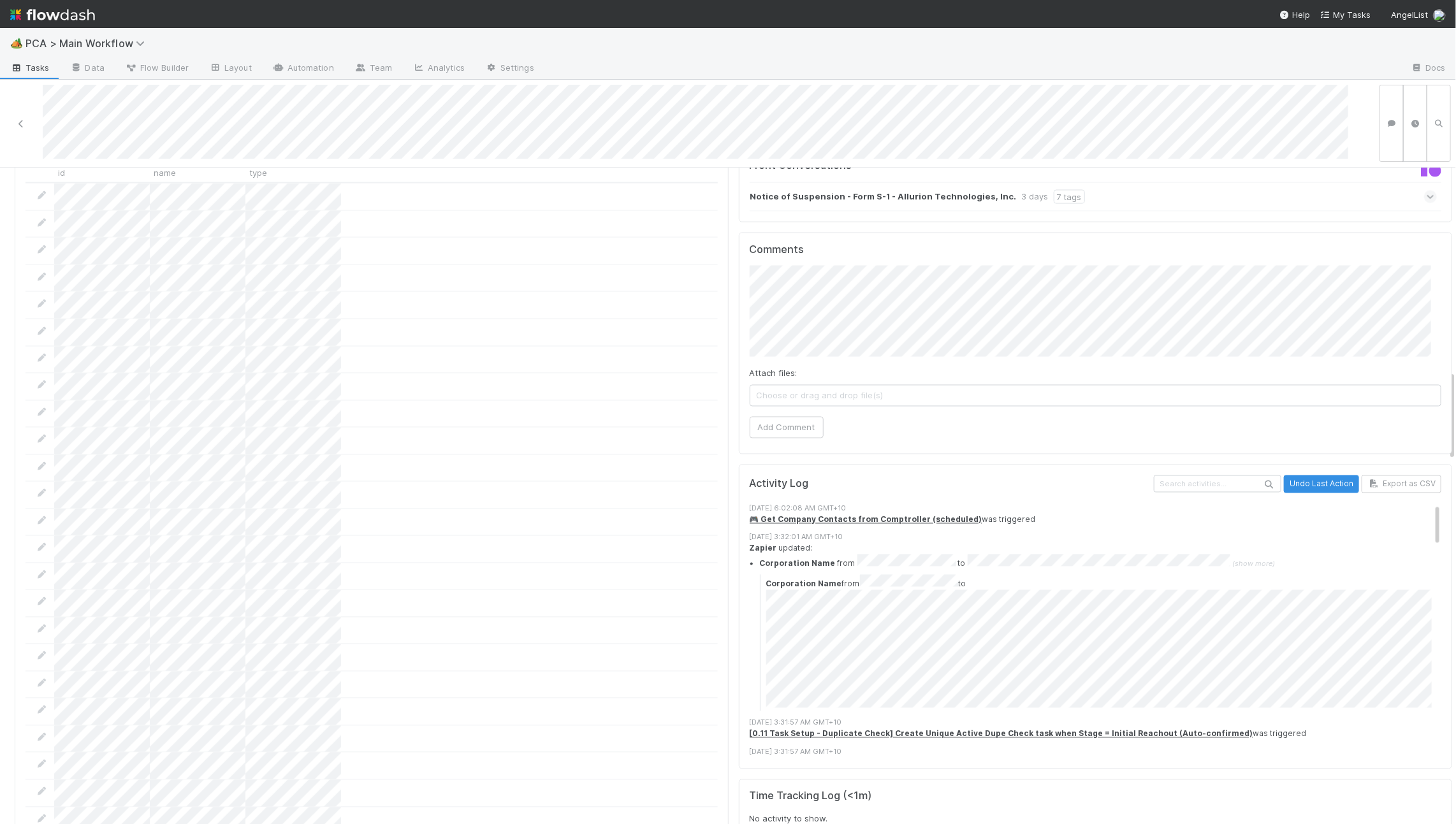
click at [871, 555] on details "Corporation Name from to (show more) Corporation Name from to" at bounding box center [1105, 633] width 693 height 157
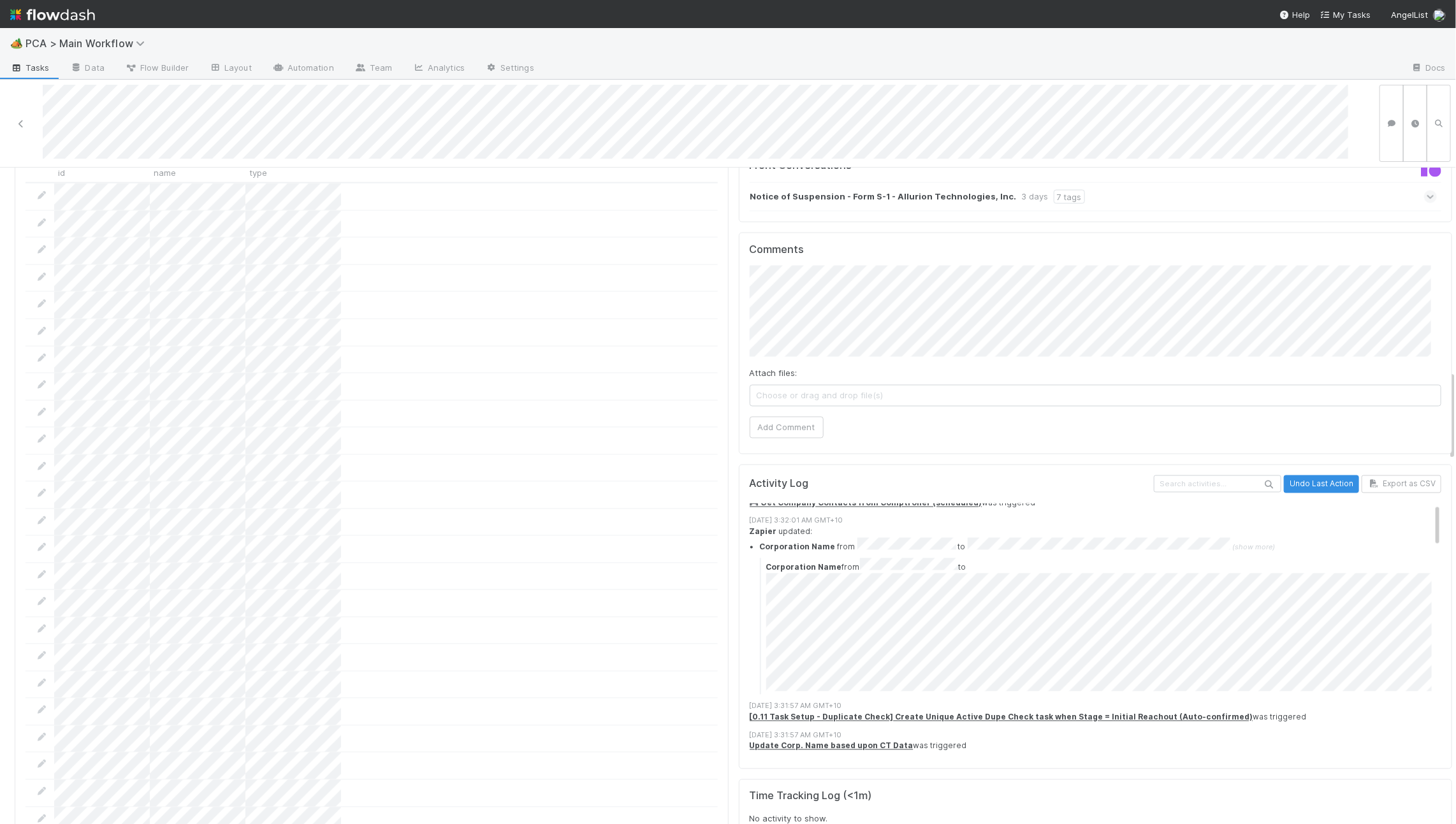
scroll to position [23, 0]
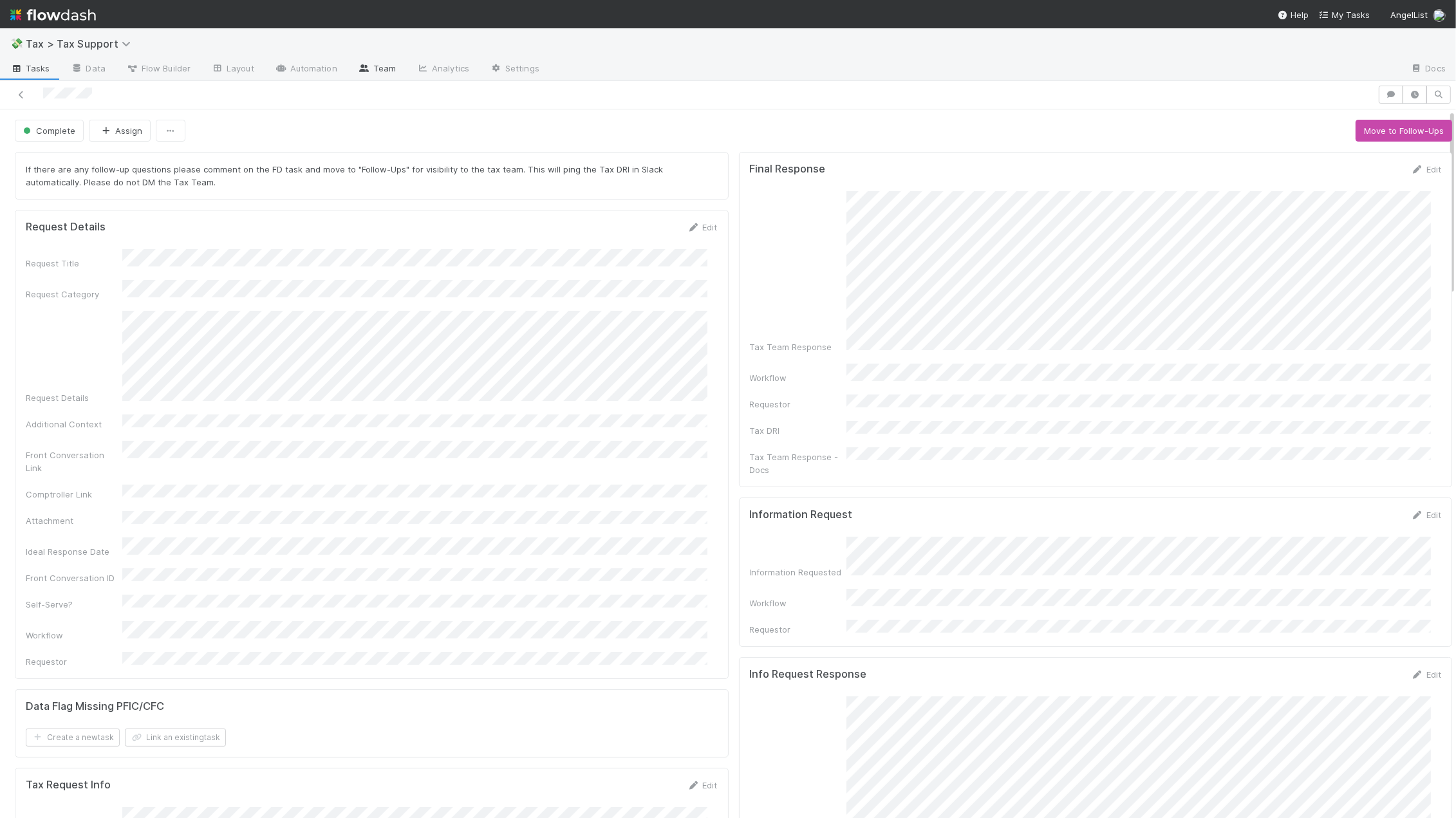
click at [376, 68] on link "Team" at bounding box center [377, 69] width 59 height 21
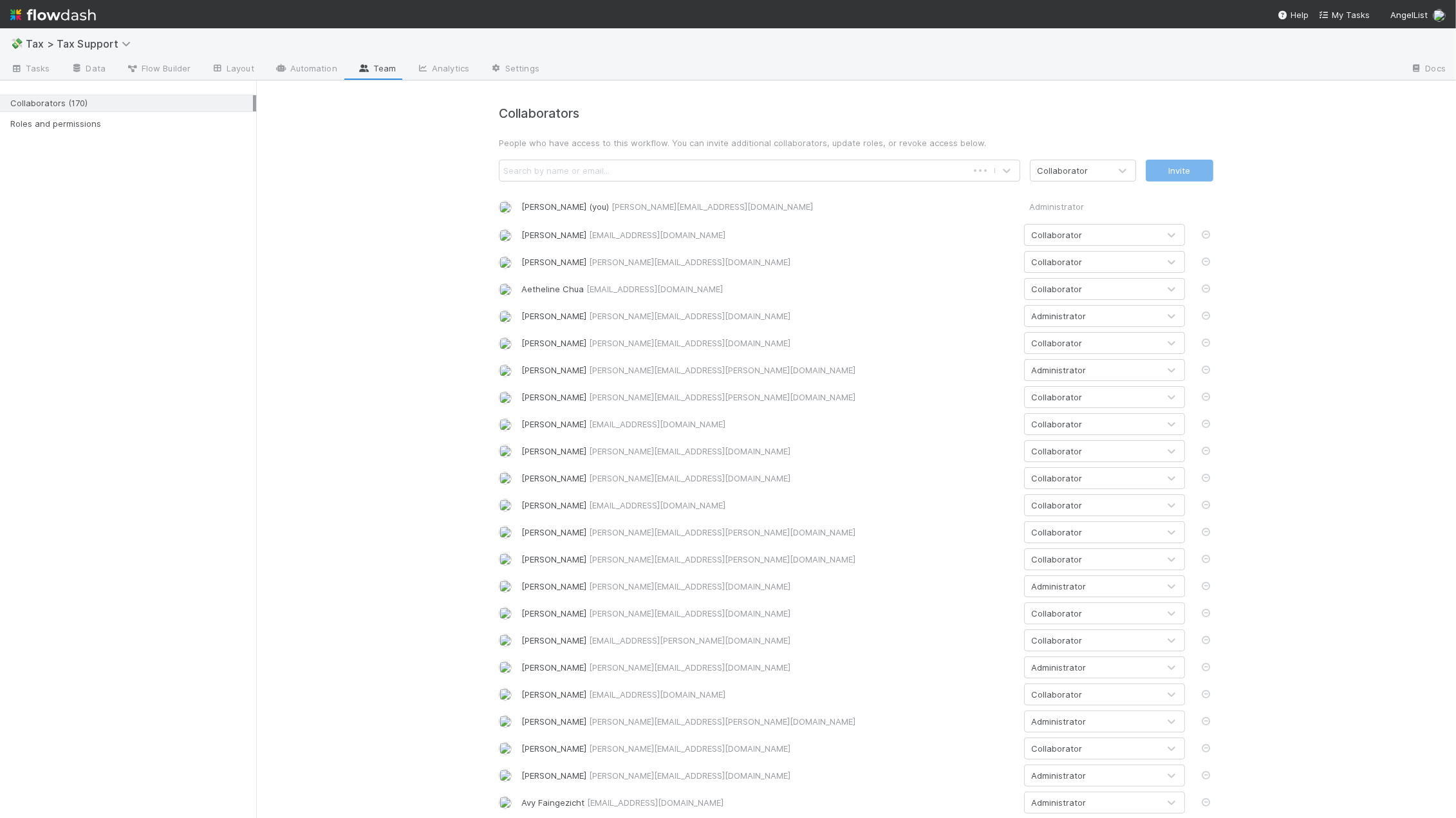
click at [568, 167] on div "Search by name or email..." at bounding box center [556, 170] width 106 height 13
type input "gabe"
click at [621, 107] on h4 "Collaborators" at bounding box center [856, 113] width 714 height 15
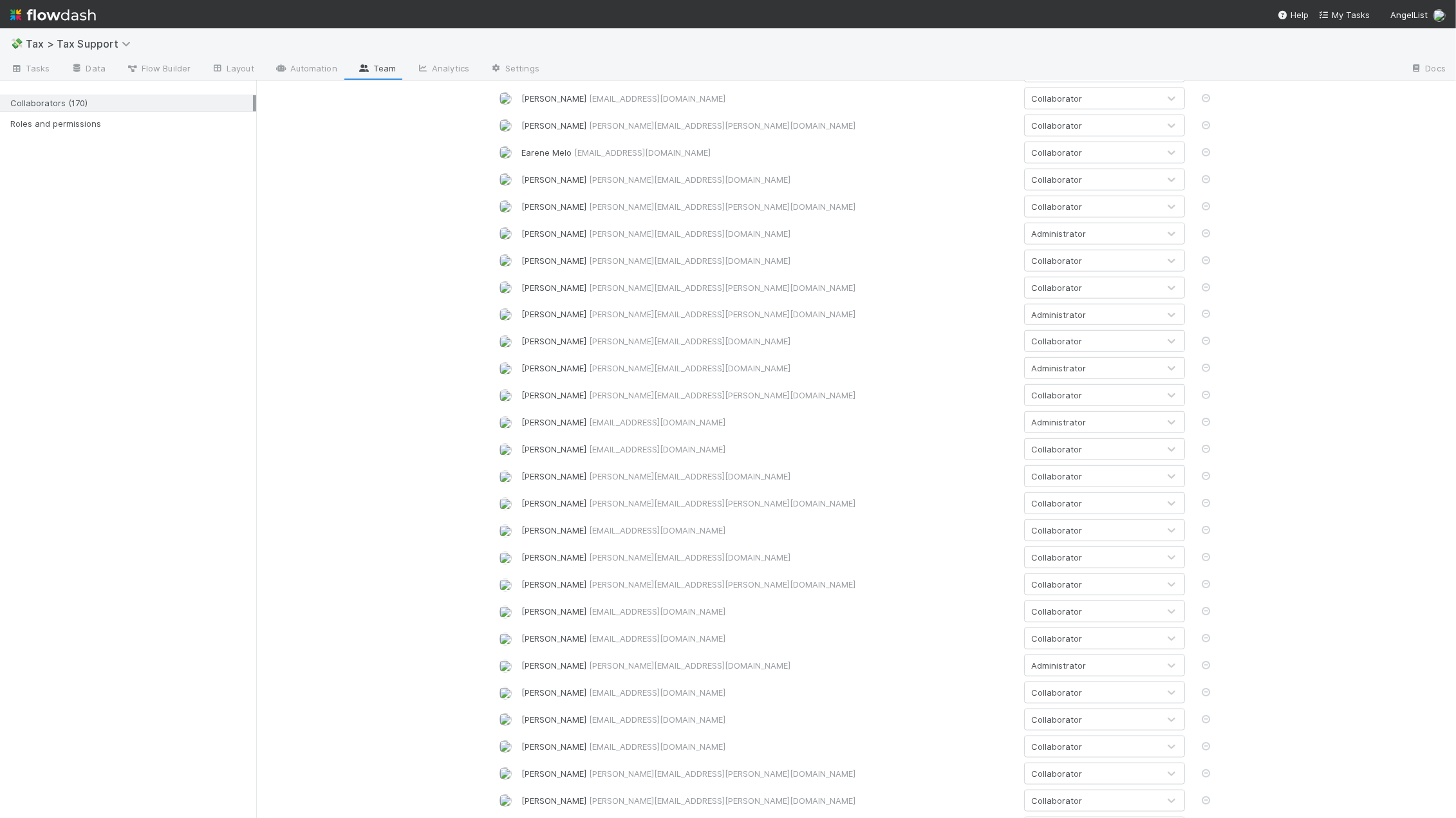
click at [621, 107] on div "Durga Arjun durga.arjun@angellist.com Collaborator" at bounding box center [856, 99] width 734 height 22
drag, startPoint x: 668, startPoint y: 435, endPoint x: 776, endPoint y: 438, distance: 108.0
click at [776, 438] on div "Gabe Wieder gabe.wieder@belltowerfunds.com Collaborator" at bounding box center [856, 450] width 734 height 22
drag, startPoint x: 679, startPoint y: 454, endPoint x: 1054, endPoint y: 454, distance: 375.0
click at [973, 456] on div "Gabe Wieder gabe.wieder@belltowerfunds.com Collaborator" at bounding box center [856, 450] width 734 height 22
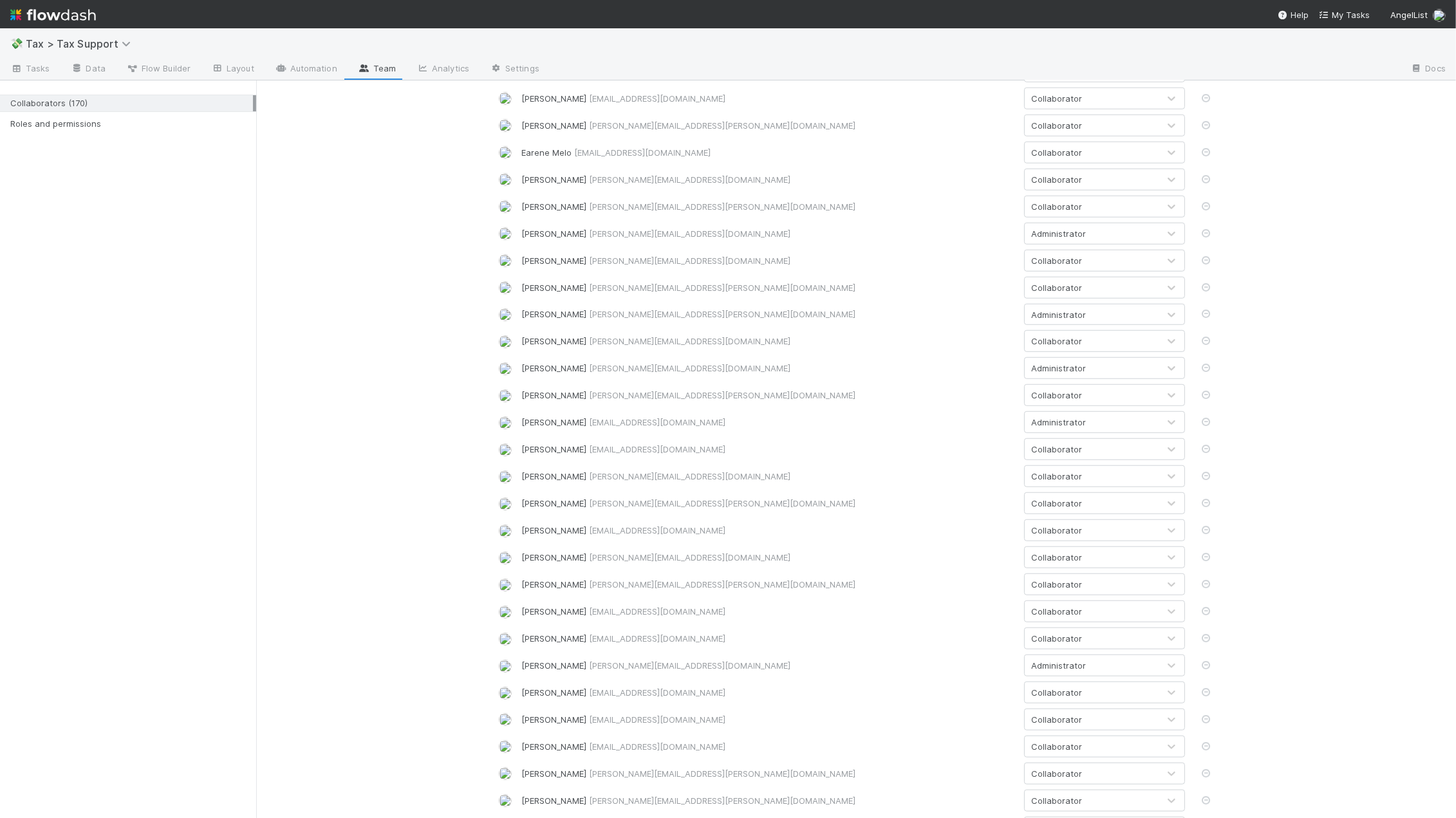
click at [1071, 454] on div "Collaborator" at bounding box center [1057, 450] width 51 height 13
click at [1064, 502] on div "Administrator" at bounding box center [1100, 502] width 161 height 23
click at [312, 72] on link "Automation" at bounding box center [306, 69] width 83 height 21
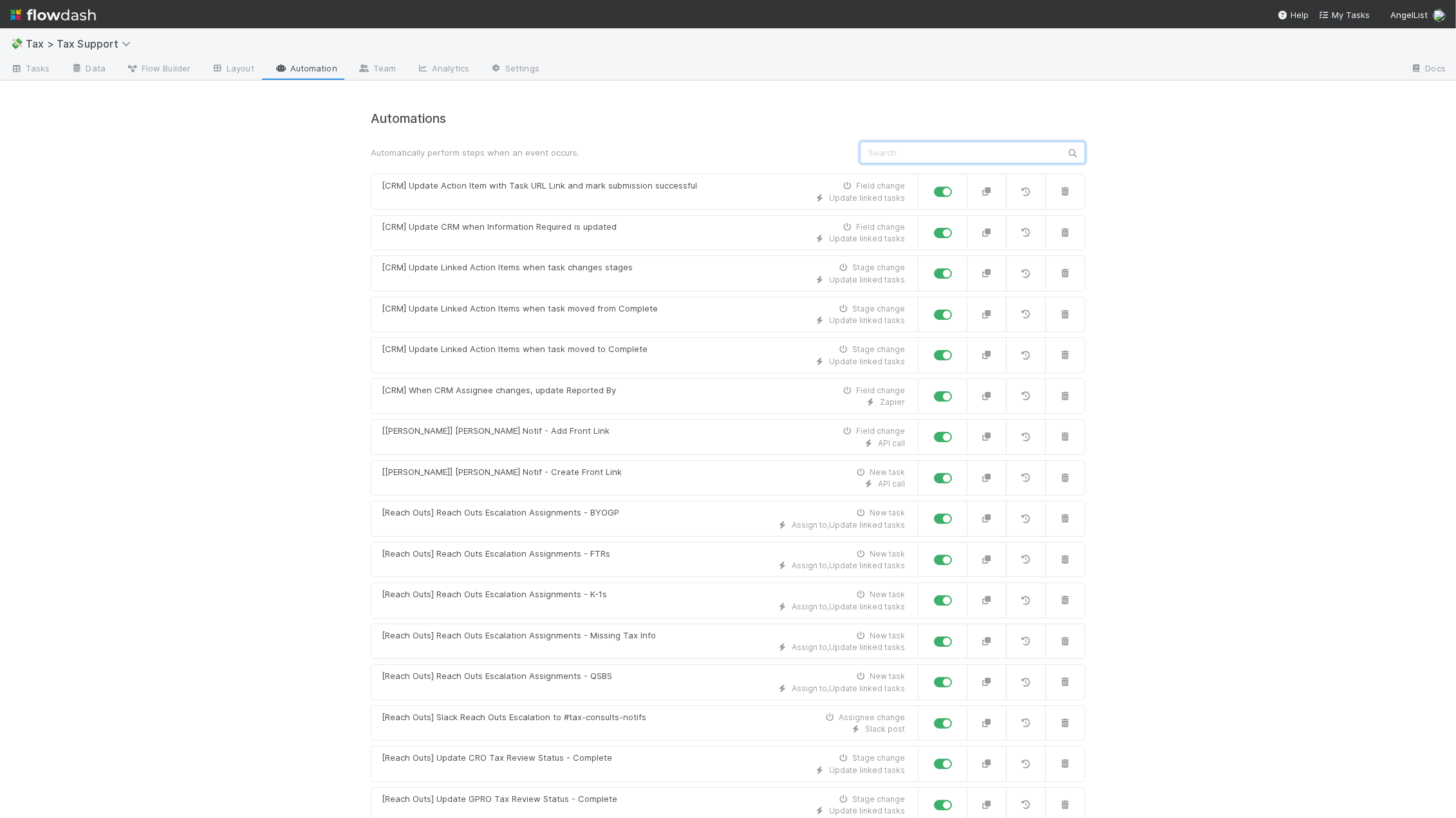
click at [887, 162] on input "text" at bounding box center [972, 153] width 225 height 22
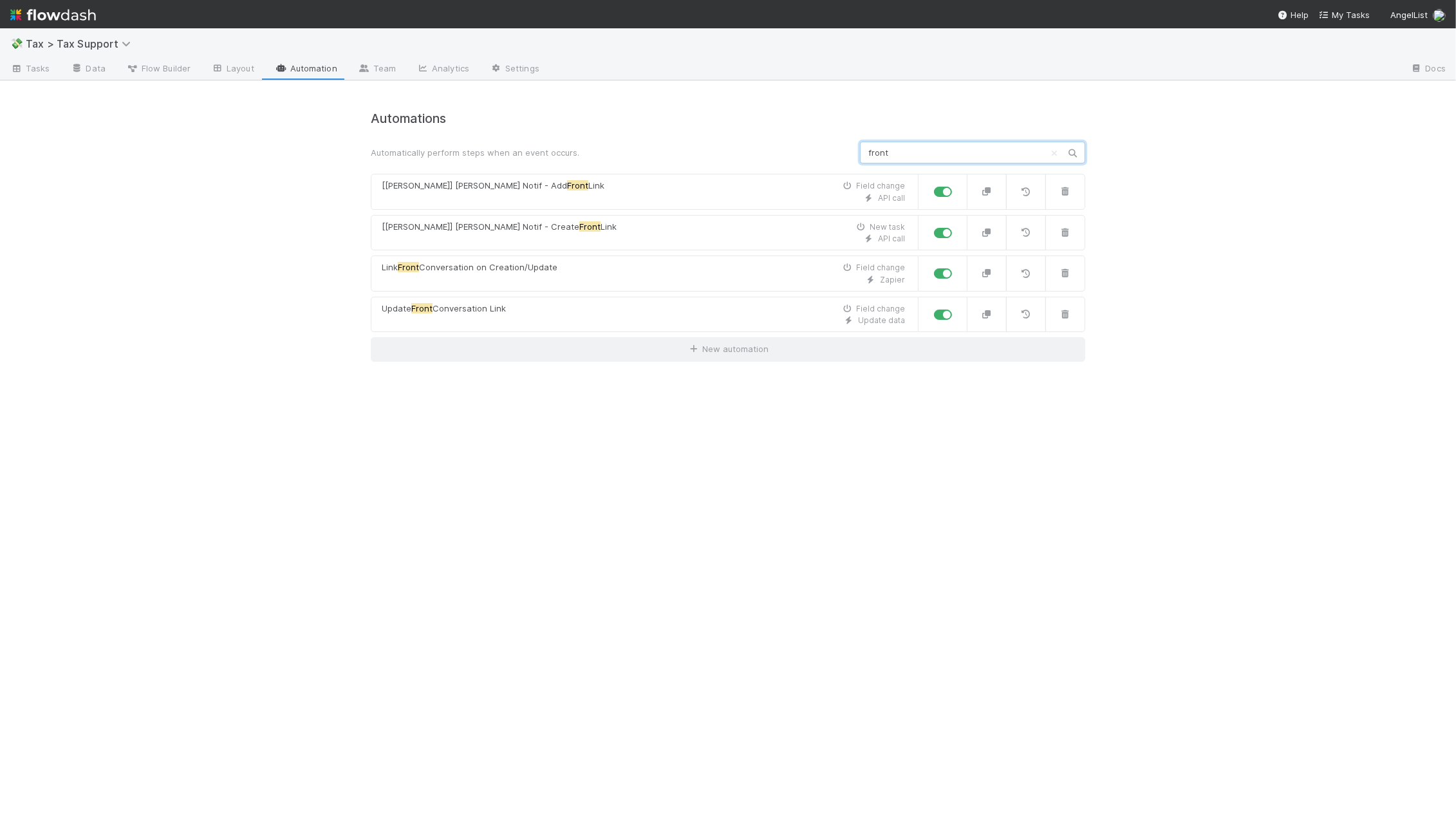
type input "front"
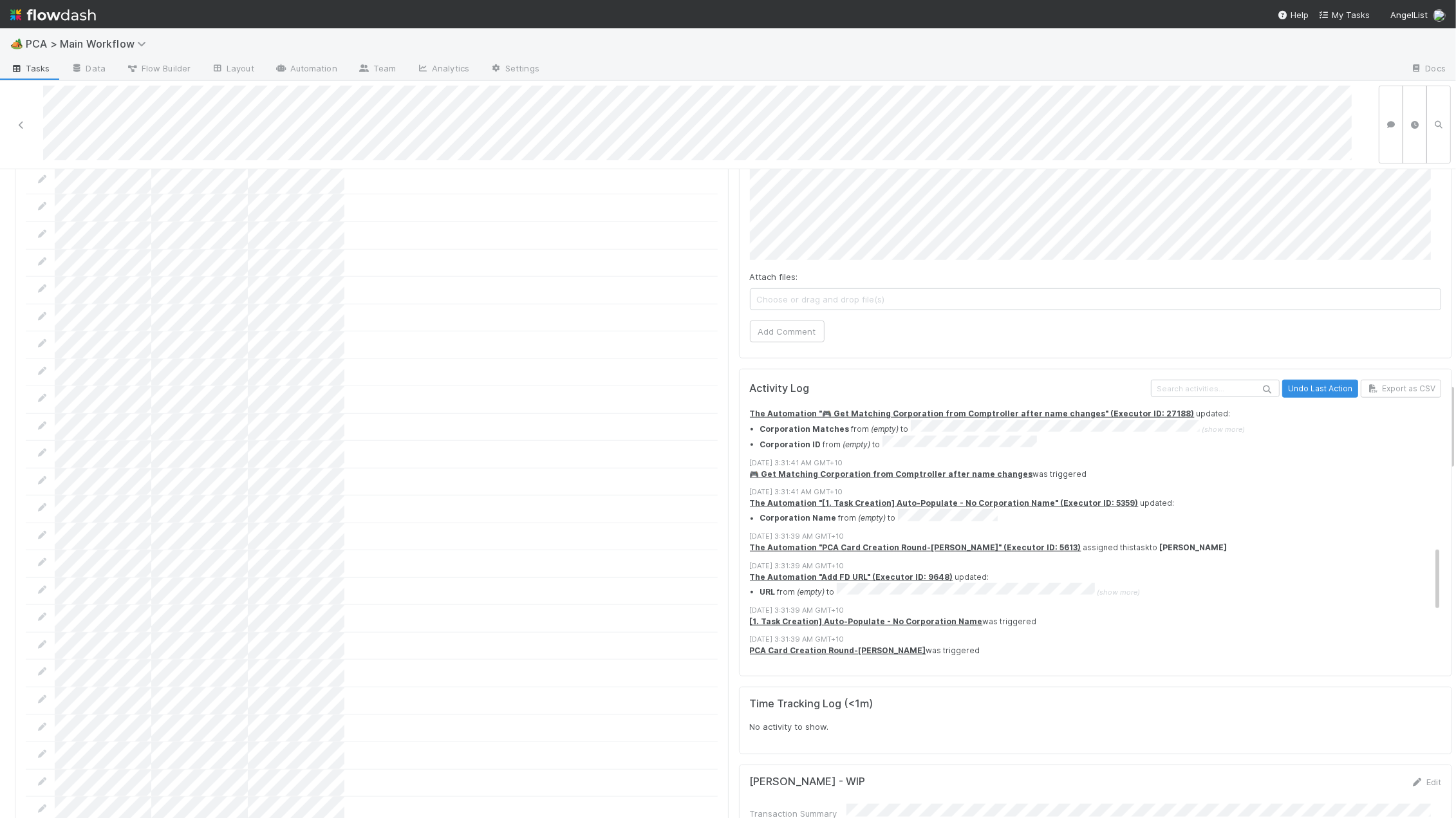
scroll to position [502, 0]
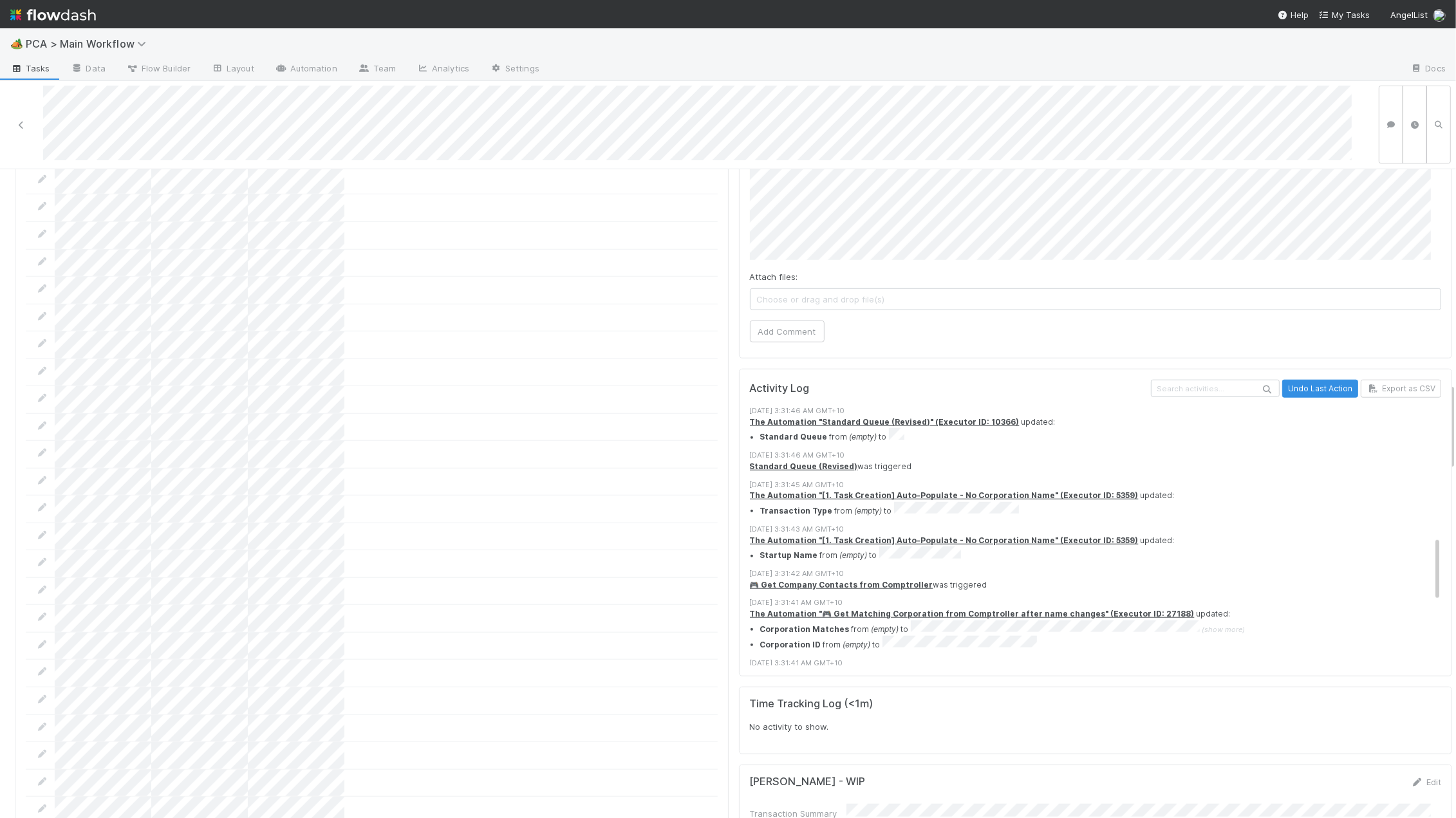
click at [1221, 625] on span "(show more)" at bounding box center [1223, 629] width 43 height 9
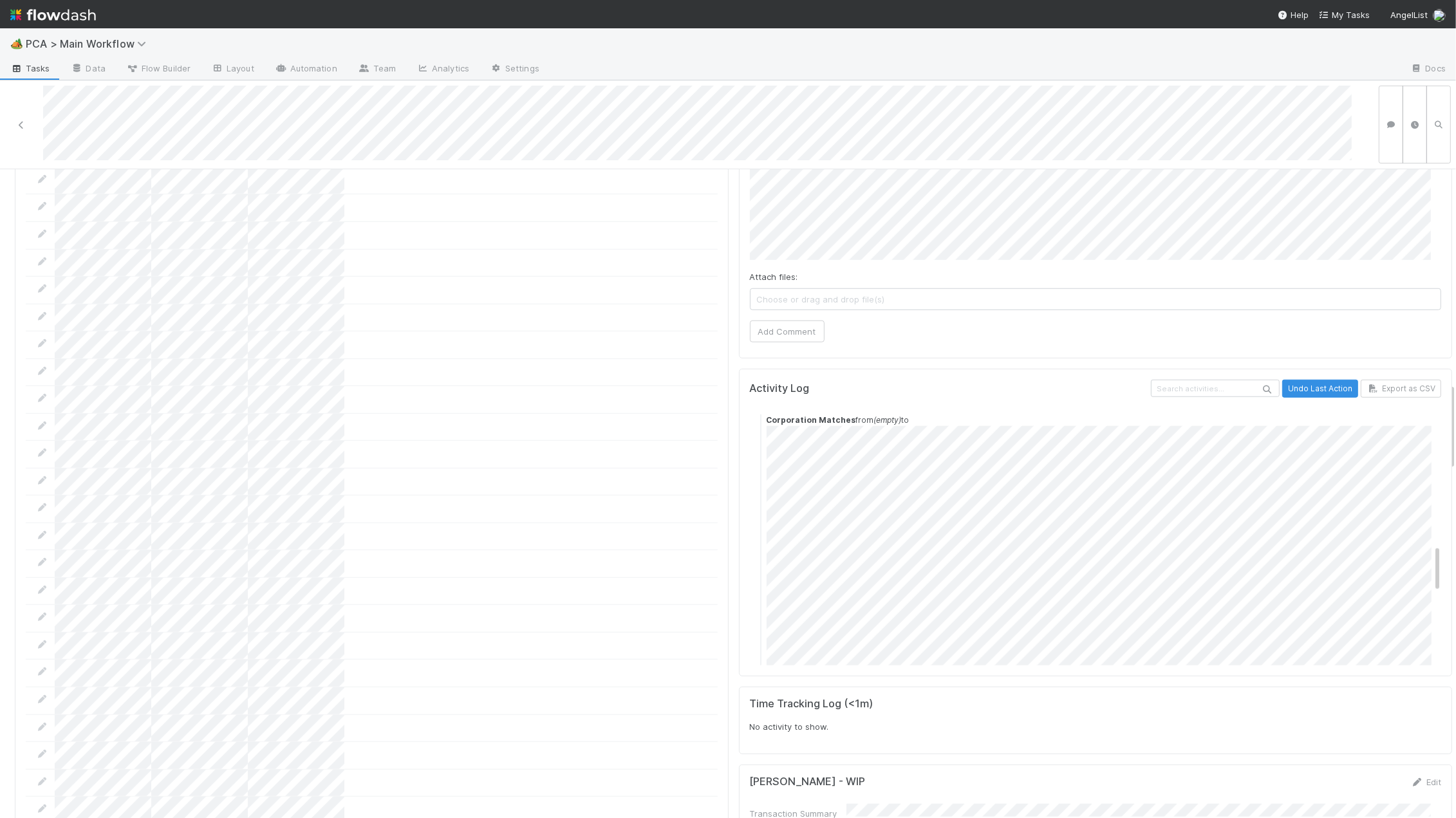
scroll to position [614, 0]
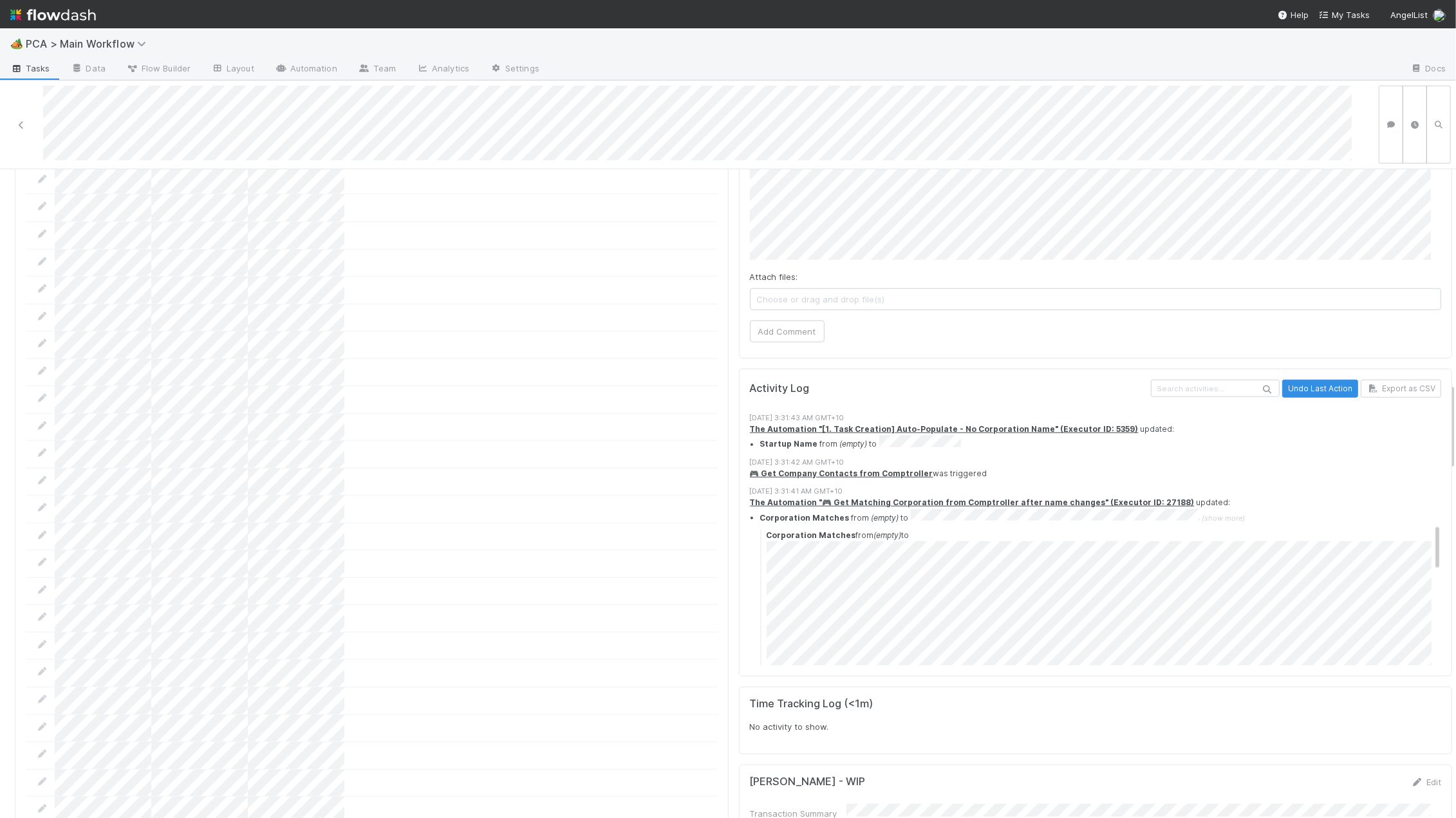
click at [904, 486] on div "8/19/25, 3:31:41 AM GMT+10" at bounding box center [1100, 492] width 703 height 11
click at [907, 497] on strong "The Automation "🎮 Get Matching Corporation from Comptroller after name changes"…" at bounding box center [971, 502] width 445 height 10
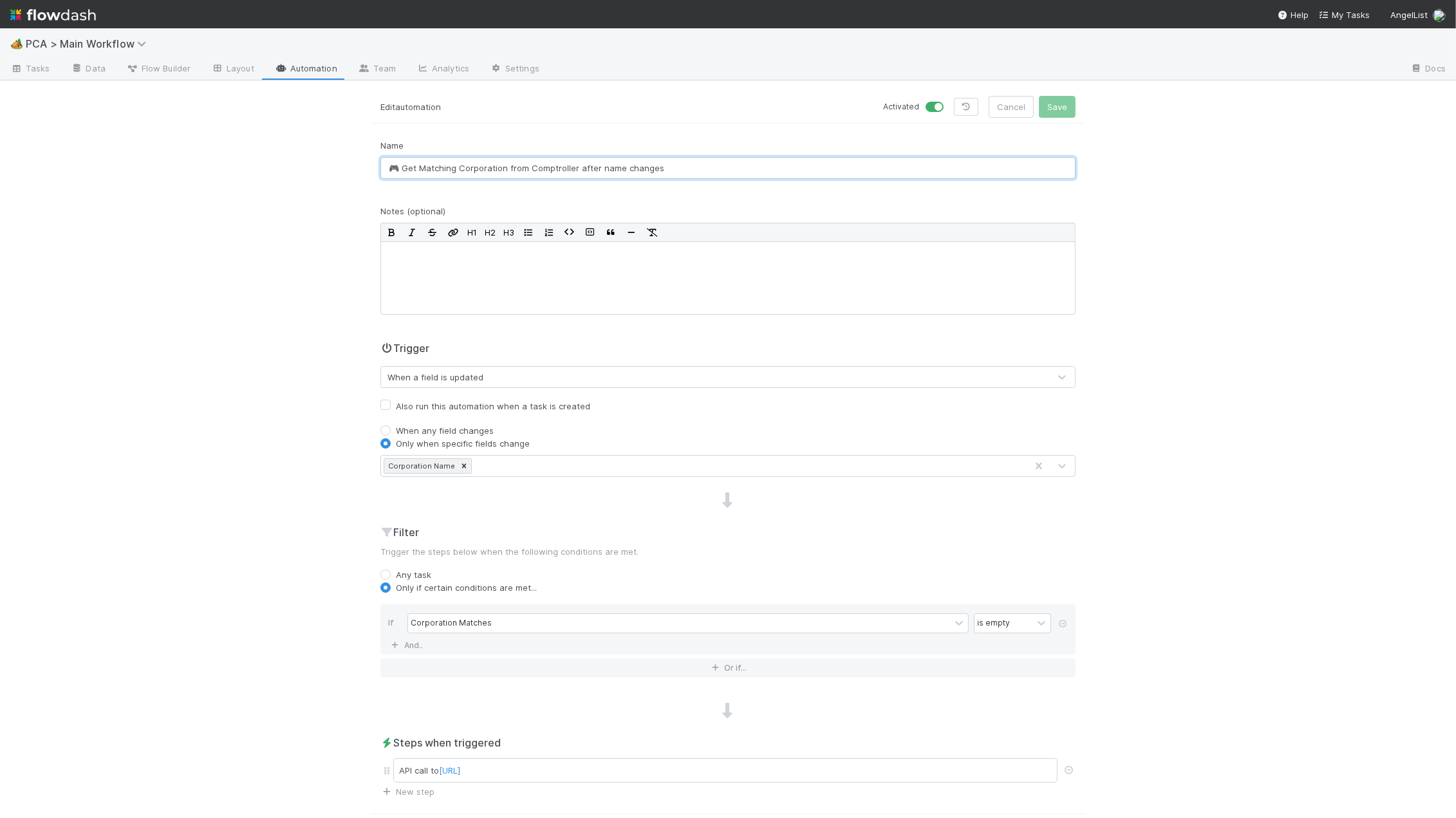
click at [667, 157] on input "🎮 Get Matching Corporation from Comptroller after name changes" at bounding box center [728, 168] width 695 height 22
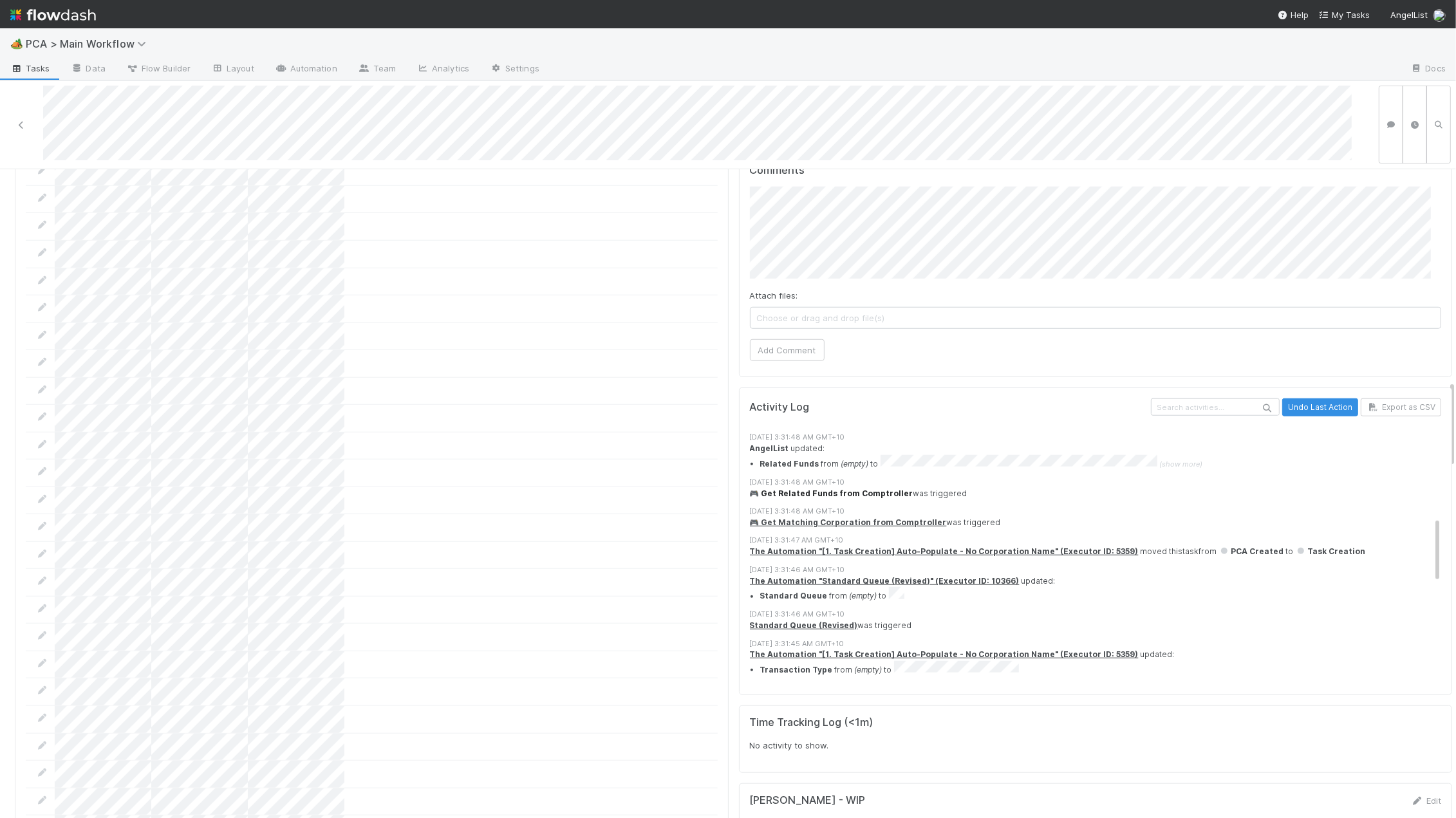
scroll to position [353, 0]
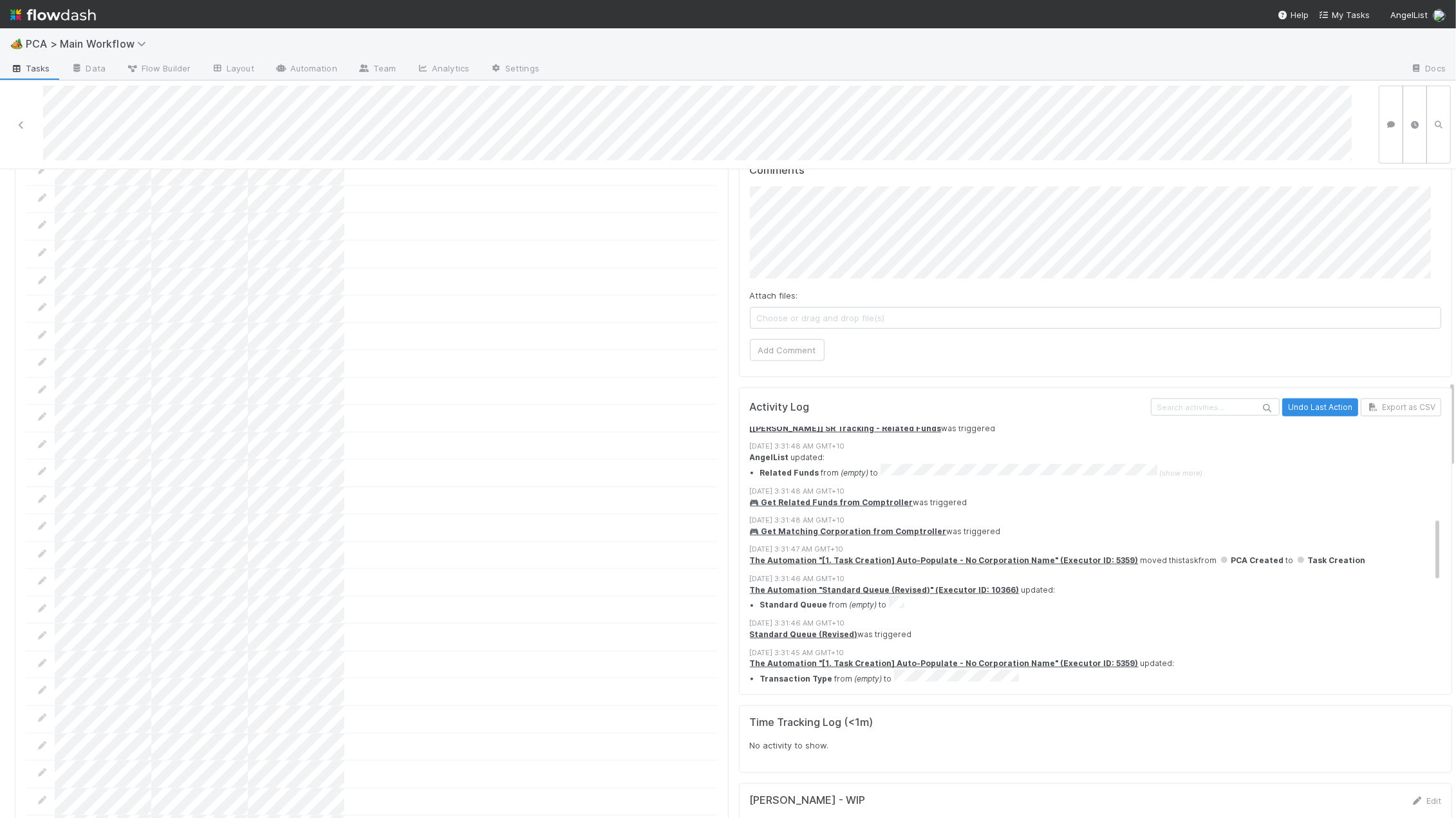
click at [1164, 469] on span "(show more)" at bounding box center [1181, 473] width 43 height 9
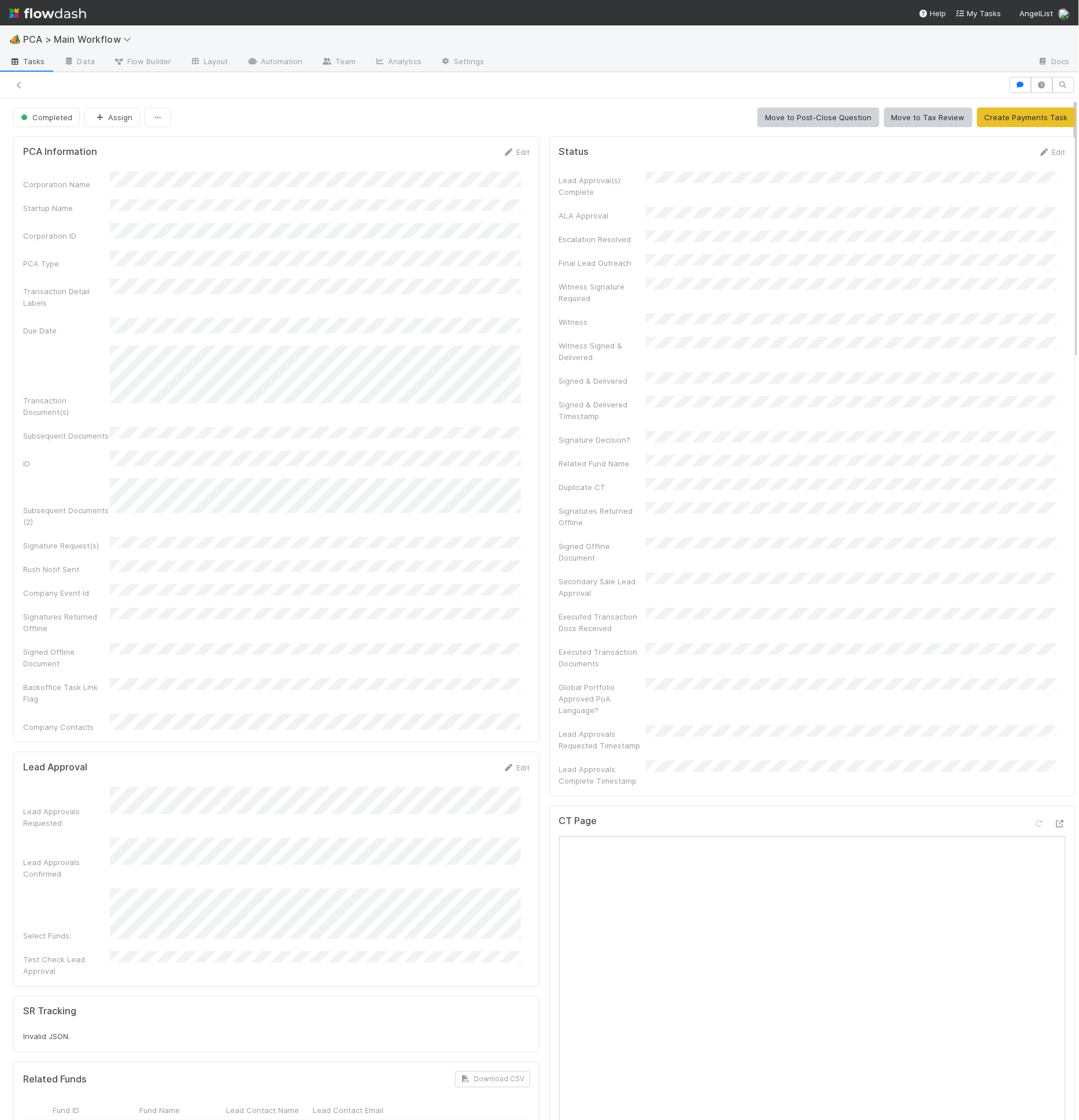
scroll to position [226, 488]
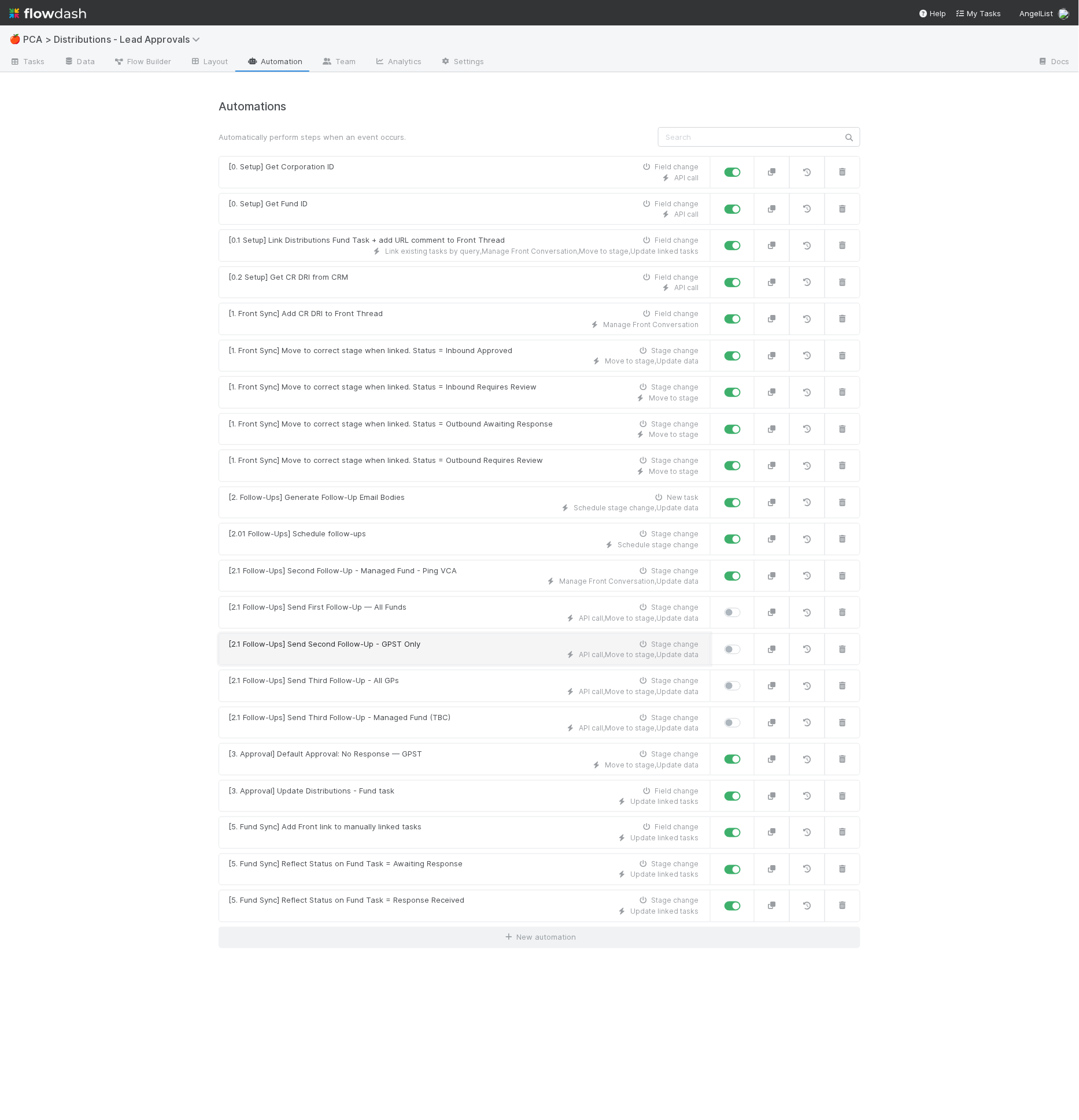
click at [427, 639] on div "[2.1 Follow-Ups] Send Second Follow-Up - GPST Only Stage change" at bounding box center [464, 644] width 470 height 11
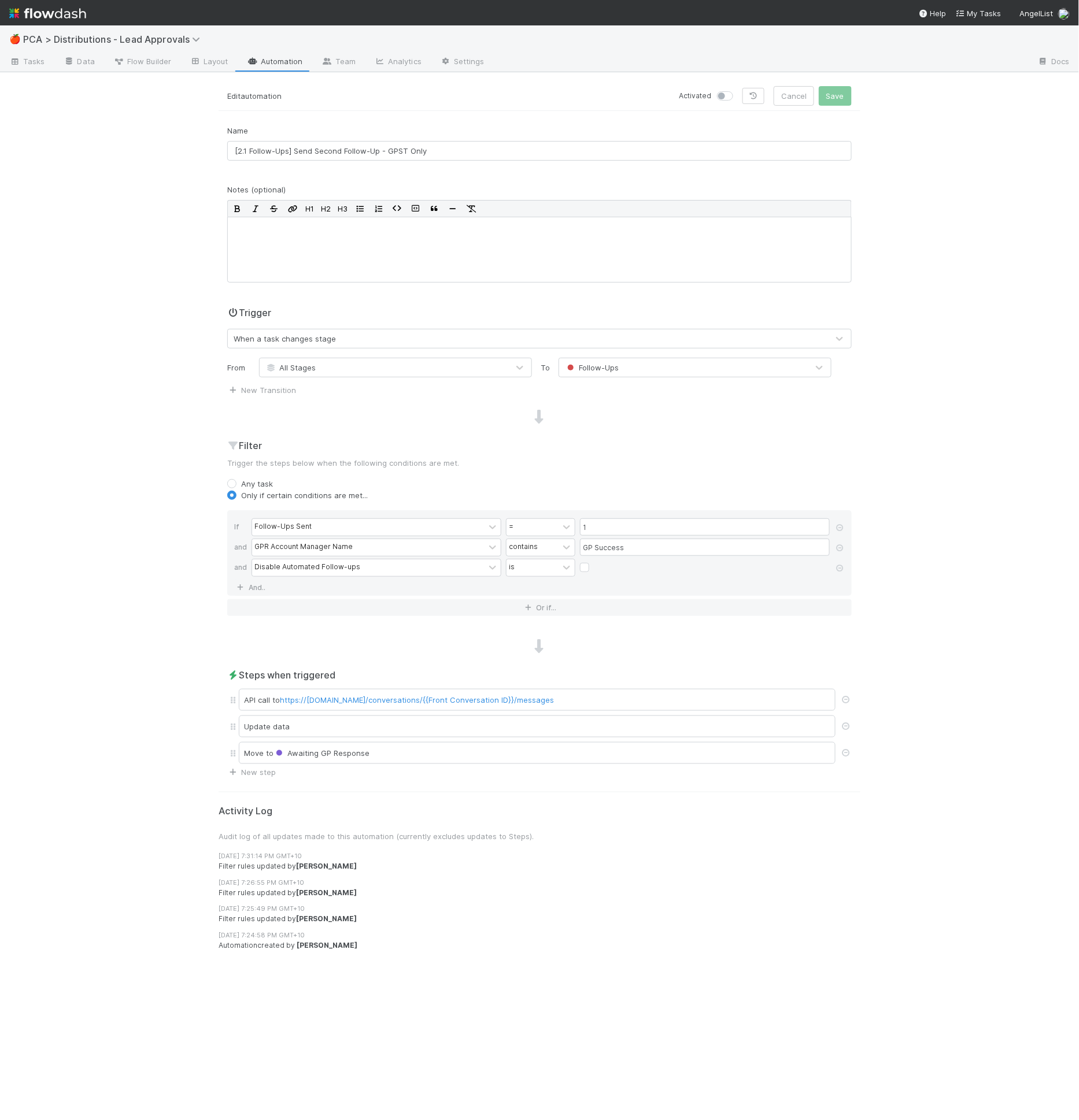
click at [568, 668] on h2 "Steps when triggered" at bounding box center [540, 674] width 625 height 14
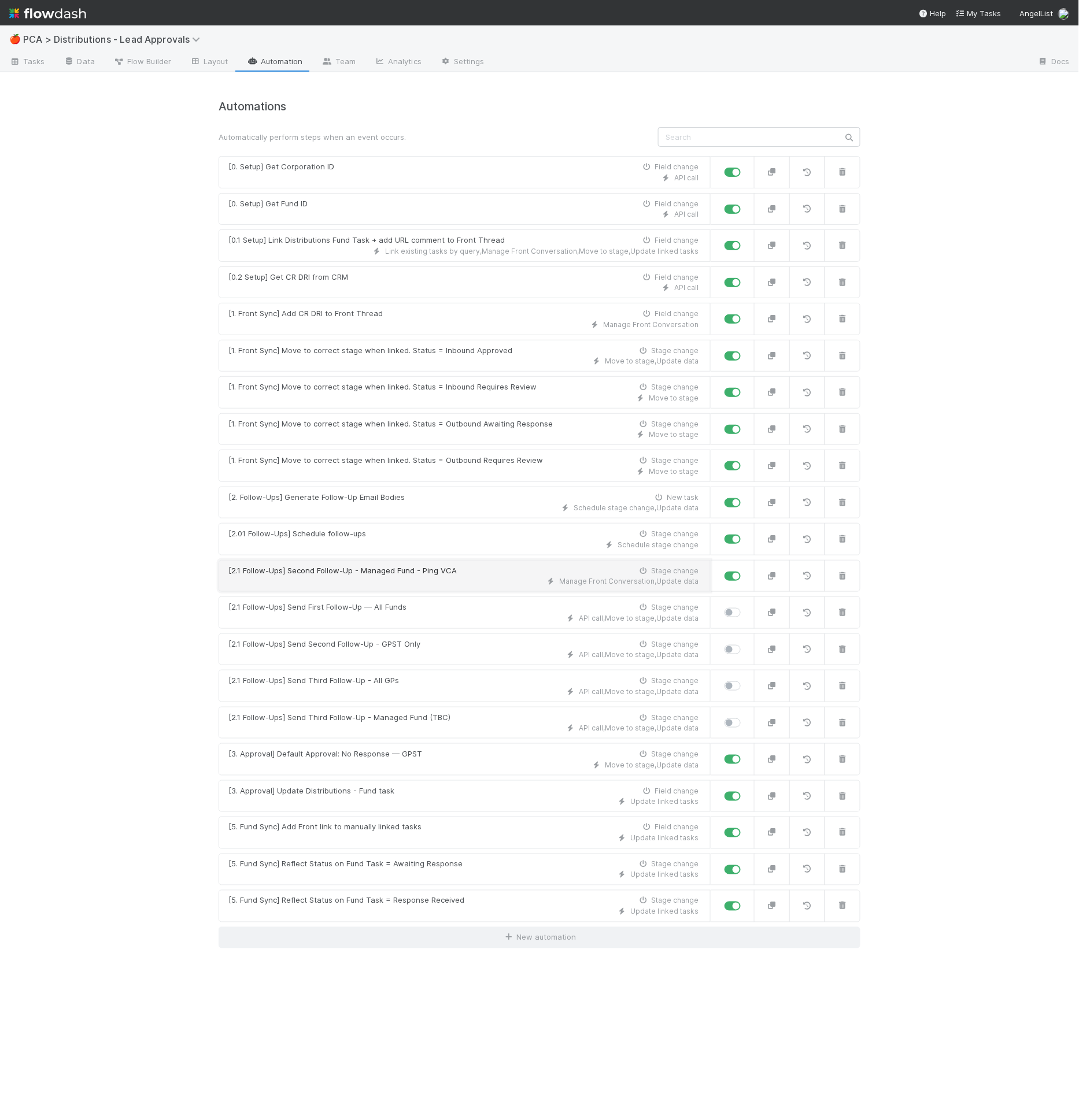
click at [425, 569] on div "[2.1 Follow-Ups] Second Follow-Up - Managed Fund - Ping VCA" at bounding box center [343, 571] width 229 height 11
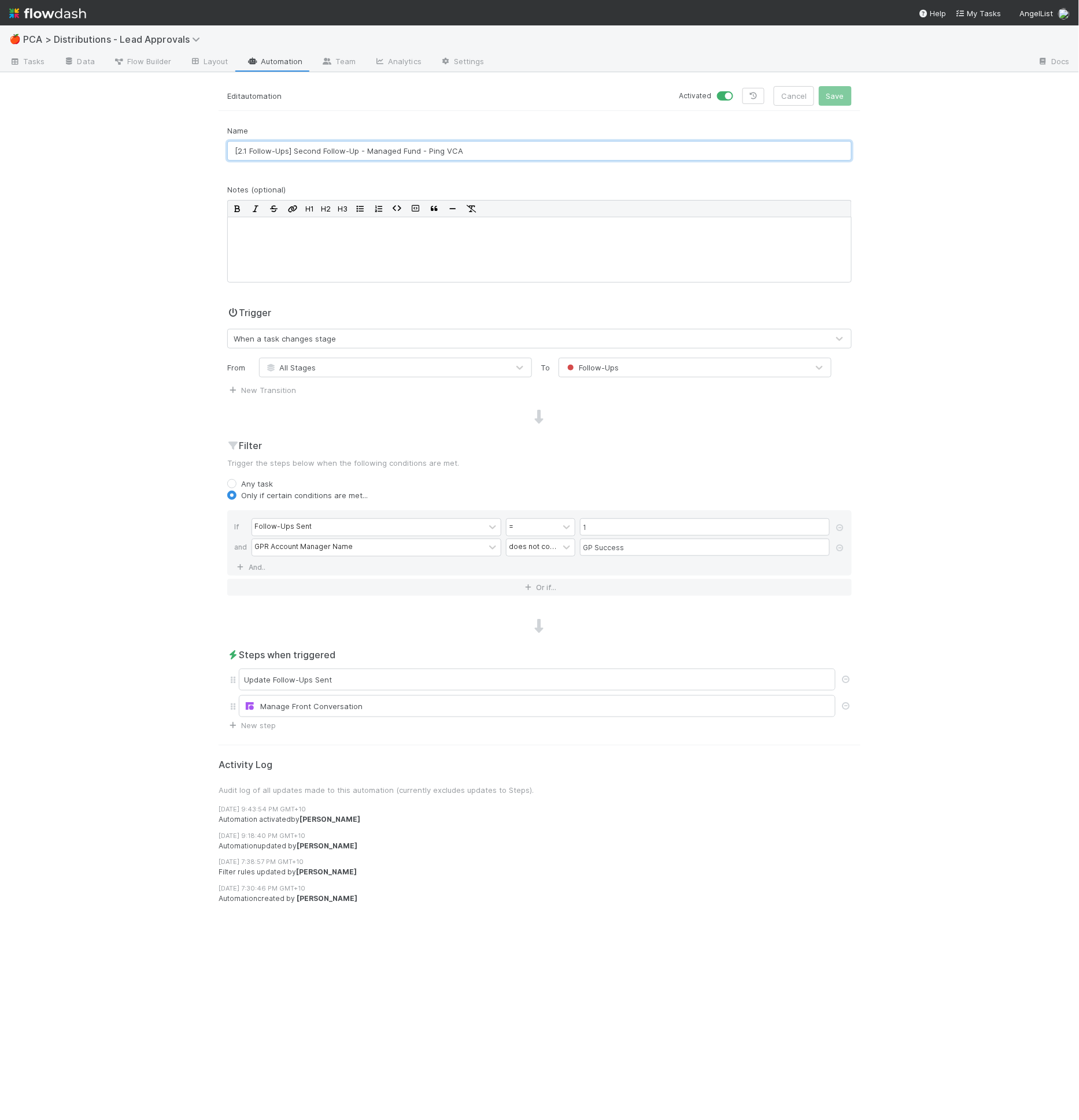
click at [298, 150] on input "[2.1 Follow-Ups] Second Follow-Up - Managed Fund - Ping VCA" at bounding box center [540, 151] width 625 height 20
drag, startPoint x: 291, startPoint y: 153, endPoint x: 295, endPoint y: 158, distance: 6.4
click at [291, 153] on input "[2.1 Follow-Ups] Second Follow-Up - Managed Fund - Ping VCA" at bounding box center [540, 151] width 625 height 20
click at [294, 156] on input "[2.1 Follow-Ups] Second Follow-Up - Managed Fund - Ping VCA" at bounding box center [540, 151] width 625 height 20
drag, startPoint x: 294, startPoint y: 150, endPoint x: 298, endPoint y: 159, distance: 9.8
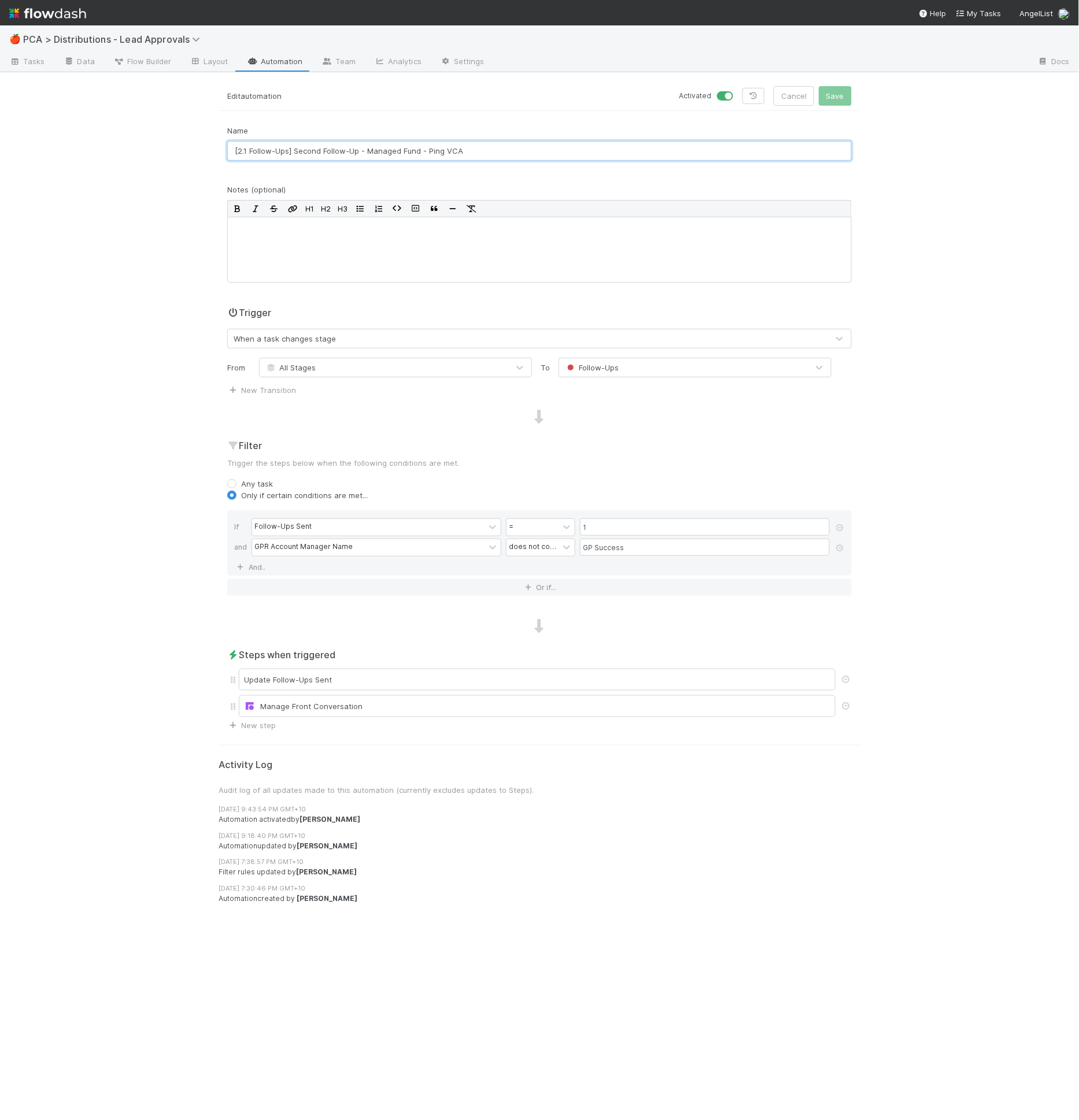
click at [294, 150] on input "[2.1 Follow-Ups] Second Follow-Up - Managed Fund - Ping VCA" at bounding box center [540, 151] width 625 height 20
type input "[2.1 Follow-Ups] Send Second Follow-Up - Managed Fund - Ping VCA"
click at [819, 86] on button "Save" at bounding box center [835, 96] width 33 height 20
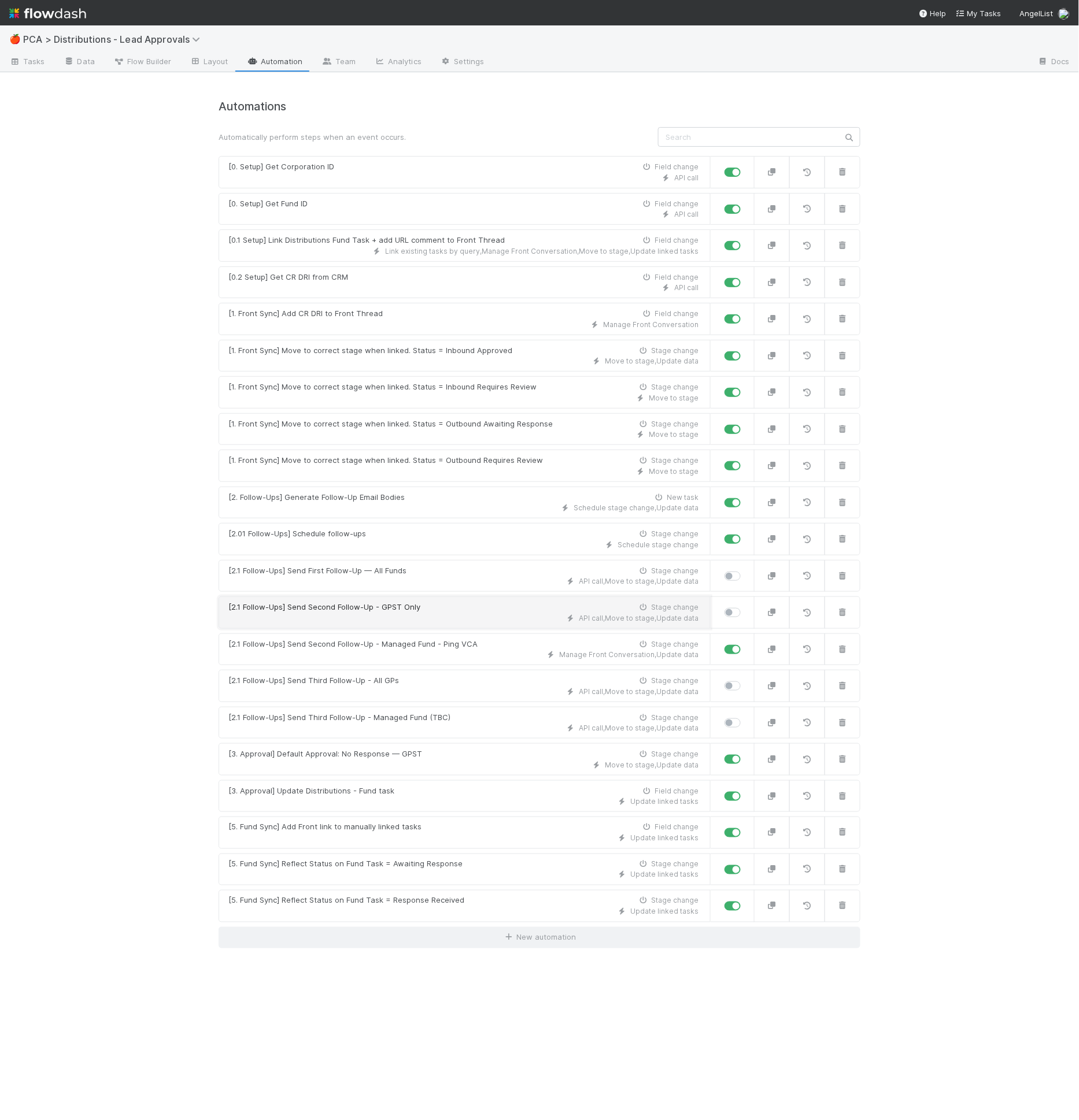
click at [360, 613] on div "API call , Move to stage , Update data" at bounding box center [464, 618] width 470 height 11
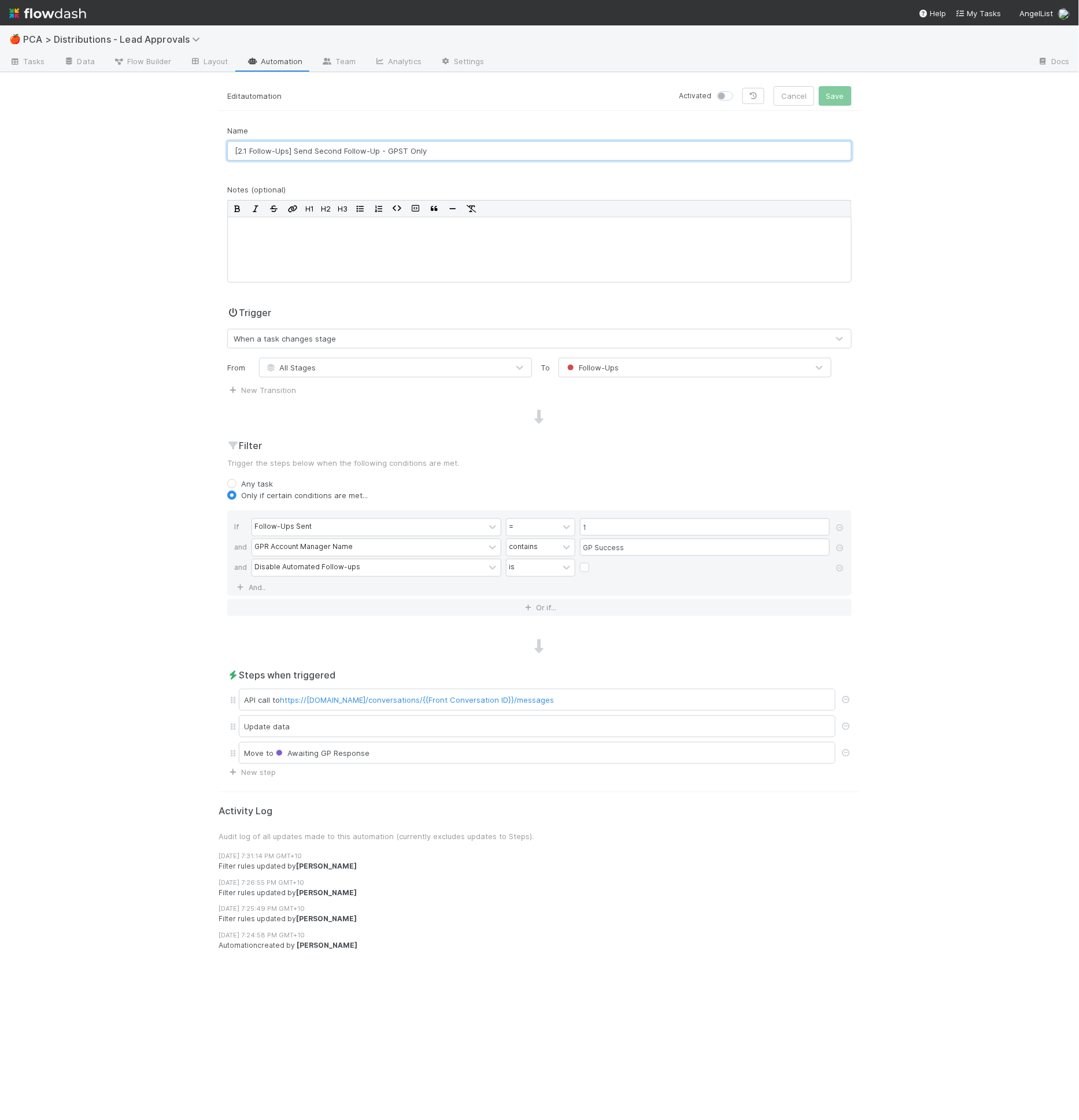
click at [244, 149] on input "[2.1 Follow-Ups] Send Second Follow-Up - GPST Only" at bounding box center [540, 151] width 625 height 20
type input "[2.2 Follow-Ups] Send Second Follow-Up - GPST Only"
click at [843, 96] on button "Save" at bounding box center [835, 96] width 33 height 20
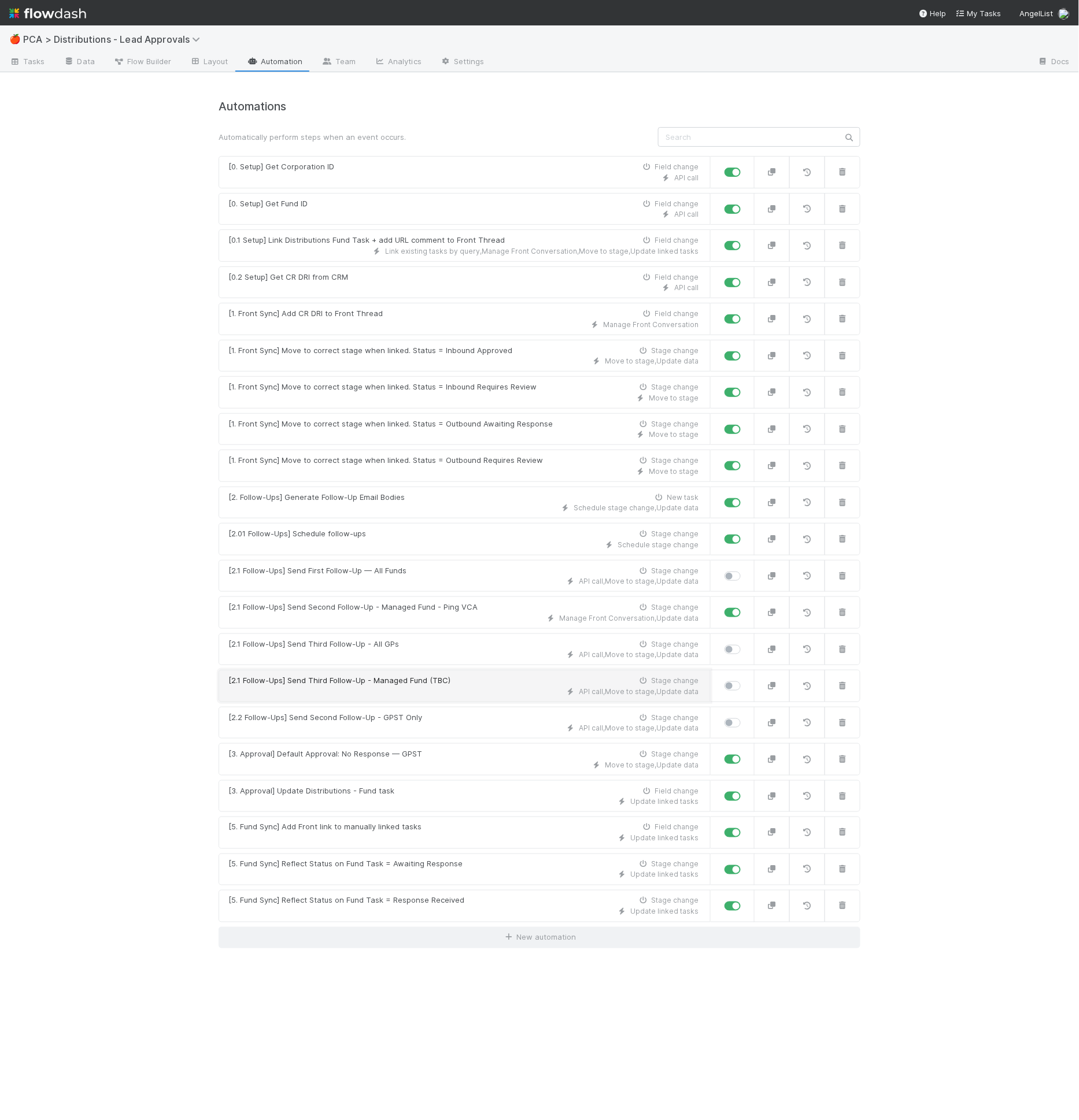
click at [321, 686] on div "API call , Move to stage , Update data" at bounding box center [464, 691] width 470 height 11
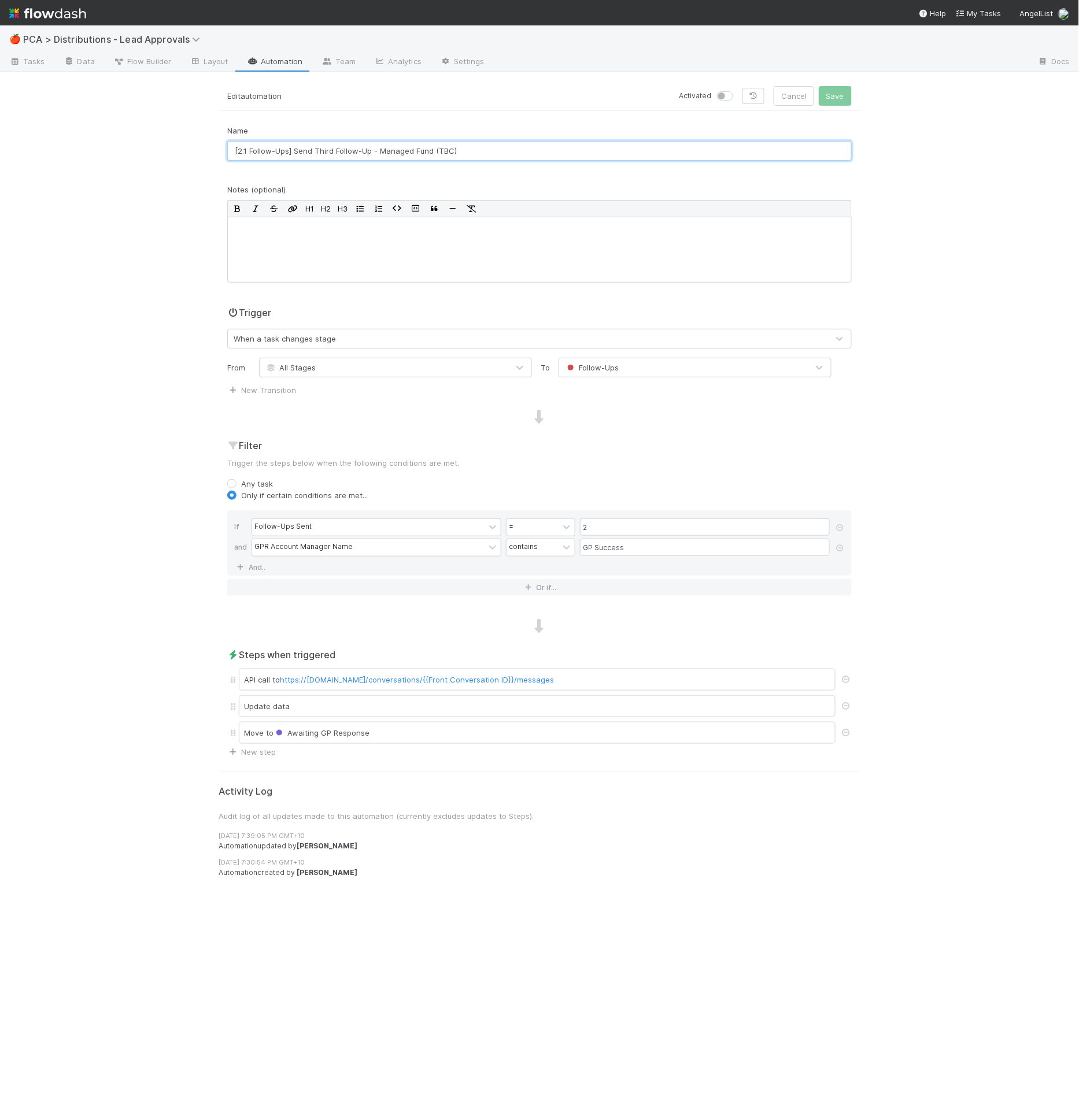
click at [244, 152] on input "[2.1 Follow-Ups] Send Third Follow-Up - Managed Fund (TBC)" at bounding box center [540, 151] width 625 height 20
type input "[2.3 Follow-Ups] Send Third Follow-Up - Managed Fund (TBC)"
click at [831, 95] on button "Save" at bounding box center [835, 96] width 33 height 20
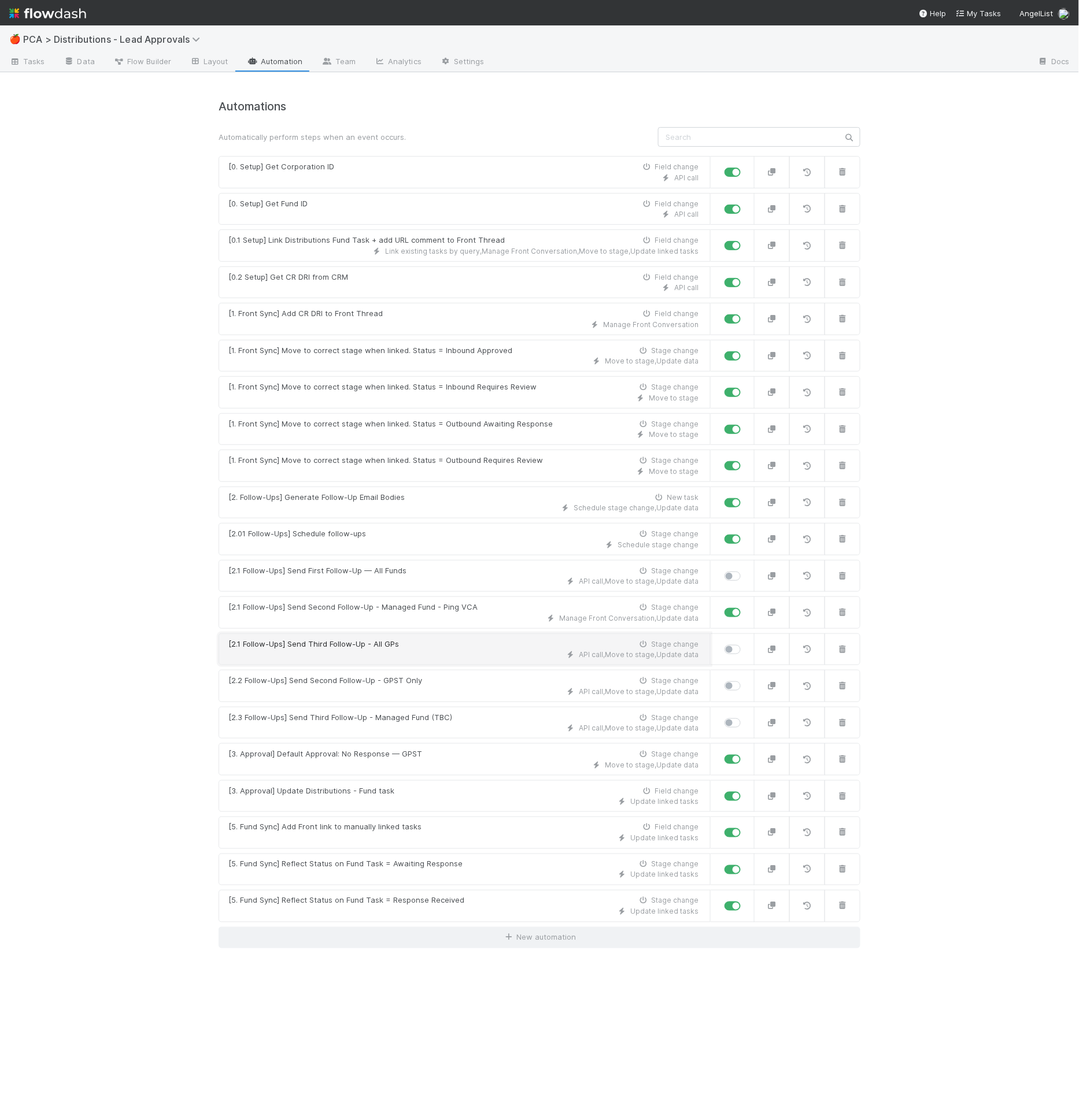
click at [445, 649] on div "API call , Move to stage , Update data" at bounding box center [464, 654] width 470 height 11
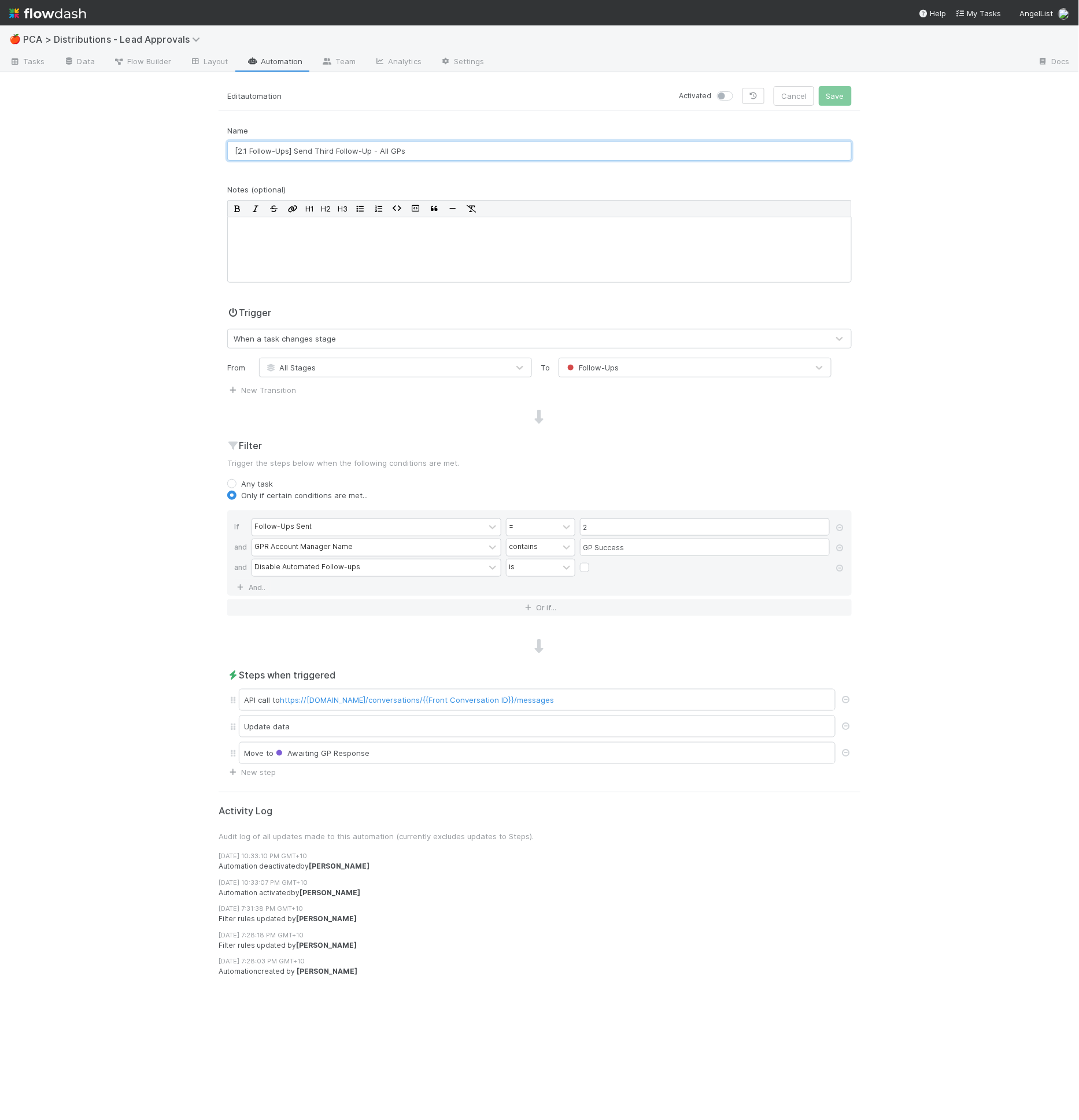
click at [244, 151] on input "[2.1 Follow-Ups] Send Third Follow-Up - All GPs" at bounding box center [540, 151] width 625 height 20
click at [245, 151] on input "[2.1 Follow-Ups] Send Third Follow-Up - All GPs" at bounding box center [540, 151] width 625 height 20
type input "[2.3 Follow-Ups] Send Third Follow-Up - All GPs"
click at [819, 86] on button "Save" at bounding box center [835, 96] width 33 height 20
